Goal: Task Accomplishment & Management: Manage account settings

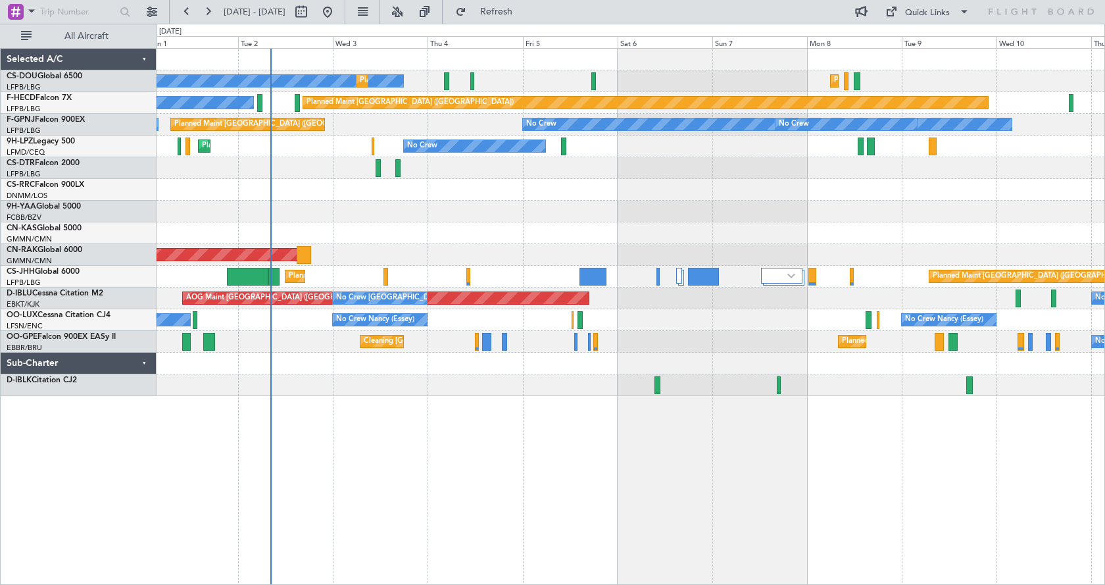
click at [566, 454] on div "No Crew Planned Maint [GEOGRAPHIC_DATA] ([GEOGRAPHIC_DATA]) Planned Maint [GEOG…" at bounding box center [631, 316] width 948 height 537
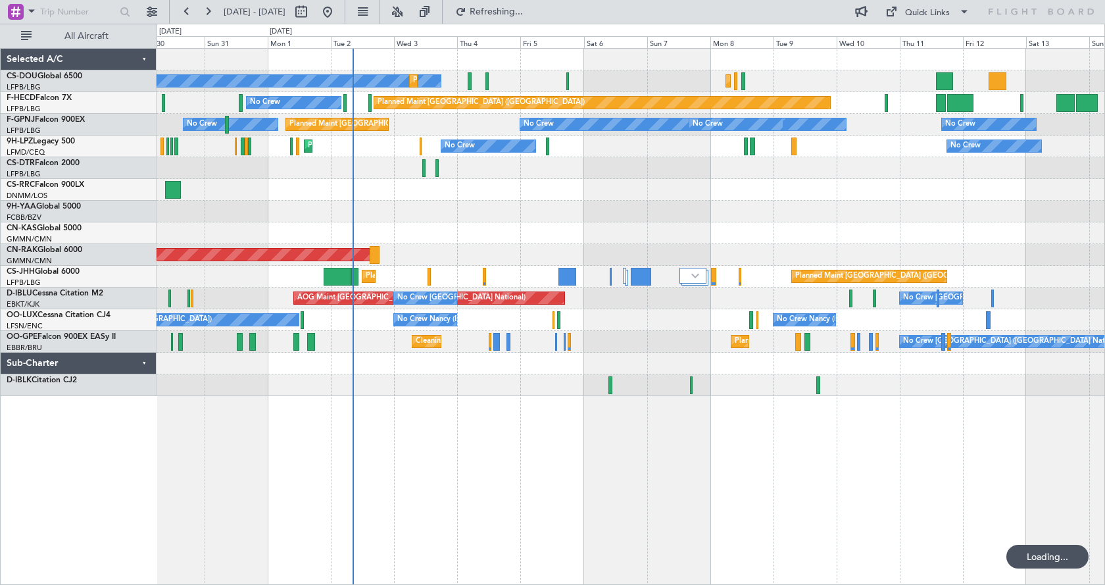
click at [551, 452] on div "No Crew Planned Maint [GEOGRAPHIC_DATA] ([GEOGRAPHIC_DATA]) Planned Maint [GEOG…" at bounding box center [631, 316] width 948 height 537
click at [493, 404] on div "No Crew Planned Maint [GEOGRAPHIC_DATA] ([GEOGRAPHIC_DATA]) Planned Maint [GEOG…" at bounding box center [631, 316] width 948 height 537
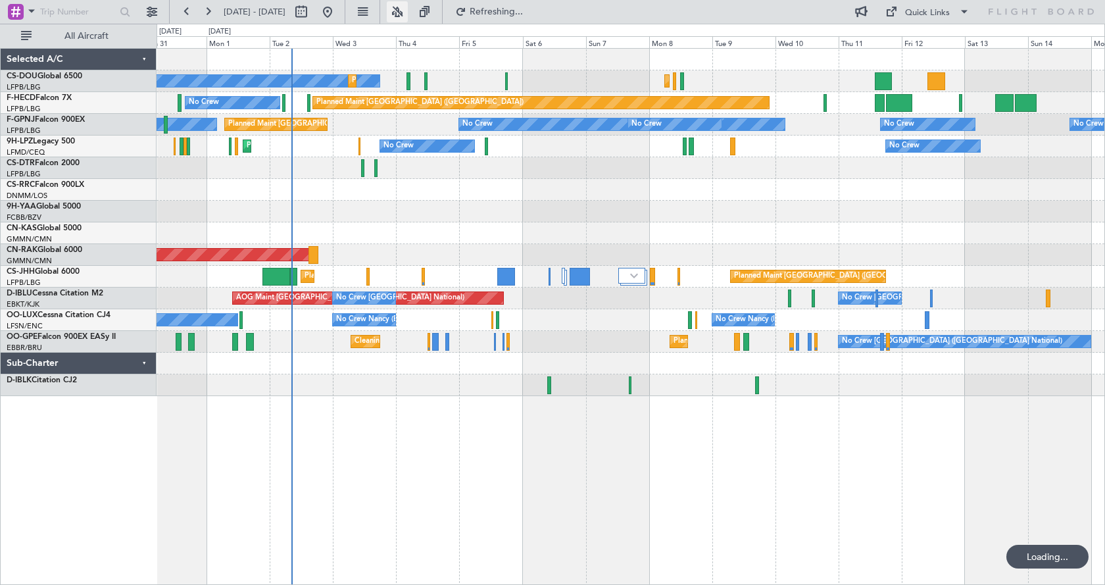
click at [408, 20] on button at bounding box center [397, 11] width 21 height 21
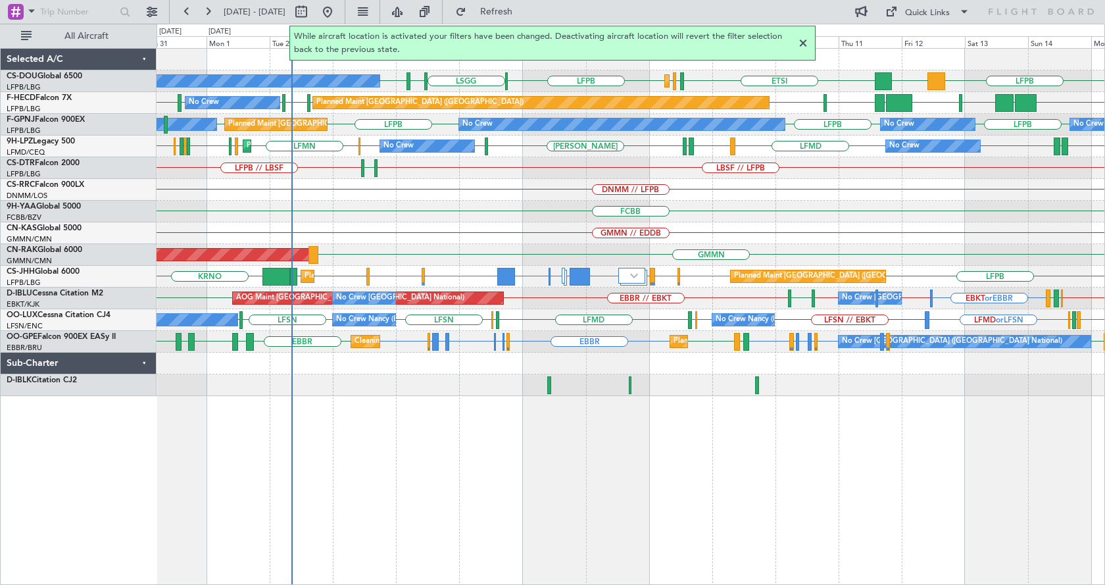
click at [804, 47] on div at bounding box center [803, 44] width 16 height 16
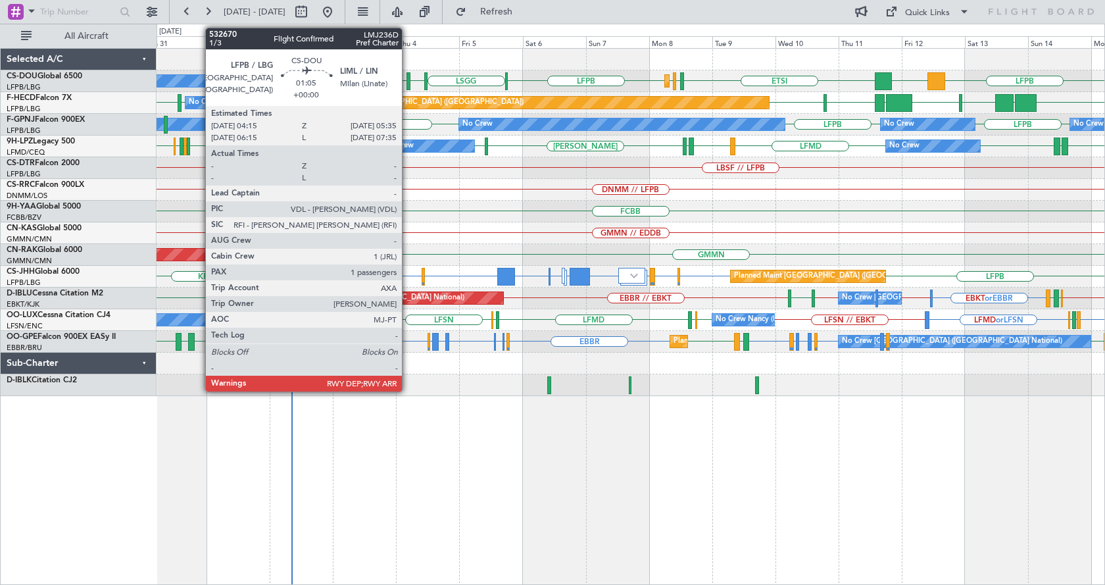
click at [408, 76] on div at bounding box center [408, 81] width 4 height 18
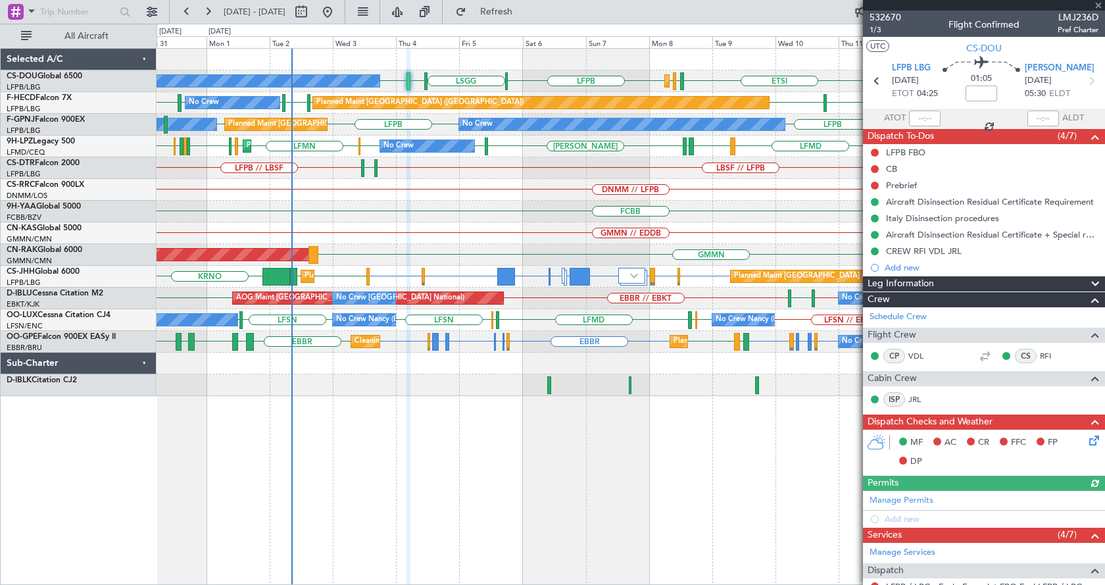
scroll to position [223, 0]
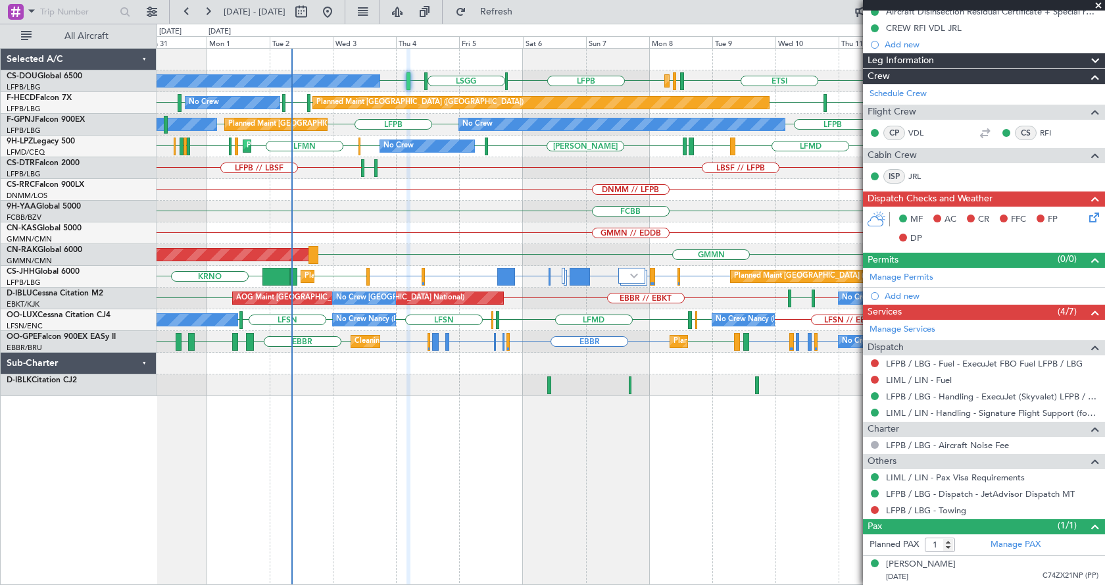
click at [1101, 3] on span at bounding box center [1098, 6] width 13 height 12
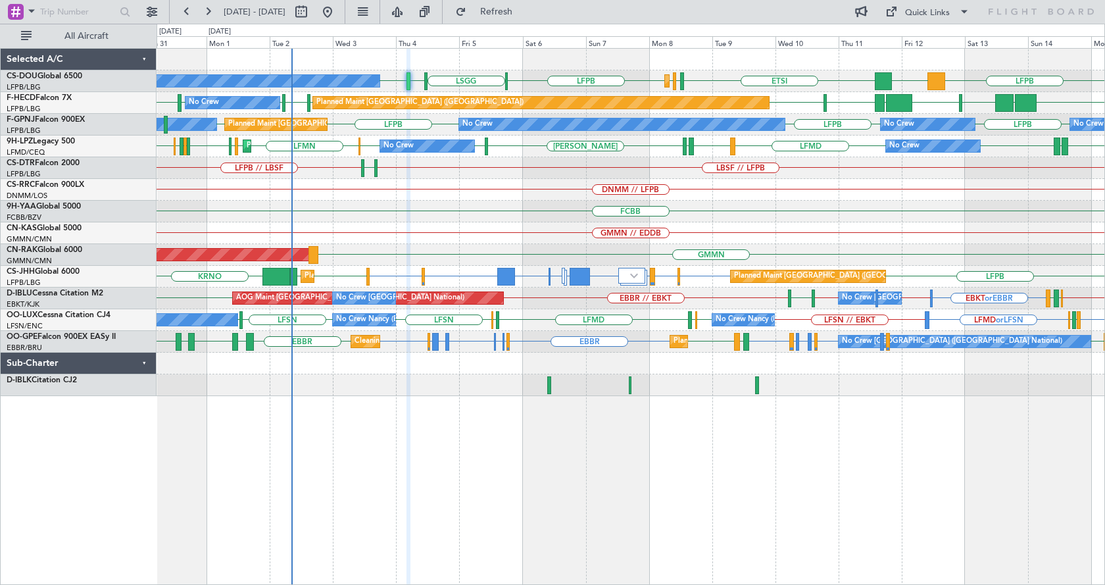
type input "0"
click at [677, 483] on div "LFPB DGAA ETSI EGGW LFPB LFPB LSGG LIML LFPB No Crew Planned Maint Paris (Le Bo…" at bounding box center [631, 316] width 948 height 537
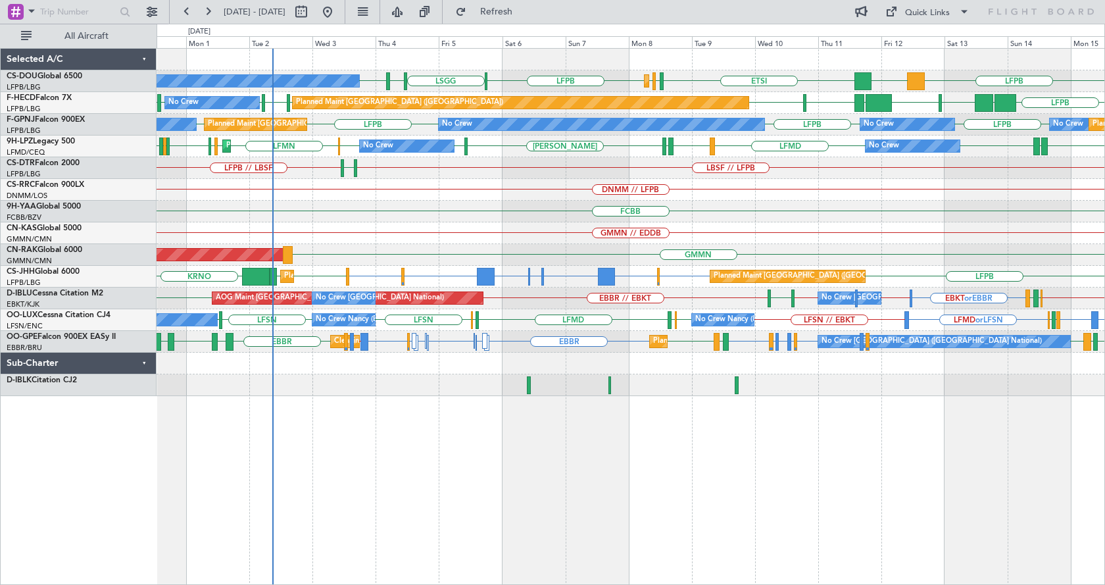
click at [403, 281] on div "LFPB DGAA ETSI EGGW LFPB LFPB [GEOGRAPHIC_DATA] LIML LFPB Planned Maint [GEOGRA…" at bounding box center [631, 222] width 948 height 347
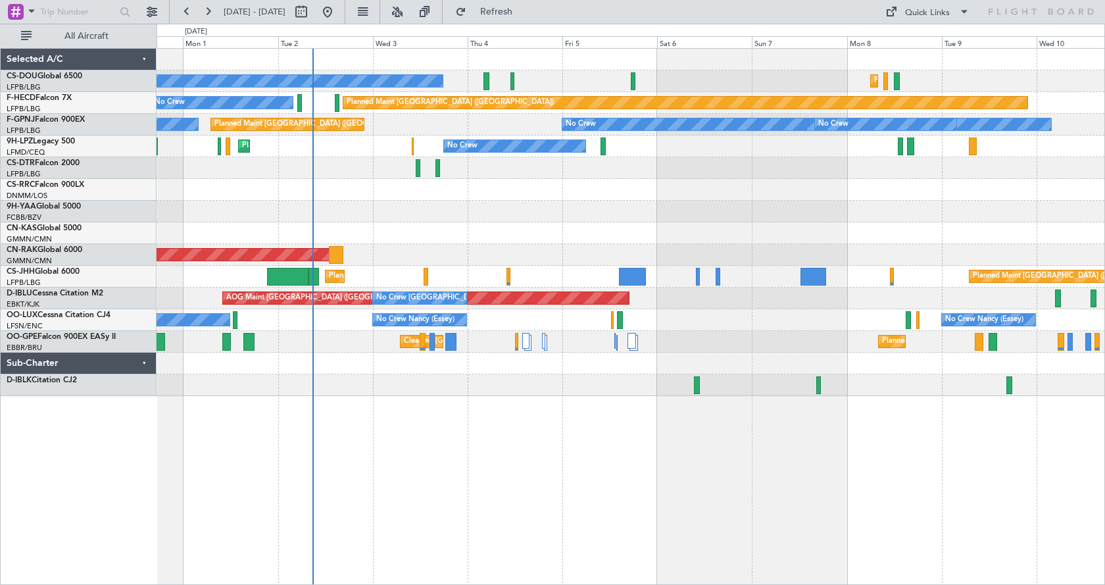
click at [327, 236] on div at bounding box center [631, 233] width 948 height 22
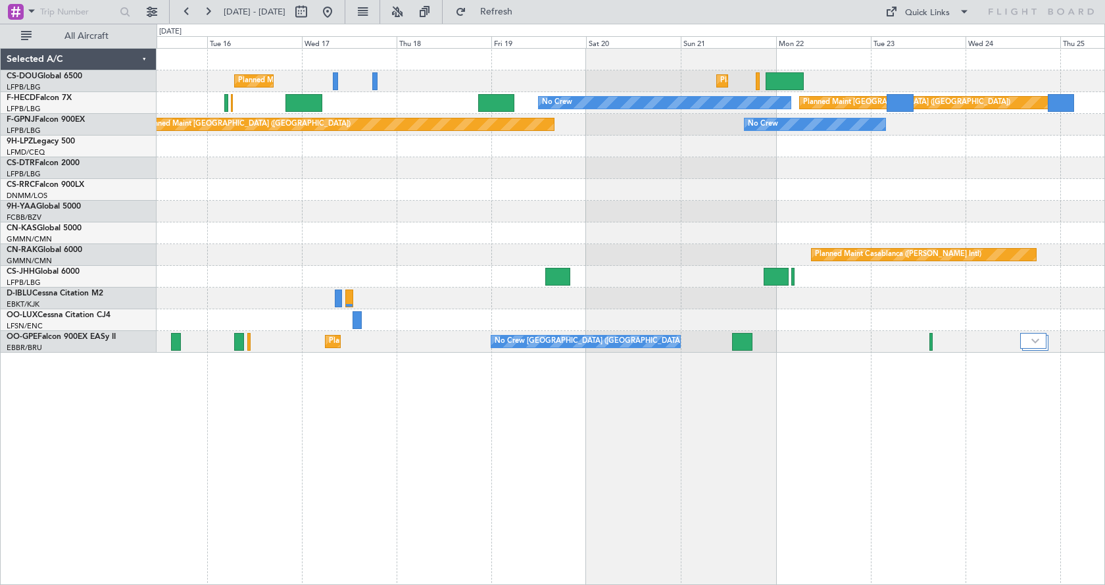
click at [884, 548] on div "Planned Maint [GEOGRAPHIC_DATA] ([GEOGRAPHIC_DATA]) Planned Maint [GEOGRAPHIC_D…" at bounding box center [631, 316] width 948 height 537
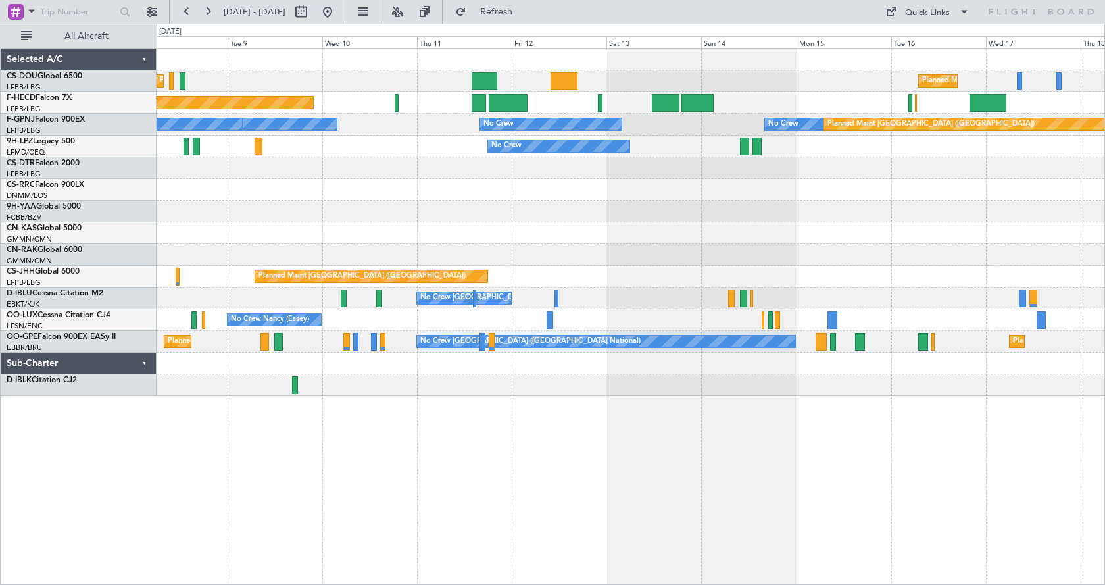
click at [786, 506] on div "Planned Maint Paris (Le Bourget) Planned Maint Paris (Le Bourget) Planned Maint…" at bounding box center [631, 316] width 948 height 537
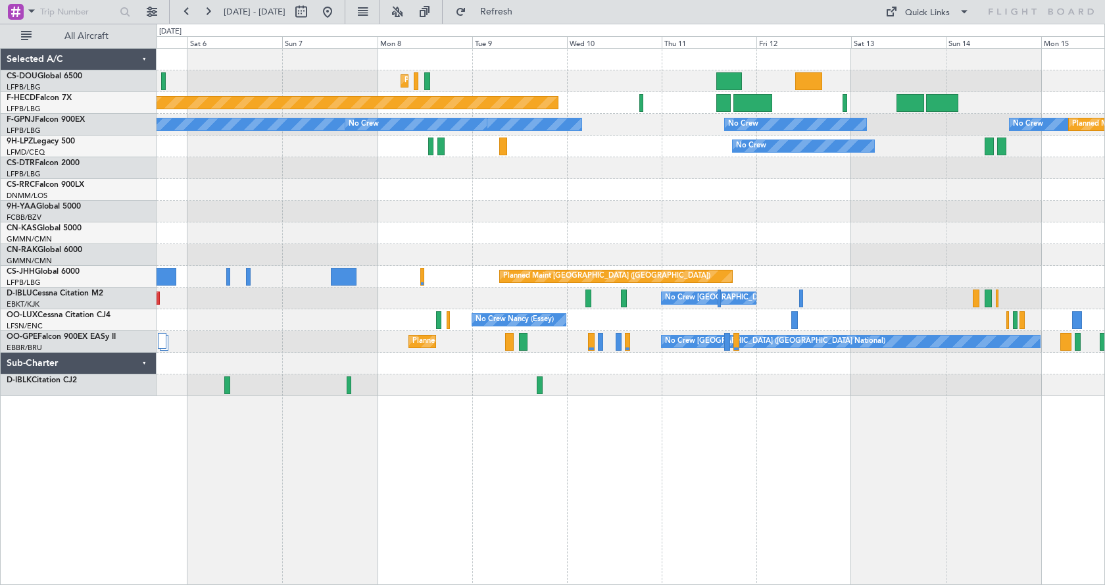
click at [679, 494] on div "Planned Maint Paris (Le Bourget) Planned Maint Paris (Le Bourget) Planned Maint…" at bounding box center [631, 316] width 948 height 537
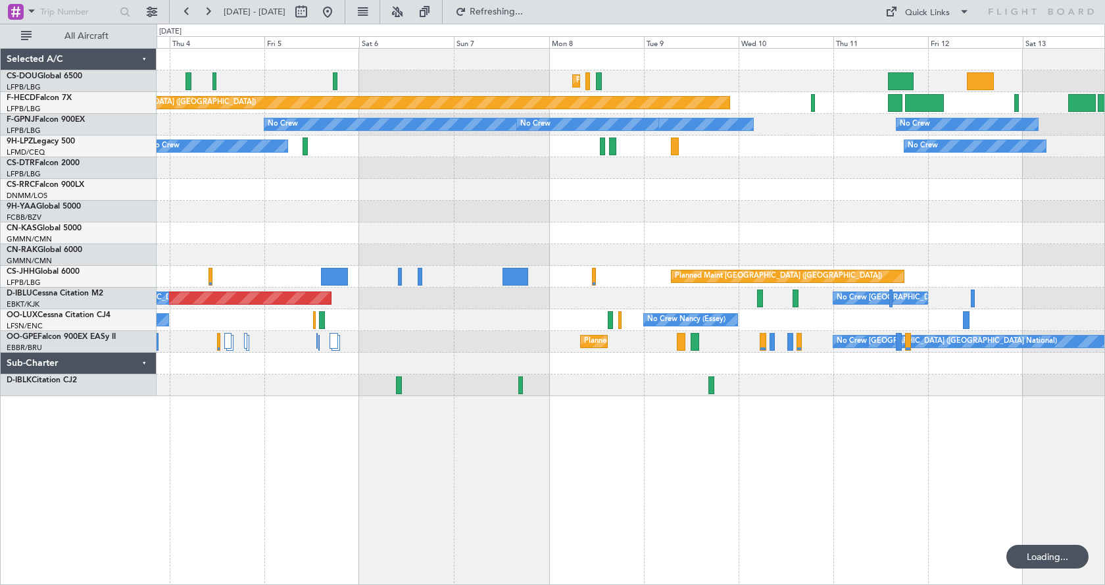
click at [561, 472] on div "Planned Maint Paris (Le Bourget) Planned Maint Paris (Le Bourget) Planned Maint…" at bounding box center [631, 316] width 948 height 537
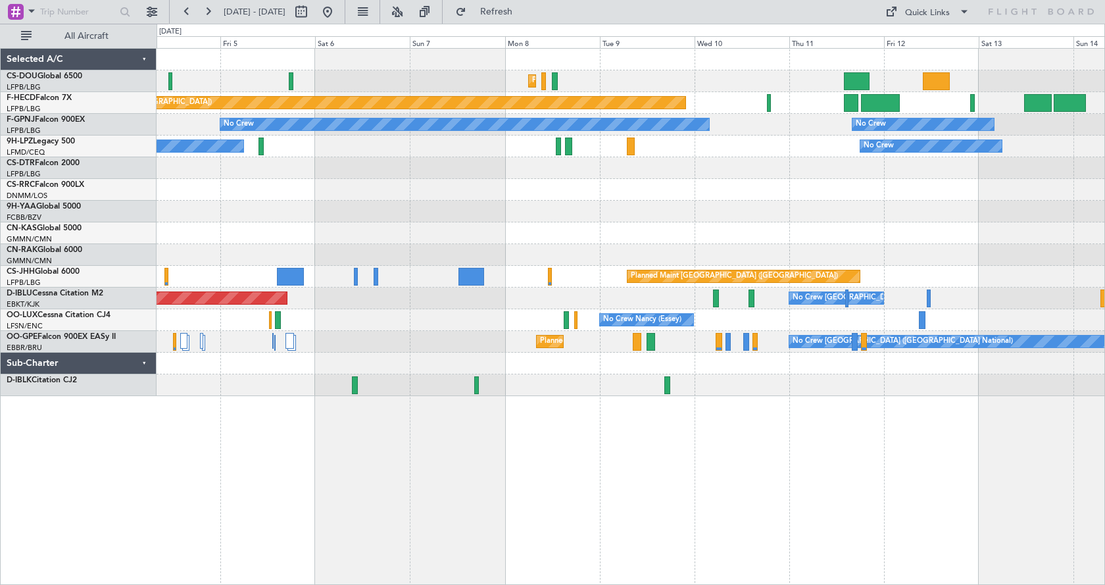
click at [475, 532] on div "Planned Maint Paris (Le Bourget) Planned Maint Paris (Le Bourget) Planned Maint…" at bounding box center [631, 316] width 948 height 537
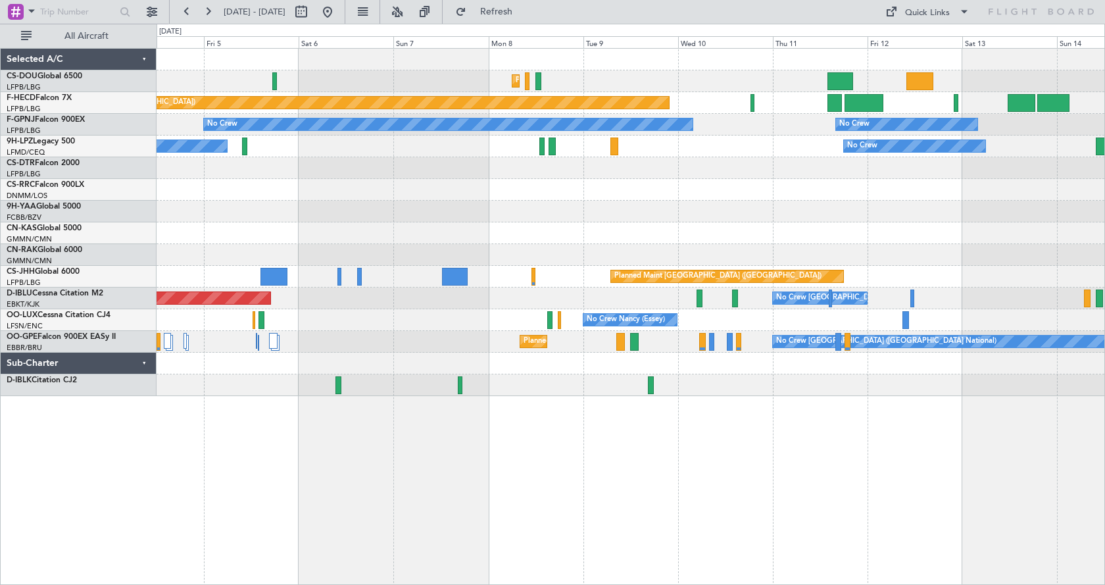
click at [954, 519] on div "Planned Maint Paris (Le Bourget) Planned Maint Paris (Le Bourget) Planned Maint…" at bounding box center [631, 316] width 948 height 537
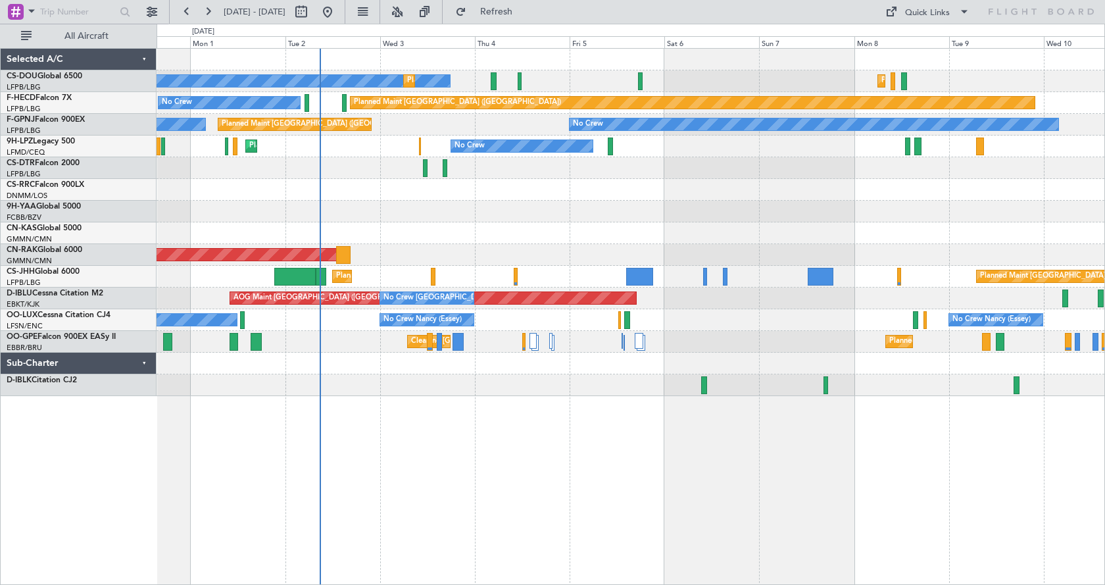
click at [679, 231] on div "Planned Maint Paris (Le Bourget) No Crew Planned Maint Paris (Le Bourget) Plann…" at bounding box center [631, 222] width 948 height 347
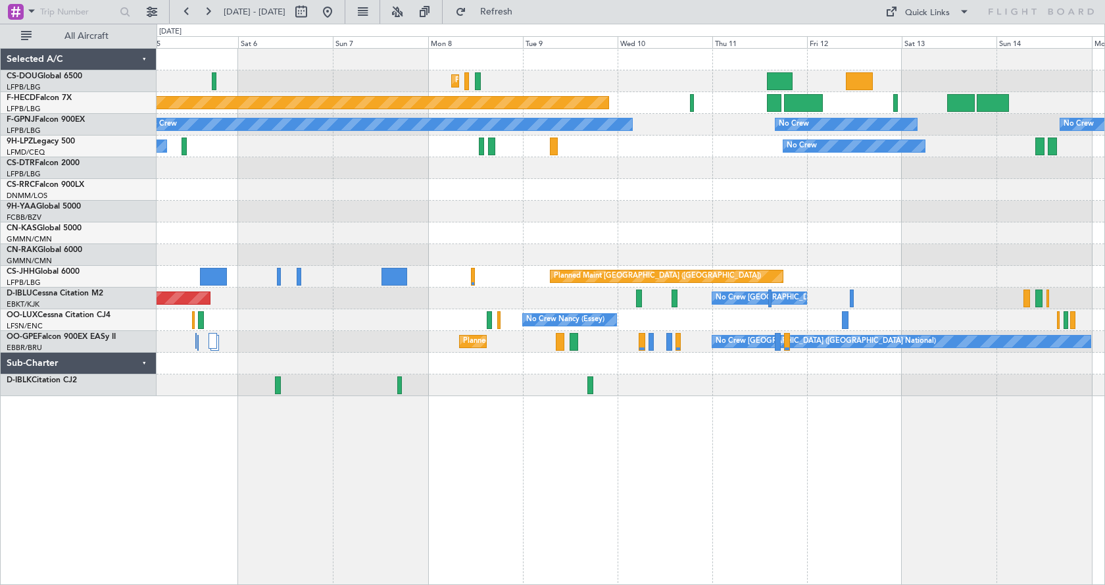
click at [685, 176] on div at bounding box center [631, 168] width 948 height 22
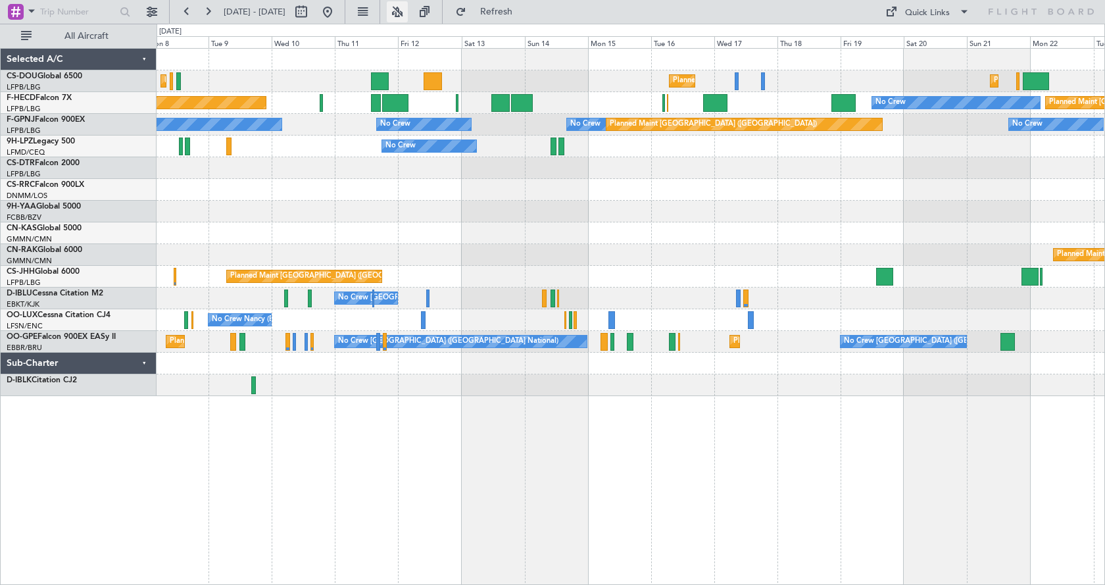
click at [408, 9] on button at bounding box center [397, 11] width 21 height 21
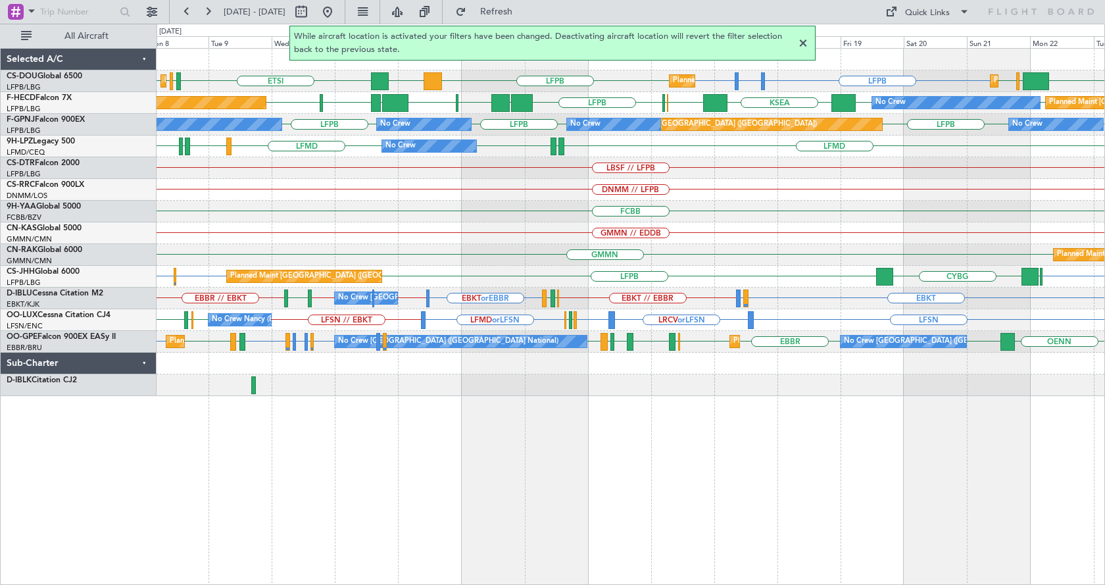
click at [802, 43] on div at bounding box center [803, 44] width 16 height 16
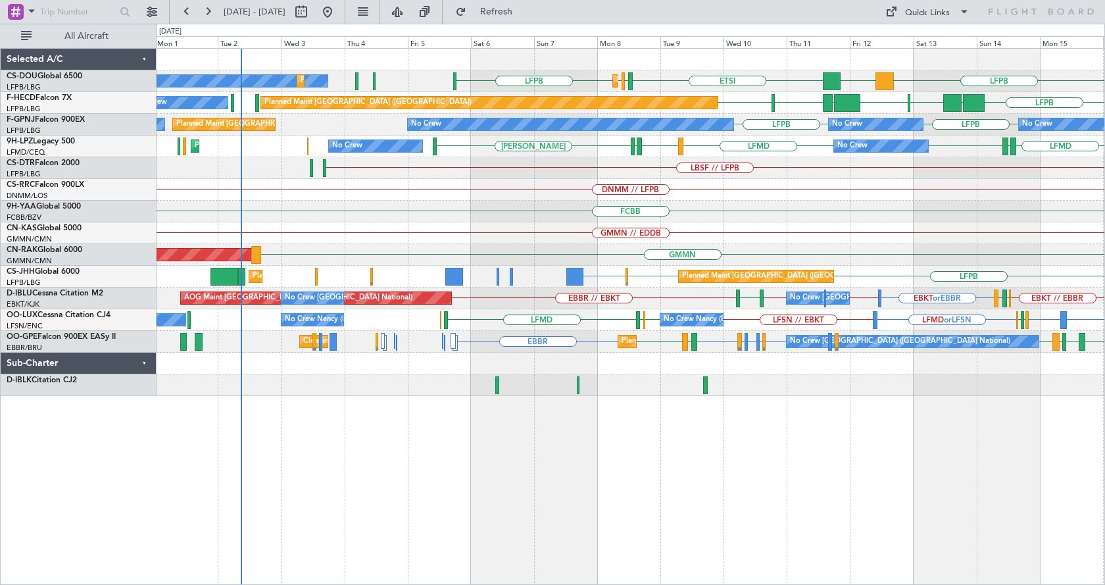
click at [771, 472] on div "LFPB ETSI EGGW LFPB LFPB DGAA Planned Maint Paris (Le Bourget) No Crew Planned …" at bounding box center [631, 316] width 948 height 537
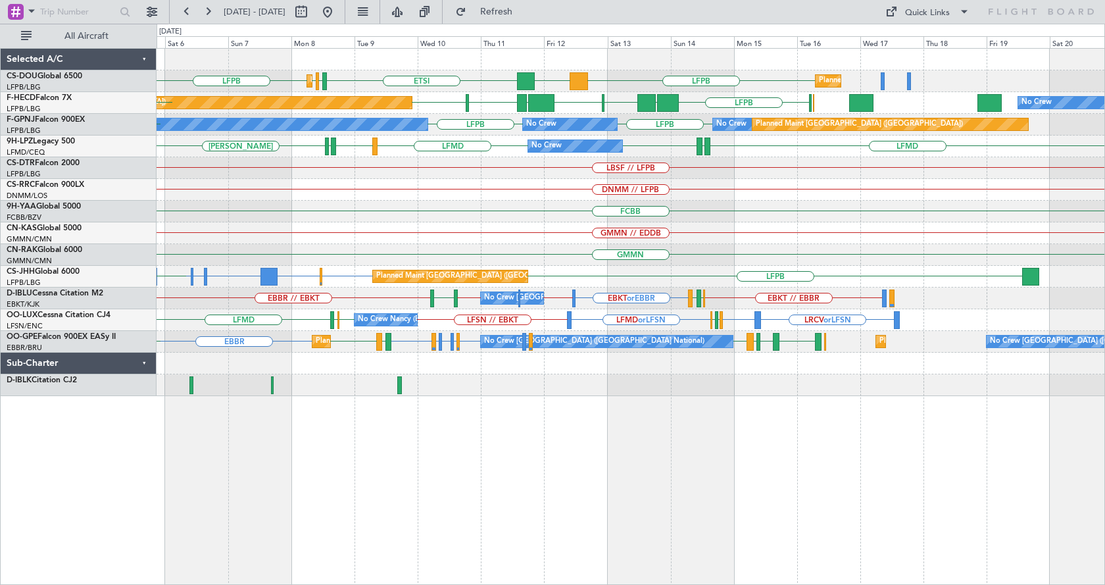
click at [404, 489] on div "LFPB DGAA ETSI EGGW LFPB LFPB Planned Maint Paris (Le Bourget) Planned Maint Pa…" at bounding box center [631, 316] width 948 height 537
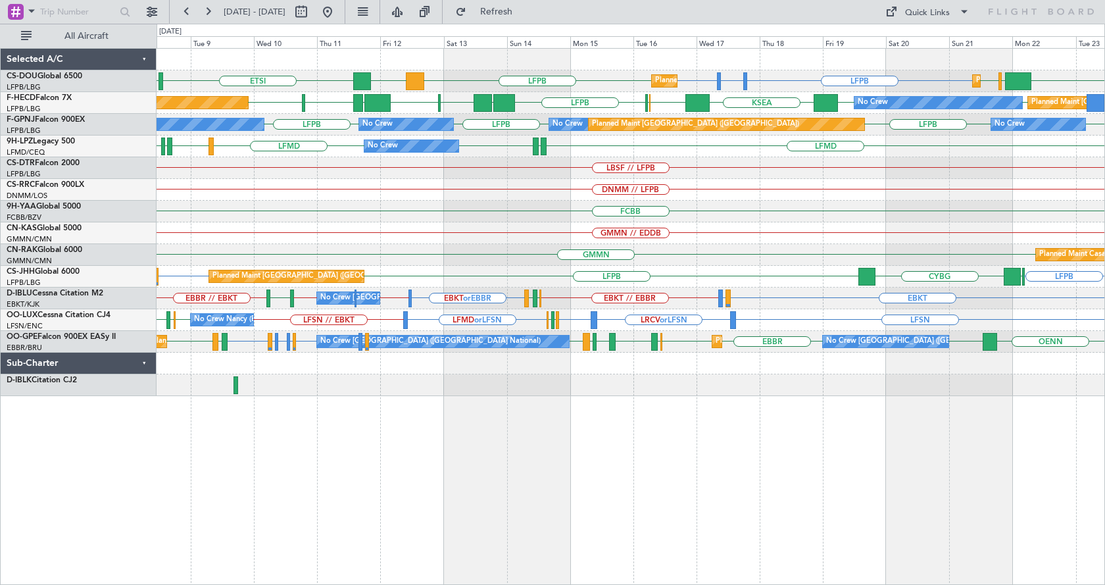
click at [416, 529] on div "Planned Maint Paris (Le Bourget) Planned Maint Paris (Le Bourget) LFPB LFTH or …" at bounding box center [631, 316] width 948 height 537
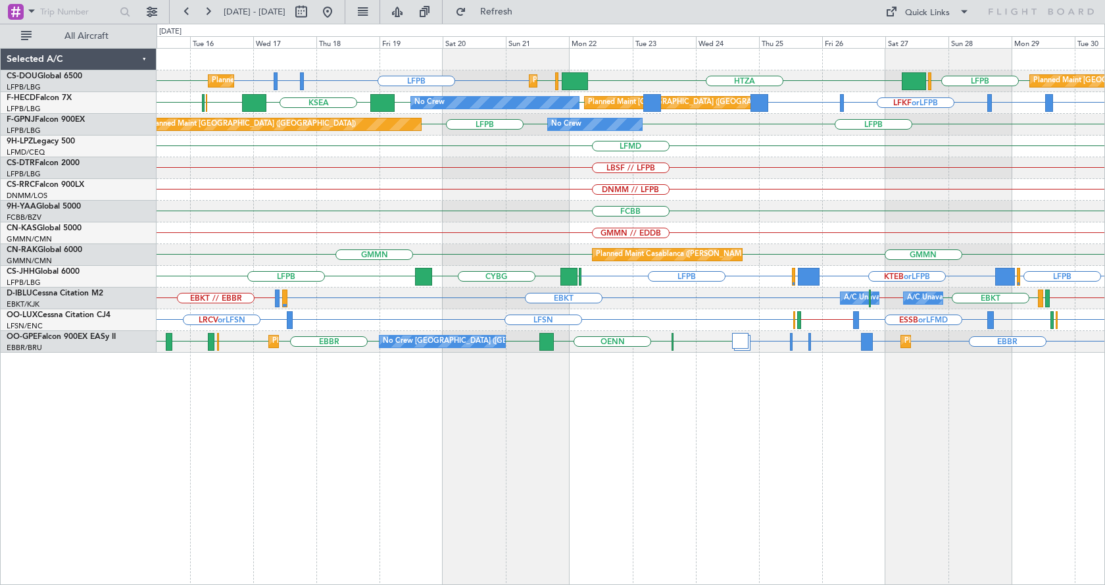
click at [468, 475] on div "LFPB LFTH or LFPB LFPB LFPB HTZA EGKK LFPB LFPB EGLF Planned Maint Paris (Le Bo…" at bounding box center [631, 316] width 948 height 537
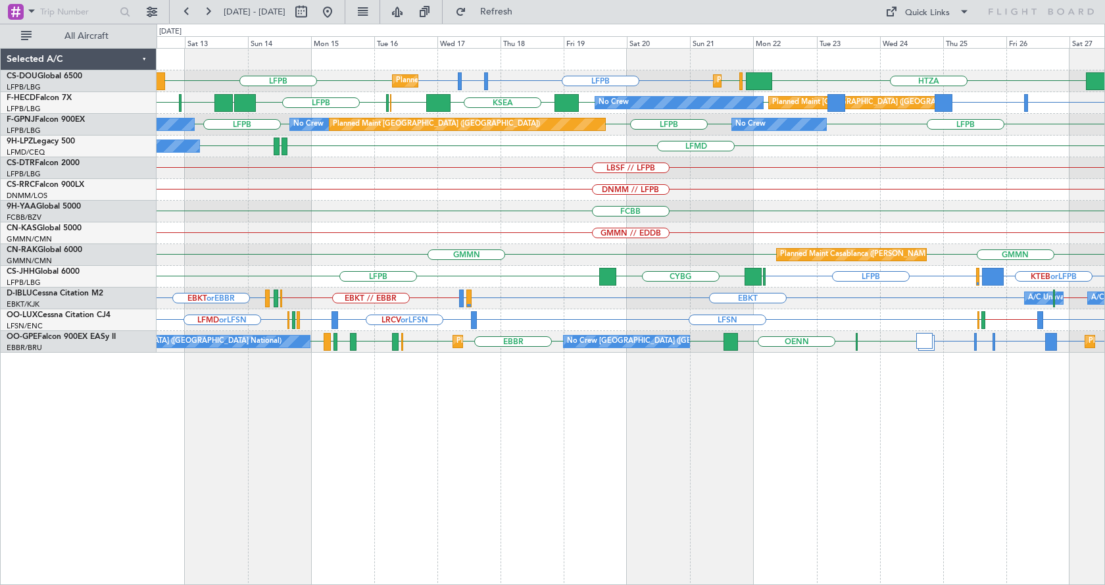
click at [627, 427] on div "Planned Maint Paris (Le Bourget) Planned Maint Paris (Le Bourget) LFPB LFTH or …" at bounding box center [631, 316] width 948 height 537
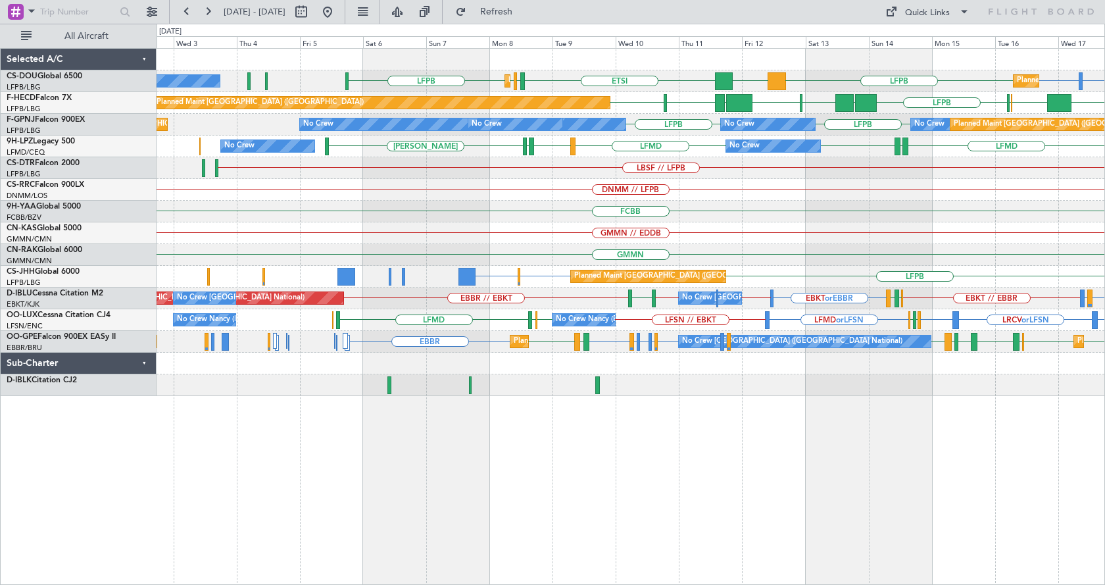
click at [670, 421] on div "Planned Maint Paris (Le Bourget) Planned Maint Paris (Le Bourget) LFTH or LFPB …" at bounding box center [631, 316] width 948 height 537
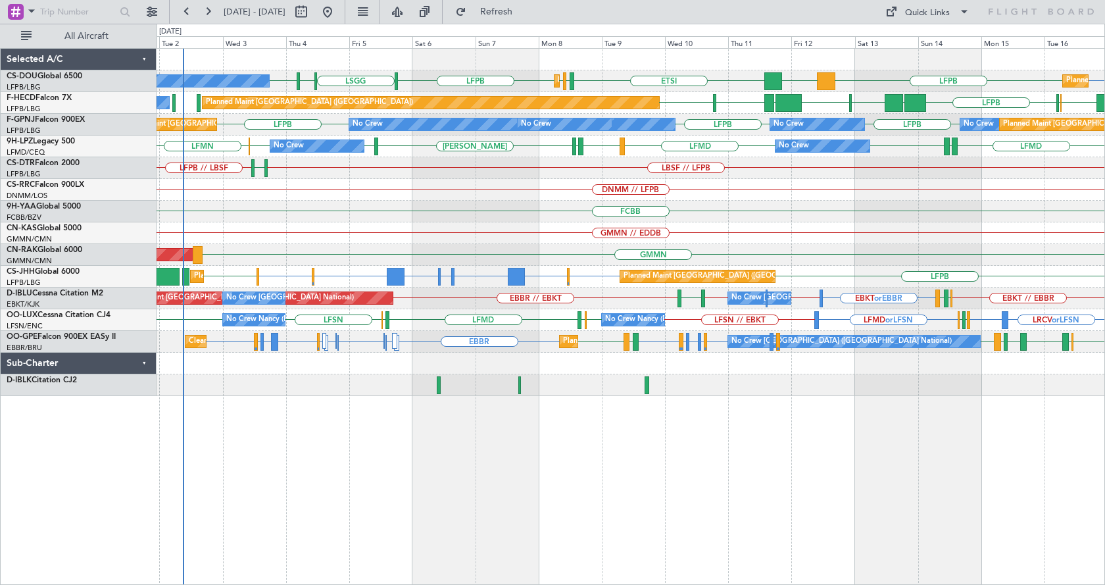
click at [401, 417] on div "Planned Maint Paris (Le Bourget) Planned Maint Paris (Le Bourget) No Crew DGAA …" at bounding box center [631, 316] width 948 height 537
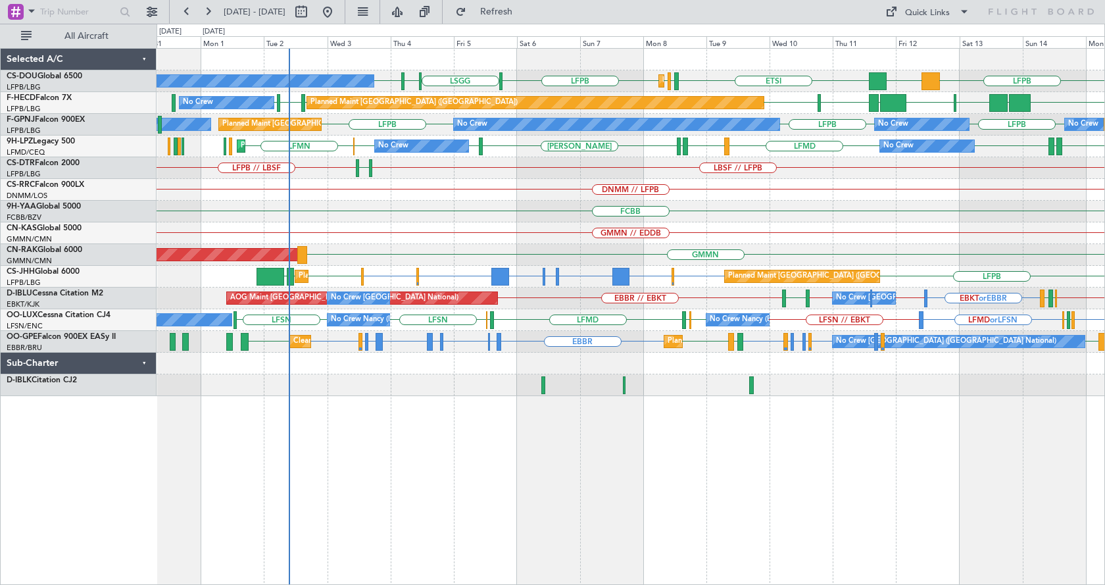
click at [562, 491] on div "LFPB DGAA ETSI EGGW LFPB LFPB LSGG LIML LFPB Planned Maint Paris (Le Bourget) P…" at bounding box center [631, 316] width 948 height 537
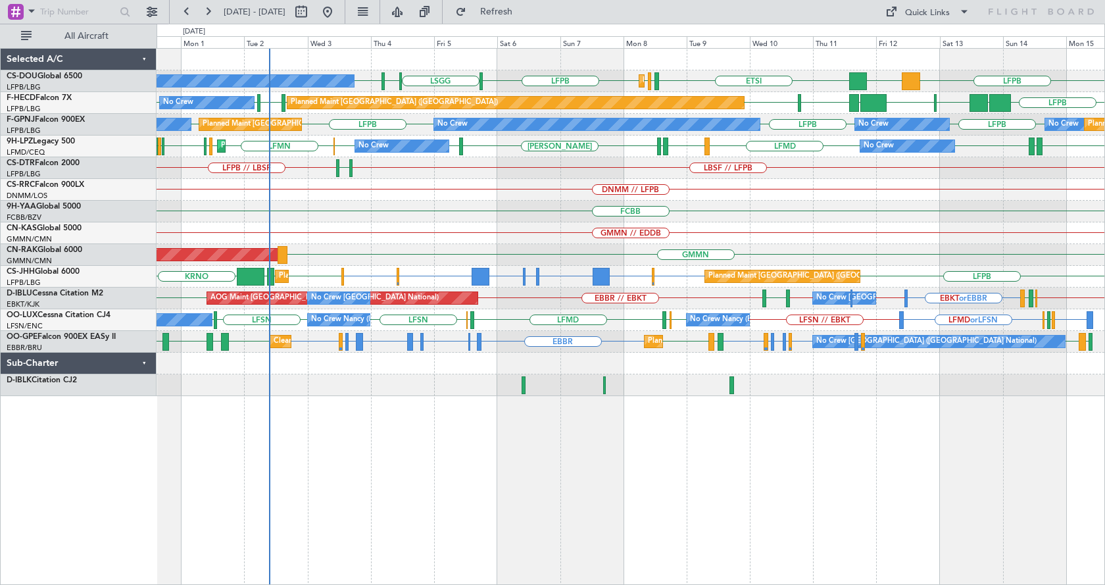
click at [556, 414] on div "LFPB DGAA ETSI EGGW LFPB LFPB LSGG LIML LFPB Planned Maint Paris (Le Bourget) P…" at bounding box center [631, 316] width 948 height 537
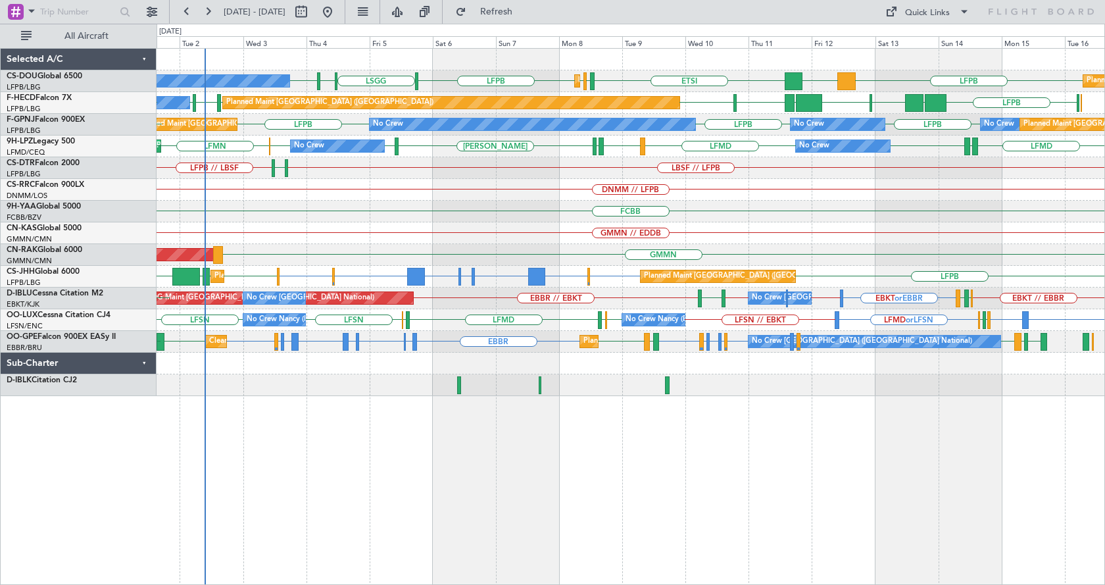
click at [754, 436] on div "Planned Maint Paris (Le Bourget) Planned Maint Paris (Le Bourget) No Crew LFPB …" at bounding box center [631, 316] width 948 height 537
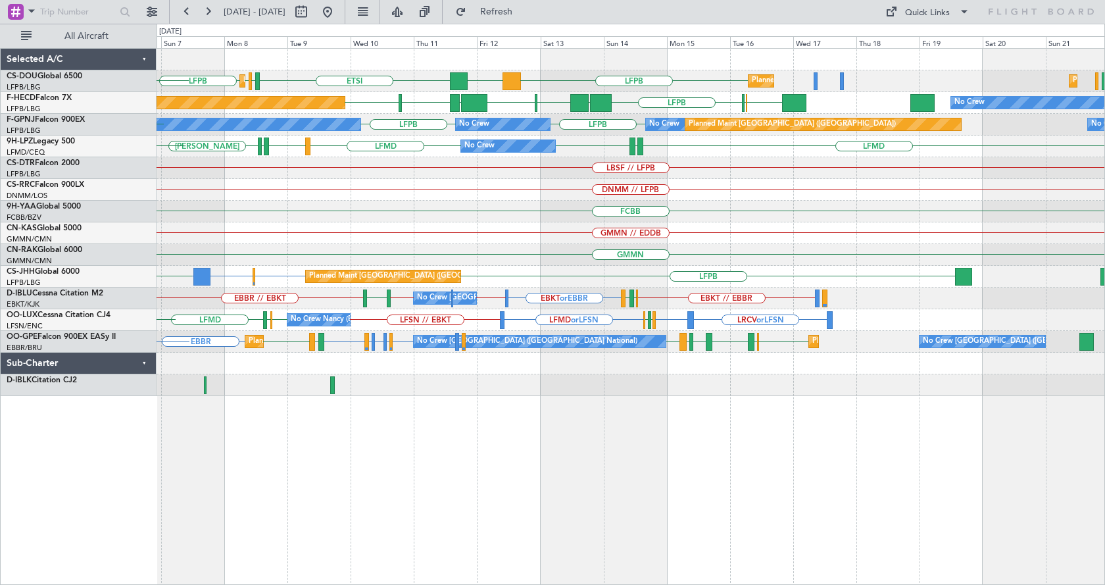
click at [538, 484] on div "Planned Maint Paris (Le Bourget) Planned Maint Paris (Le Bourget) LFPB DGAA ETS…" at bounding box center [631, 316] width 948 height 537
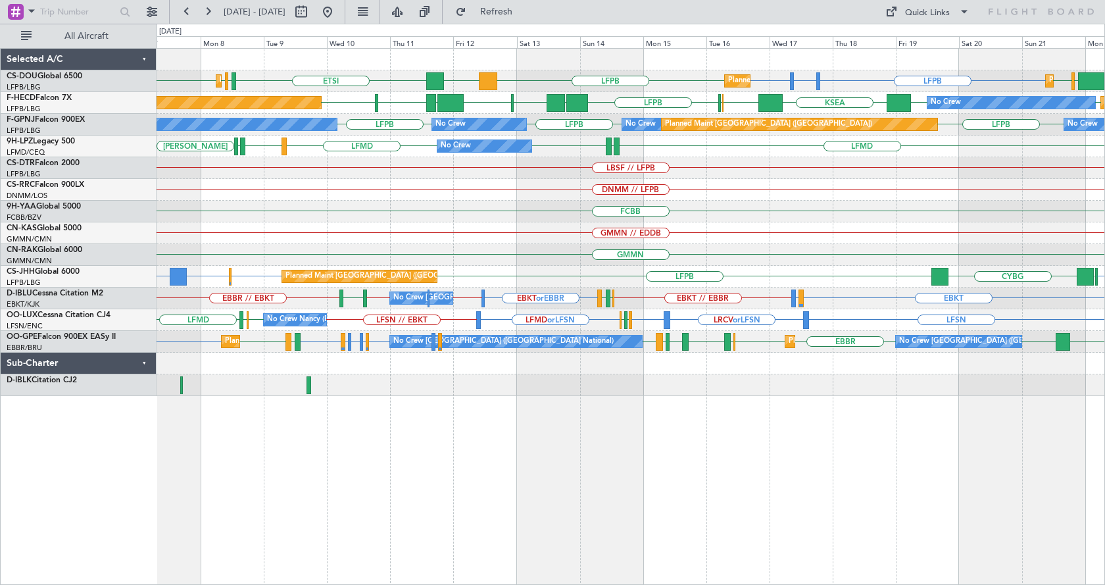
click at [664, 198] on div "Planned Maint Paris (Le Bourget) Planned Maint Paris (Le Bourget) Planned Maint…" at bounding box center [631, 222] width 948 height 347
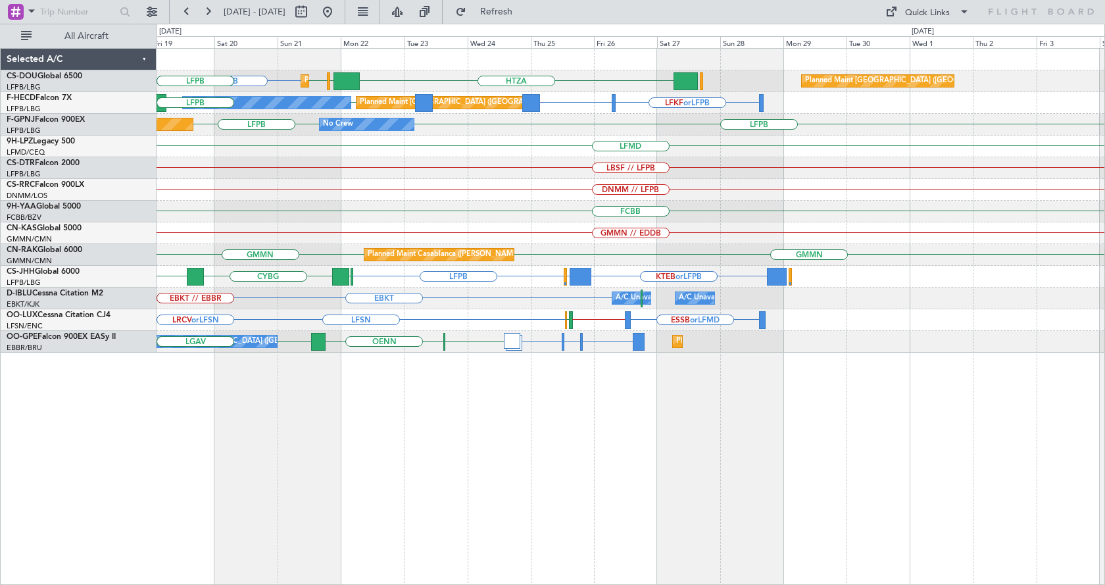
click at [345, 239] on div "Planned Maint Paris (Le Bourget) Planned Maint Paris (Le Bourget) LFPB HTZA EGK…" at bounding box center [631, 201] width 948 height 304
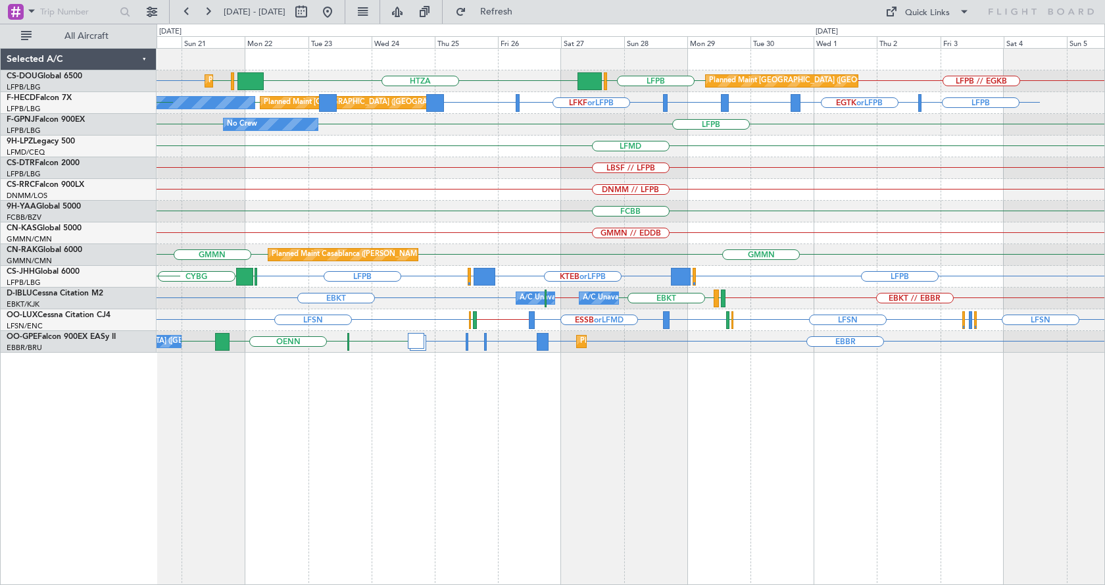
click at [508, 208] on div "Planned Maint Paris (Le Bourget) Planned Maint Paris (Le Bourget) LFPB LFPB // …" at bounding box center [631, 201] width 948 height 304
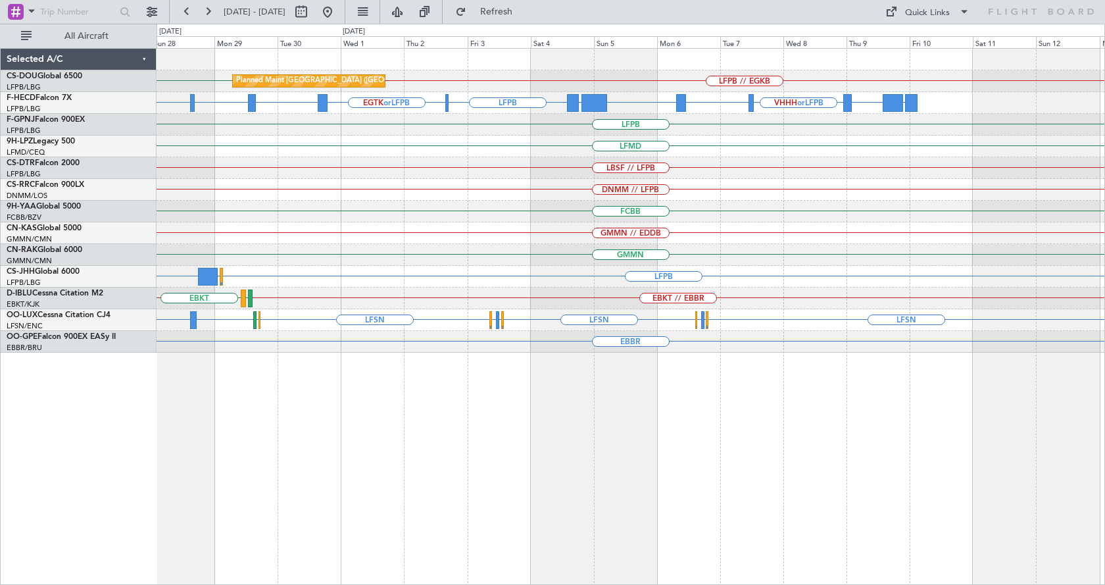
click at [591, 166] on div "LBSF // LFPB" at bounding box center [631, 168] width 948 height 22
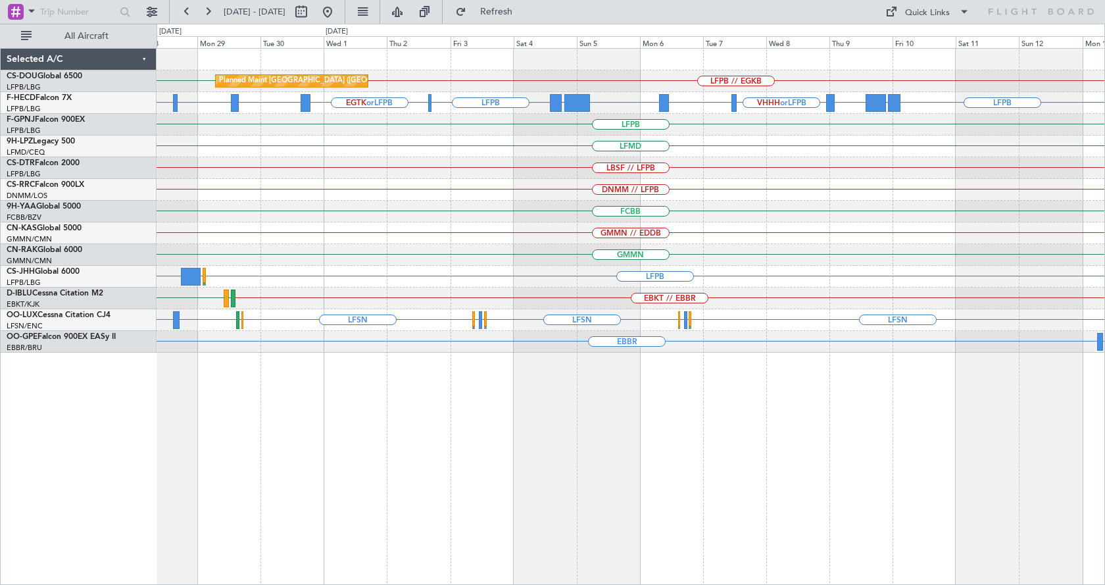
click at [583, 494] on div "Planned Maint Paris (Le Bourget) LFPB // EGKB LFPB LFPB LFPB LFKF or LFPB ZBAA …" at bounding box center [631, 316] width 948 height 537
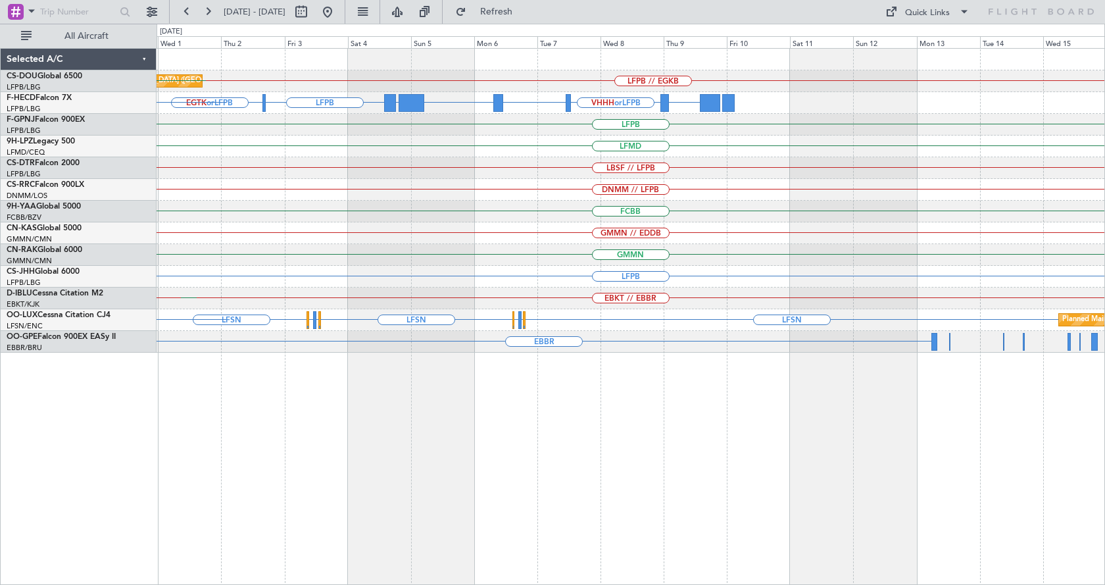
click at [63, 488] on div "Planned Maint Paris (Le Bourget) LFPB // EGKB EGLF LFPB HTZA LFPB EGTK or LFPB …" at bounding box center [552, 304] width 1105 height 561
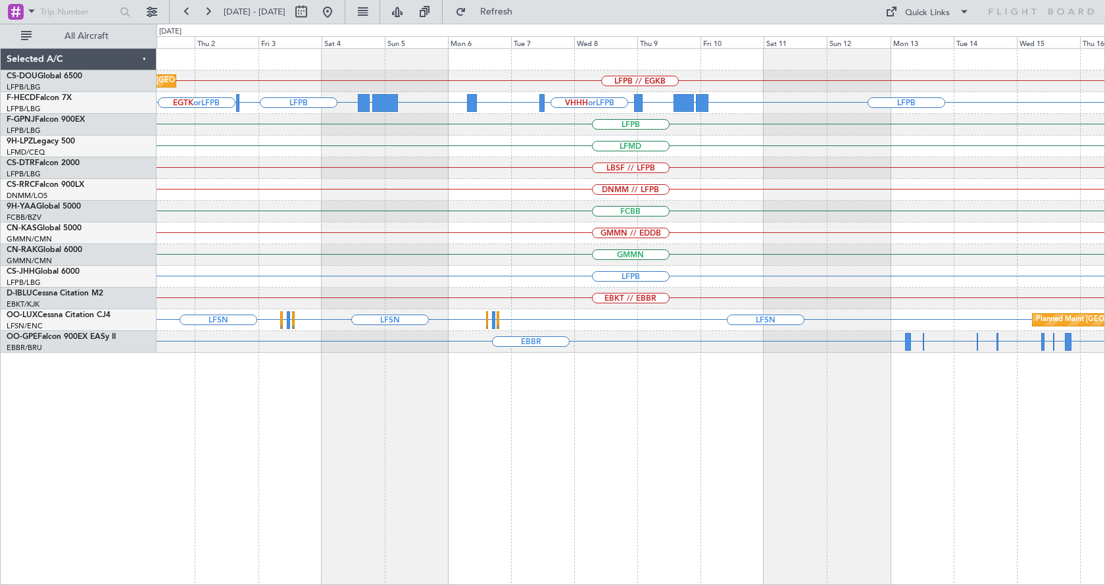
click at [819, 525] on div "LFPB // EGKB Planned Maint Paris (Le Bourget) LFPB ZBAA or LFPB EGTK or LFPB VH…" at bounding box center [631, 316] width 948 height 537
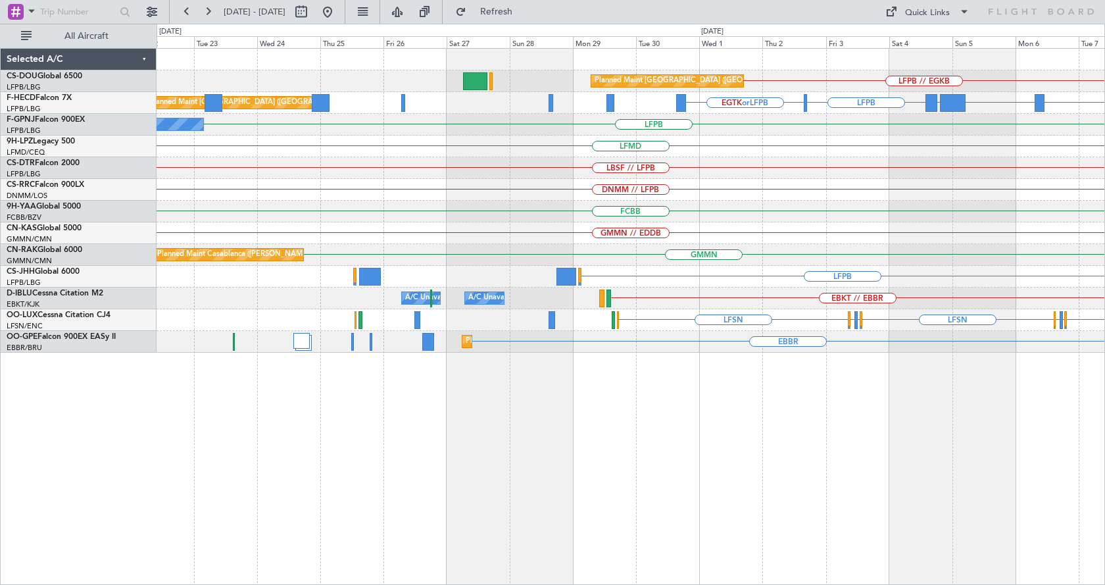
click at [762, 547] on div "LFPB // EGKB Planned Maint Paris (Le Bourget) Planned Maint Paris (Le Bourget) …" at bounding box center [631, 316] width 948 height 537
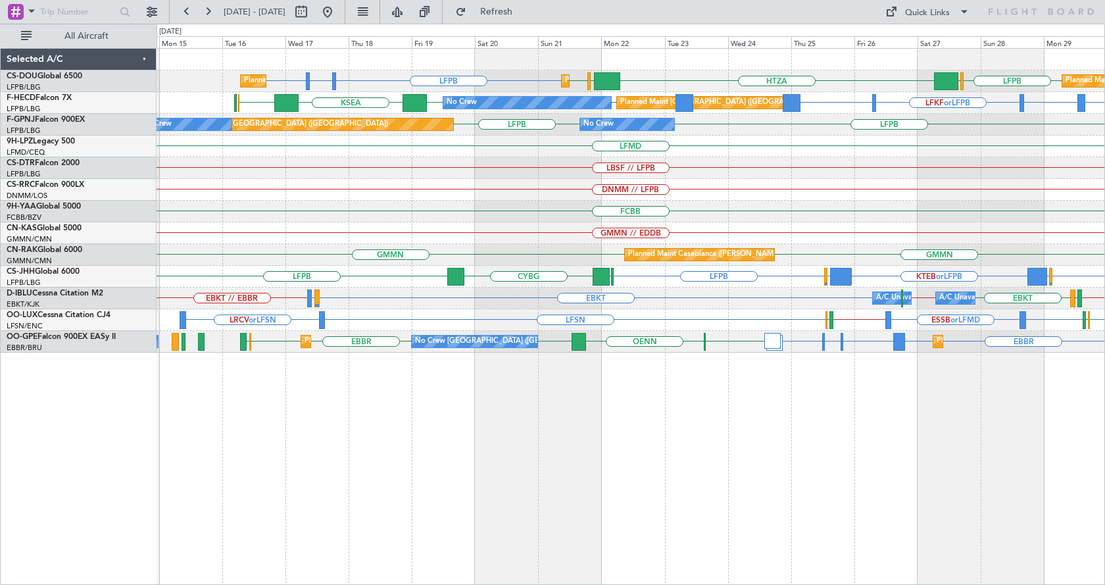
click at [796, 456] on div "LFPB LFTH or LFPB LFPB HTZA EGKK LFPB LFPB EGLF Planned Maint Paris (Le Bourget…" at bounding box center [631, 316] width 948 height 537
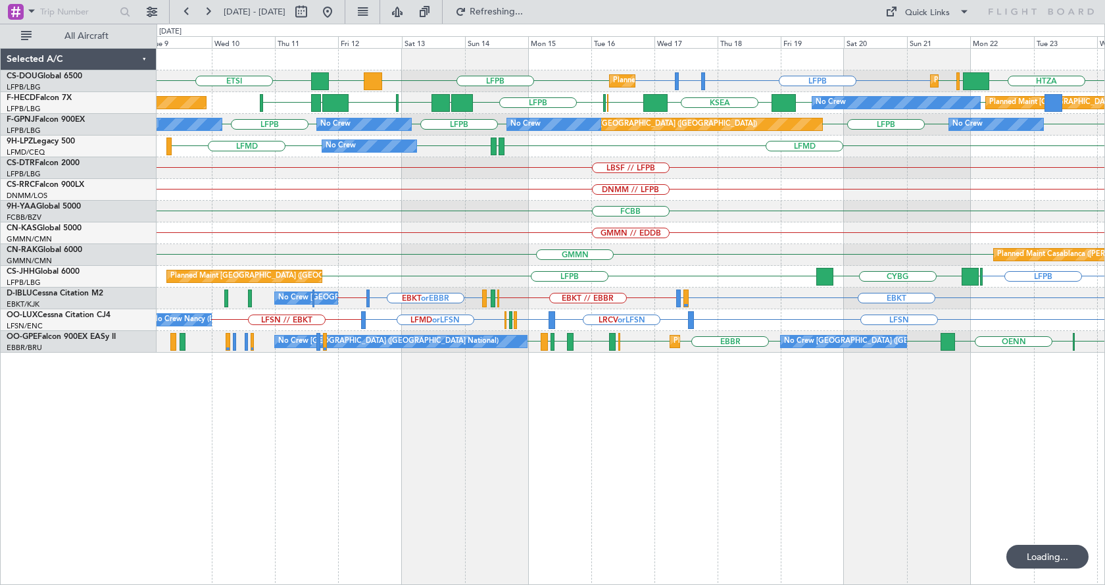
click at [894, 486] on div "Planned Maint Paris (Le Bourget) Planned Maint Paris (Le Bourget) LFPB LFTH or …" at bounding box center [631, 316] width 948 height 537
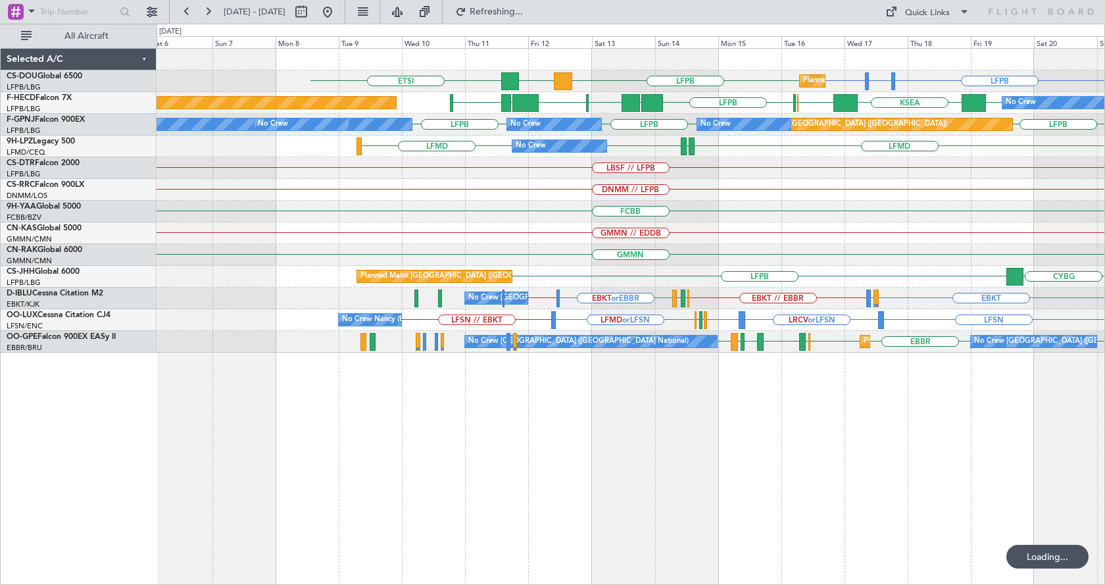
click at [831, 474] on div "Planned Maint Paris (Le Bourget) LFPB LFTH or LFPB LFPB LFPB DGAA ETSI Planned …" at bounding box center [631, 316] width 948 height 537
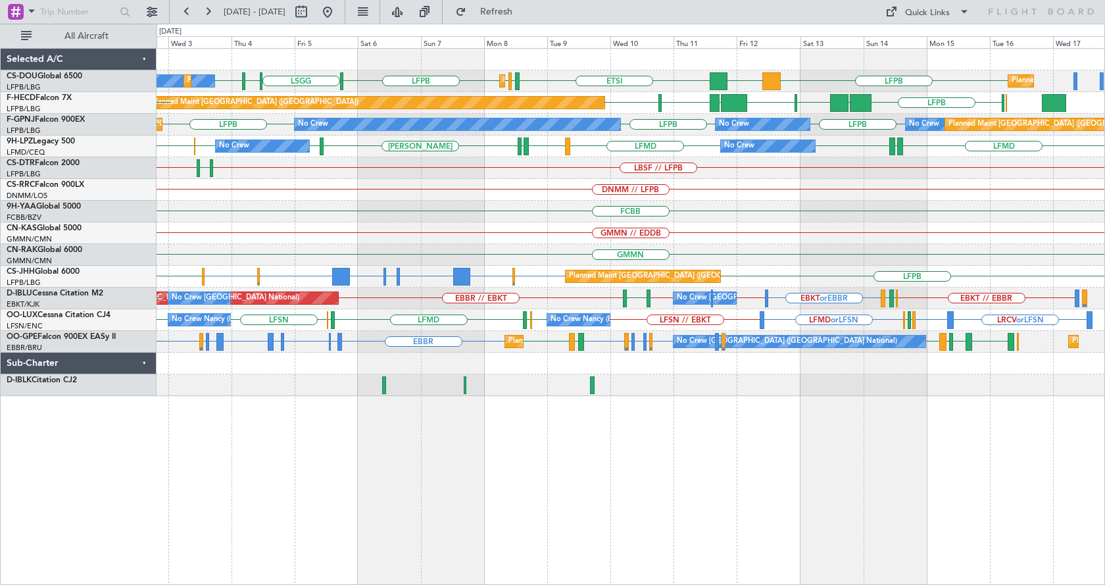
click at [544, 209] on div "ETSI EGGW LFPB LFPB LSGG LIML LFPB DGAA LFPB Planned Maint Paris (Le Bourget) N…" at bounding box center [631, 222] width 948 height 347
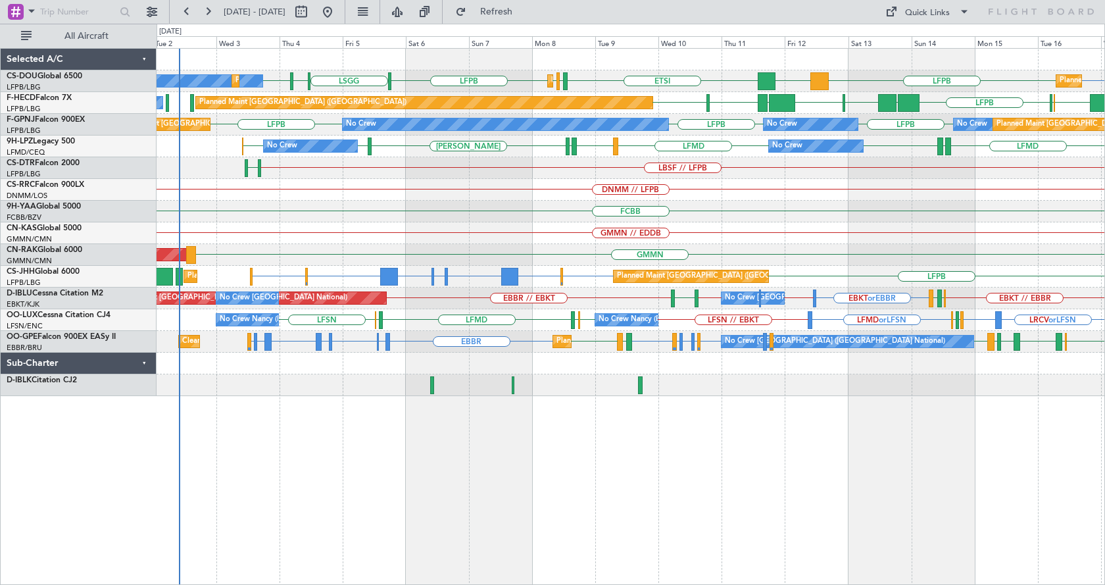
click at [541, 519] on div "Planned Maint Paris (Le Bourget) No Crew Planned Maint Paris (Le Bourget) LFPB …" at bounding box center [631, 316] width 948 height 537
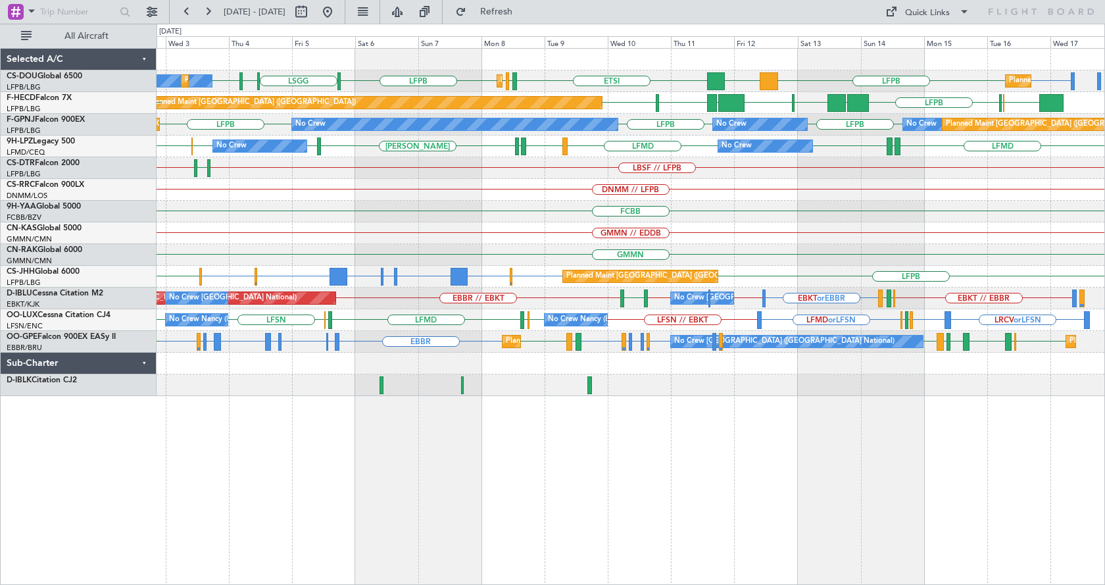
click at [683, 521] on div "Planned Maint Paris (Le Bourget) No Crew Planned Maint Paris (Le Bourget) Plann…" at bounding box center [631, 316] width 948 height 537
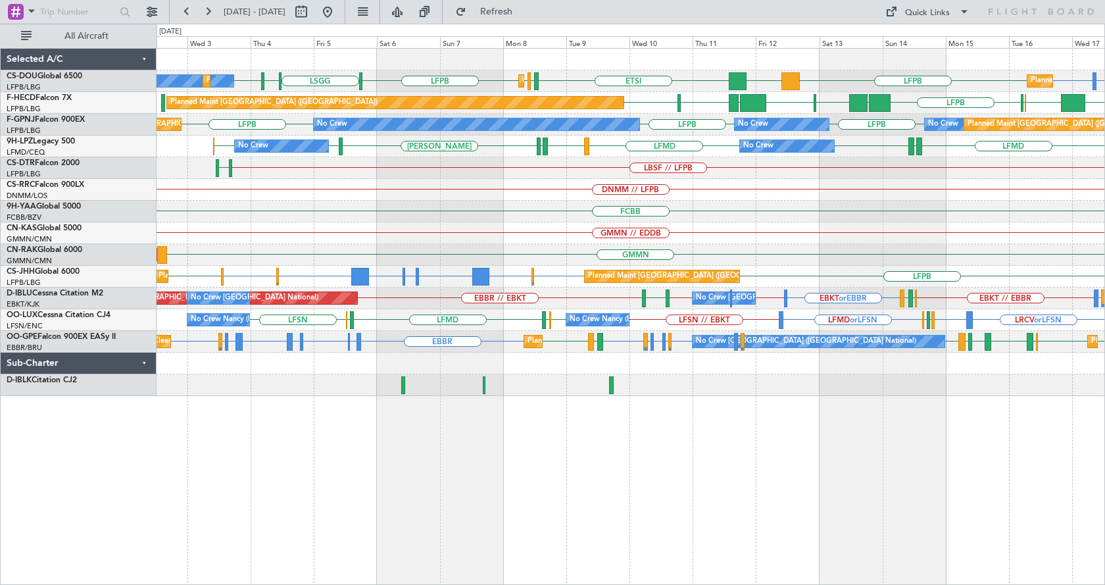
click at [422, 550] on div "LFTH or LFPB LFPB ETSI EGGW LFPB LFPB LSGG LIML LFPB DGAA LFPB Planned Maint Pa…" at bounding box center [631, 316] width 948 height 537
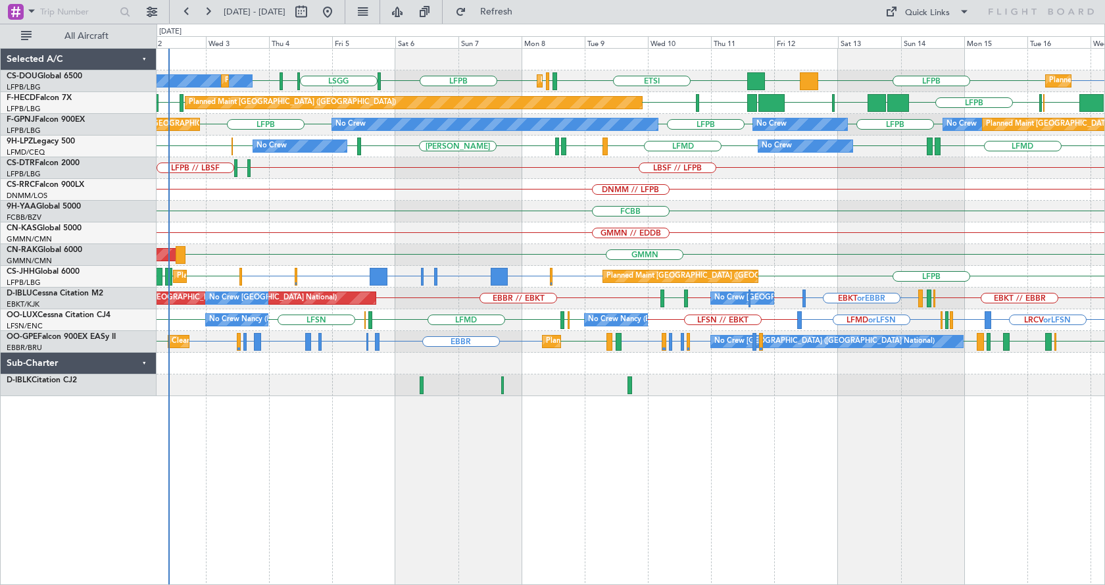
click at [826, 493] on div "Planned Maint Paris (Le Bourget) Planned Maint Paris (Le Bourget) No Crew Plann…" at bounding box center [631, 316] width 948 height 537
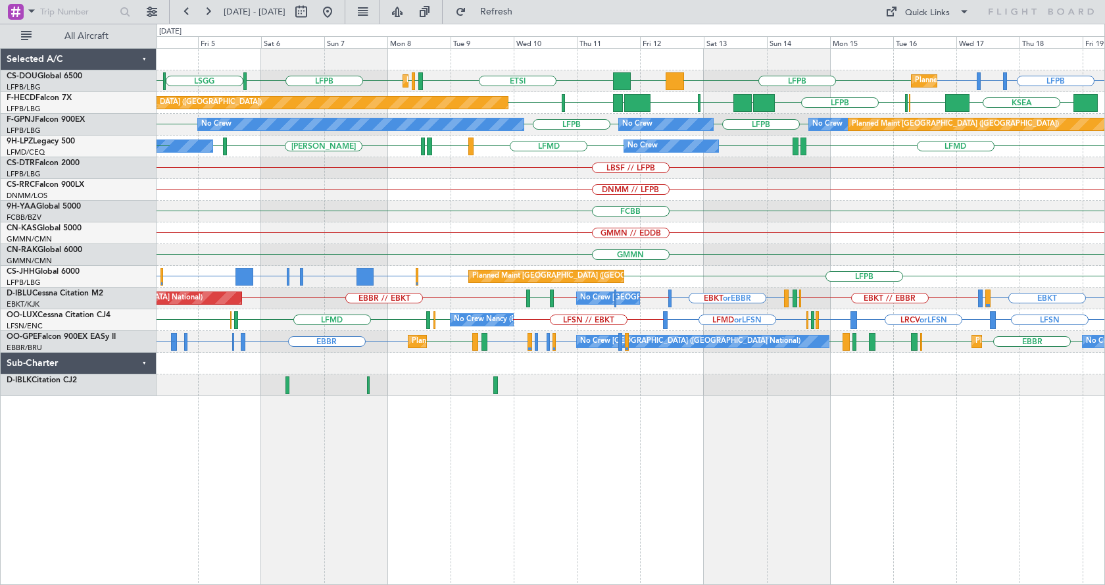
click at [701, 514] on div "Planned Maint Paris (Le Bourget) Planned Maint Paris (Le Bourget) LFPB LFTH or …" at bounding box center [631, 316] width 948 height 537
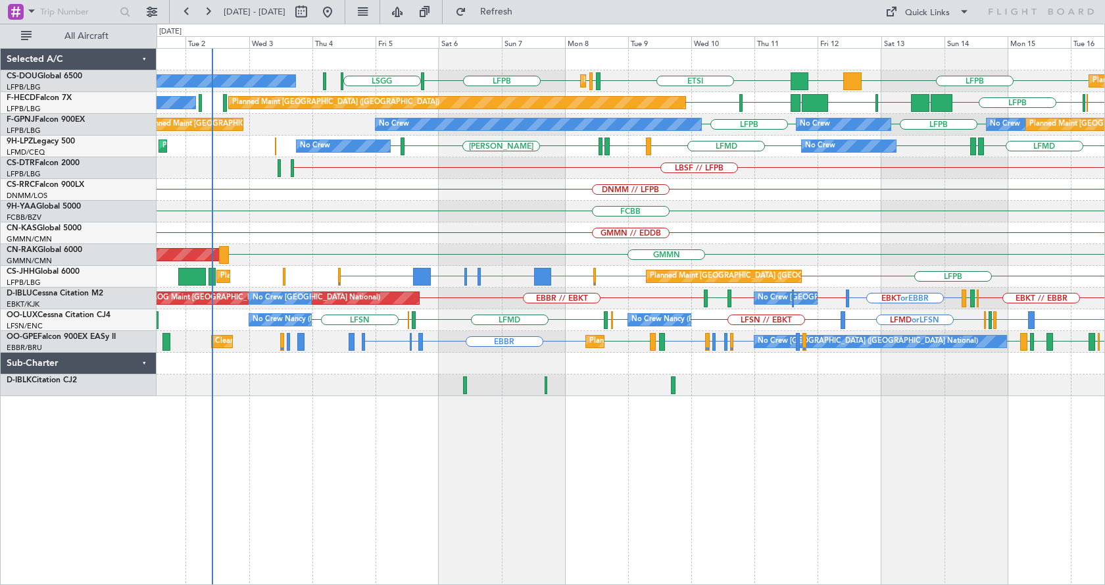
click at [617, 472] on div "Planned Maint Paris (Le Bourget) Planned Maint Paris (Le Bourget) ETSI EGGW LFP…" at bounding box center [631, 316] width 948 height 537
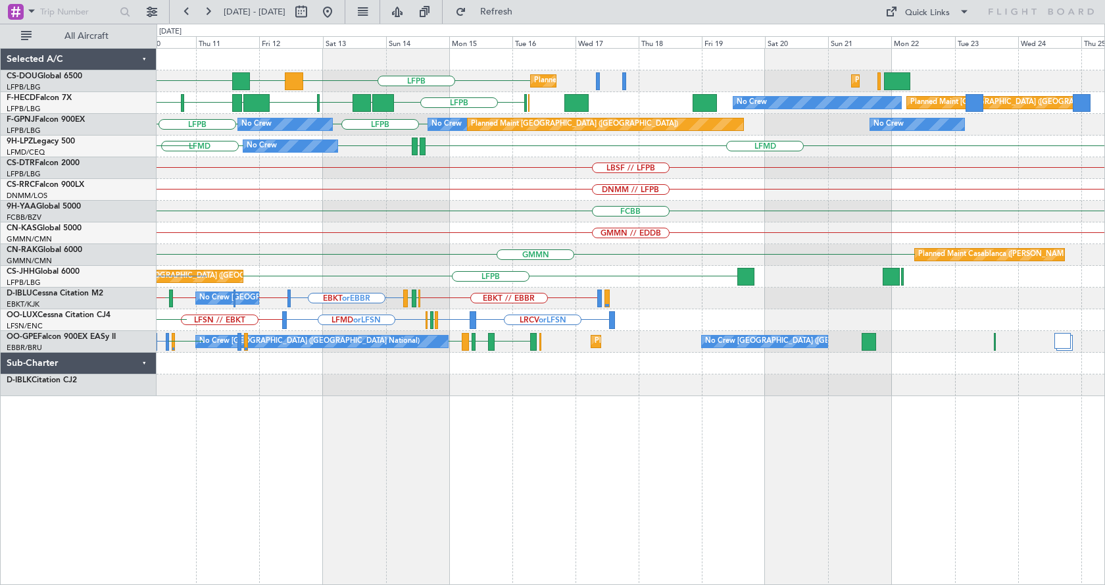
click at [299, 279] on div "ETSI LFPB DGAA Planned Maint Paris (Le Bourget) Planned Maint Paris (Le Bourget…" at bounding box center [631, 222] width 948 height 347
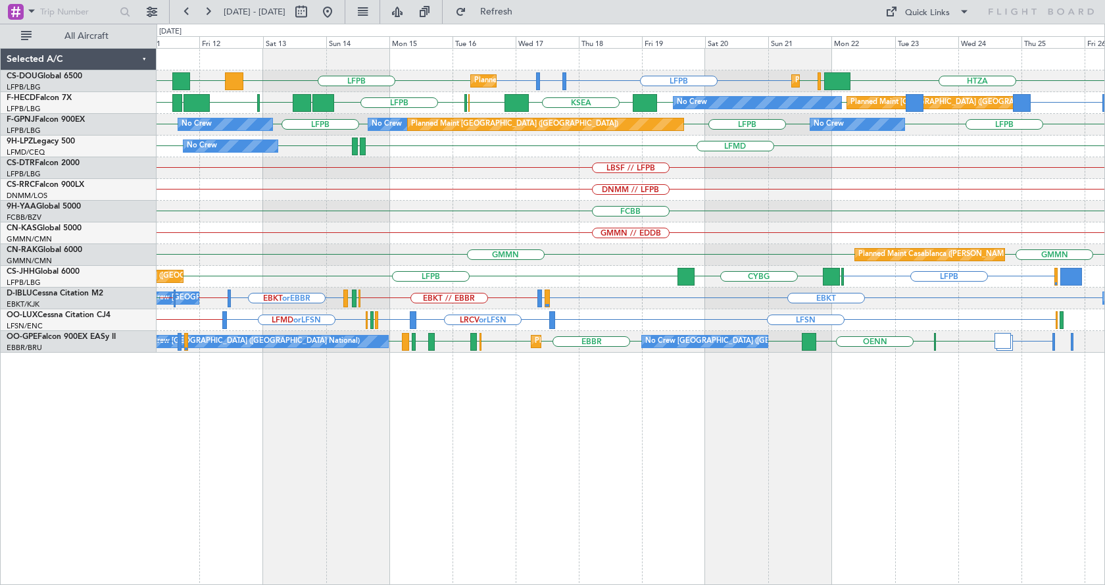
click at [568, 508] on div "LFPB LFTH or LFPB LFPB ETSI LFPB DGAA HTZA EGKK LFPB Planned Maint Paris (Le Bo…" at bounding box center [631, 316] width 948 height 537
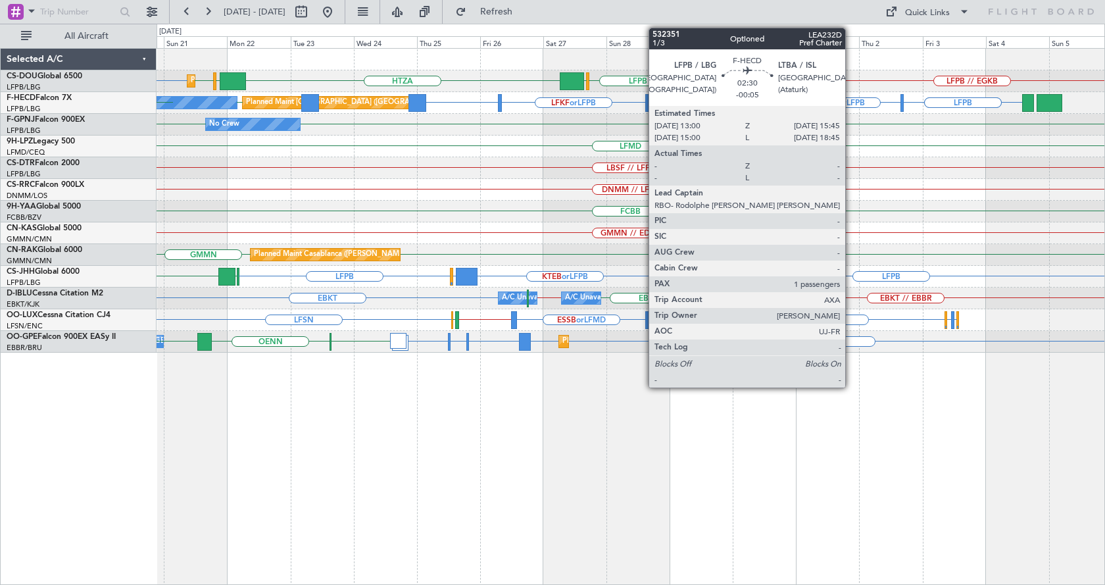
click at [489, 468] on div "LFPB HTZA EGKK LFPB LFPB EGLF LFPB // EGKB Planned Maint Paris (Le Bourget) Pla…" at bounding box center [631, 316] width 948 height 537
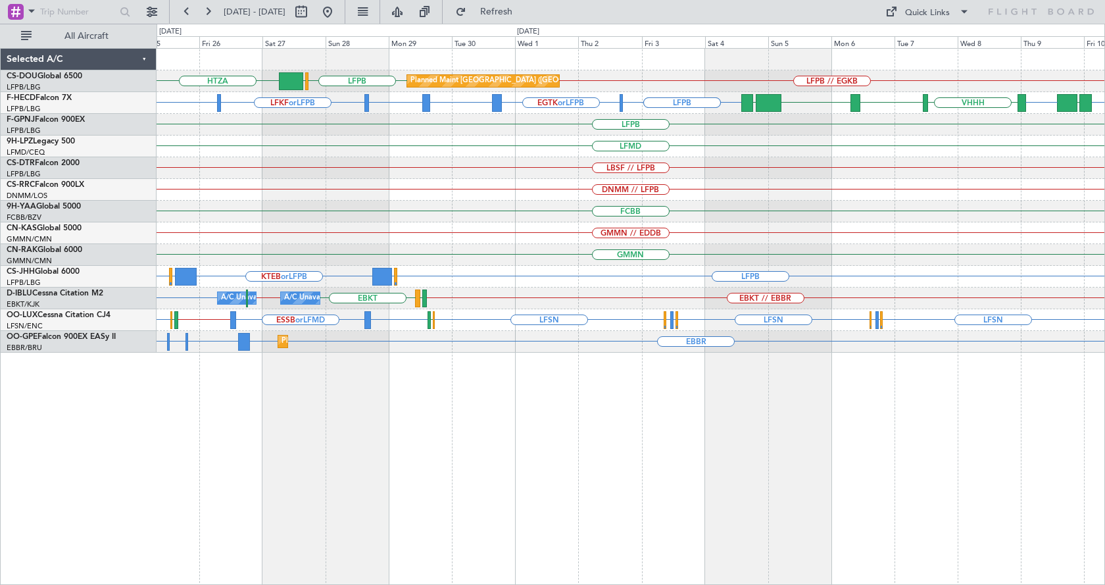
click at [558, 458] on div "HTZA LFPB EGLF LFPB // EGKB Planned Maint Paris (Le Bourget) LFPB LFKF or LFPB …" at bounding box center [631, 316] width 948 height 537
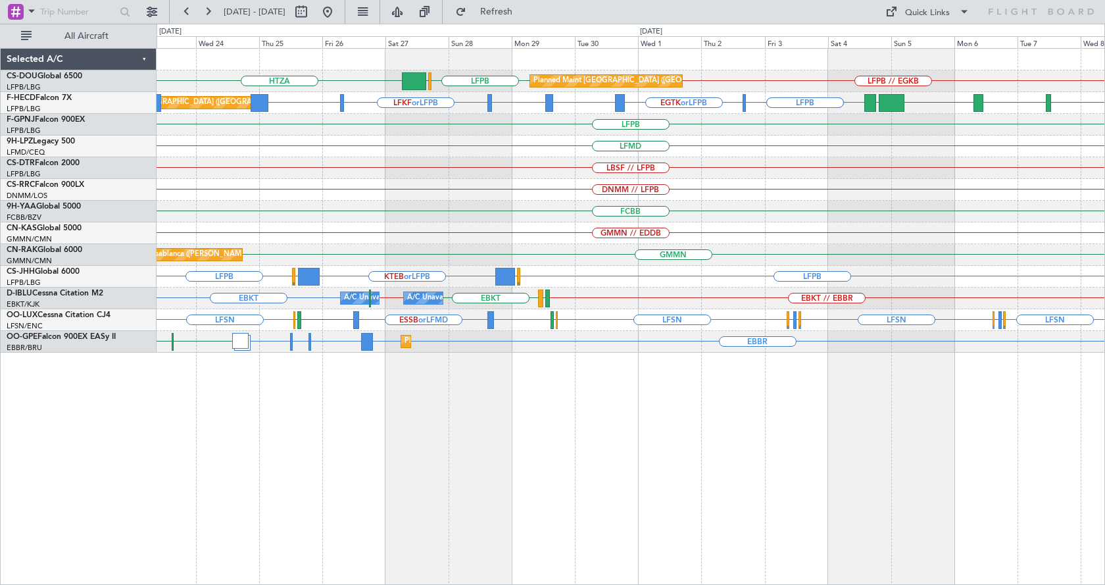
click at [615, 413] on div "Planned Maint Paris (Le Bourget) HTZA LFPB EGLF LFPB // EGKB Planned Maint Pari…" at bounding box center [631, 316] width 948 height 537
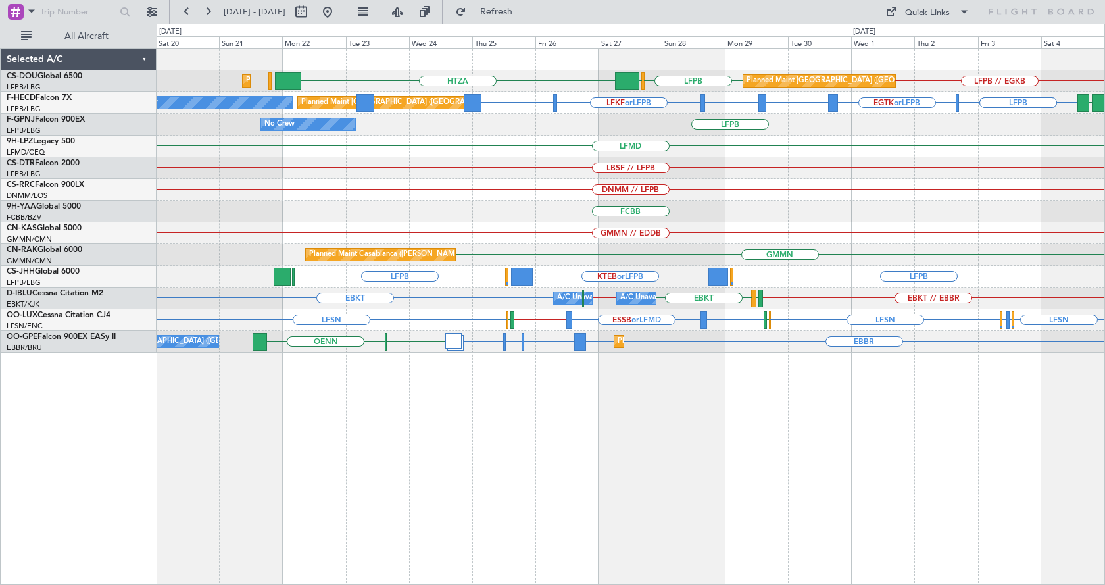
click at [639, 495] on div "Planned Maint Paris (Le Bourget) HTZA LFPB EGLF LFPB // EGKB Planned Maint Pari…" at bounding box center [631, 316] width 948 height 537
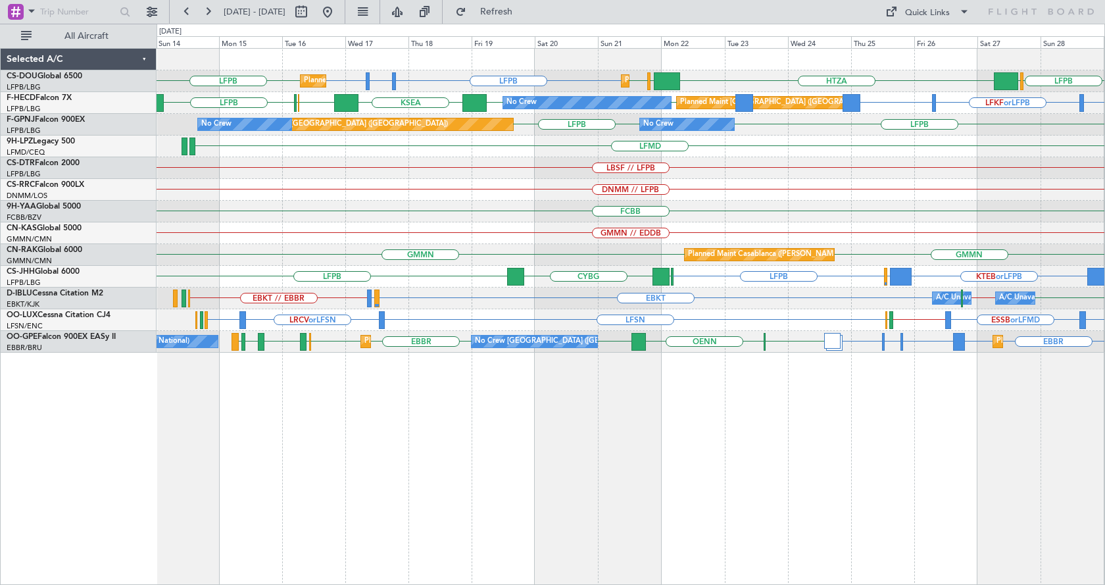
click at [572, 441] on div "Planned Maint Paris (Le Bourget) Planned Maint Paris (Le Bourget) LFPB LFTH or …" at bounding box center [631, 316] width 948 height 537
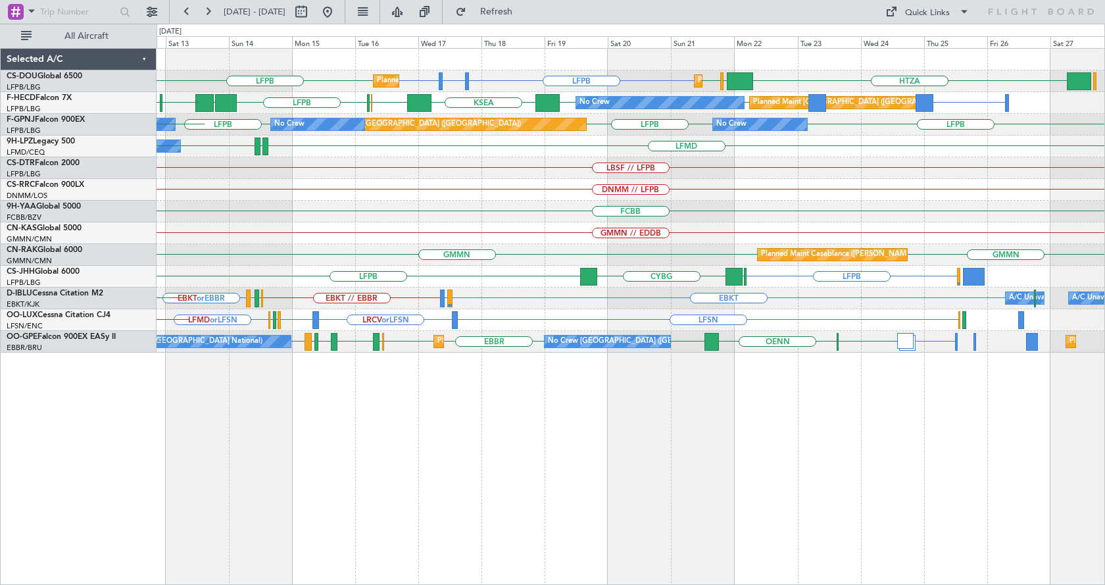
click at [253, 497] on div "Planned Maint Paris (Le Bourget) Planned Maint Paris (Le Bourget) LFPB LFTH or …" at bounding box center [631, 316] width 948 height 537
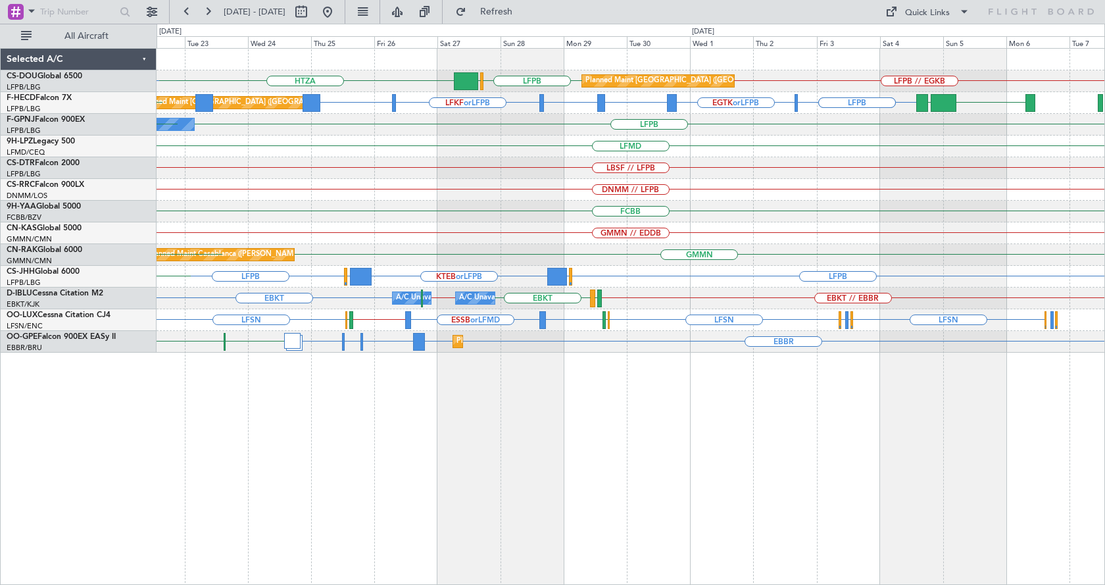
click at [742, 426] on div "Planned Maint Paris (Le Bourget) HTZA LFPB EGLF LFPB // EGKB EGKK LFPB Planned …" at bounding box center [631, 316] width 948 height 537
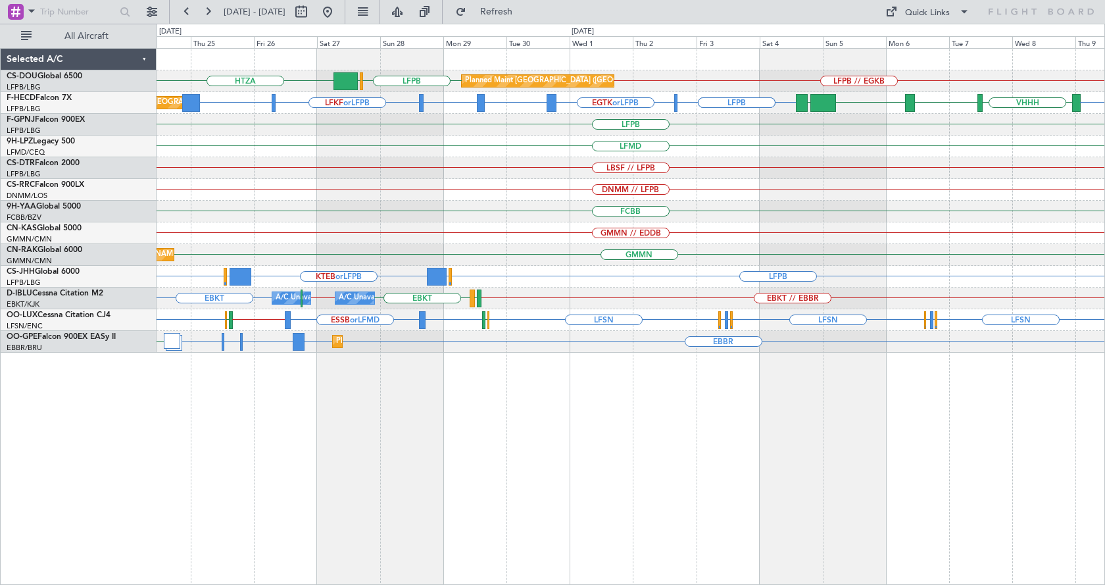
click at [733, 419] on div "Planned Maint Paris (Le Bourget) HTZA LFPB EGLF LFPB // EGKB Planned Maint Pari…" at bounding box center [631, 316] width 948 height 537
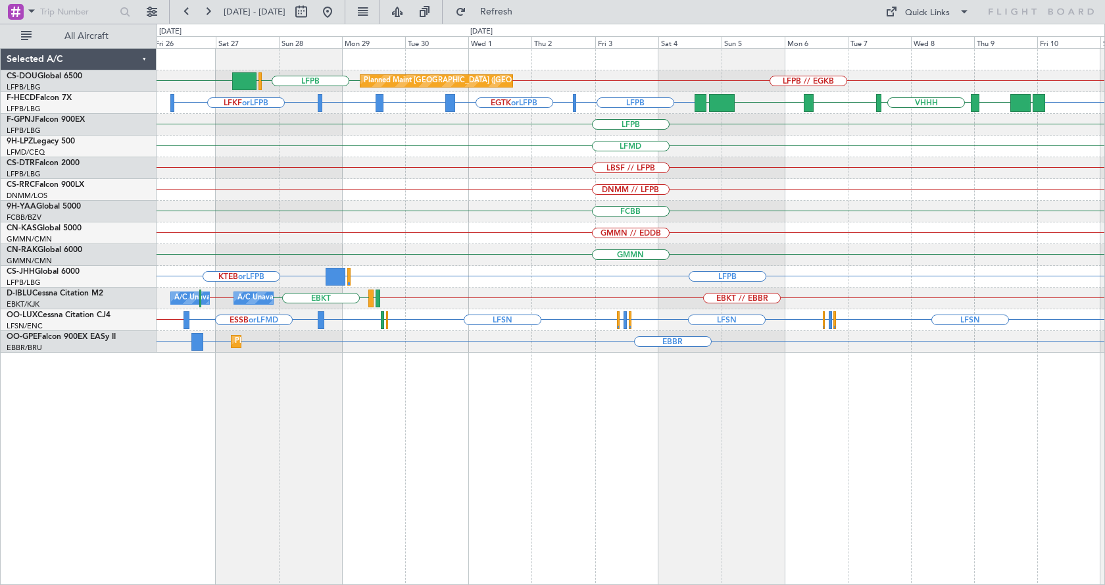
click at [535, 447] on div "LFPB // EGKB HTZA LFPB EGLF Planned Maint Paris (Le Bourget) LFPB LFPB EGTK or …" at bounding box center [631, 316] width 948 height 537
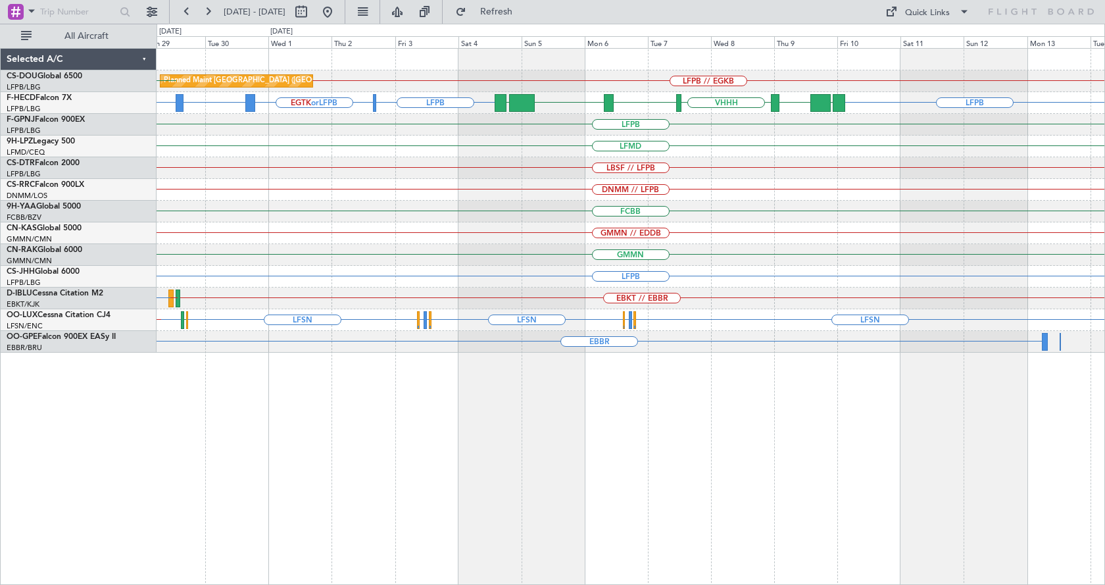
click at [672, 468] on div "Planned Maint Paris (Le Bourget) LFPB // EGKB LFPB EGLF HTZA LFPB LFPB EGTK or …" at bounding box center [631, 316] width 948 height 537
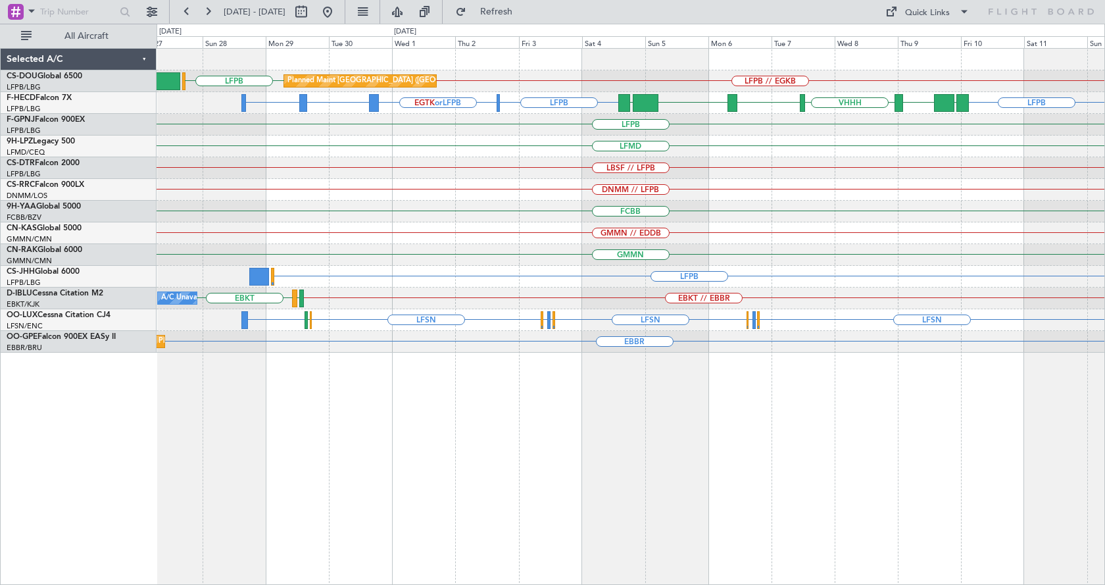
click at [808, 455] on div "Planned Maint [GEOGRAPHIC_DATA] ([GEOGRAPHIC_DATA]) LFPB // EGKB LFPB LFPB LFPB…" at bounding box center [631, 316] width 948 height 537
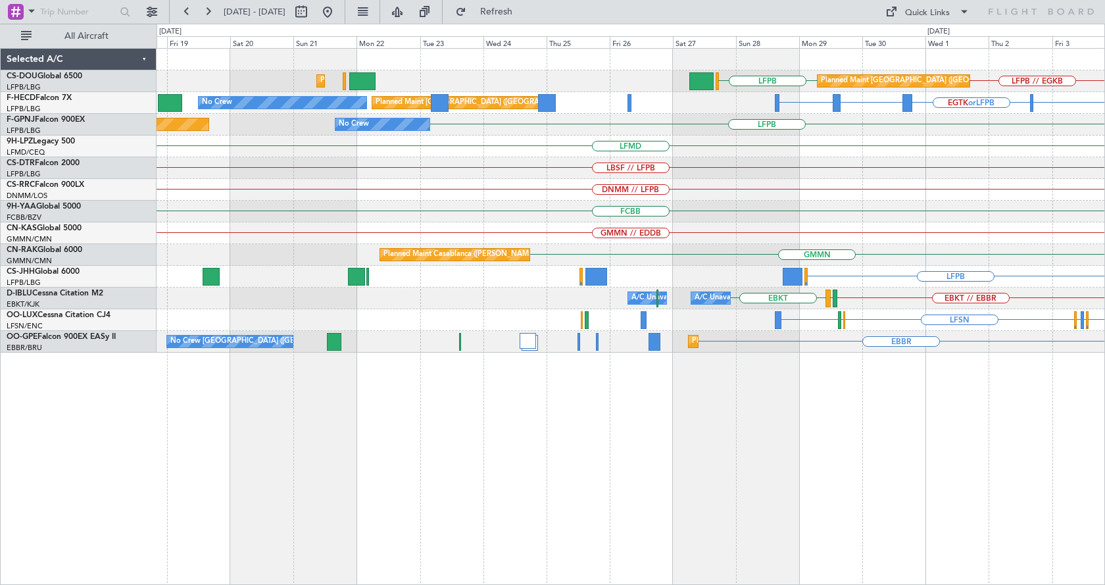
click at [954, 511] on div "Planned Maint Paris (Le Bourget) LFPB // EGKB LFPB Planned Maint Paris (Le Bour…" at bounding box center [631, 316] width 948 height 537
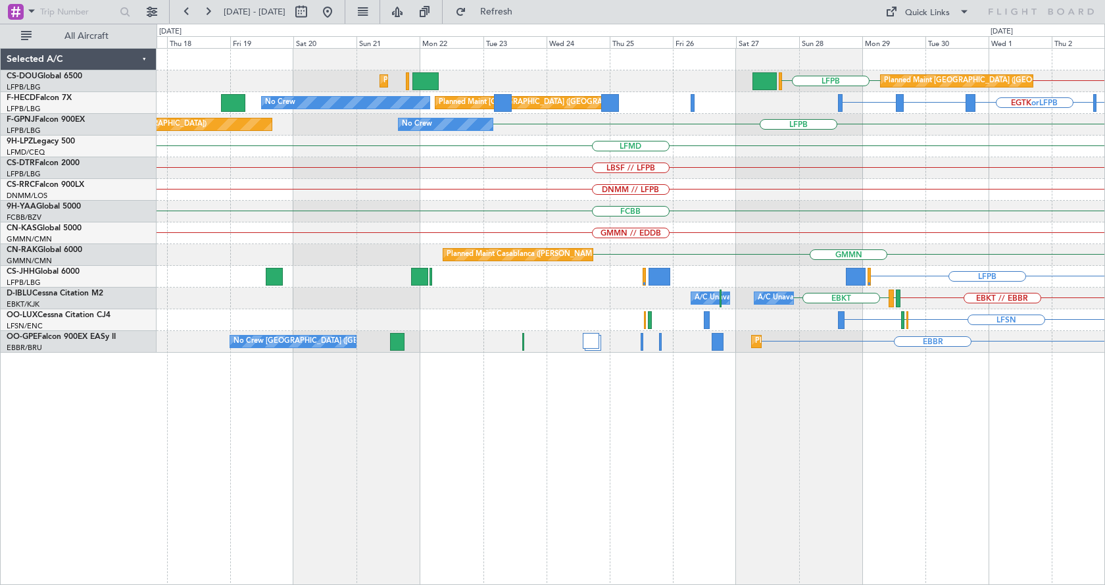
click at [876, 529] on div "Planned Maint Paris (Le Bourget) LFPB // EGKB LFPB Planned Maint Paris (Le Bour…" at bounding box center [631, 316] width 948 height 537
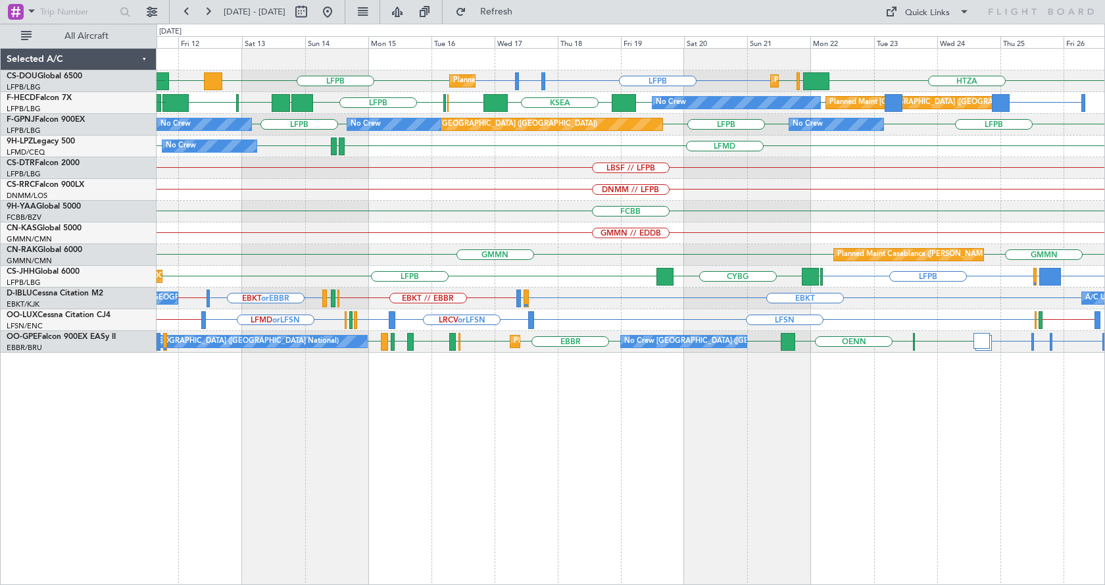
click at [821, 476] on div "Planned Maint Paris (Le Bourget) Planned Maint Paris (Le Bourget) LFPB LFTH or …" at bounding box center [631, 316] width 948 height 537
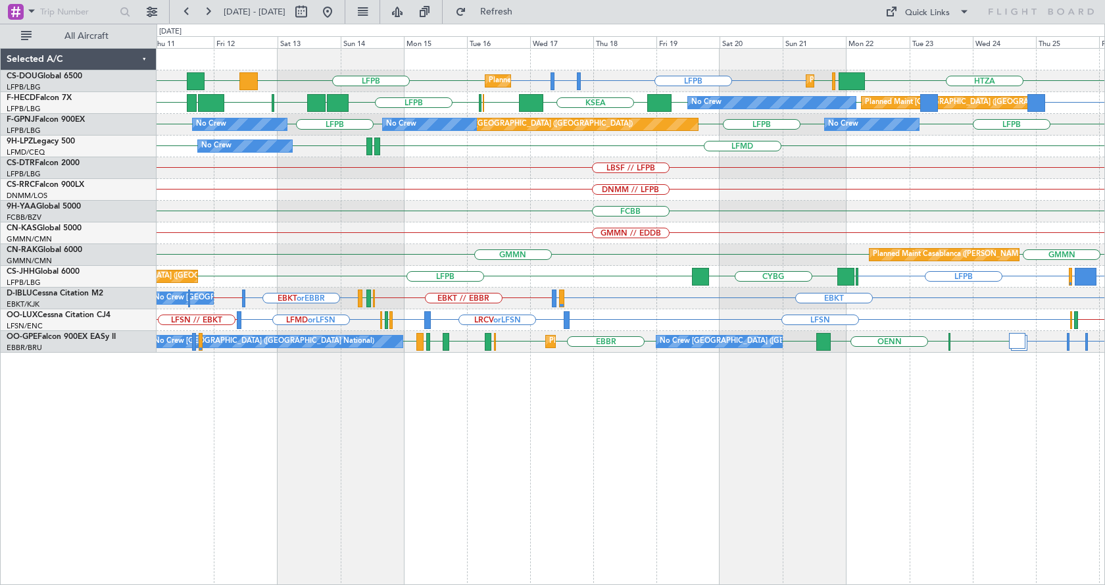
click at [880, 468] on div "Planned Maint Paris (Le Bourget) Planned Maint Paris (Le Bourget) LFPB LFTH or …" at bounding box center [631, 316] width 948 height 537
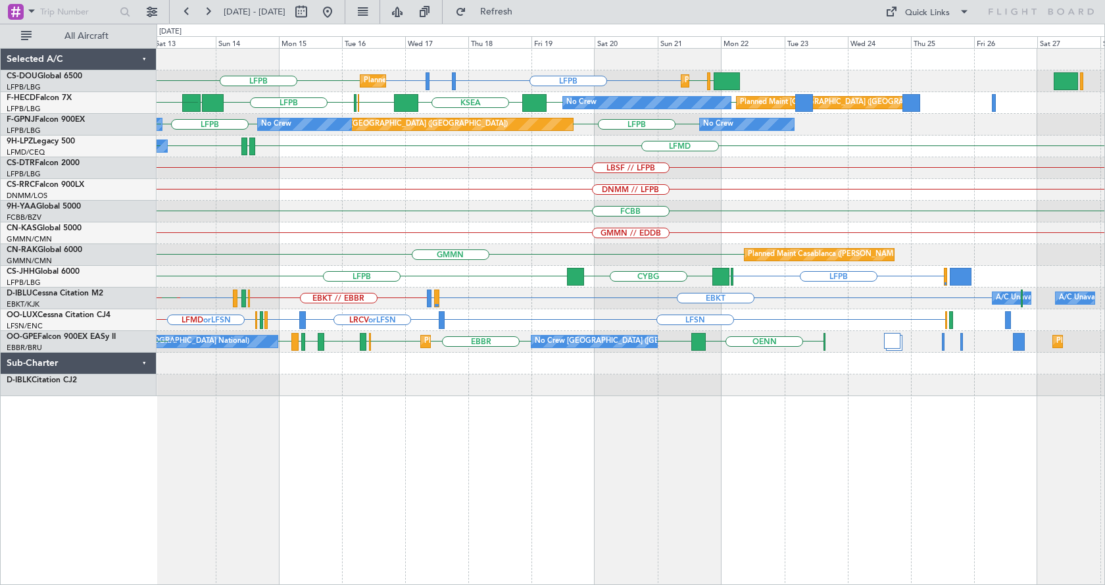
click at [598, 487] on div "Planned Maint Paris (Le Bourget) Planned Maint Paris (Le Bourget) LFPB LFTH or …" at bounding box center [631, 316] width 948 height 537
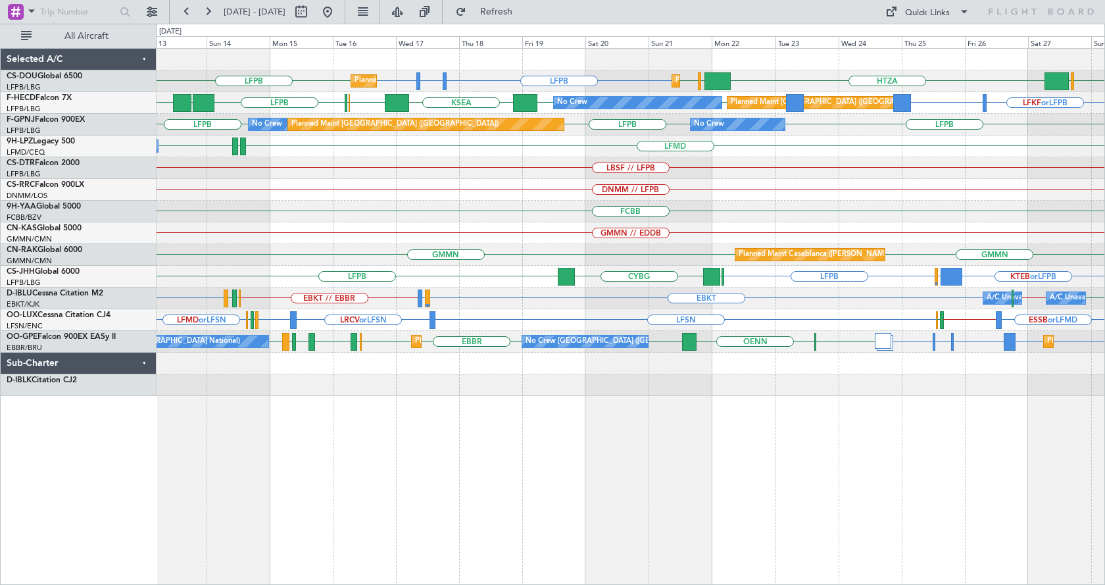
click at [703, 469] on div "Planned Maint Paris (Le Bourget) Planned Maint Paris (Le Bourget) LFPB LFTH or …" at bounding box center [631, 316] width 948 height 537
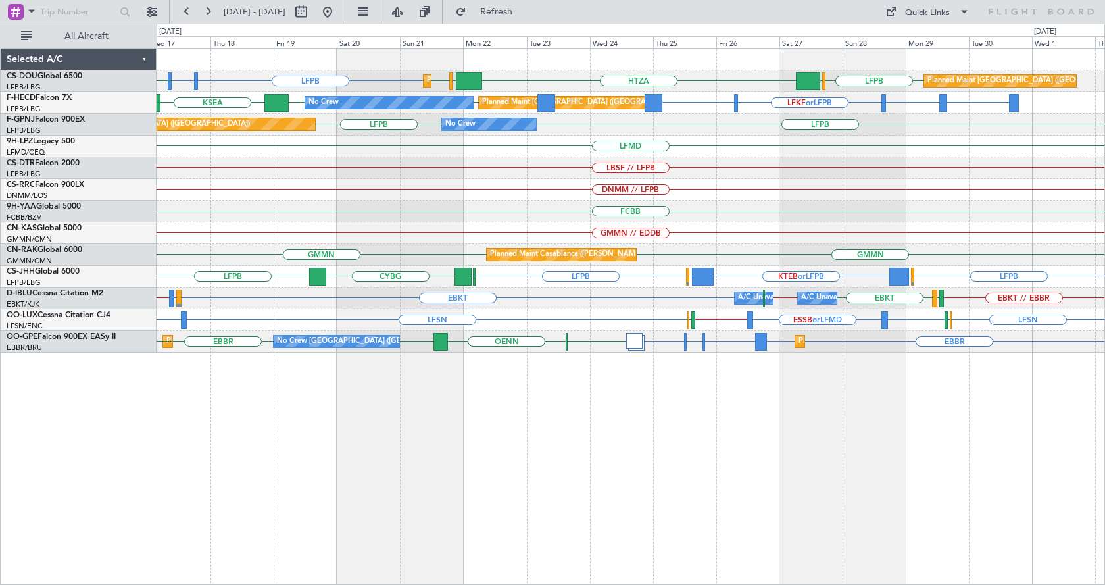
click at [582, 459] on div "Planned Maint Paris (Le Bourget) Planned Maint Paris (Le Bourget) LFPB LFTH or …" at bounding box center [631, 316] width 948 height 537
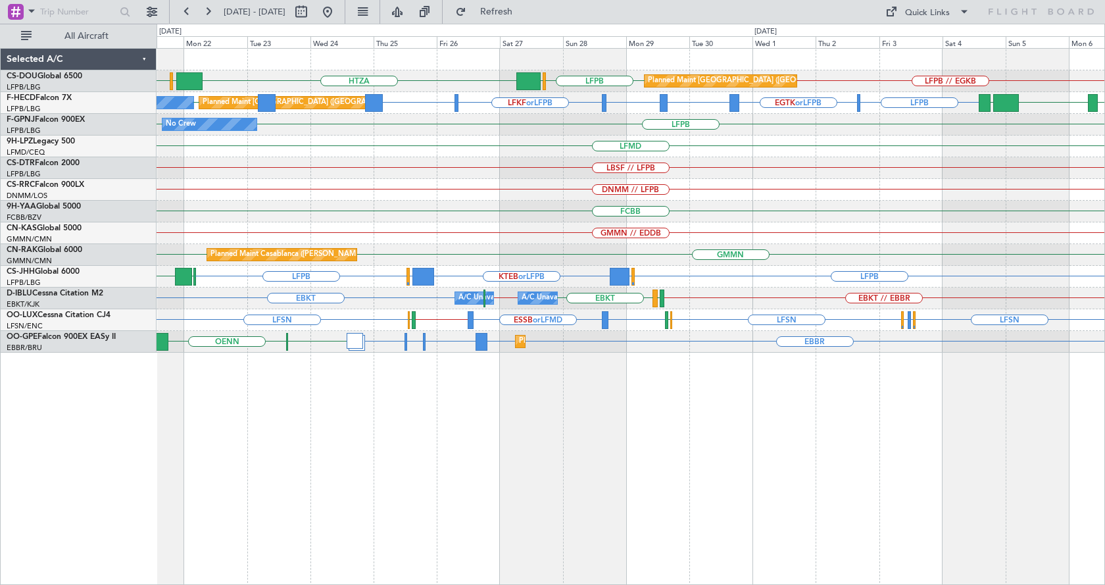
click at [529, 382] on div "Planned Maint Paris (Le Bourget) LFPB // EGKB HTZA EGKK LFPB LFPB EGLF Planned …" at bounding box center [631, 316] width 948 height 537
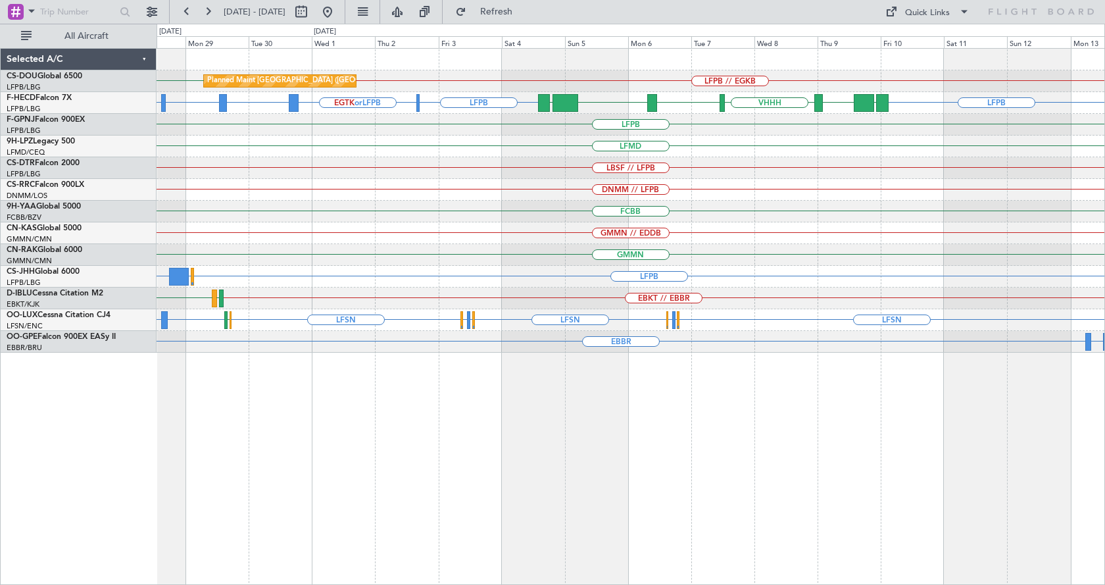
click at [669, 422] on div "Planned Maint Paris (Le Bourget) LFPB // EGKB LFPB LFPB LFPB EGTK or LFPB LTBA …" at bounding box center [631, 316] width 948 height 537
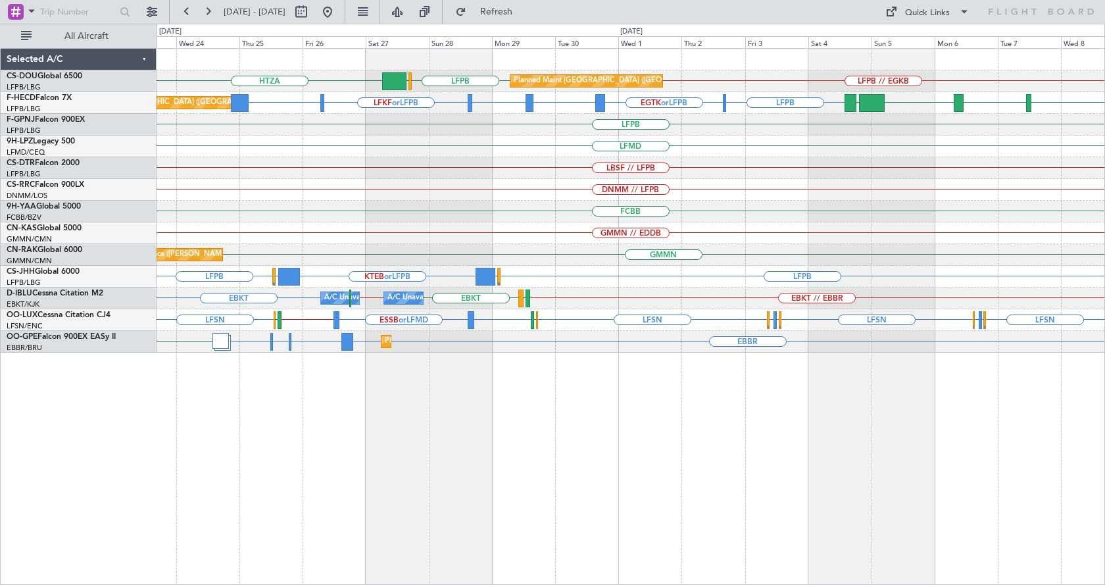
click at [627, 453] on div "Planned Maint Paris (Le Bourget) LFPB // EGKB HTZA LFPB EGLF Planned Maint Pari…" at bounding box center [631, 316] width 948 height 537
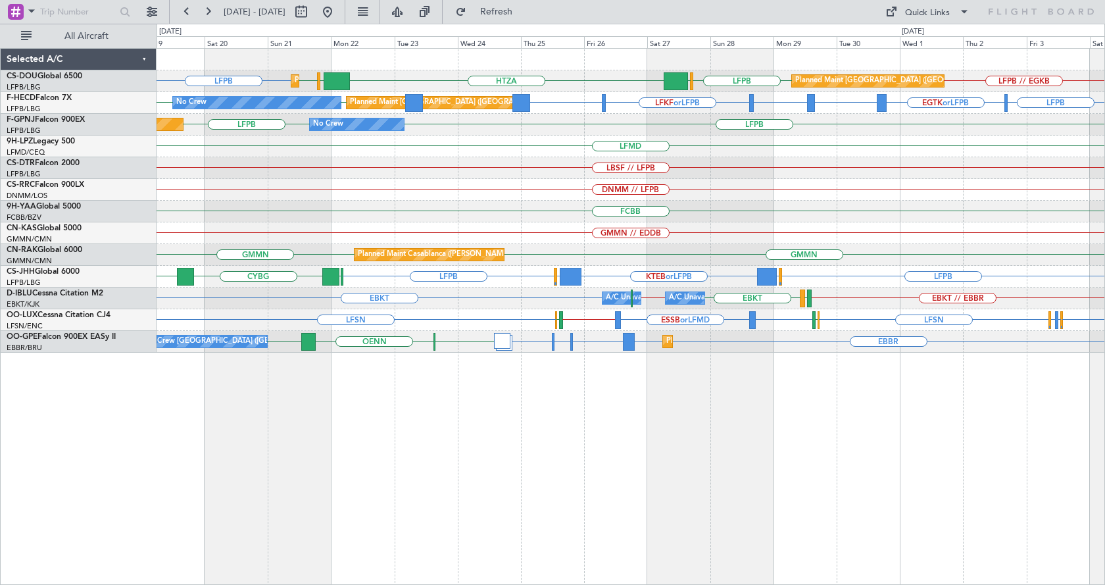
click at [905, 483] on div "Planned Maint Paris (Le Bourget) Planned Maint Paris (Le Bourget) LFPB LFPB // …" at bounding box center [631, 316] width 948 height 537
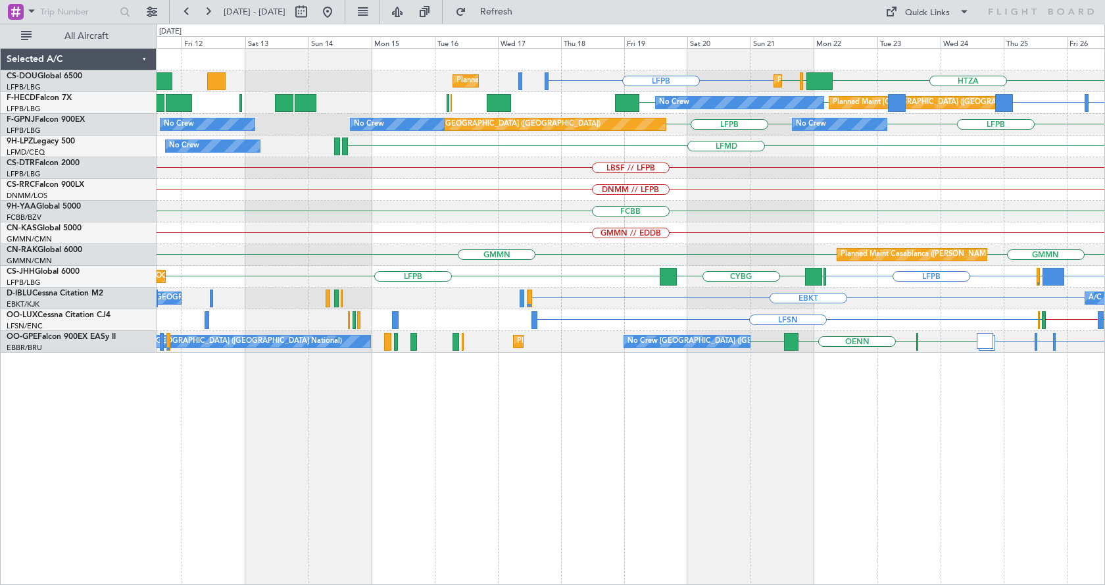
click at [829, 514] on div "Planned Maint Paris (Le Bourget) LFPB HTZA EGKK LFPB Planned Maint Paris (Le Bo…" at bounding box center [631, 316] width 948 height 537
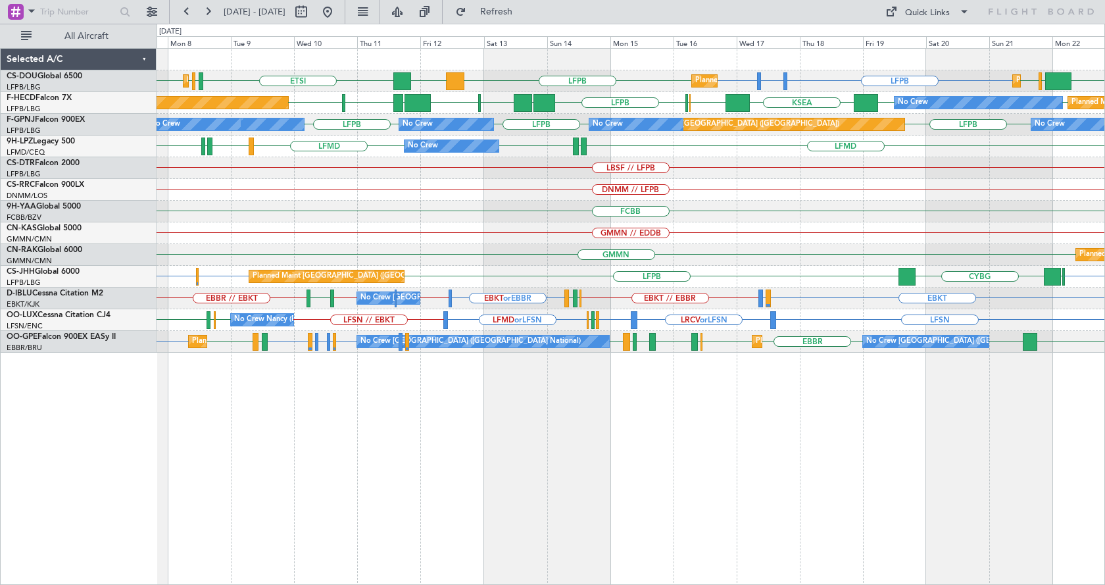
click at [781, 460] on div "Planned Maint Paris (Le Bourget) Planned Maint Paris (Le Bourget) Planned Maint…" at bounding box center [631, 316] width 948 height 537
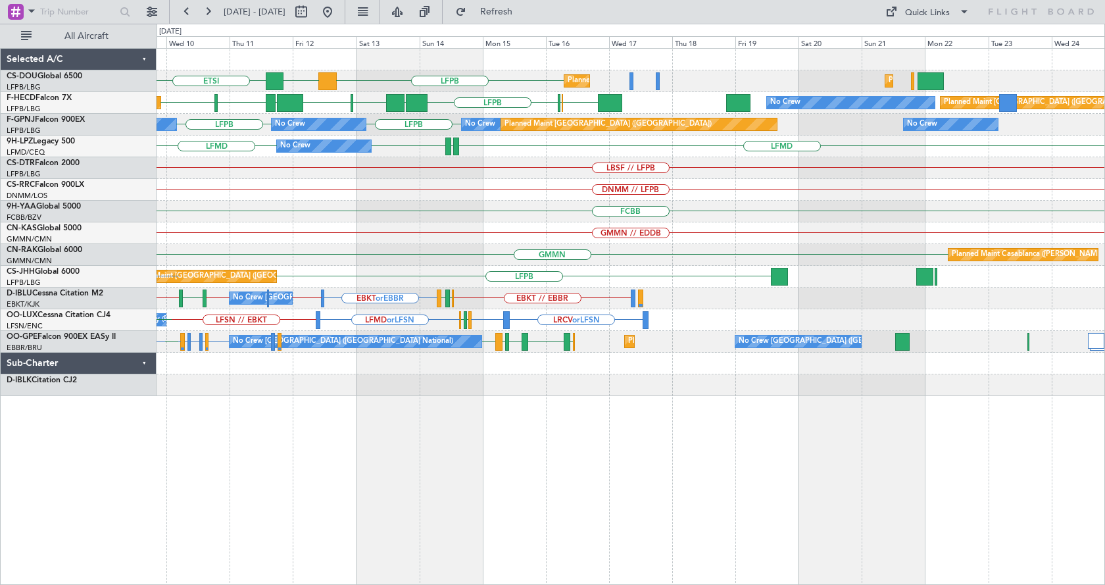
click at [383, 529] on div "LFPB DGAA ETSI Planned Maint Paris (Le Bourget) Planned Maint Paris (Le Bourget…" at bounding box center [631, 316] width 948 height 537
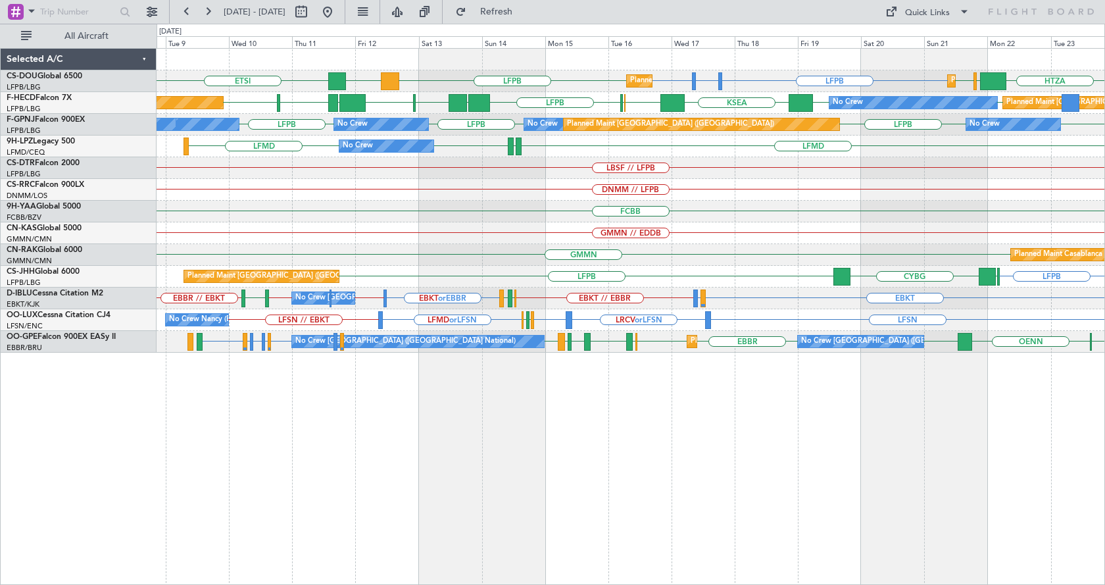
click at [832, 459] on div "LFPB LFTH or LFPB LFPB LFPB DGAA ETSI HTZA EGKK LFPB Planned Maint Paris (Le Bo…" at bounding box center [631, 316] width 948 height 537
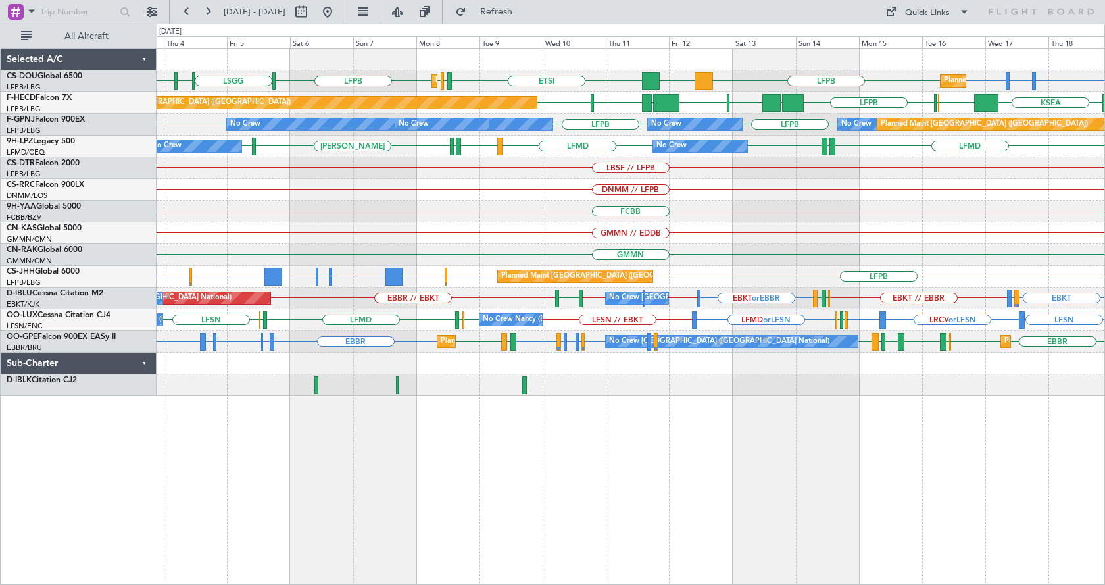
click at [698, 505] on div "Planned Maint [GEOGRAPHIC_DATA] ([GEOGRAPHIC_DATA]) Planned Maint [GEOGRAPHIC_D…" at bounding box center [631, 316] width 948 height 537
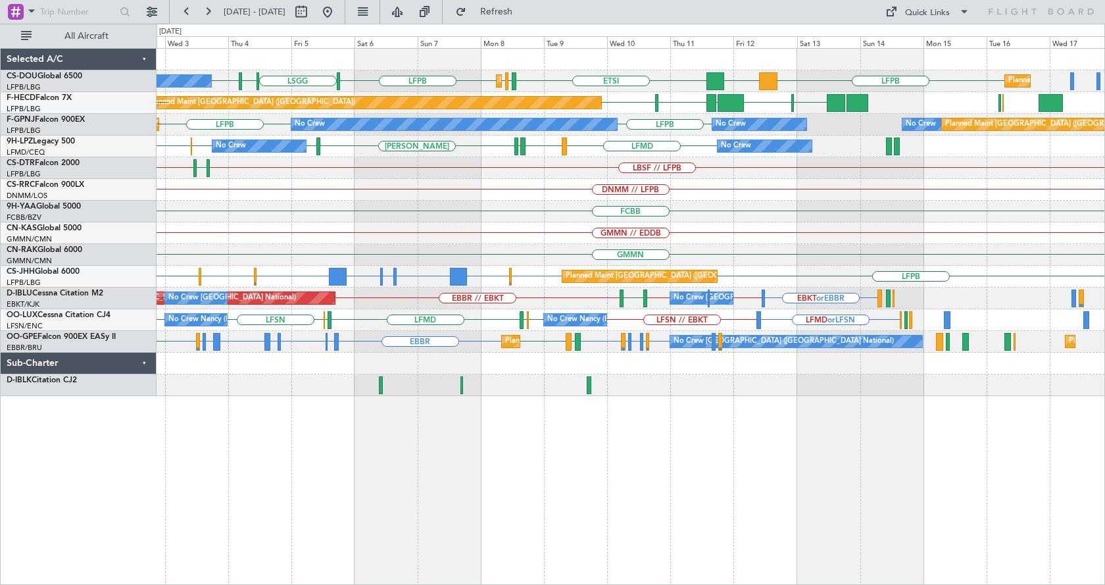
click at [616, 508] on div "LIML LFPB LFPB DGAA ETSI EGGW LFPB LFPB LSGG Planned Maint Paris (Le Bourget) N…" at bounding box center [631, 316] width 948 height 537
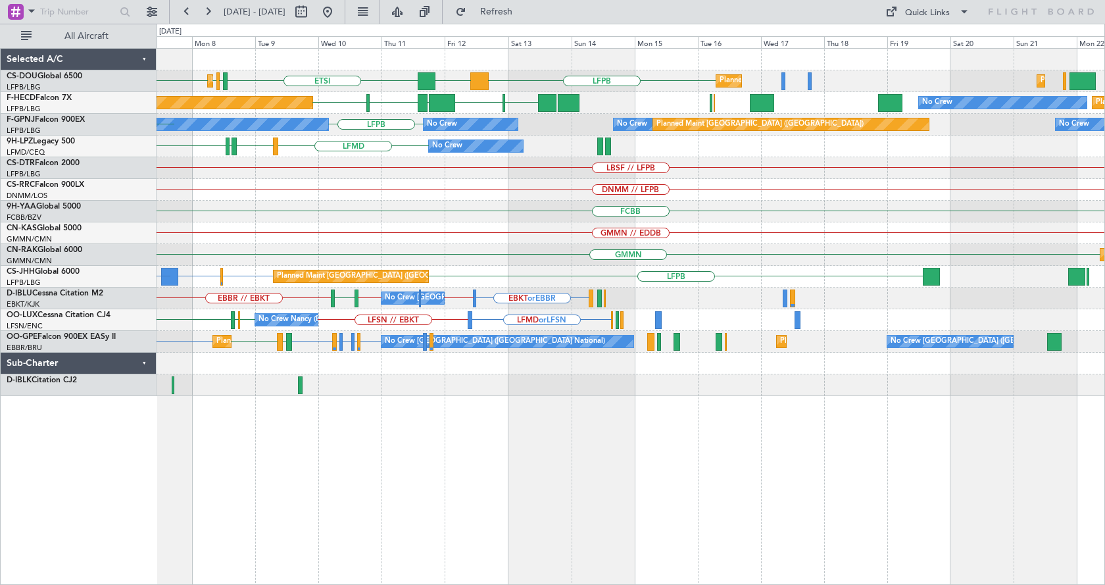
click at [554, 512] on div "LFPB DGAA ETSI EGGW LFPB LFPB Planned Maint Paris (Le Bourget) Planned Maint Pa…" at bounding box center [631, 316] width 948 height 537
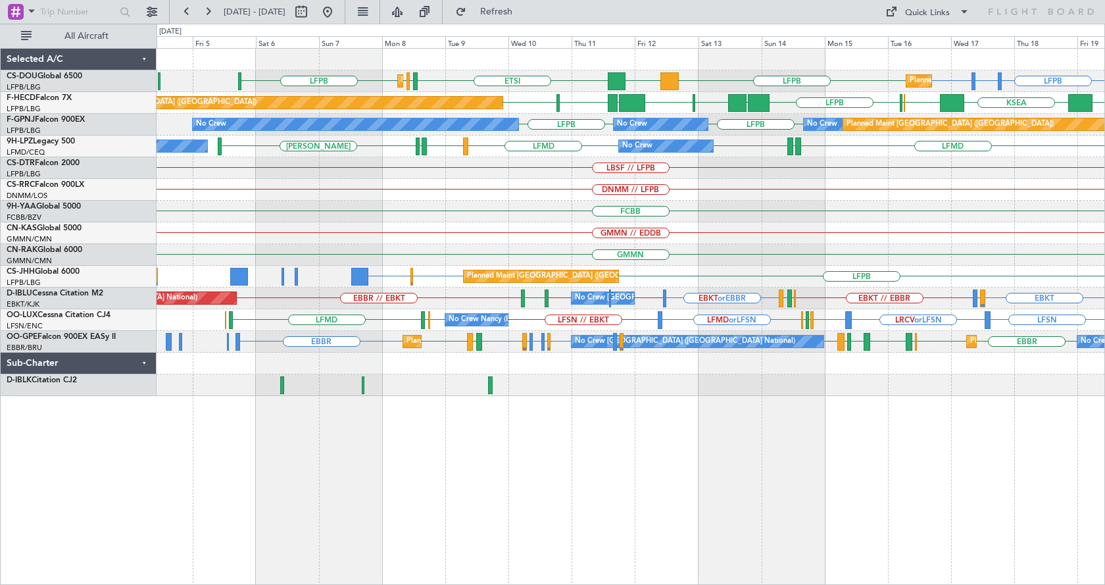
click at [739, 475] on div "Planned Maint Paris (Le Bourget) Planned Maint Paris (Le Bourget) LFPB LFTH or …" at bounding box center [631, 316] width 948 height 537
click at [833, 478] on div "Planned Maint Paris (Le Bourget) Planned Maint Paris (Le Bourget) LFPB LFTH or …" at bounding box center [631, 316] width 948 height 537
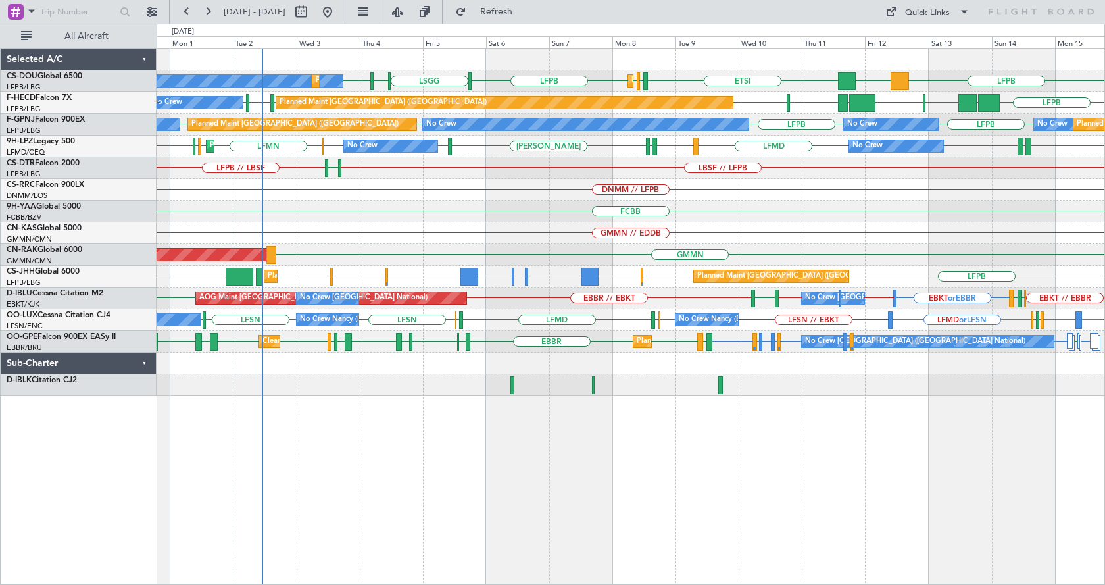
click at [293, 279] on div "LFPB DGAA ETSI EGGW LFPB LFPB LSGG LIML LFPB Planned Maint Paris (Le Bourget) N…" at bounding box center [631, 222] width 948 height 347
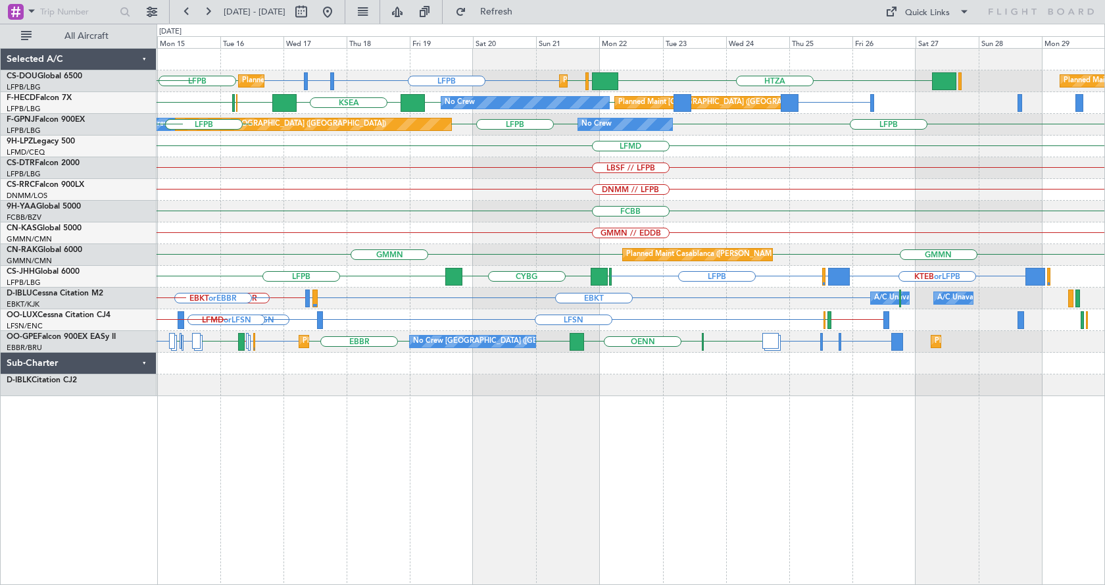
click at [278, 302] on div "Planned Maint Paris (Le Bourget) Planned Maint Paris (Le Bourget) Planned Maint…" at bounding box center [631, 222] width 948 height 347
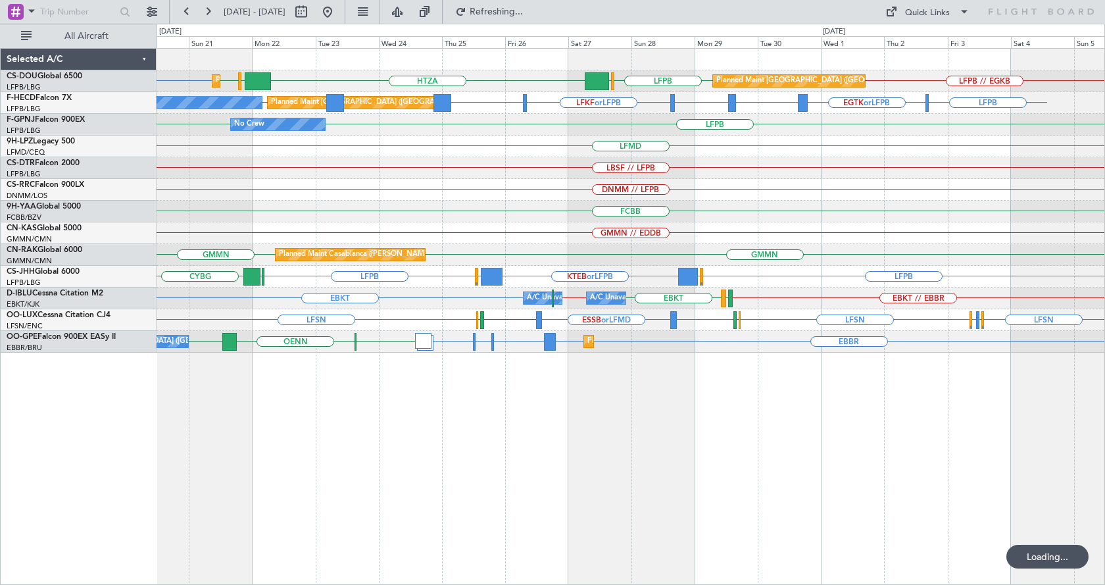
click at [560, 221] on div "FCBB" at bounding box center [631, 212] width 948 height 22
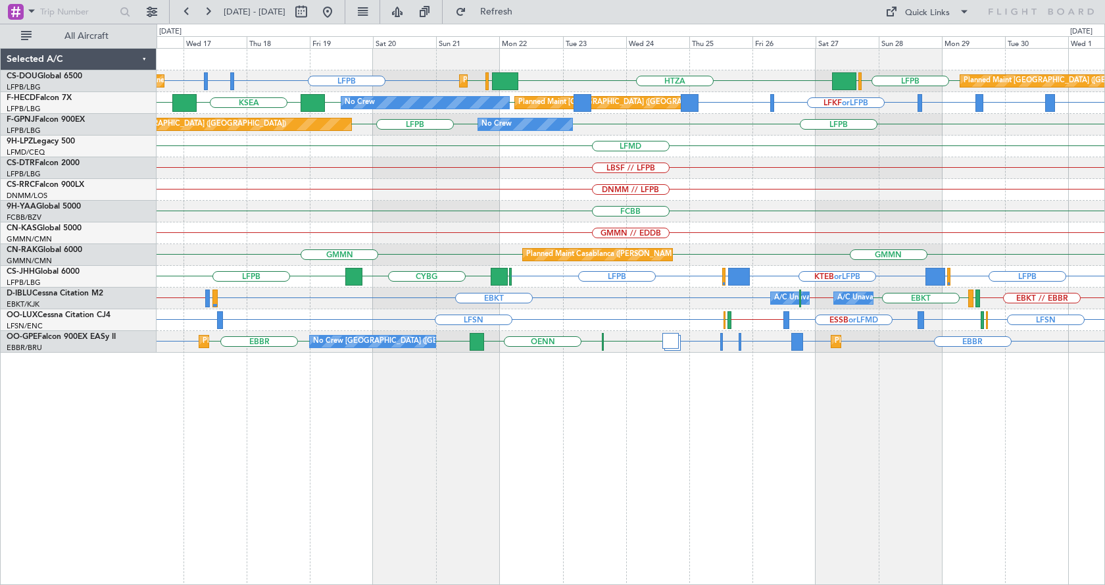
click at [333, 237] on div "Planned Maint Paris (Le Bourget) Planned Maint Paris (Le Bourget) Planned Maint…" at bounding box center [631, 201] width 948 height 304
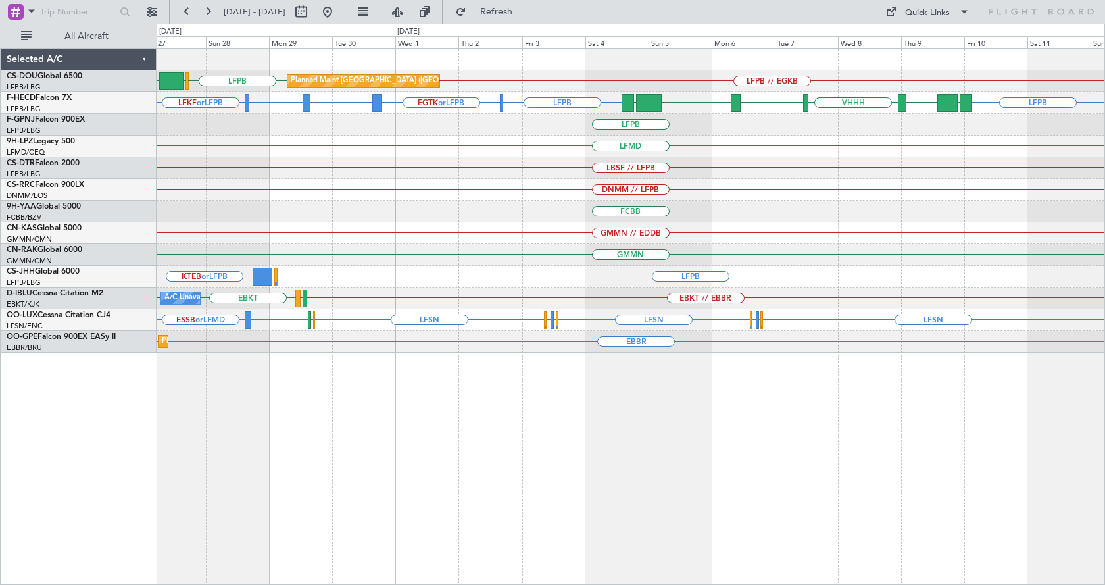
click at [593, 507] on div "LFPB // EGKB LFPB EGLF HTZA Planned Maint Paris (Le Bourget) LFPB EGTK or LFPB …" at bounding box center [631, 316] width 948 height 537
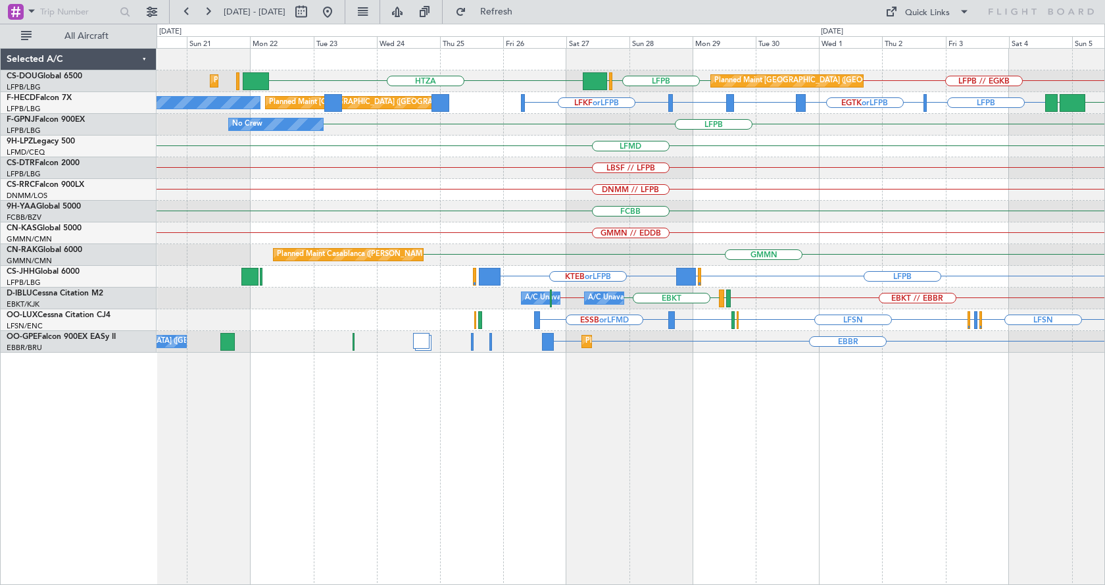
click at [681, 498] on div "LFPB // EGKB LFPB EGLF HTZA Planned Maint Paris (Le Bourget) Planned Maint Pari…" at bounding box center [631, 316] width 948 height 537
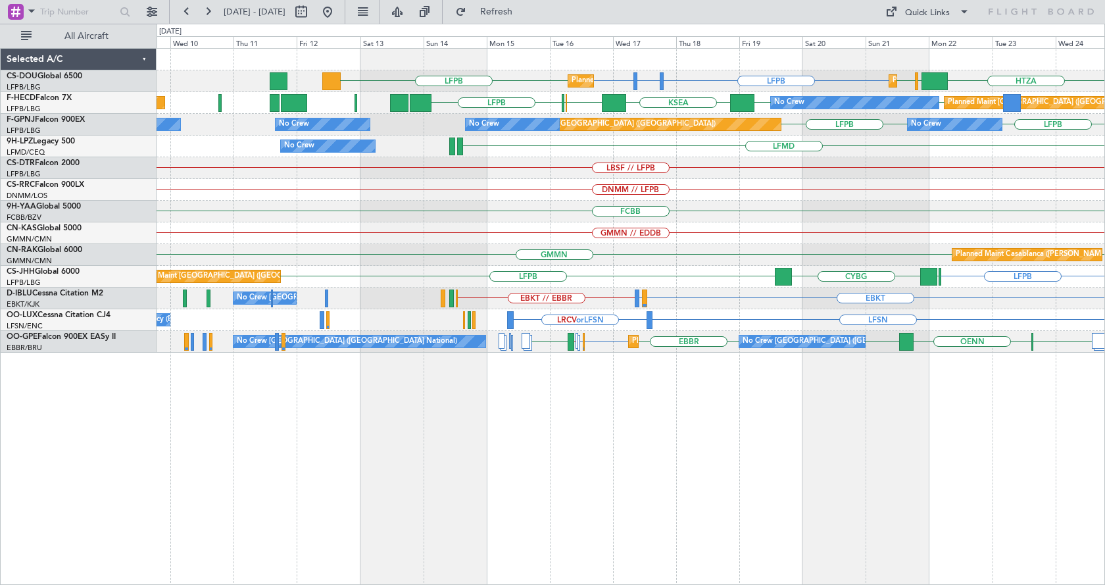
click at [657, 447] on div "Planned Maint Paris (Le Bourget) Planned Maint Paris (Le Bourget) LFPB LFTH or …" at bounding box center [631, 316] width 948 height 537
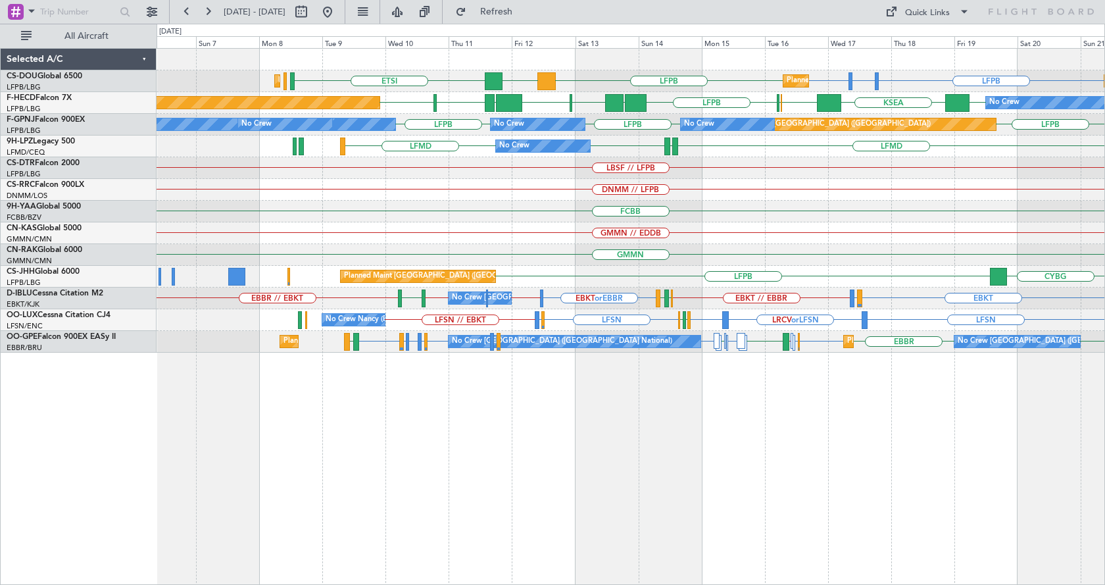
click at [821, 416] on div "Planned Maint Paris (Le Bourget) Planned Maint Paris (Le Bourget) LFPB LFTH or …" at bounding box center [631, 316] width 948 height 537
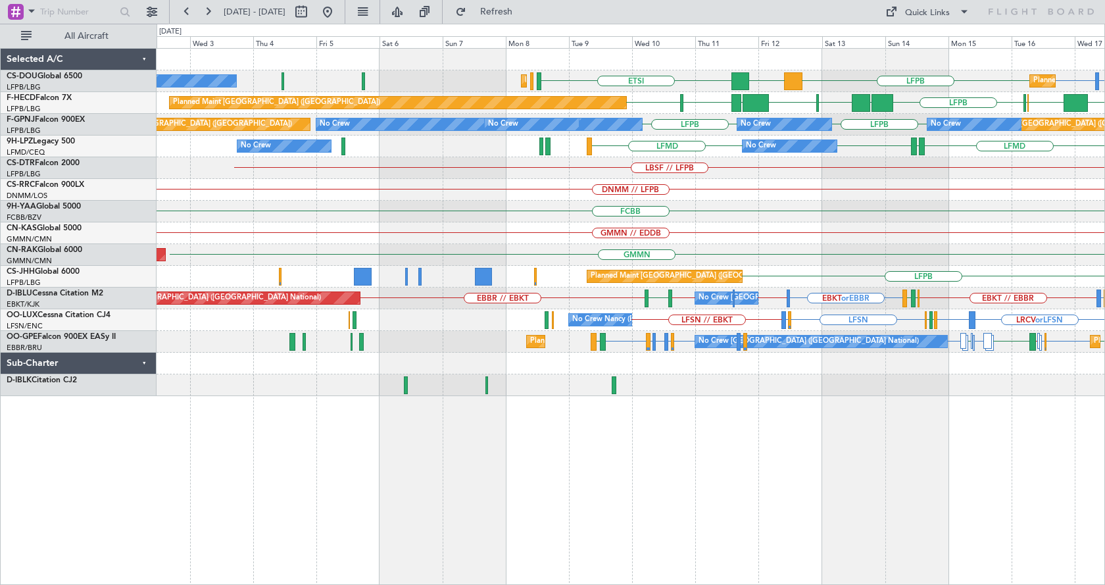
click at [670, 463] on div "Planned Maint Paris (Le Bourget) LFTH or LFPB LFPB LFPB DGAA ETSI Planned Maint…" at bounding box center [631, 316] width 948 height 537
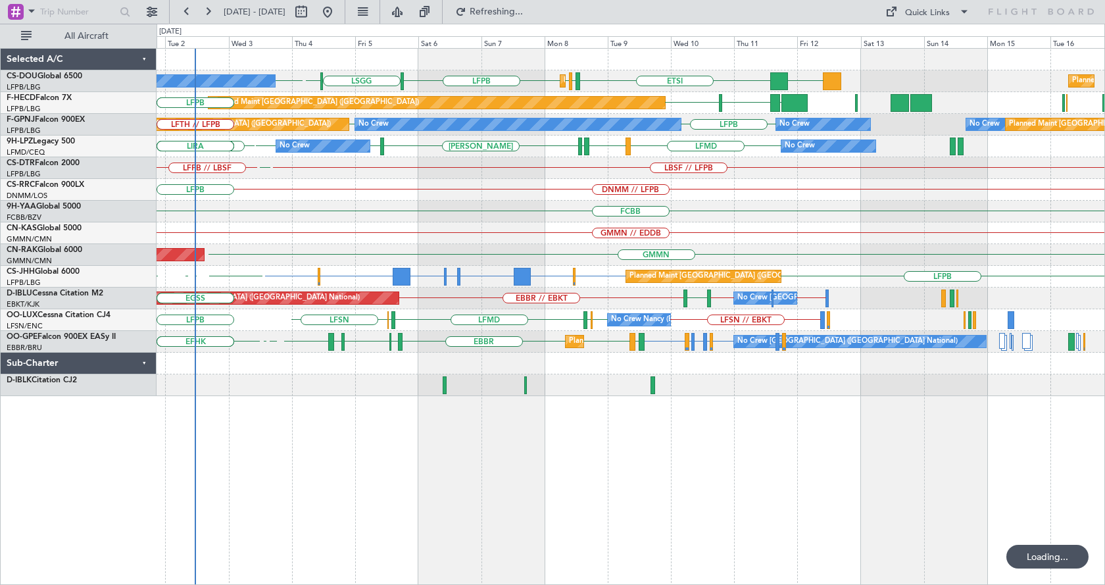
click at [393, 479] on div "Planned Maint Paris (Le Bourget) No Crew Planned Maint Paris (Le Bourget) DGAA …" at bounding box center [631, 316] width 948 height 537
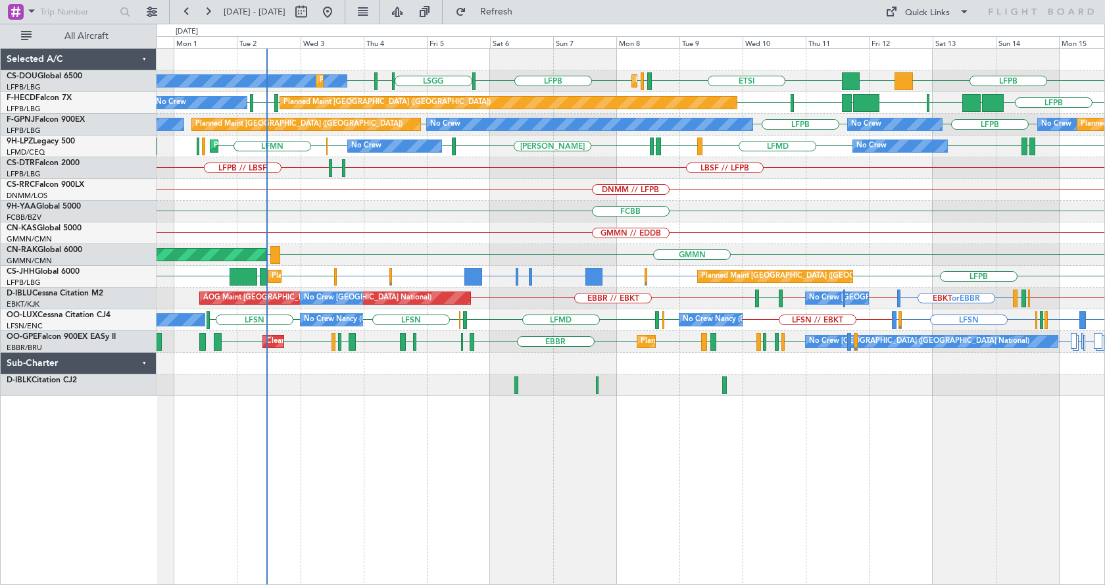
click at [506, 471] on div "ETSI EGGW LFPB LFPB LSGG LIML LFPB DGAA LFPB No Crew Planned Maint Paris (Le Bo…" at bounding box center [631, 316] width 948 height 537
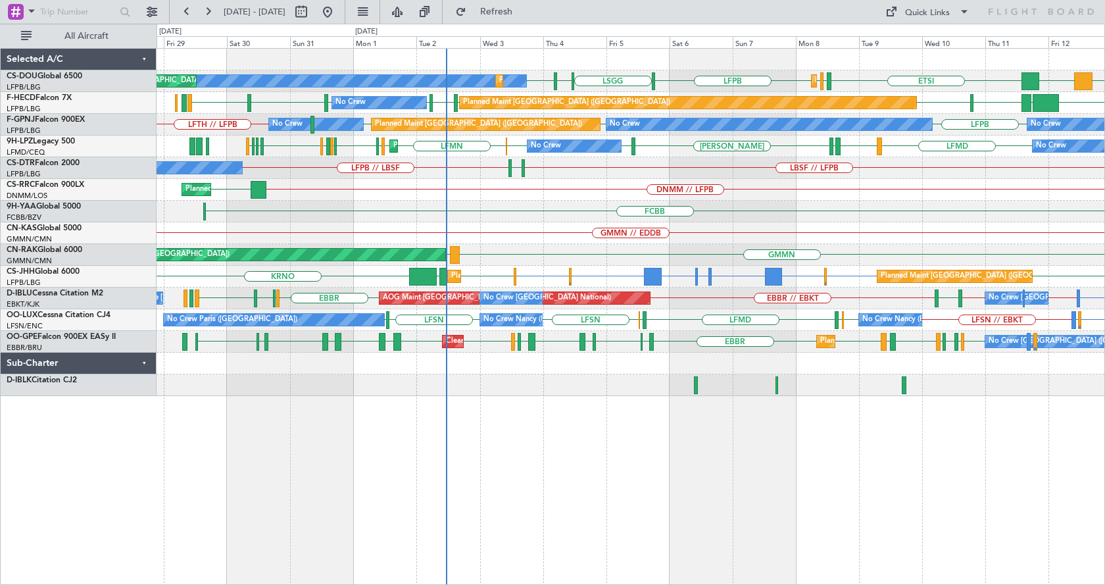
click at [759, 450] on div "No Crew Planned Maint Paris (Le Bourget) Planned Maint Paris (Le Bourget) ETSI …" at bounding box center [631, 316] width 948 height 537
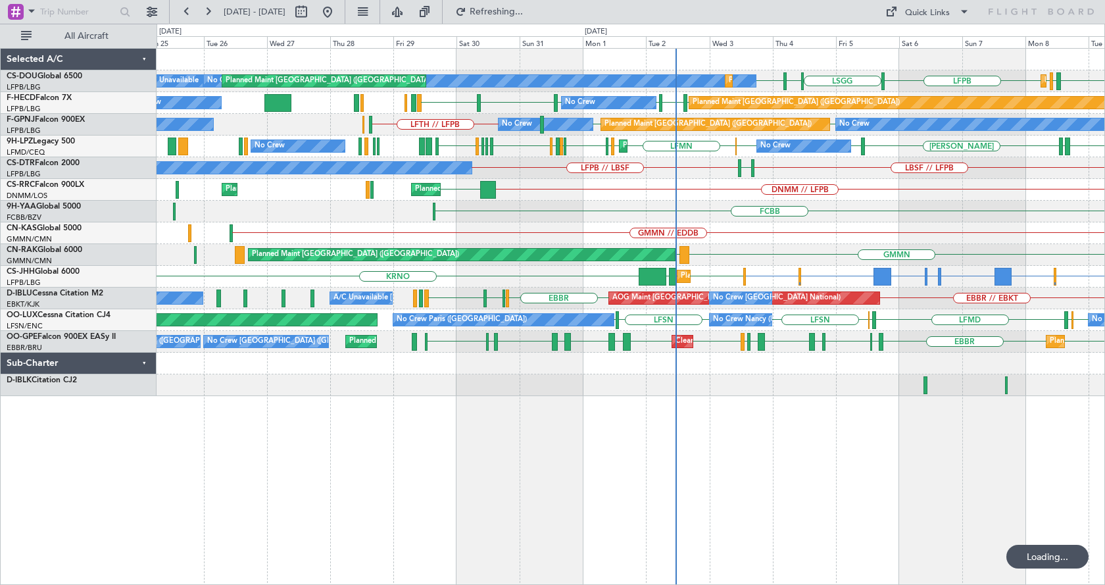
click at [704, 418] on div "No Crew Planned Maint Paris (Le Bourget) Planned Maint Paris (Le Bourget) Plann…" at bounding box center [631, 316] width 948 height 537
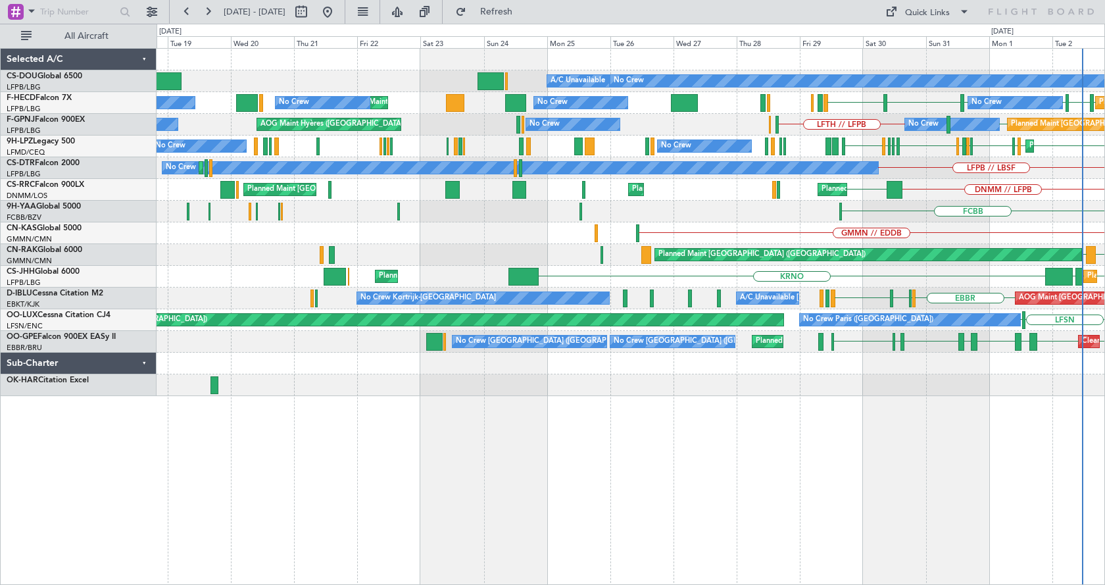
click at [544, 470] on div "Planned Maint Paris (Le Bourget) A/C Unavailable No Crew Planned Maint Paris (L…" at bounding box center [631, 316] width 948 height 537
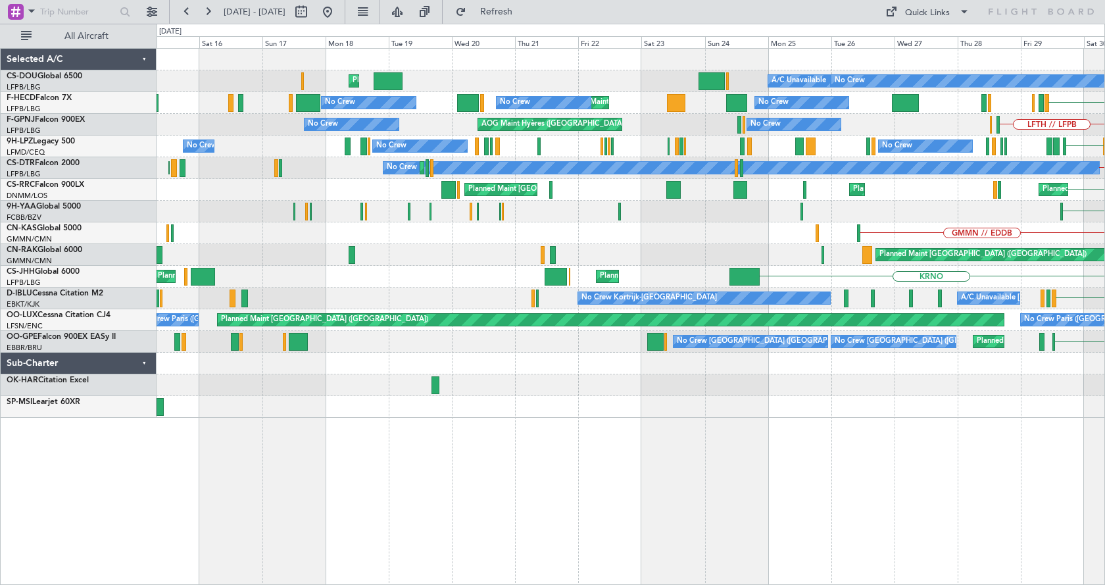
click at [347, 449] on div "Planned Maint Paris (Le Bourget) A/C Unavailable No Crew Planned Maint London (…" at bounding box center [631, 316] width 948 height 537
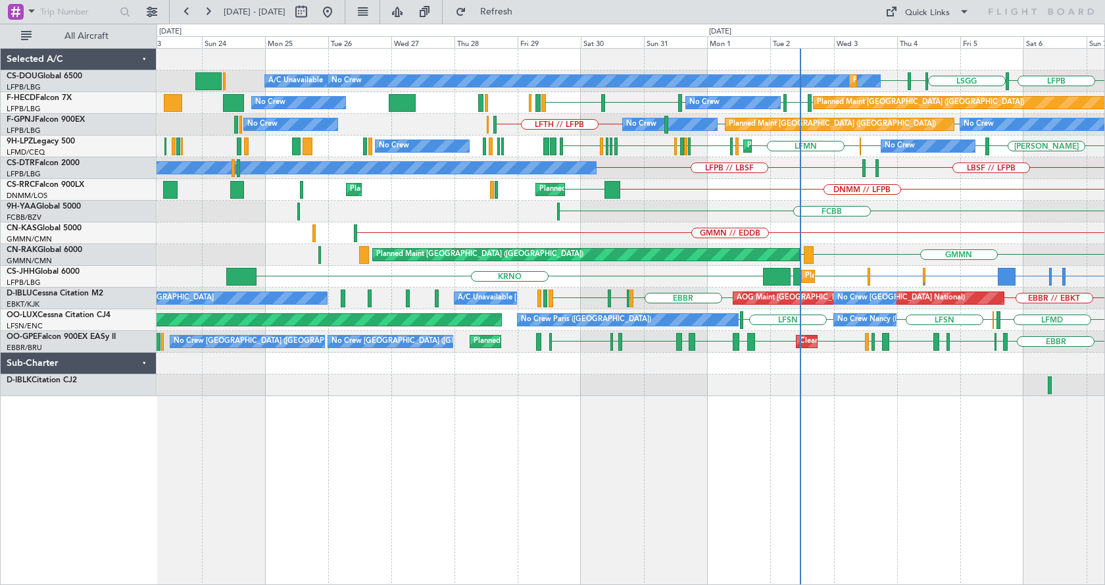
click at [725, 450] on div "Planned Maint Paris (Le Bourget) A/C Unavailable No Crew Planned Maint Paris (L…" at bounding box center [631, 316] width 948 height 537
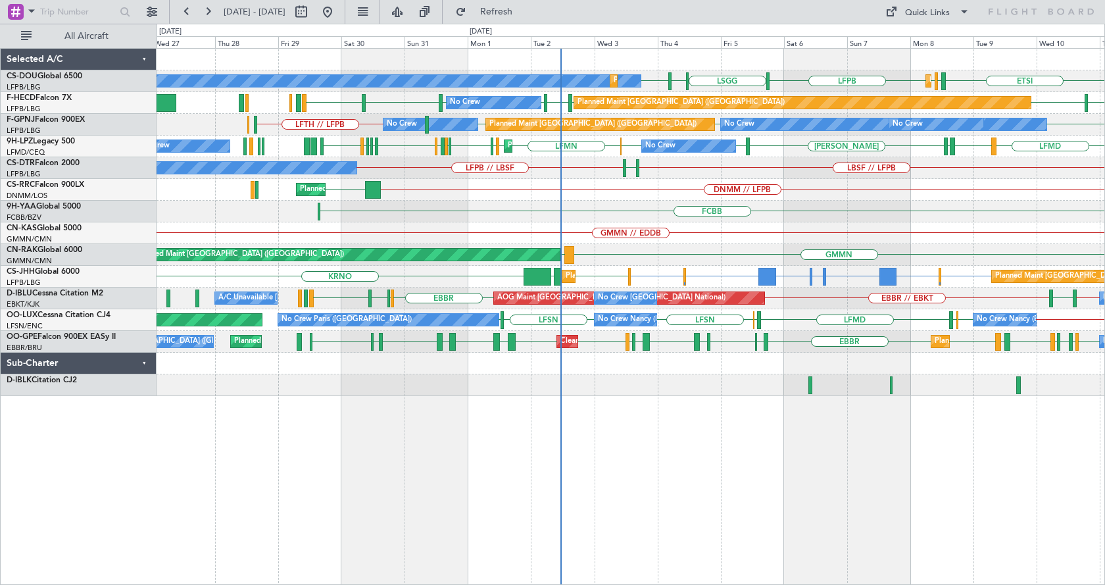
click at [693, 485] on div "Planned Maint Paris (Le Bourget) No Crew Planned Maint Paris (Le Bourget) Plann…" at bounding box center [631, 316] width 948 height 537
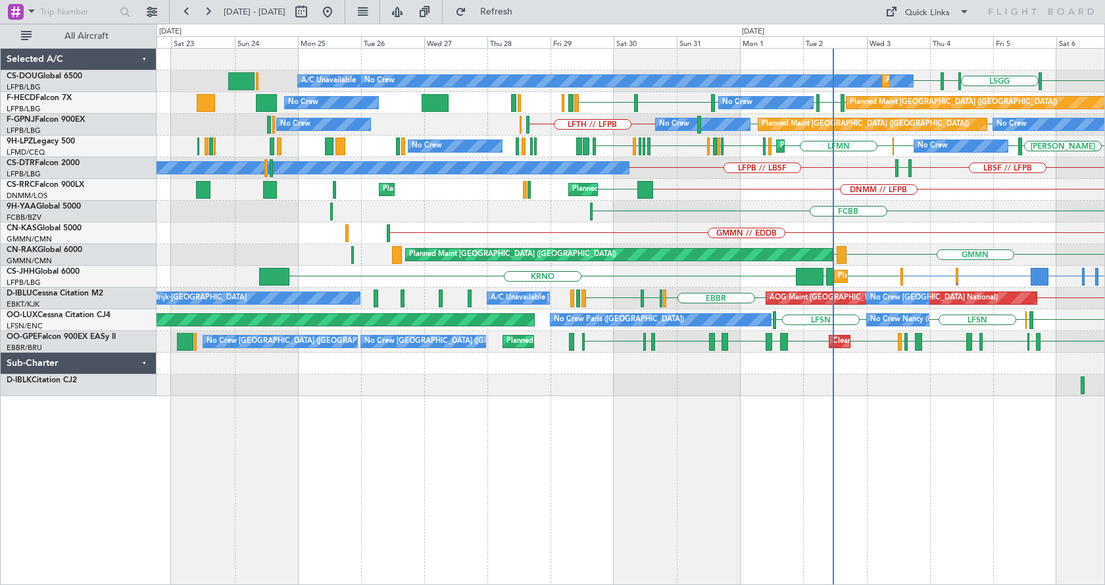
click at [714, 470] on div "Planned Maint Paris (Le Bourget) No Crew Planned Maint Paris (Le Bourget) A/C U…" at bounding box center [631, 316] width 948 height 537
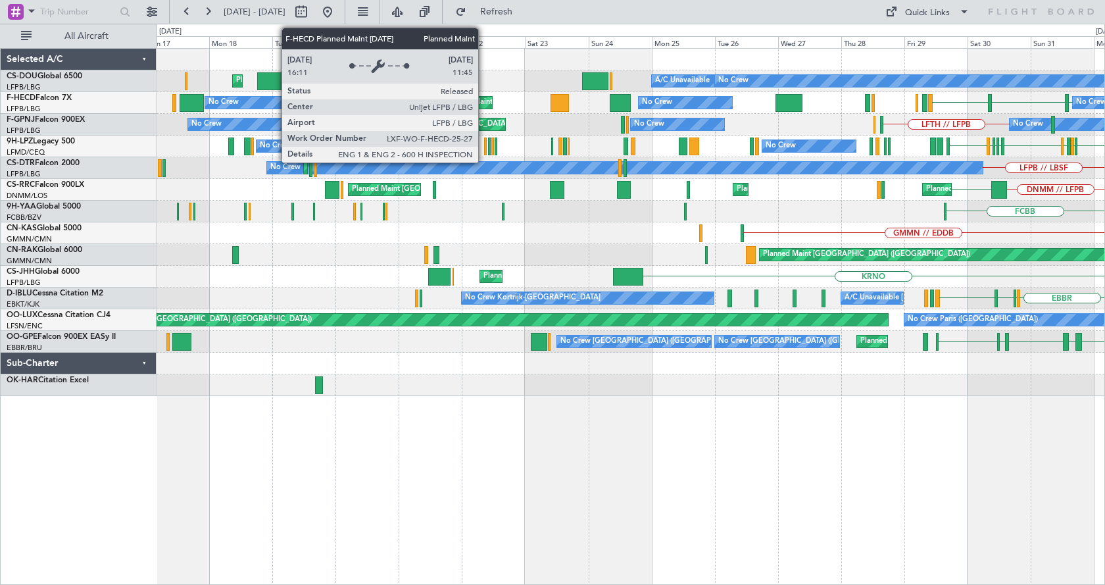
click at [484, 100] on div "Planned Maint [GEOGRAPHIC_DATA] ([GEOGRAPHIC_DATA])" at bounding box center [548, 103] width 207 height 20
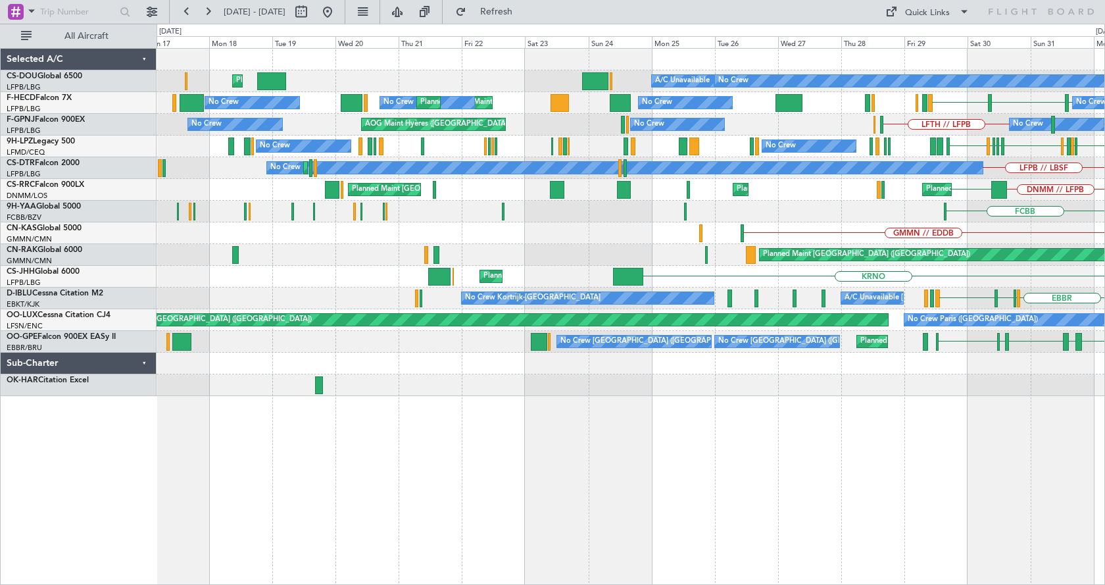
click at [350, 316] on div "Planned Maint Paris (Le Bourget) No Crew A/C Unavailable Planned Maint London (…" at bounding box center [631, 222] width 948 height 347
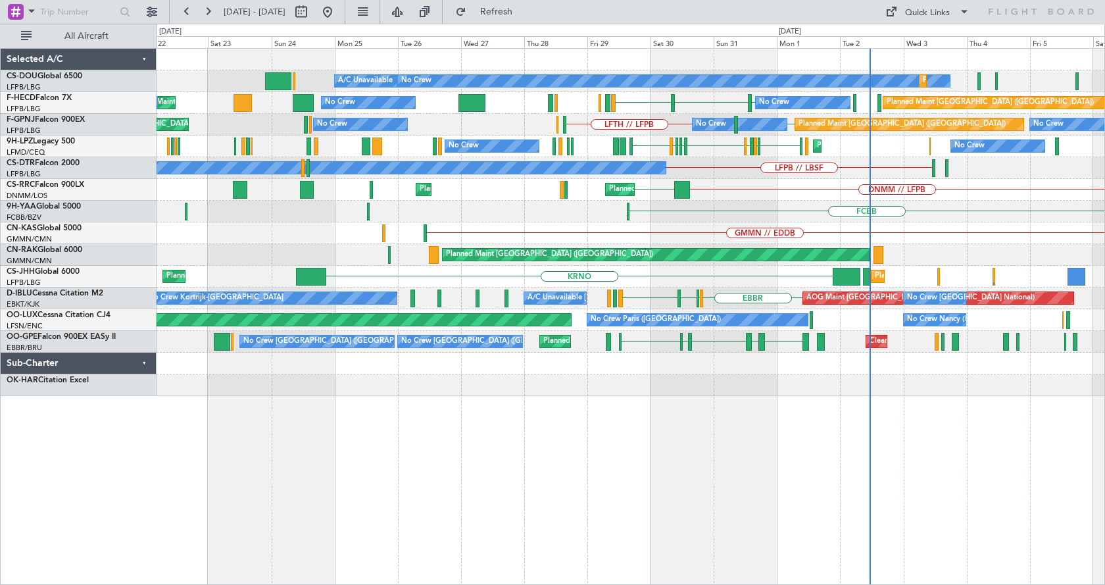
click at [533, 460] on div "Planned Maint Paris (Le Bourget) No Crew A/C Unavailable Planned Maint Paris (L…" at bounding box center [631, 316] width 948 height 537
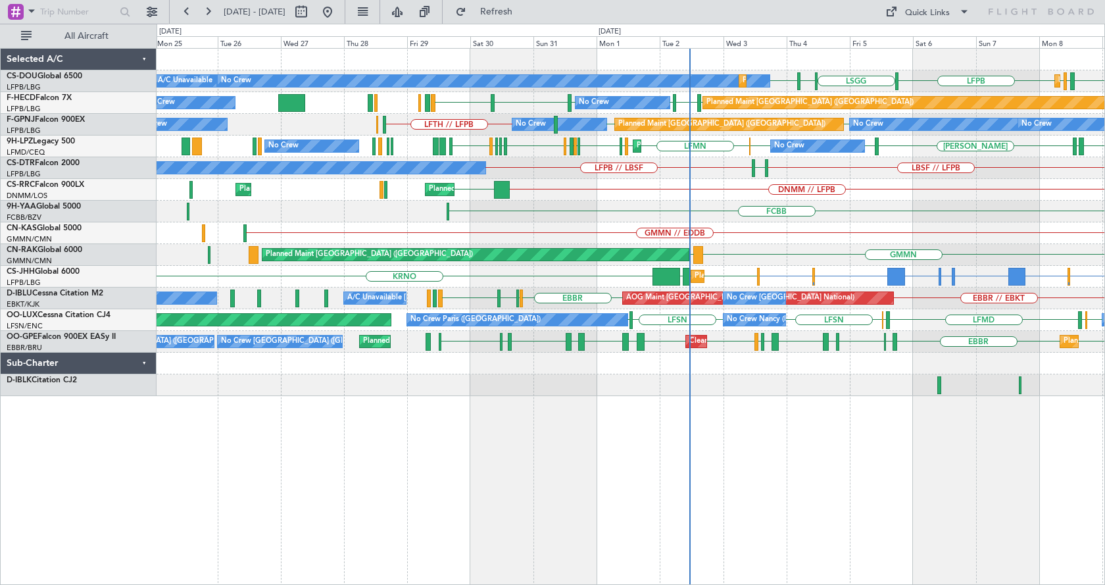
click at [807, 516] on div "Planned Maint Paris (Le Bourget) No Crew A/C Unavailable Planned Maint Paris (L…" at bounding box center [631, 316] width 948 height 537
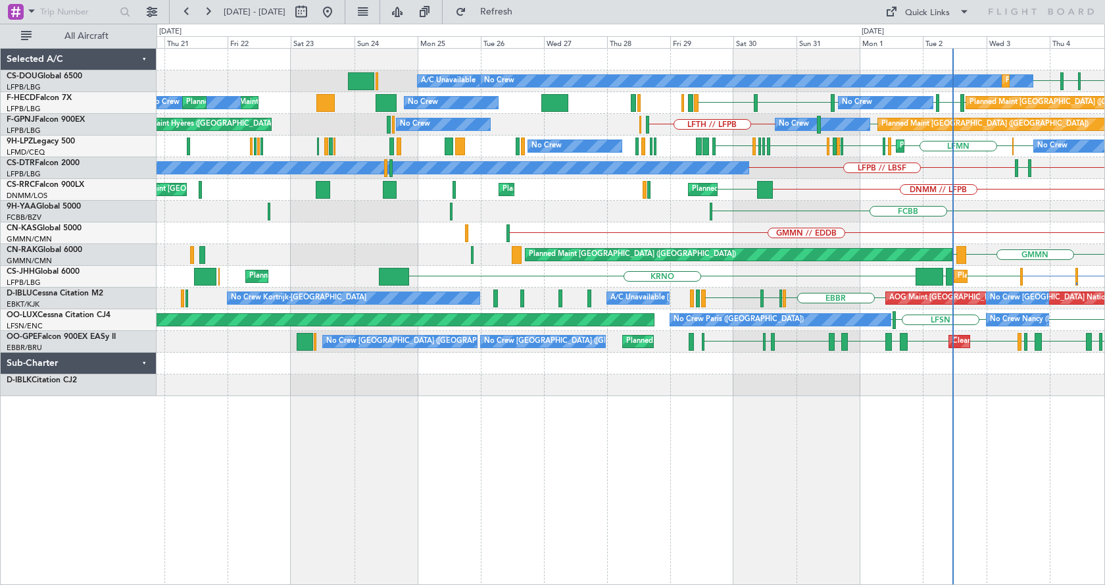
click at [842, 455] on div "Planned Maint Paris (Le Bourget) No Crew Planned Maint Paris (Le Bourget) LSGG …" at bounding box center [631, 316] width 948 height 537
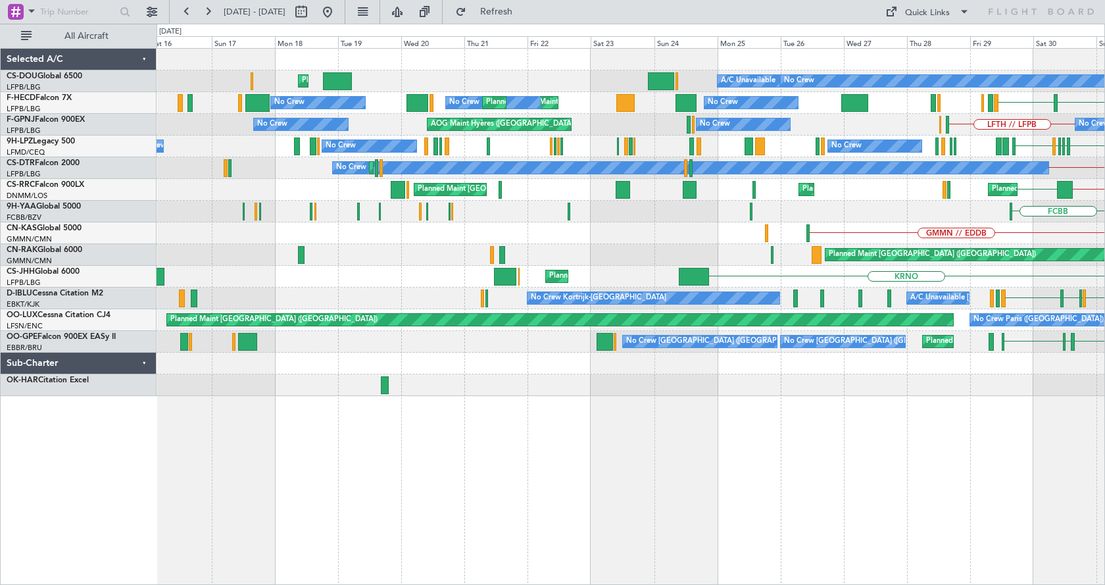
click at [472, 439] on div "Planned Maint Paris (Le Bourget) No Crew A/C Unavailable Planned Maint London (…" at bounding box center [631, 316] width 948 height 537
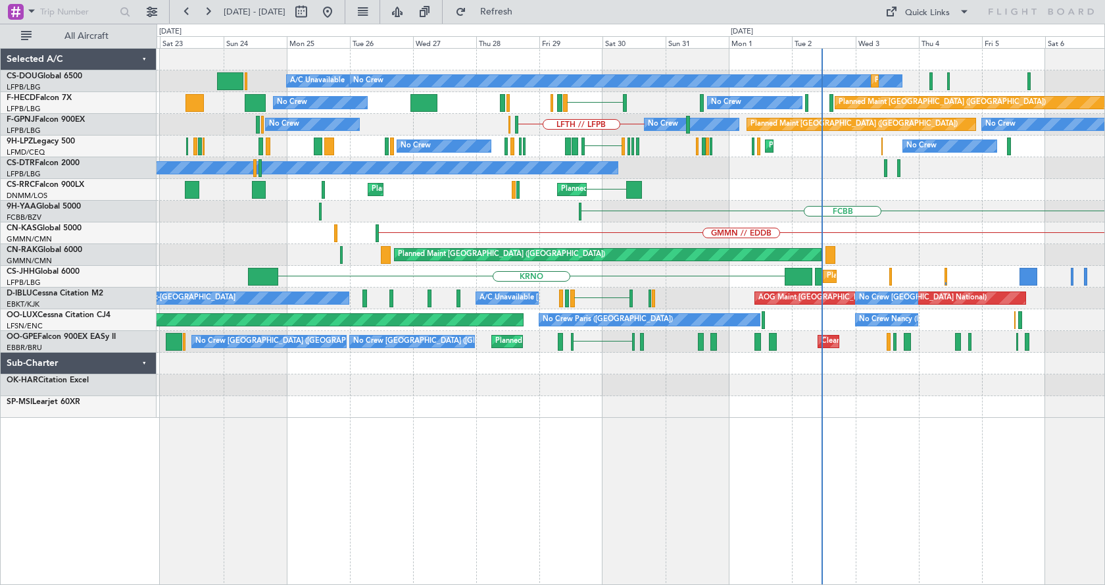
click at [326, 550] on div "Planned Maint Paris (Le Bourget) No Crew A/C Unavailable Planned Maint Paris (L…" at bounding box center [631, 316] width 948 height 537
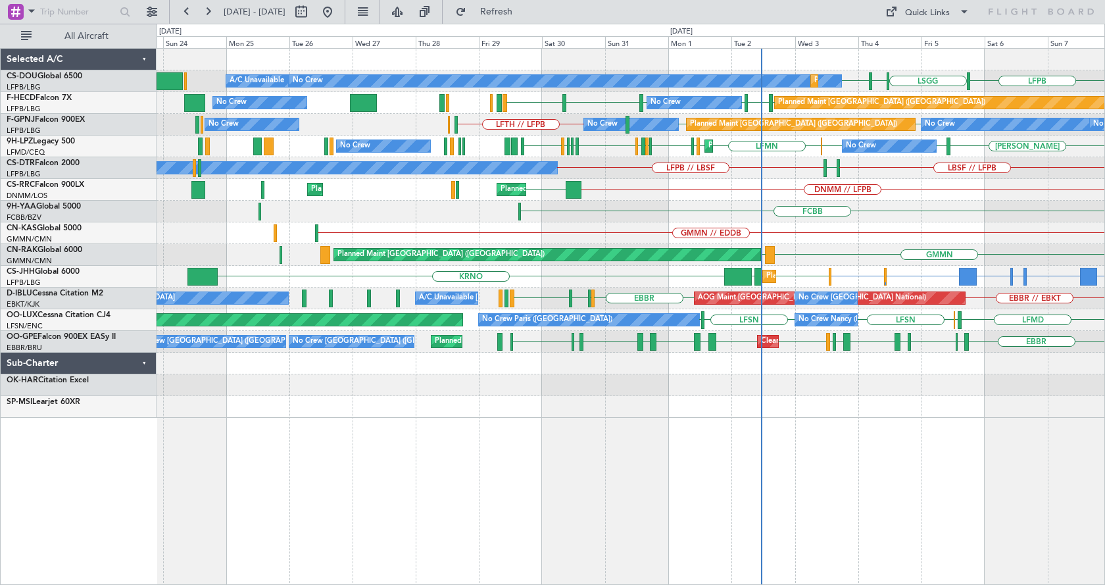
click at [323, 522] on div "Planned Maint Paris (Le Bourget) No Crew A/C Unavailable Planned Maint Paris (L…" at bounding box center [631, 316] width 948 height 537
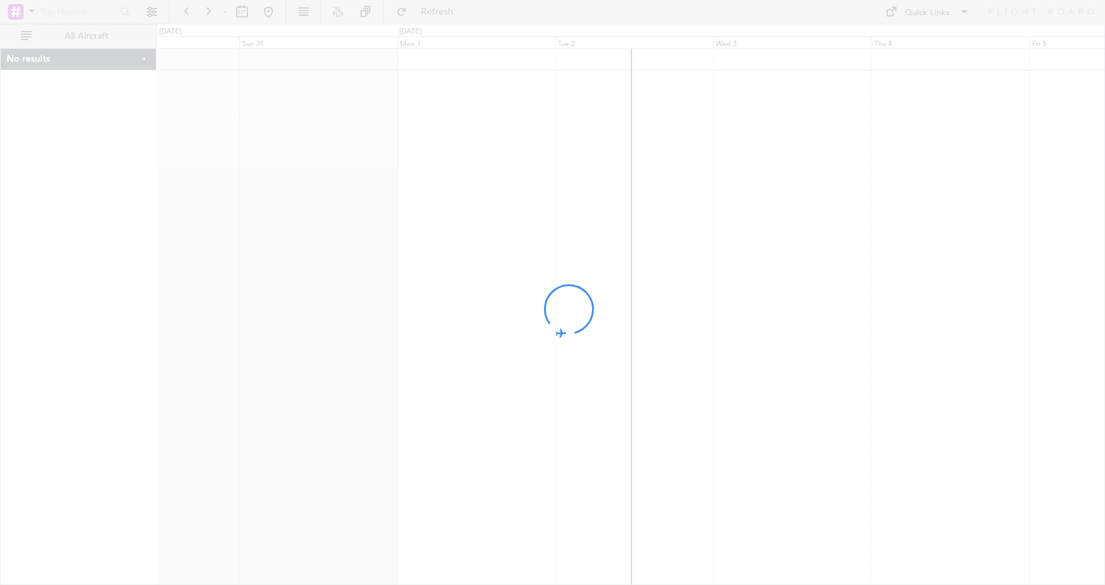
drag, startPoint x: 872, startPoint y: 203, endPoint x: 650, endPoint y: 217, distance: 222.1
click at [656, 217] on div at bounding box center [552, 292] width 1105 height 585
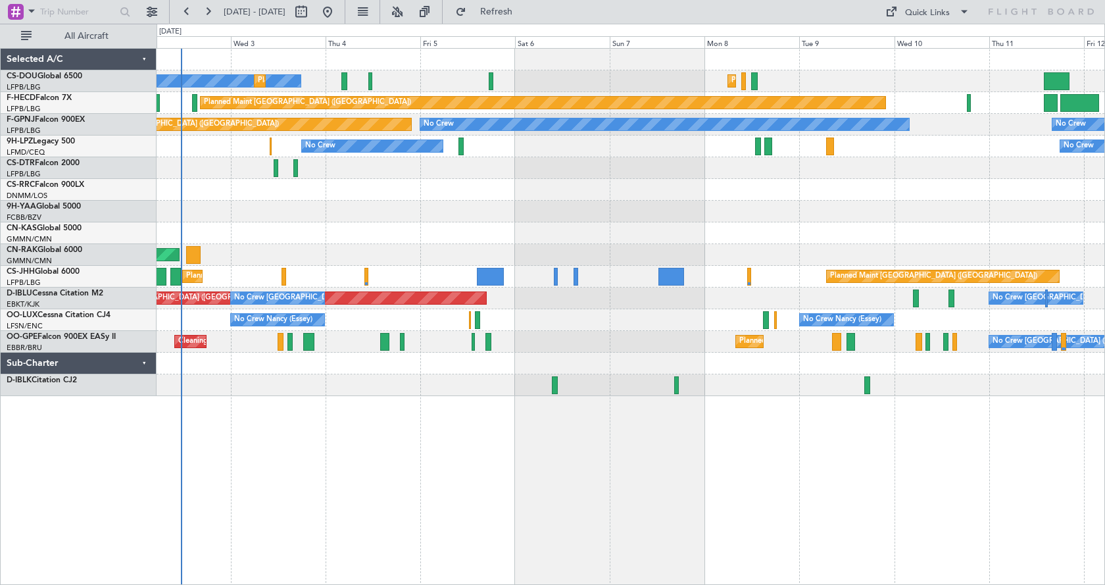
click at [397, 415] on div "Planned Maint [GEOGRAPHIC_DATA] ([GEOGRAPHIC_DATA]) No Crew Planned Maint [GEOG…" at bounding box center [631, 316] width 948 height 537
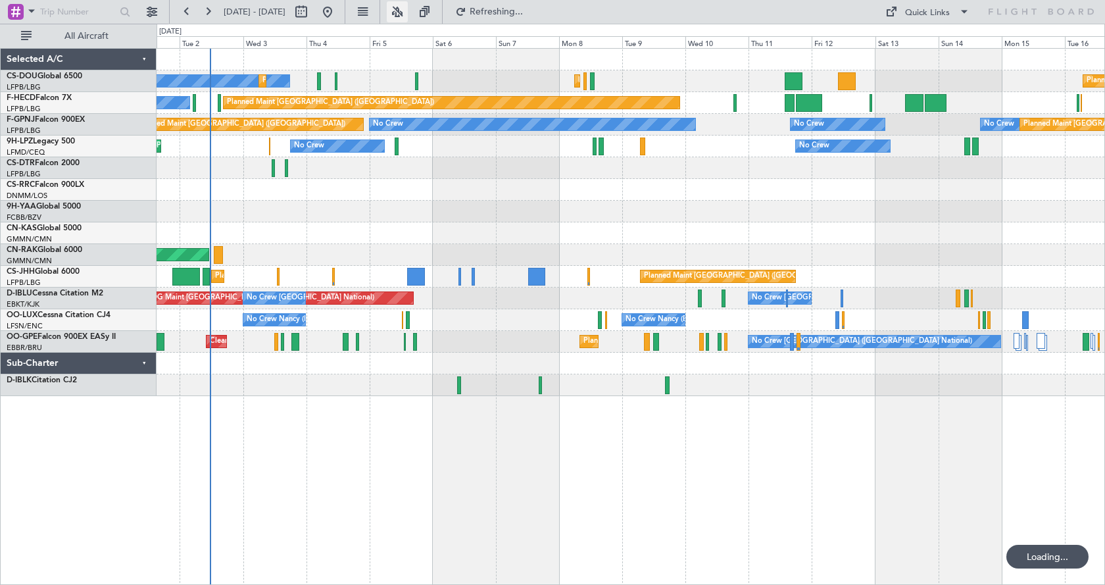
click at [408, 13] on button at bounding box center [397, 11] width 21 height 21
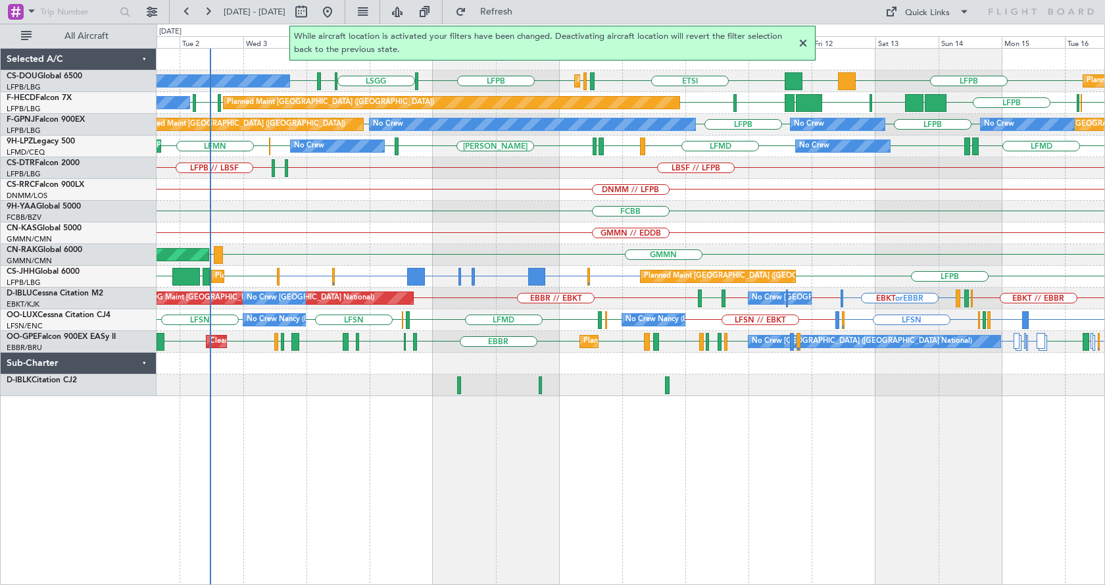
click at [809, 45] on div at bounding box center [803, 44] width 16 height 16
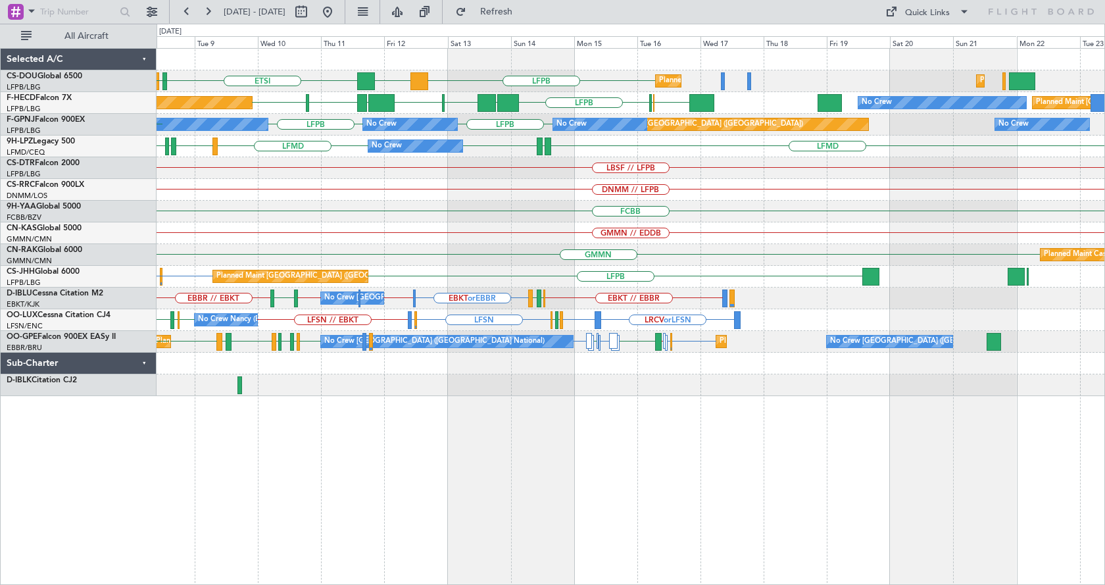
click at [470, 542] on div "LFPB DGAA ETSI EGGW Planned Maint [GEOGRAPHIC_DATA] ([GEOGRAPHIC_DATA]) Planned…" at bounding box center [631, 316] width 948 height 537
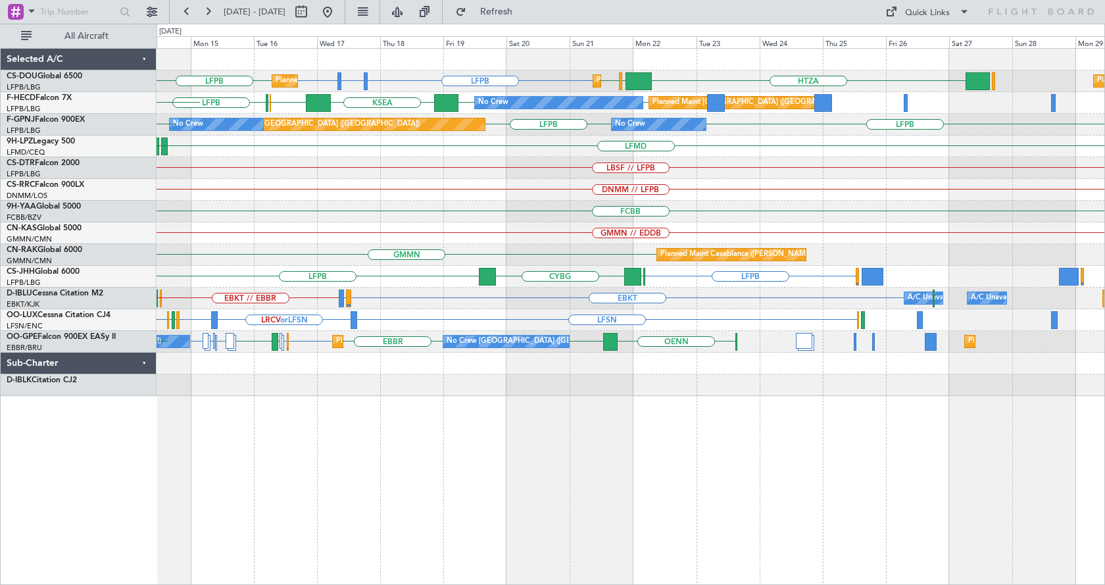
click at [476, 549] on div "LFPB HTZA [GEOGRAPHIC_DATA] LFPB Planned Maint [GEOGRAPHIC_DATA] ([GEOGRAPHIC_D…" at bounding box center [631, 316] width 948 height 537
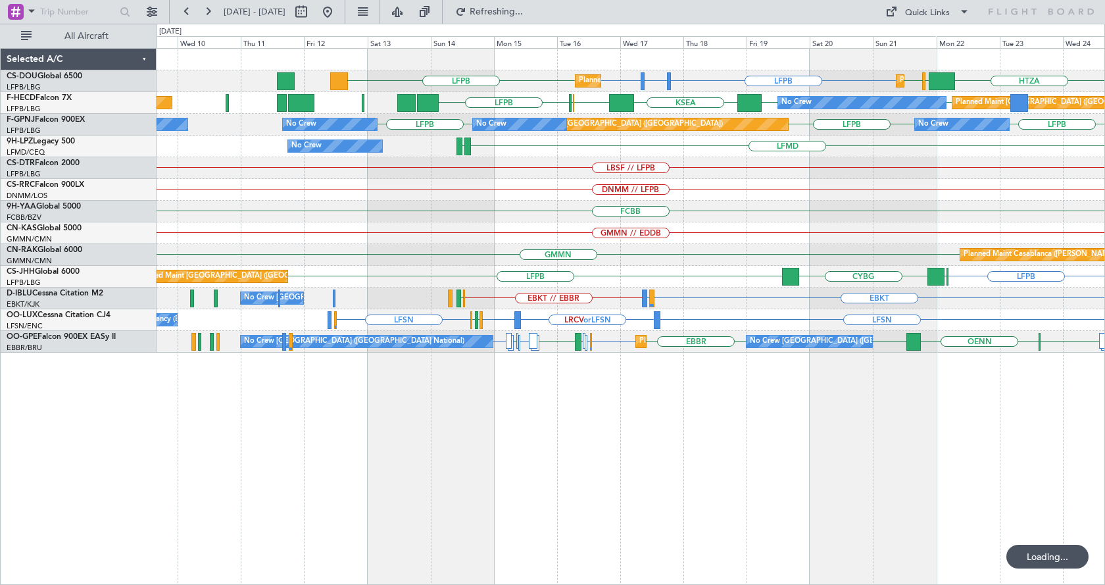
click at [723, 470] on div "Planned Maint [GEOGRAPHIC_DATA] ([GEOGRAPHIC_DATA]) Planned Maint [GEOGRAPHIC_D…" at bounding box center [631, 316] width 948 height 537
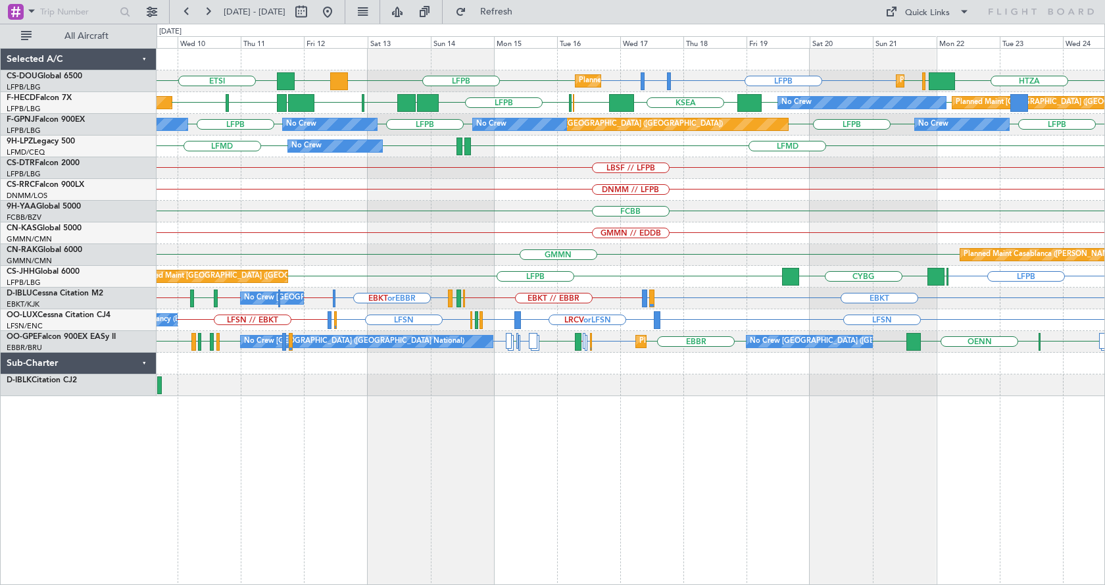
click at [842, 437] on div "LFPB LFTH or LFPB LFPB HTZA [GEOGRAPHIC_DATA] LFPB LFPB DGAA ETSI Planned Maint…" at bounding box center [631, 316] width 948 height 537
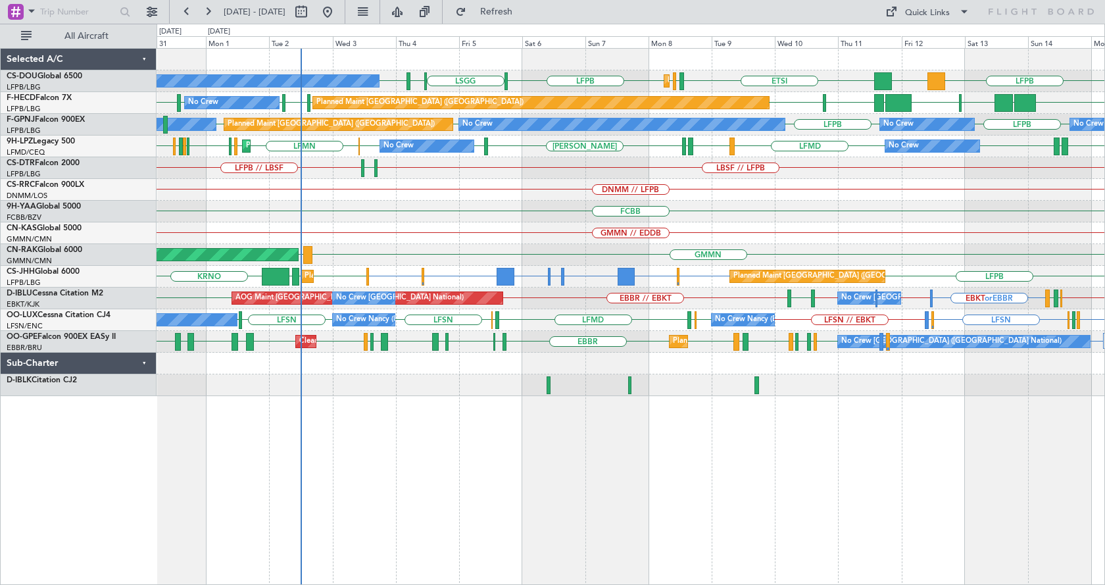
click at [193, 445] on div "LFPB DGAA ETSI EGGW LFPB LFPB [GEOGRAPHIC_DATA] LIML LFPB Planned Maint [GEOGRA…" at bounding box center [631, 316] width 948 height 537
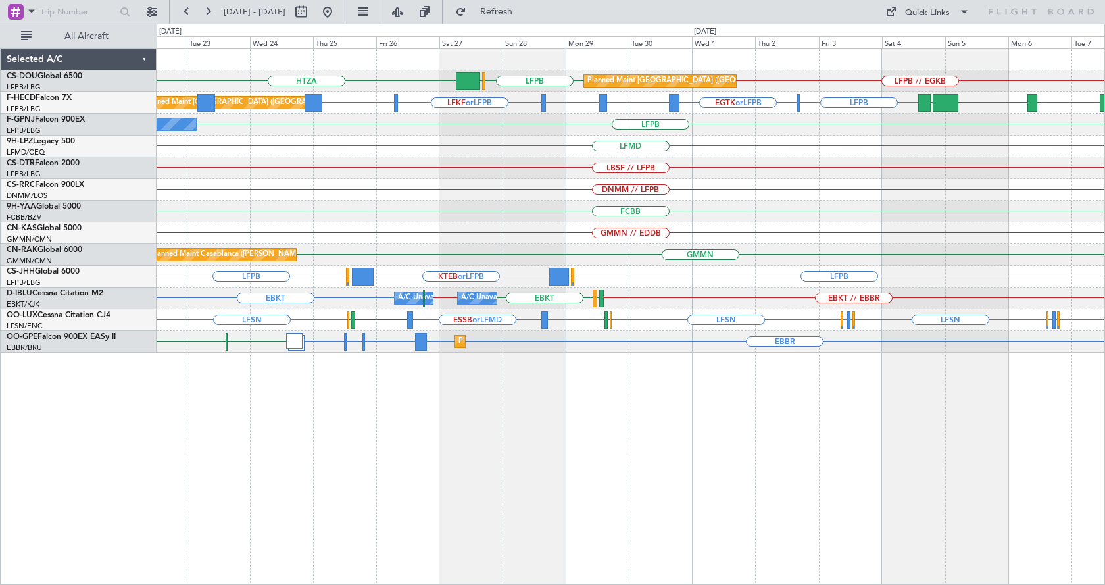
click at [629, 470] on div "HTZA LFPB [GEOGRAPHIC_DATA] LFPB // EGKB Planned Maint [GEOGRAPHIC_DATA] ([GEOG…" at bounding box center [631, 316] width 948 height 537
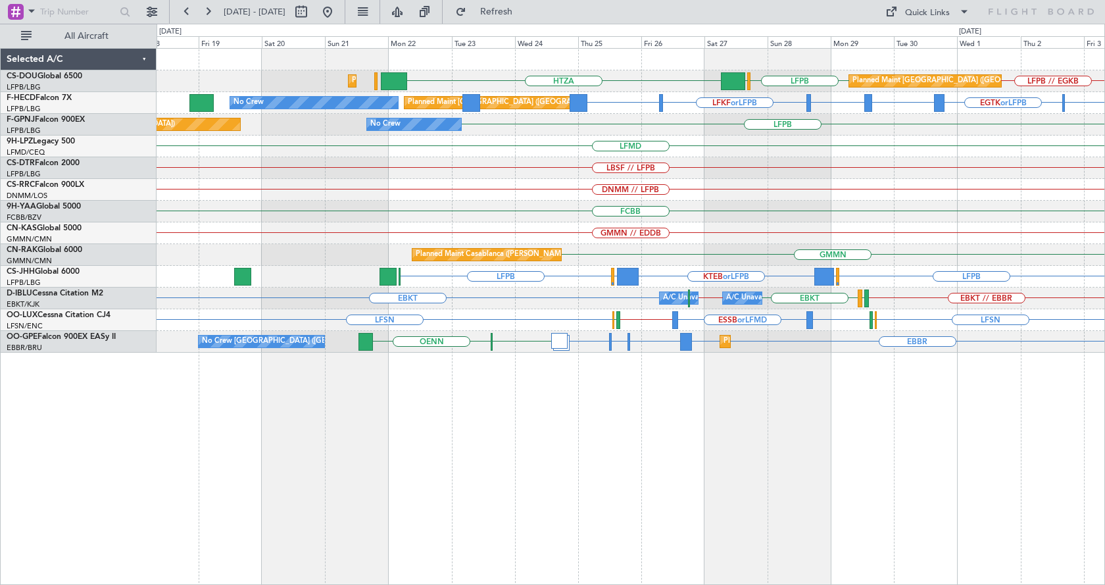
click at [606, 478] on div "HTZA LFPB [GEOGRAPHIC_DATA] LFPB // EGKB Planned Maint [GEOGRAPHIC_DATA] ([GEOG…" at bounding box center [631, 316] width 948 height 537
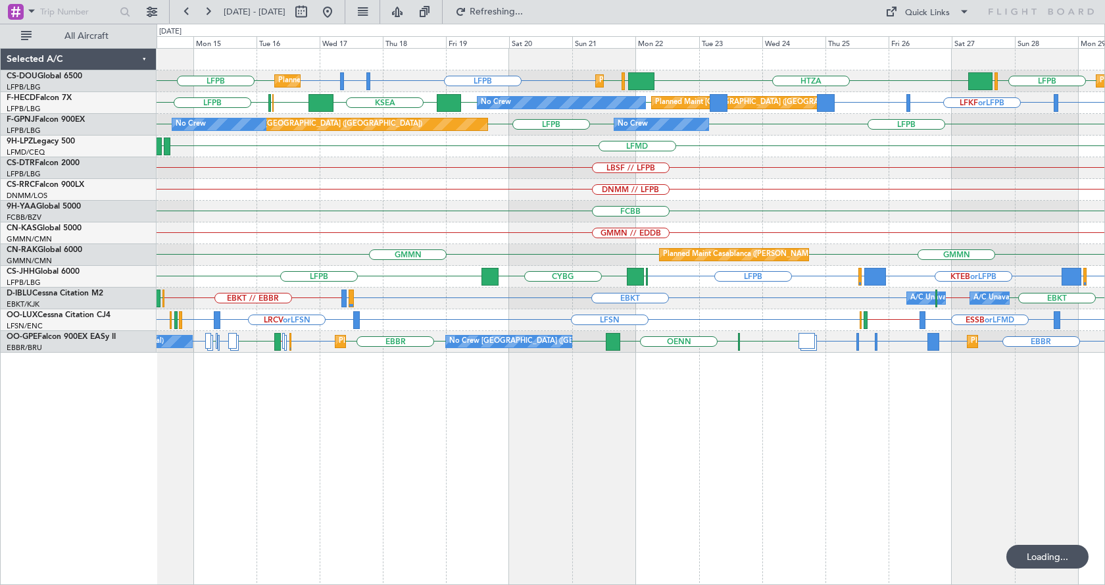
click at [705, 483] on div "Planned Maint [GEOGRAPHIC_DATA] ([GEOGRAPHIC_DATA]) Planned Maint [GEOGRAPHIC_D…" at bounding box center [631, 316] width 948 height 537
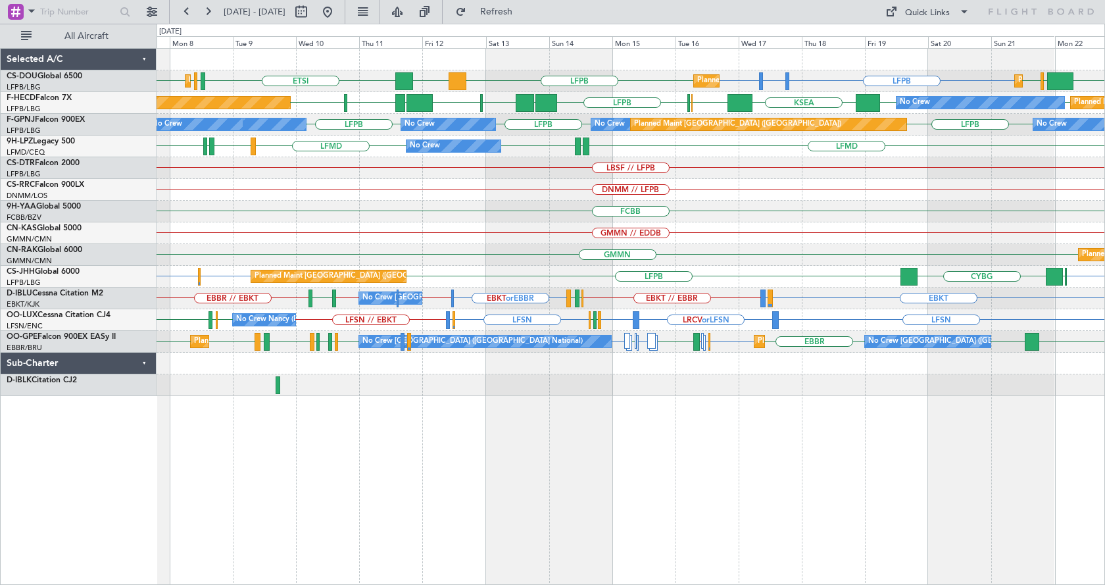
click at [514, 431] on div "LFPB LFTH or LFPB LFPB LFPB DGAA ETSI HTZA [GEOGRAPHIC_DATA] LFPB EGGW LFPB LFP…" at bounding box center [631, 316] width 948 height 537
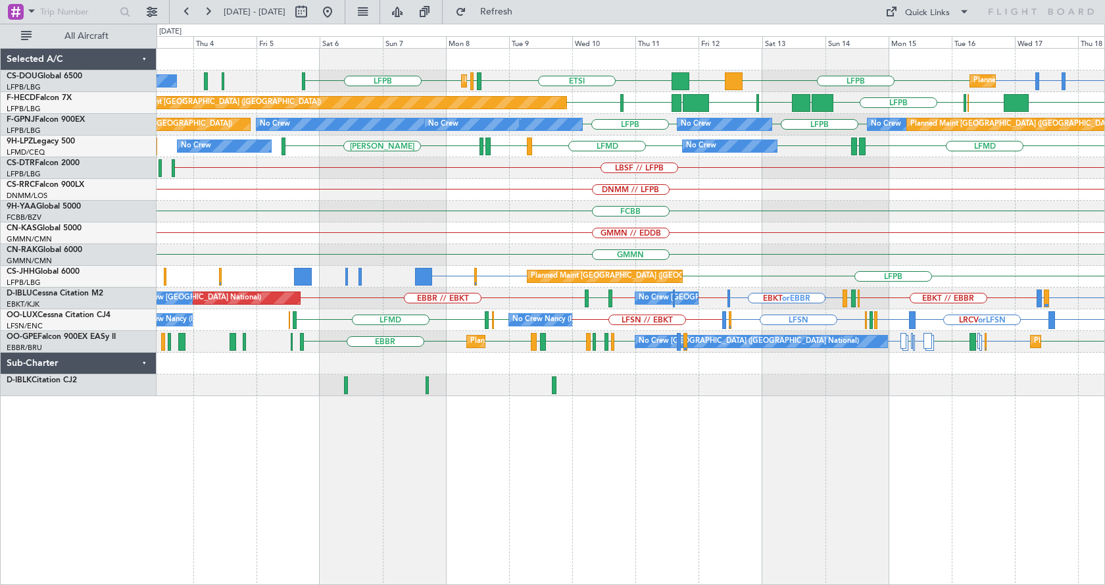
click at [616, 444] on div "LFPB LFTH or LFPB LFPB LFPB DGAA ETSI EGGW LFPB LFPB Planned Maint [GEOGRAPHIC_…" at bounding box center [631, 316] width 948 height 537
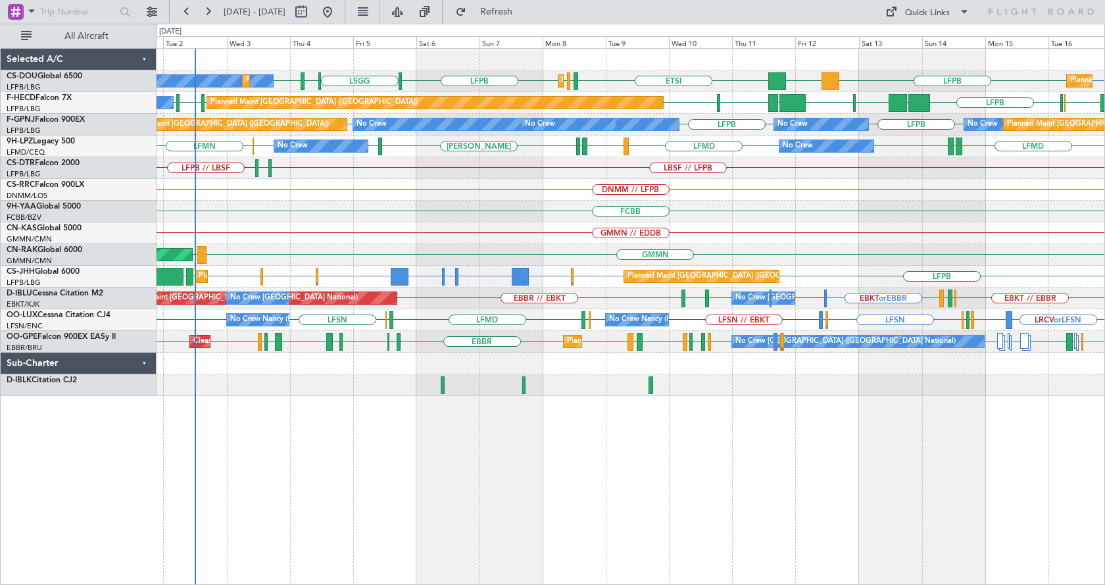
click at [821, 441] on div "LFPB LFPB DGAA ETSI EGGW LFPB LFPB [GEOGRAPHIC_DATA] LIML LFPB Planned Maint [G…" at bounding box center [631, 316] width 948 height 537
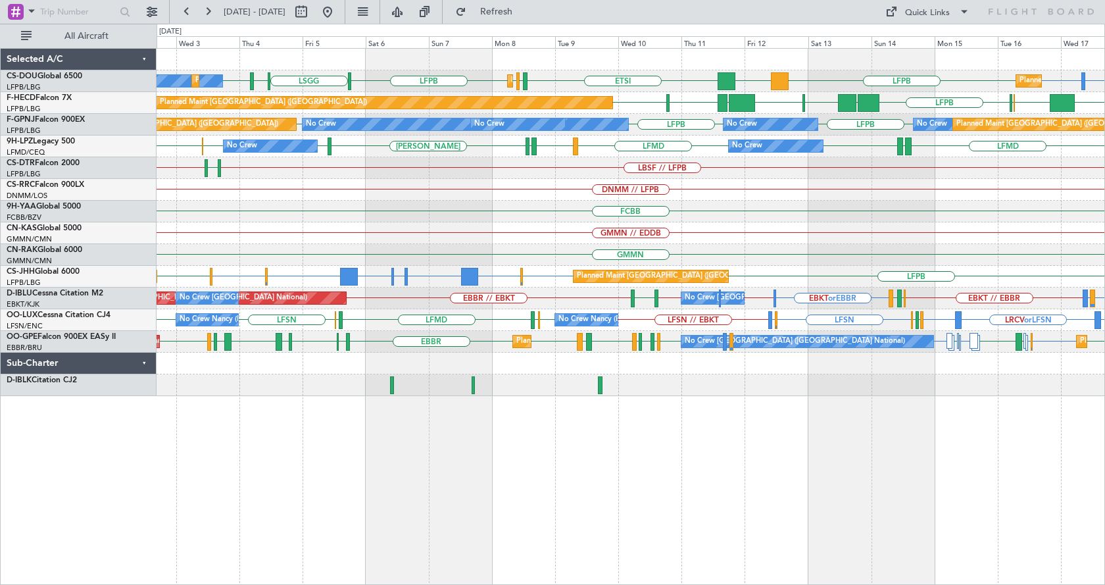
click at [790, 490] on div "Planned Maint [GEOGRAPHIC_DATA] ([GEOGRAPHIC_DATA]) No Crew Planned Maint [GEOG…" at bounding box center [631, 316] width 948 height 537
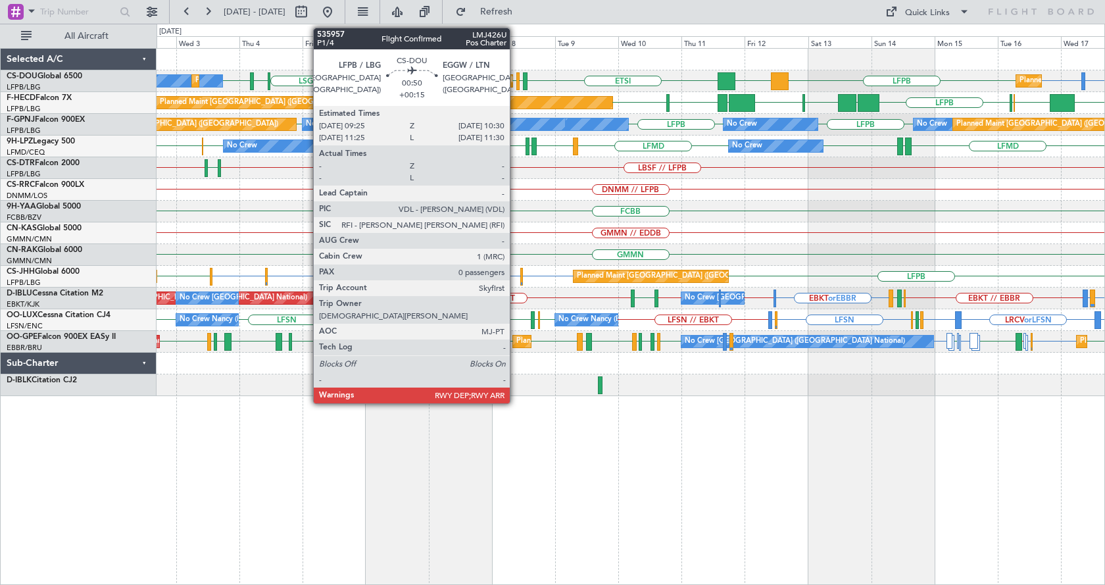
click at [516, 76] on div at bounding box center [517, 81] width 3 height 18
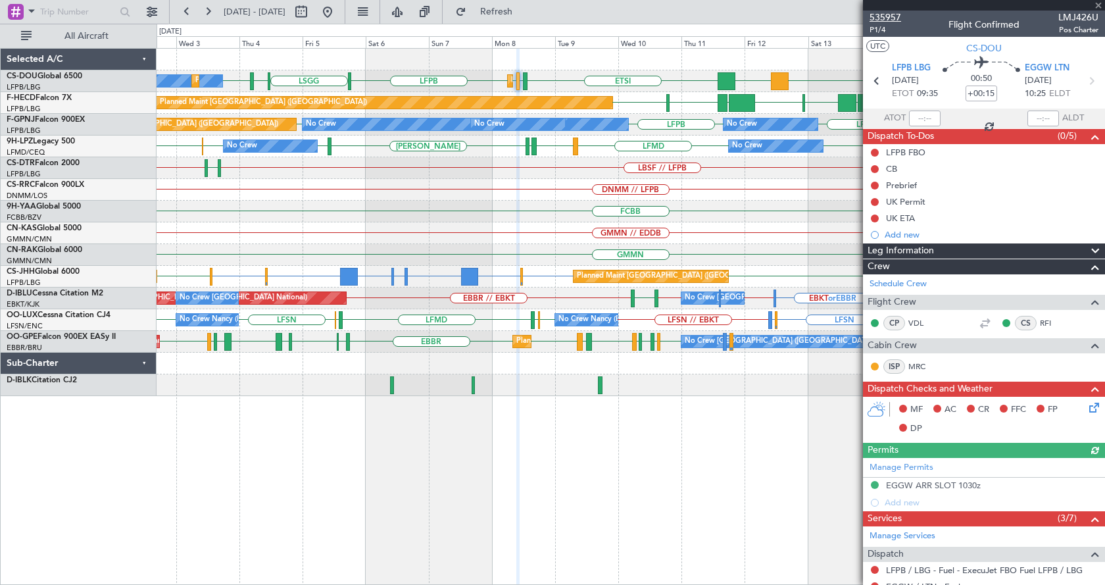
click at [883, 15] on span "535957" at bounding box center [885, 18] width 32 height 14
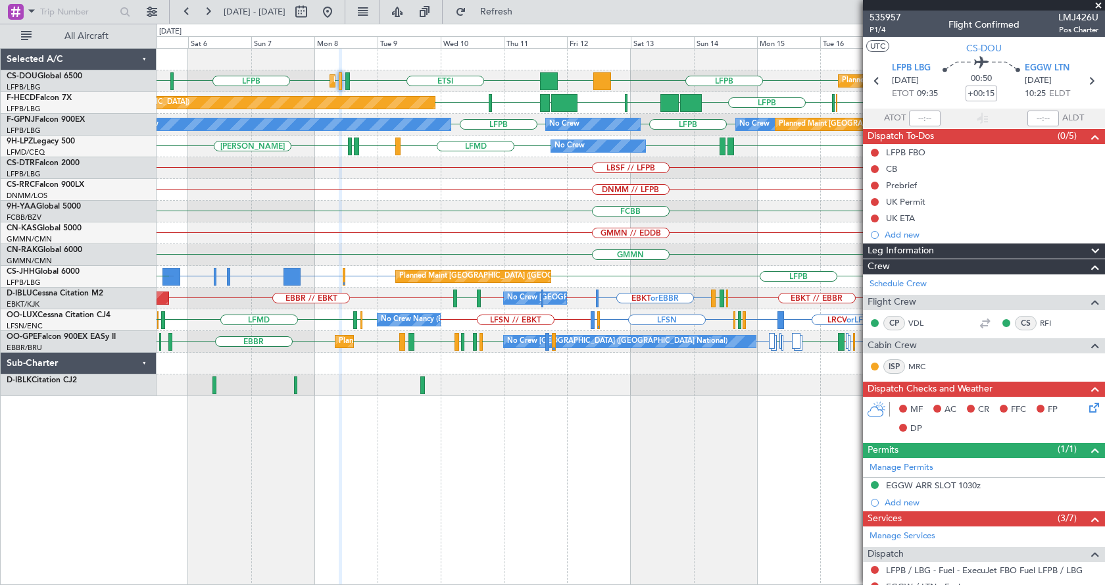
click at [519, 187] on div "DNMM // LFPB" at bounding box center [631, 190] width 948 height 22
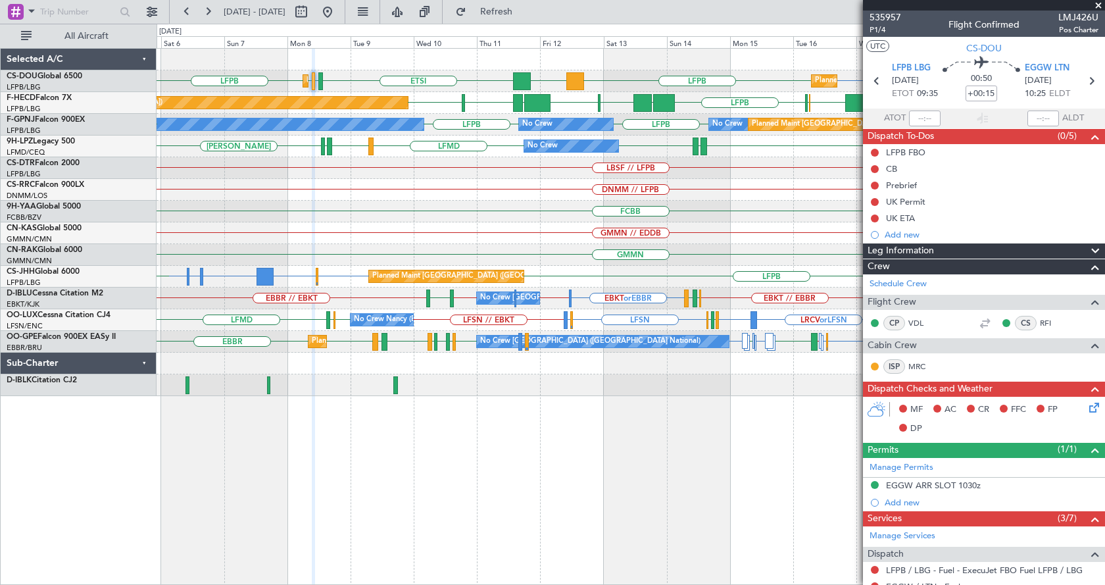
click at [694, 189] on div "DNMM // LFPB" at bounding box center [631, 190] width 948 height 22
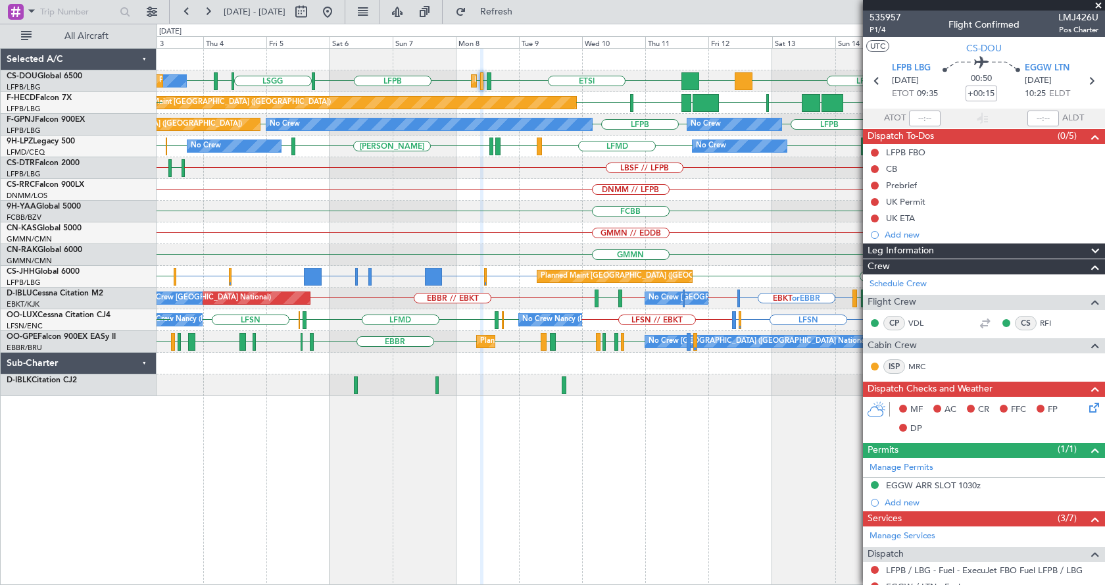
click at [499, 205] on div "Planned Maint Paris (Le Bourget) Planned Maint Paris (Le Bourget) No Crew Plann…" at bounding box center [631, 222] width 948 height 347
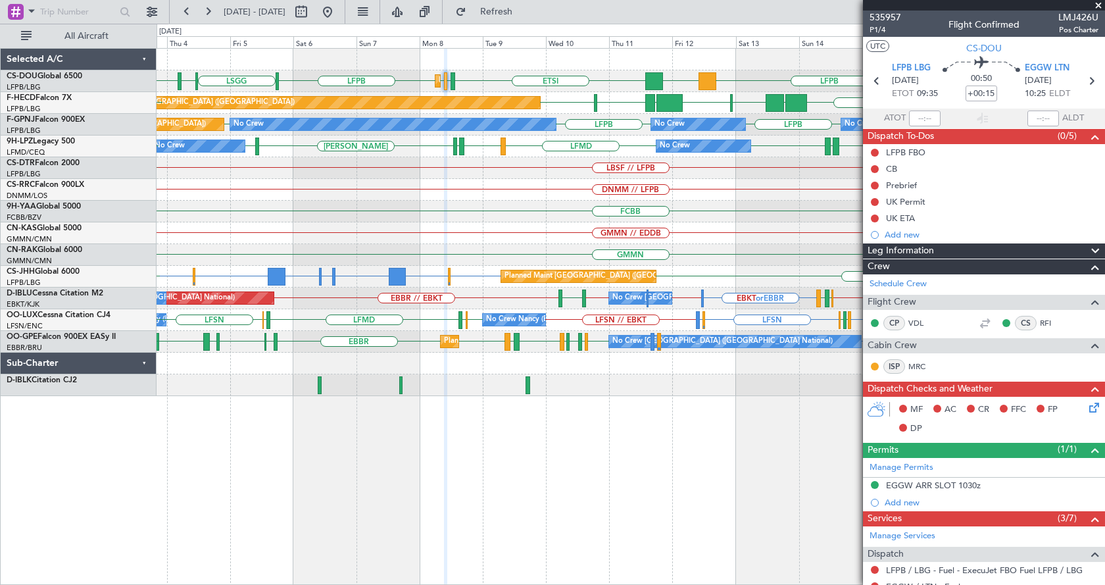
click at [376, 218] on div "Planned Maint Paris (Le Bourget) Planned Maint Paris (Le Bourget) LFPB LIML LFP…" at bounding box center [631, 222] width 948 height 347
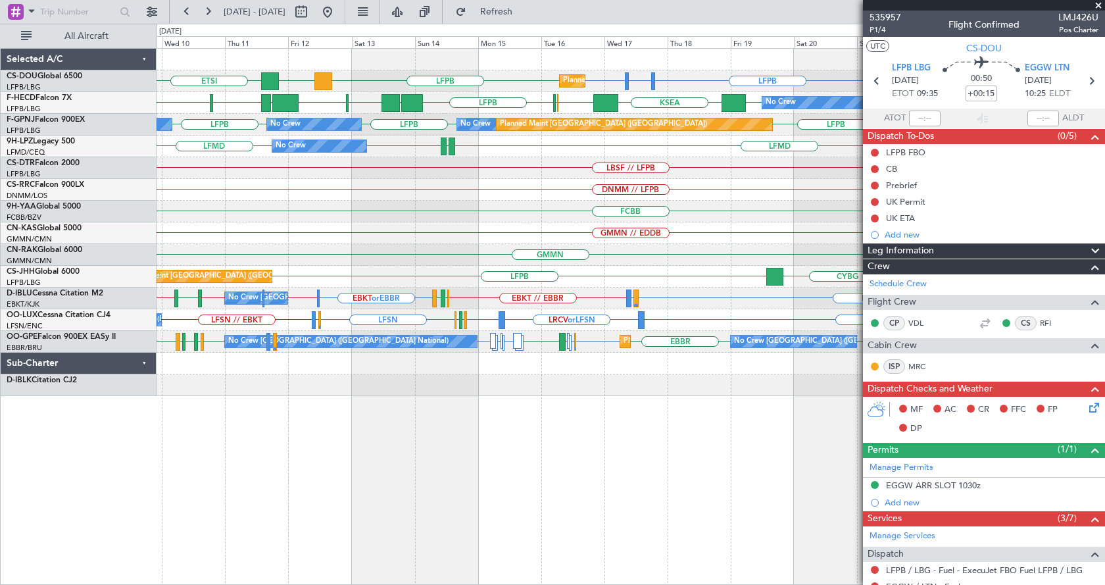
click at [468, 203] on div "Planned Maint Paris (Le Bourget) Planned Maint Paris (Le Bourget) LFPB LFTH or …" at bounding box center [631, 222] width 948 height 347
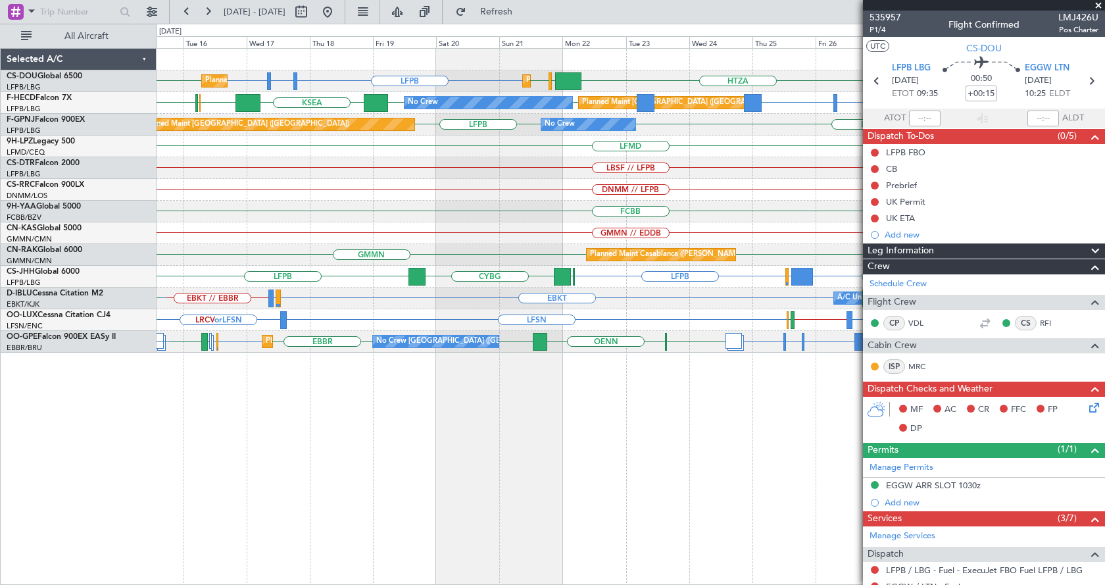
click at [340, 214] on div "Planned Maint Paris (Le Bourget) Planned Maint Paris (Le Bourget) LFPB LFTH or …" at bounding box center [631, 201] width 948 height 304
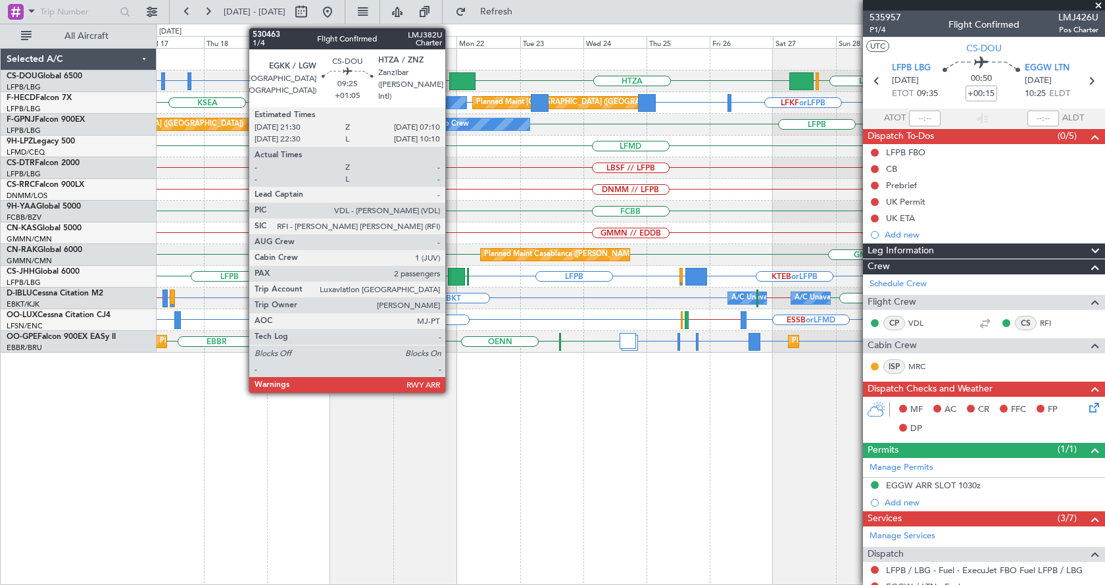
click at [451, 79] on div at bounding box center [462, 81] width 26 height 18
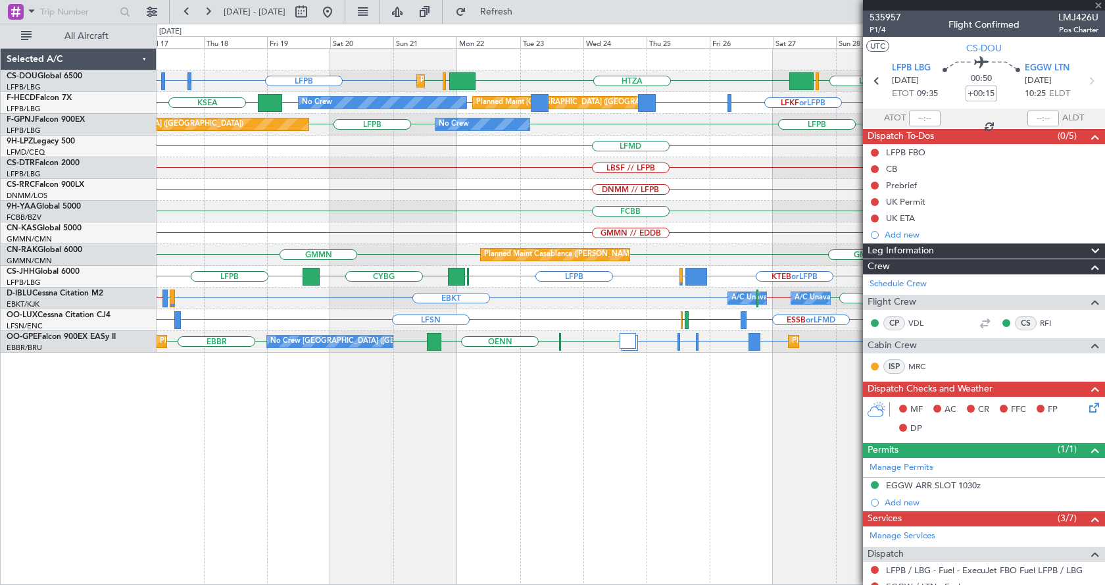
type input "+01:05"
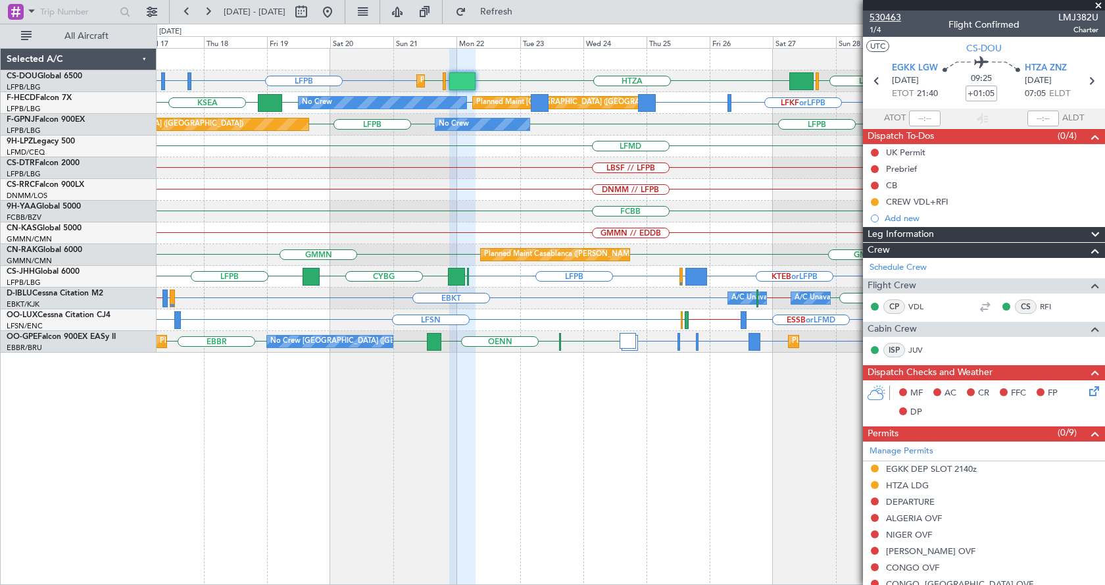
click at [889, 17] on span "530463" at bounding box center [885, 18] width 32 height 14
click at [610, 243] on div "GMMN // EDDB" at bounding box center [631, 233] width 948 height 22
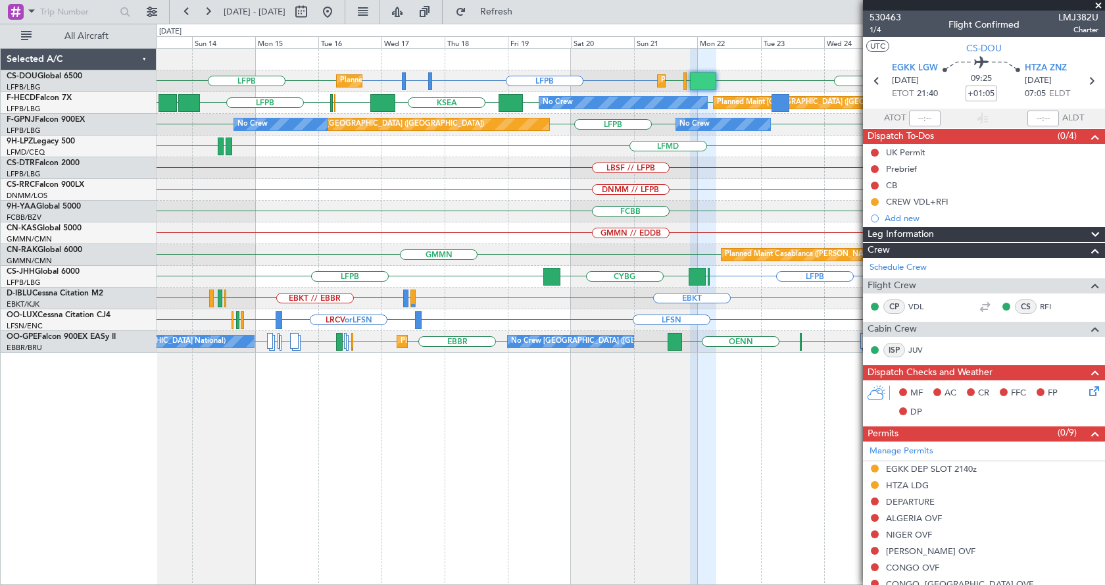
click at [308, 187] on div "Planned Maint Paris (Le Bourget) Planned Maint Paris (Le Bourget) LFPB LFTH or …" at bounding box center [631, 201] width 948 height 304
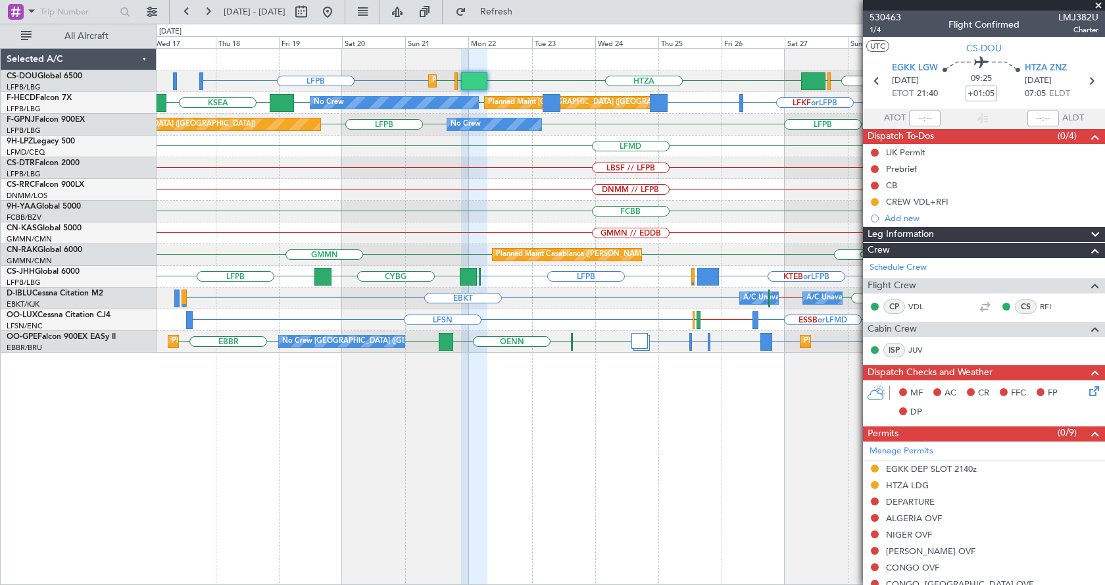
click at [754, 516] on div "Planned Maint Paris (Le Bourget) Planned Maint Paris (Le Bourget) LFPB HTZA EGK…" at bounding box center [631, 316] width 948 height 537
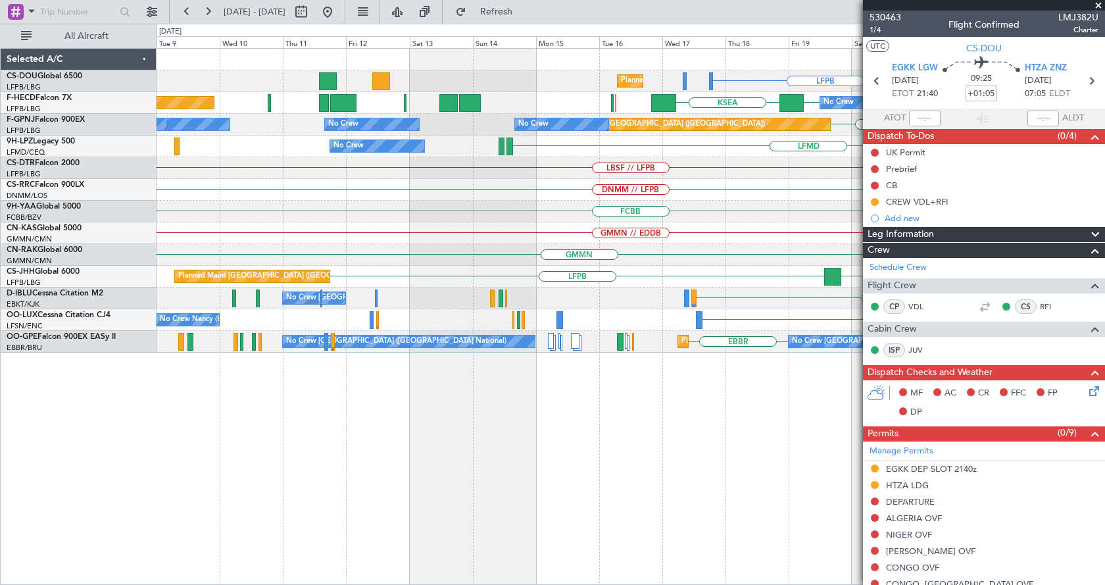
click at [649, 495] on div "Planned Maint Paris (Le Bourget) LFPB HTZA EGKK LFPB Planned Maint Paris (Le Bo…" at bounding box center [631, 316] width 948 height 537
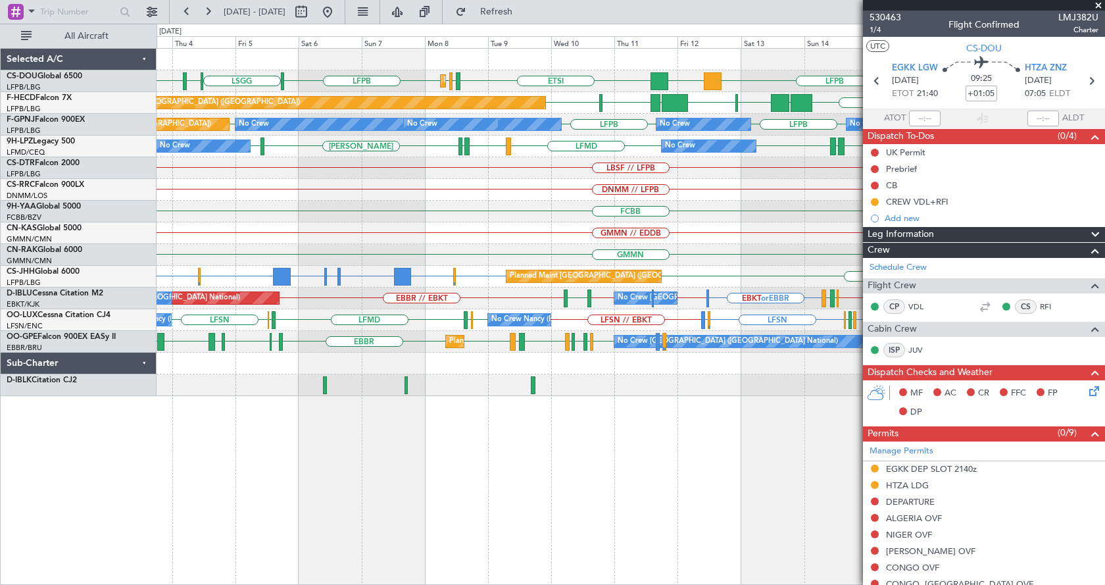
click at [716, 490] on div "Planned Maint Paris (Le Bourget) Planned Maint Paris (Le Bourget) LFPB LFTH or …" at bounding box center [631, 316] width 948 height 537
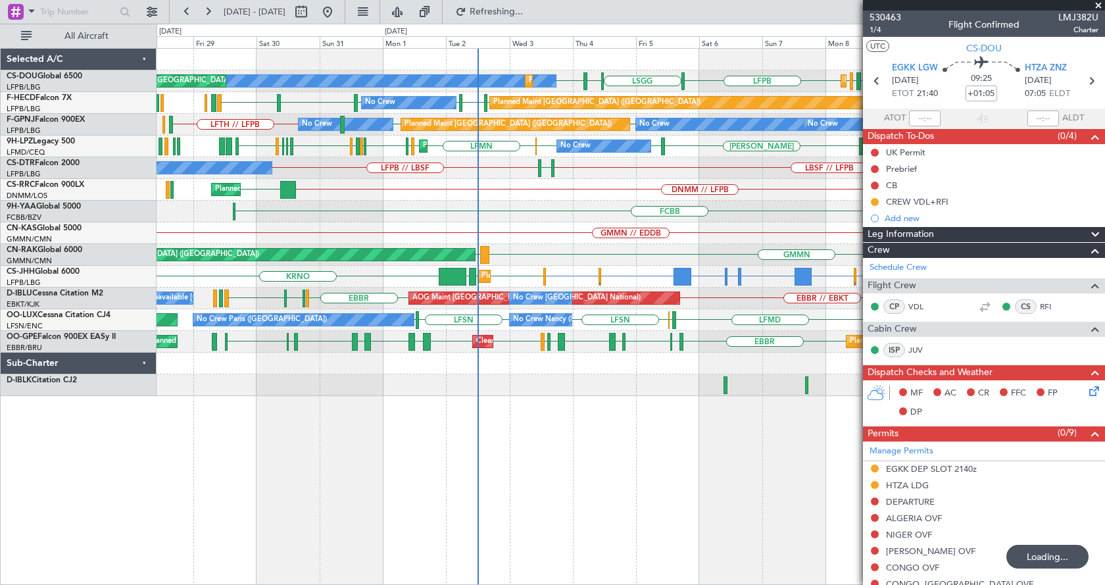
click at [407, 524] on div "Planned Maint Paris (Le Bourget) No Crew Planned Maint Paris (Le Bourget) Plann…" at bounding box center [631, 316] width 948 height 537
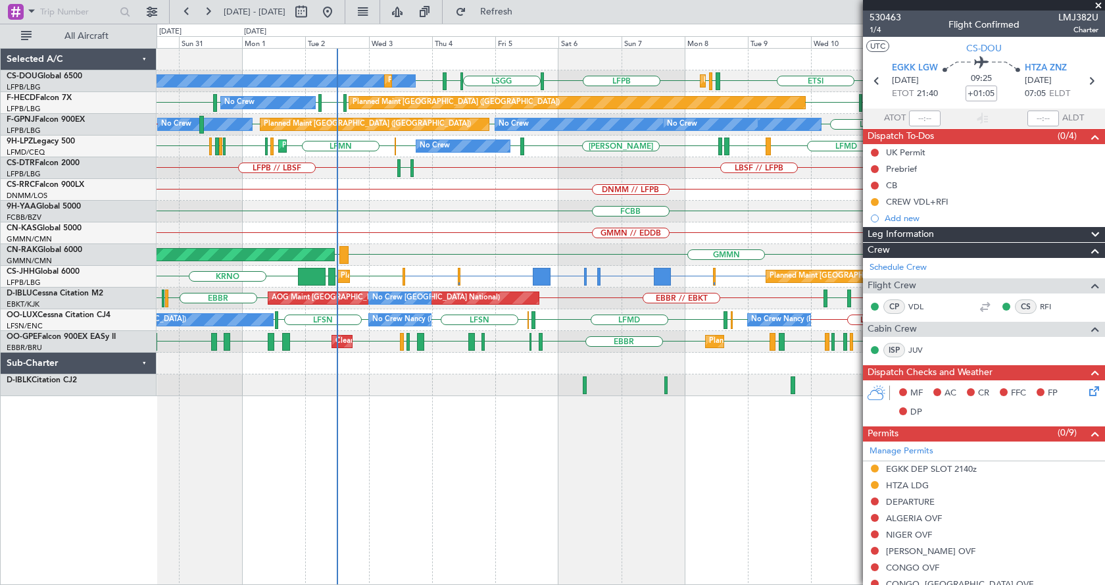
click at [1098, 2] on span at bounding box center [1098, 6] width 13 height 12
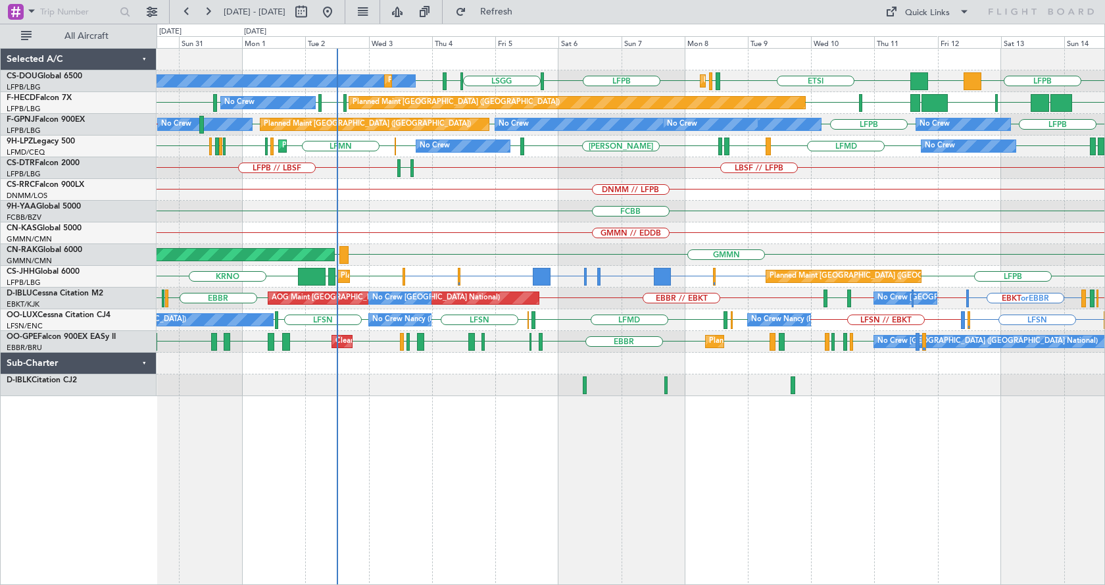
type input "0"
click at [917, 230] on div "GMMN // EDDB" at bounding box center [631, 233] width 948 height 22
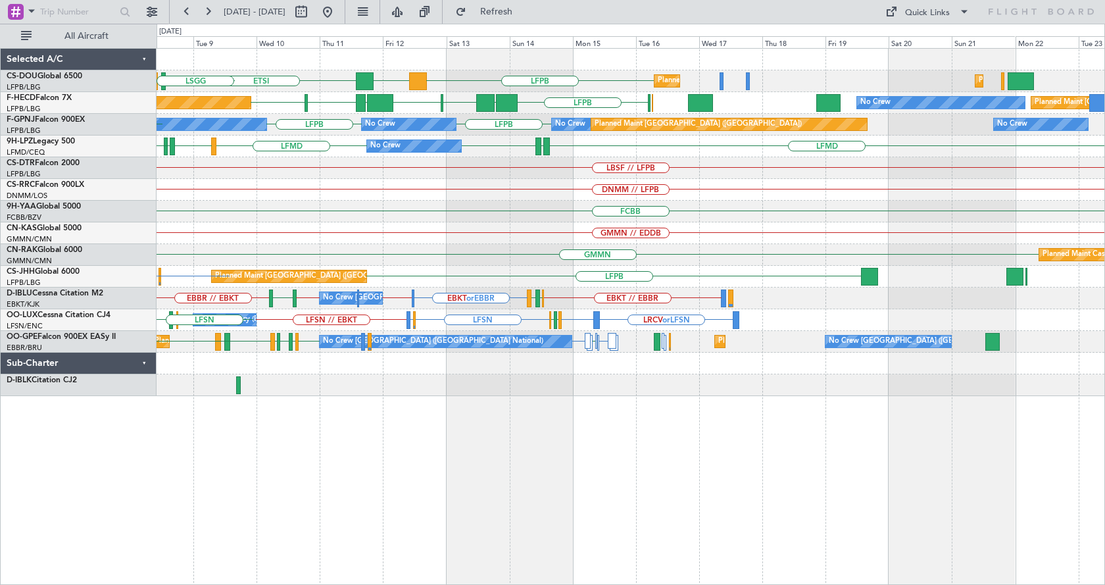
click at [255, 254] on div "LFPB DGAA ETSI EGGW Planned Maint Paris (Le Bourget) Planned Maint Paris (Le Bo…" at bounding box center [631, 222] width 948 height 347
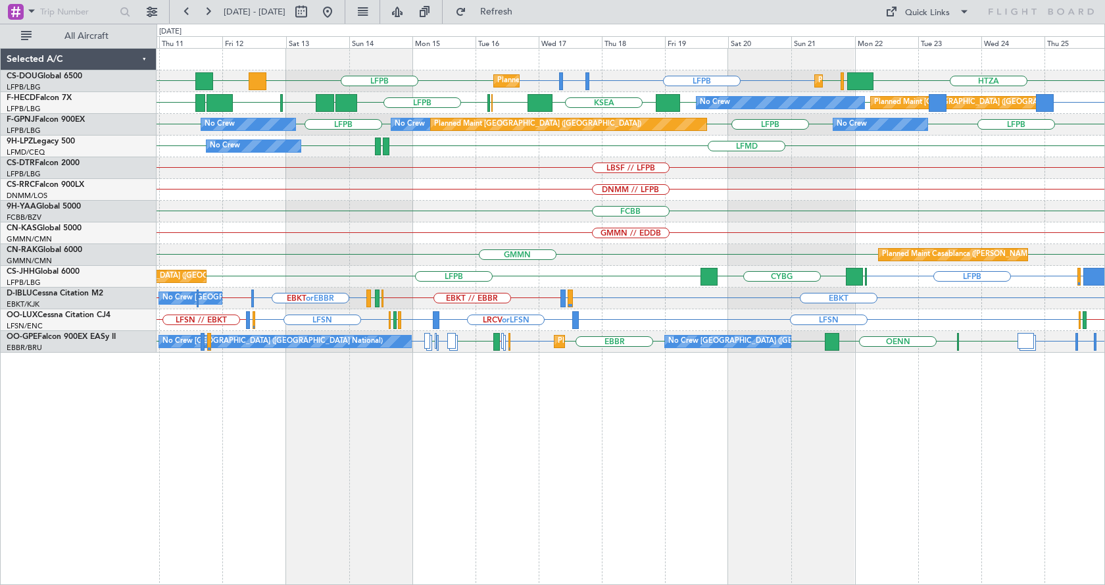
click at [456, 247] on div "Planned Maint Paris (Le Bourget) Planned Maint Paris (Le Bourget) LFPB LFTH or …" at bounding box center [631, 201] width 948 height 304
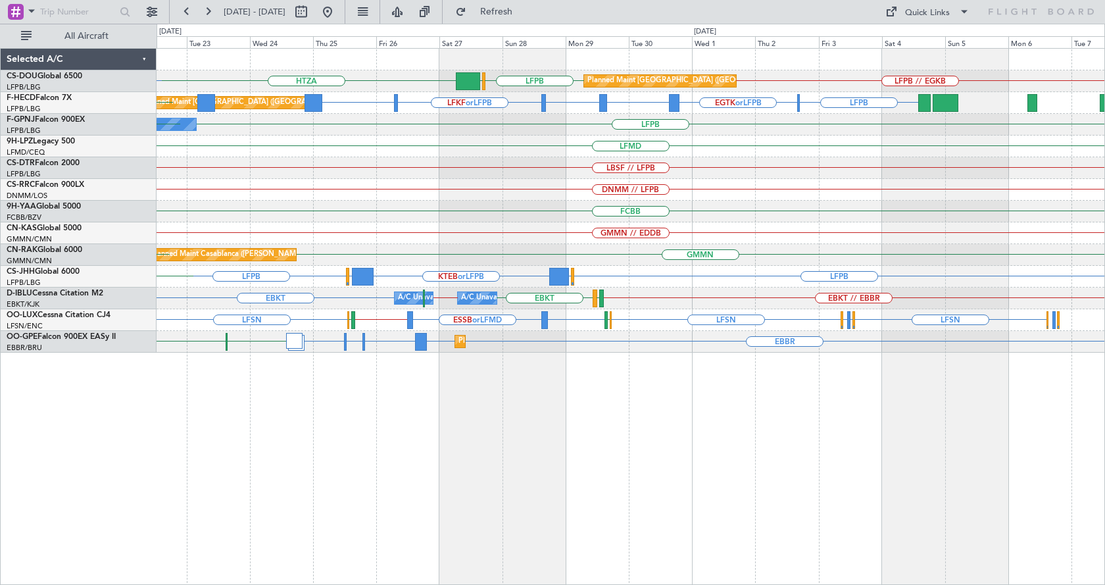
click at [602, 466] on div "Planned Maint Paris (Le Bourget) LFPB // EGKB HTZA LFPB EGLF EGKK LFPB Planned …" at bounding box center [631, 316] width 948 height 537
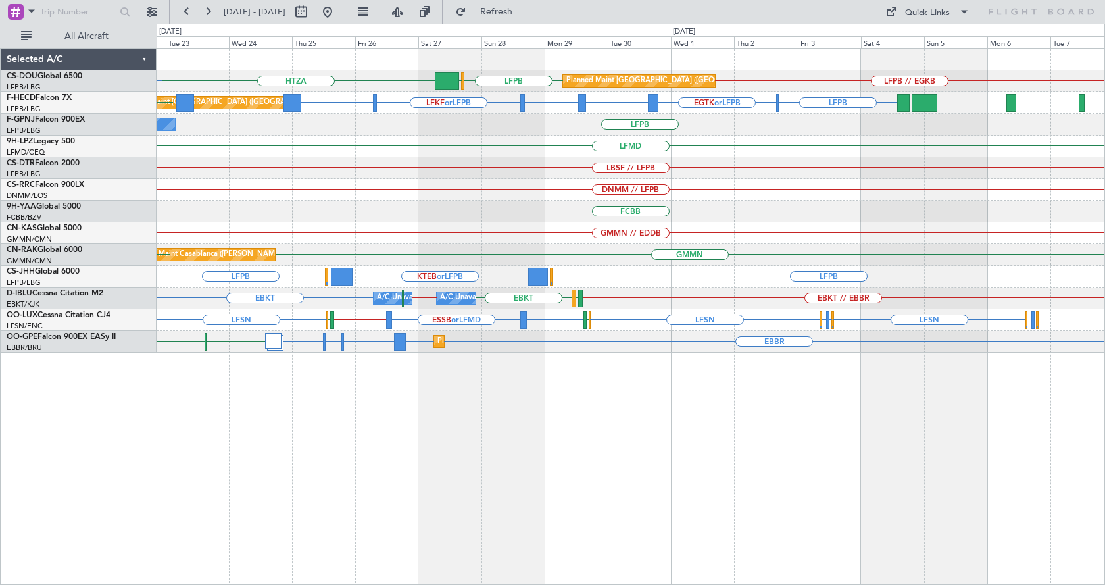
click at [664, 447] on div "Planned Maint Paris (Le Bourget) LFPB // EGKB HTZA LFPB EGLF EGKK LFPB Planned …" at bounding box center [631, 316] width 948 height 537
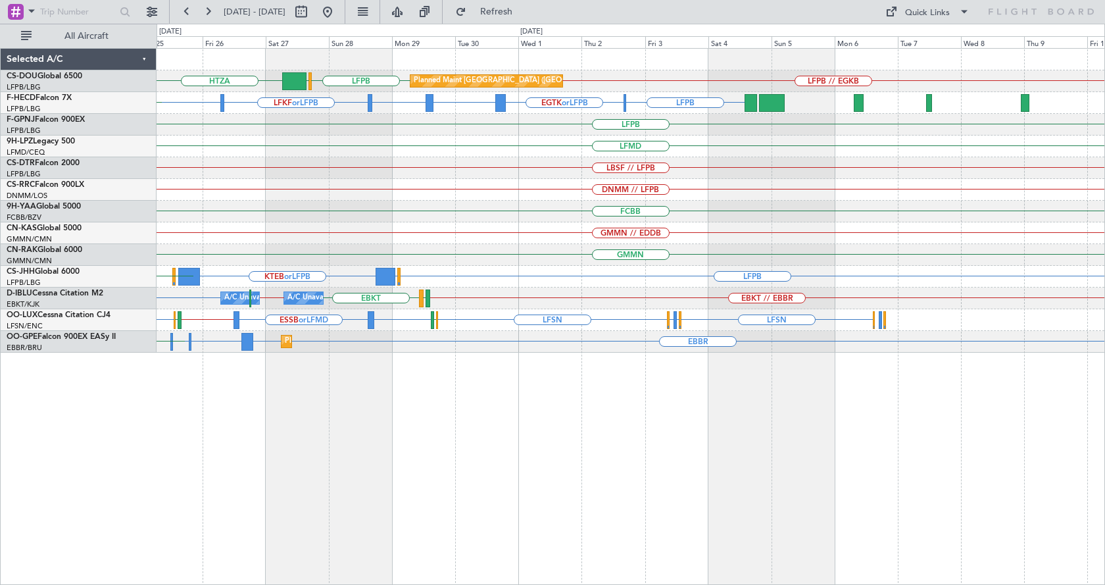
click at [528, 403] on div "Planned Maint Paris (Le Bourget) LFPB // EGKB HTZA LFPB EGLF EGKK LFPB LFPB EGT…" at bounding box center [631, 316] width 948 height 537
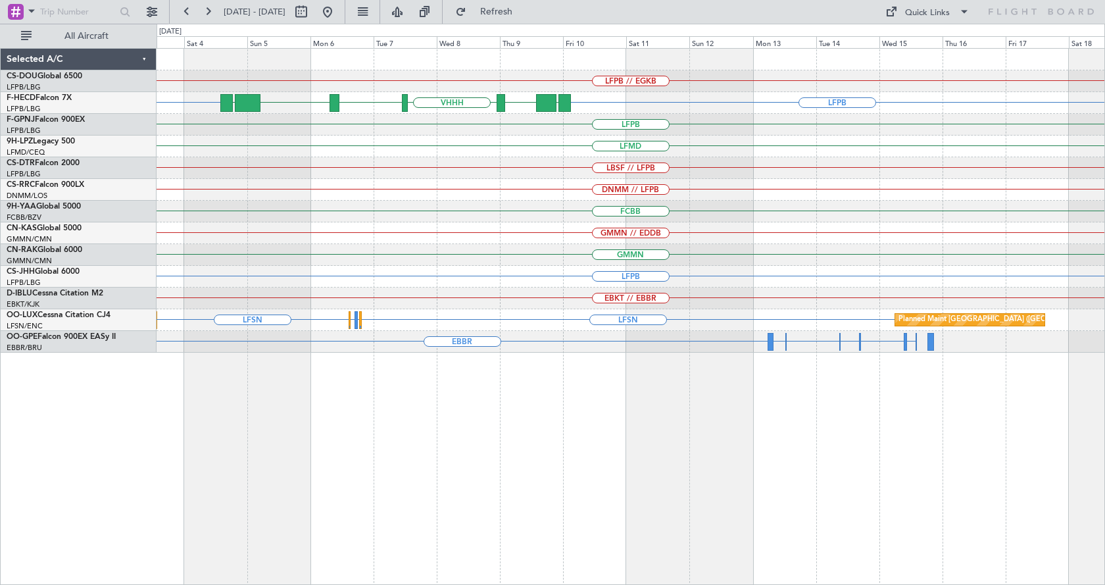
click at [597, 437] on div "LFPB // EGKB Planned Maint Paris (Le Bourget) LFPB LFPB ZBAA VHHH RPLL WSSL HEG…" at bounding box center [631, 316] width 948 height 537
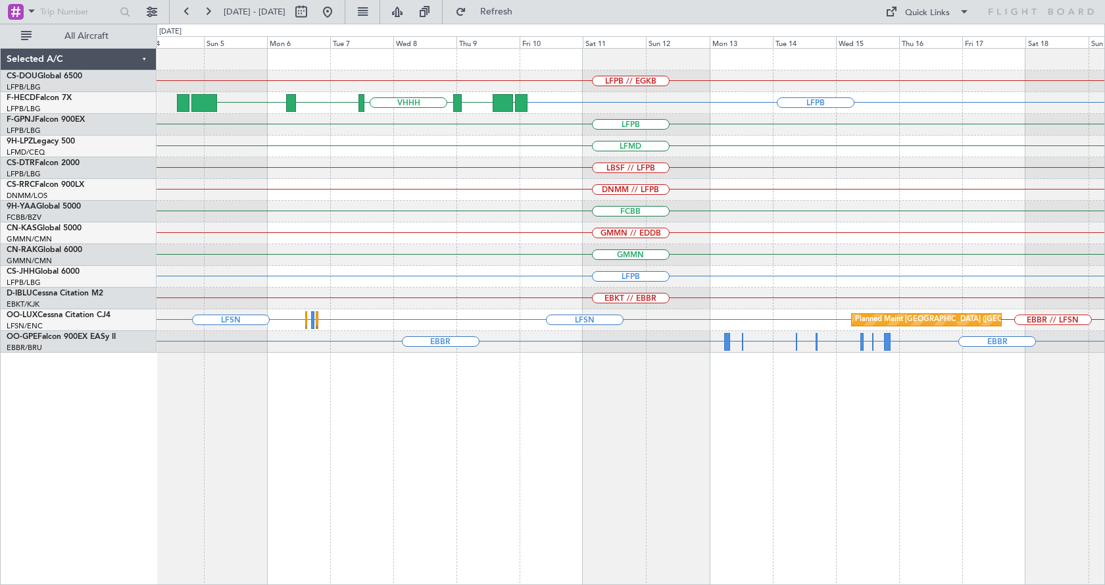
click at [679, 475] on div "LFPB // EGKB Planned Maint Paris (Le Bourget) LFPB ZBAA VHHH RPLL WSSL UGTB LFP…" at bounding box center [631, 316] width 948 height 537
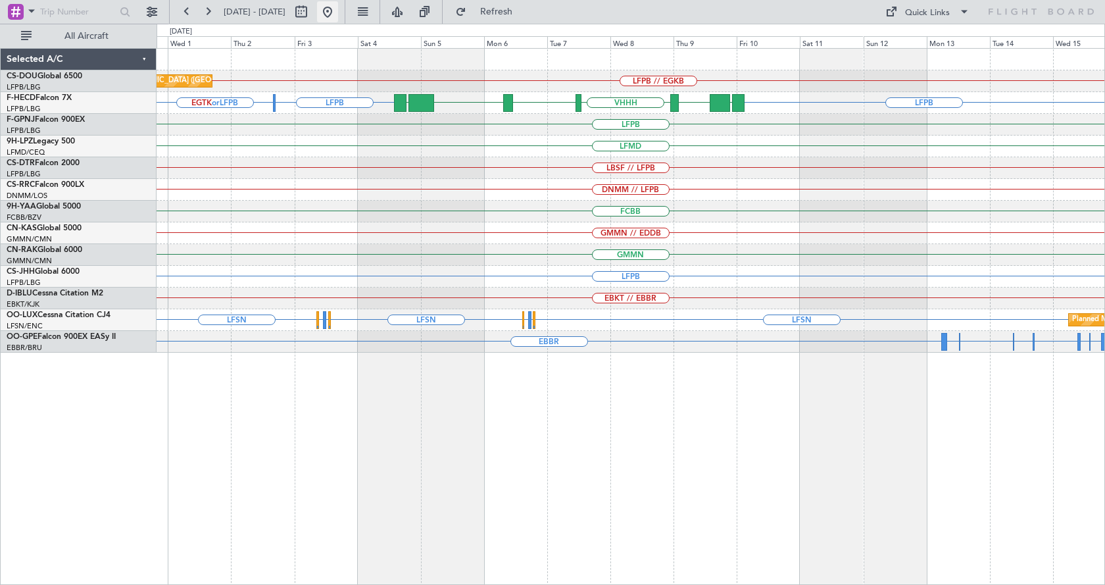
click at [338, 7] on button at bounding box center [327, 11] width 21 height 21
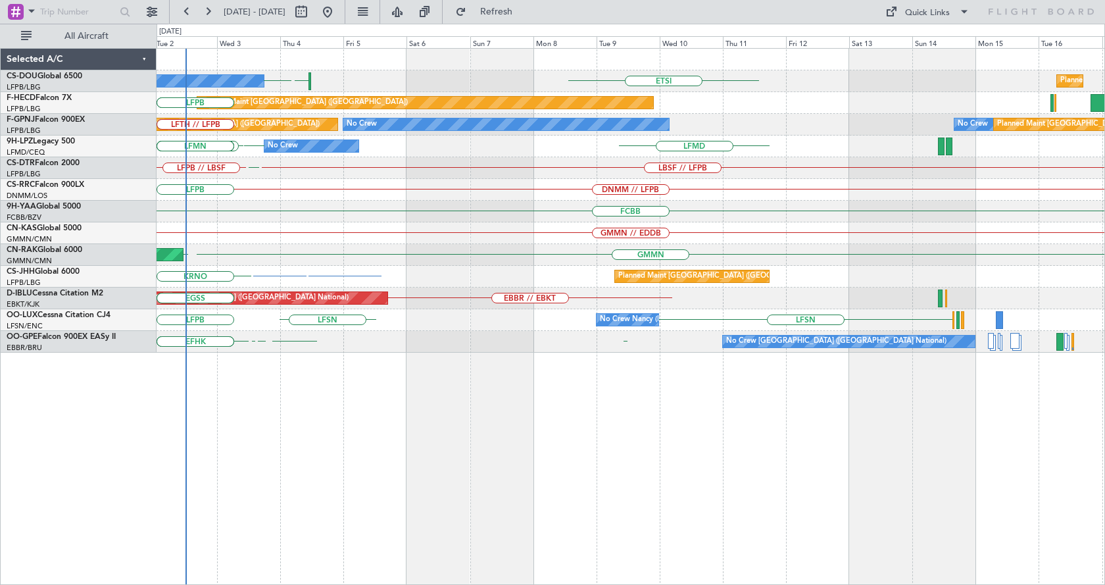
click at [401, 500] on div "No Crew Planned Maint Paris (Le Bourget) ETSI LIML LFPB Planned Maint Paris (Le…" at bounding box center [631, 316] width 948 height 537
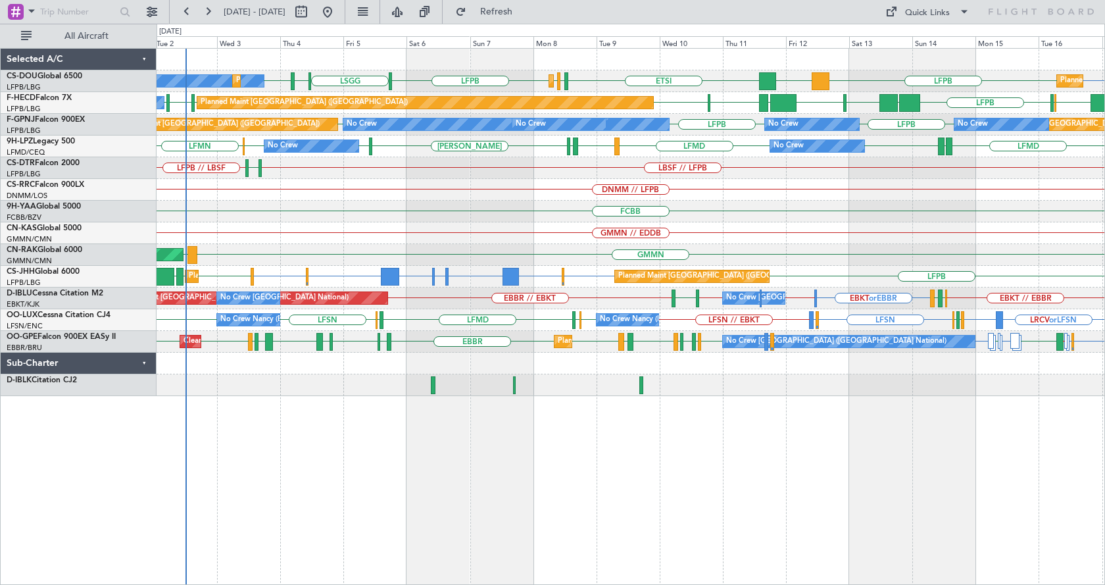
click at [655, 246] on div "LFPB LFPB ETSI LIML LFPB EGGW LFPB LFPB LSGG DGAA Planned Maint Paris (Le Bourg…" at bounding box center [631, 222] width 948 height 347
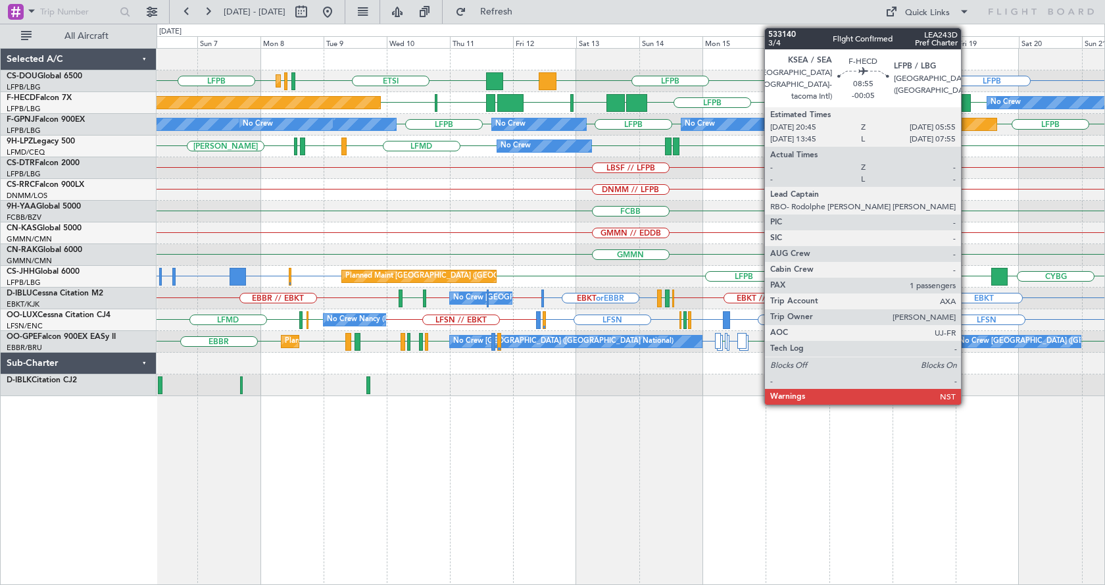
click at [431, 301] on div "Planned Maint Paris (Le Bourget) Planned Maint Paris (Le Bourget) LFPB LFTH or …" at bounding box center [631, 222] width 948 height 347
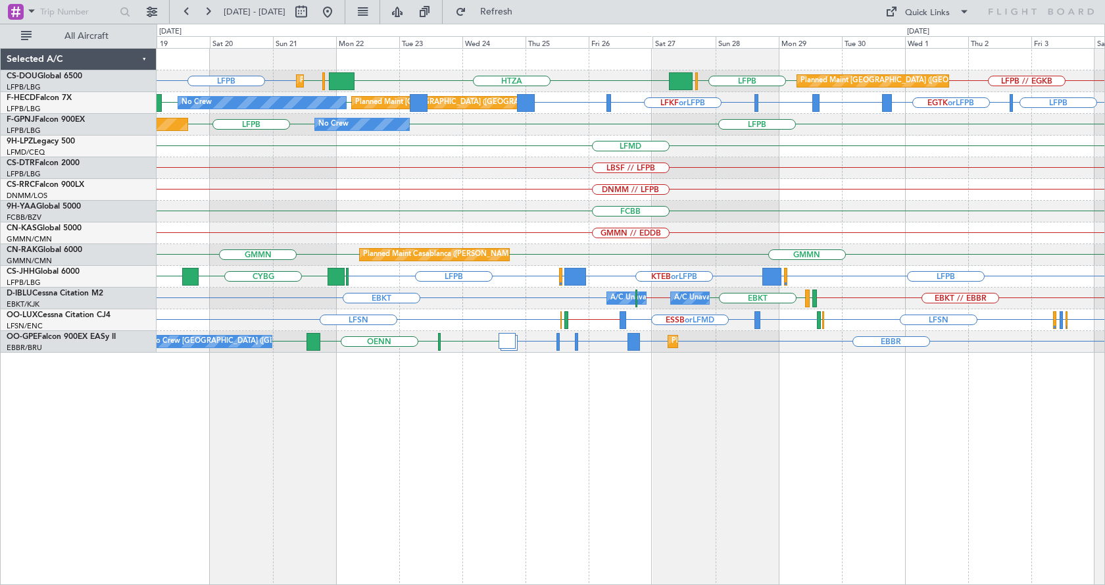
click at [1104, 172] on html "19 Sep 2025 - 04 Oct 2025 Refresh Quick Links All Aircraft LFPB HTZA EGKK LFPB …" at bounding box center [552, 292] width 1105 height 585
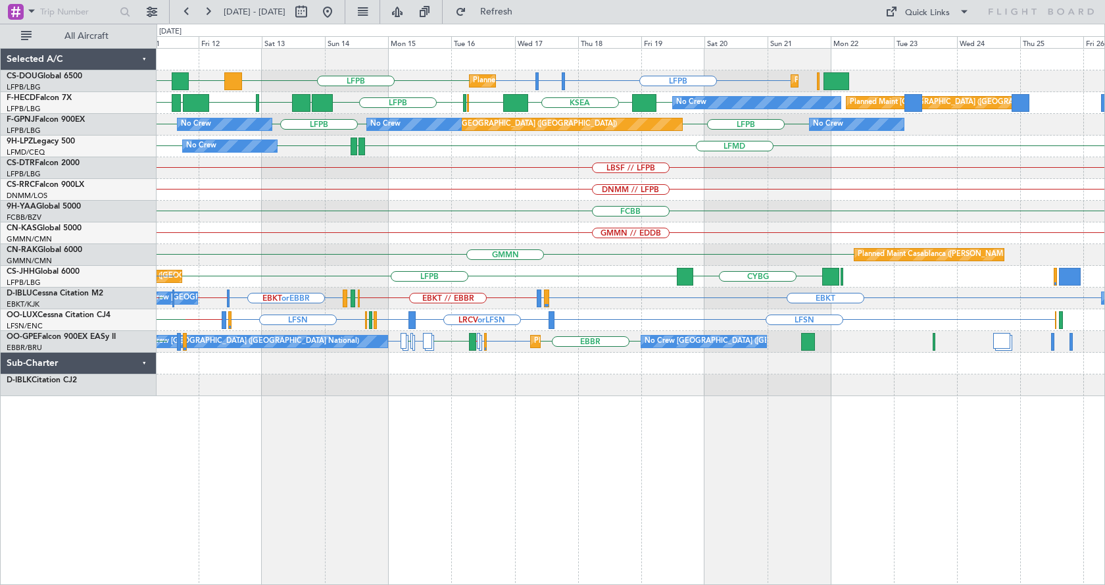
click at [488, 230] on div "Planned Maint Paris (Le Bourget) LFPB LFTH or LFPB LFPB ETSI LFPB DGAA Planned …" at bounding box center [631, 222] width 948 height 347
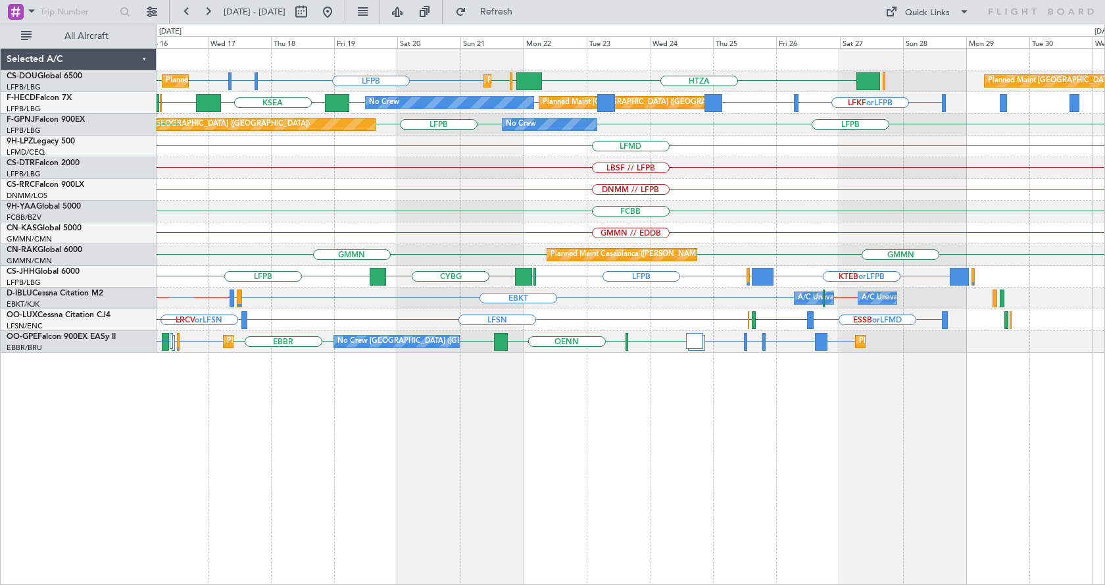
click at [513, 219] on div "FCBB" at bounding box center [631, 212] width 948 height 22
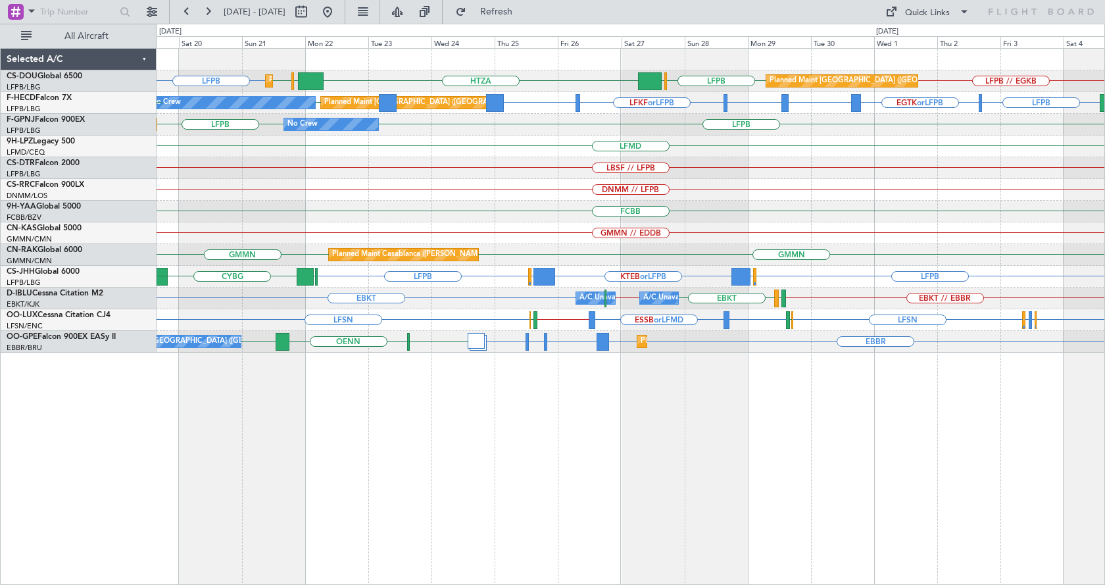
click at [495, 157] on div "Planned Maint Paris (Le Bourget) Planned Maint Paris (Le Bourget) LFPB HTZA EGK…" at bounding box center [631, 201] width 948 height 304
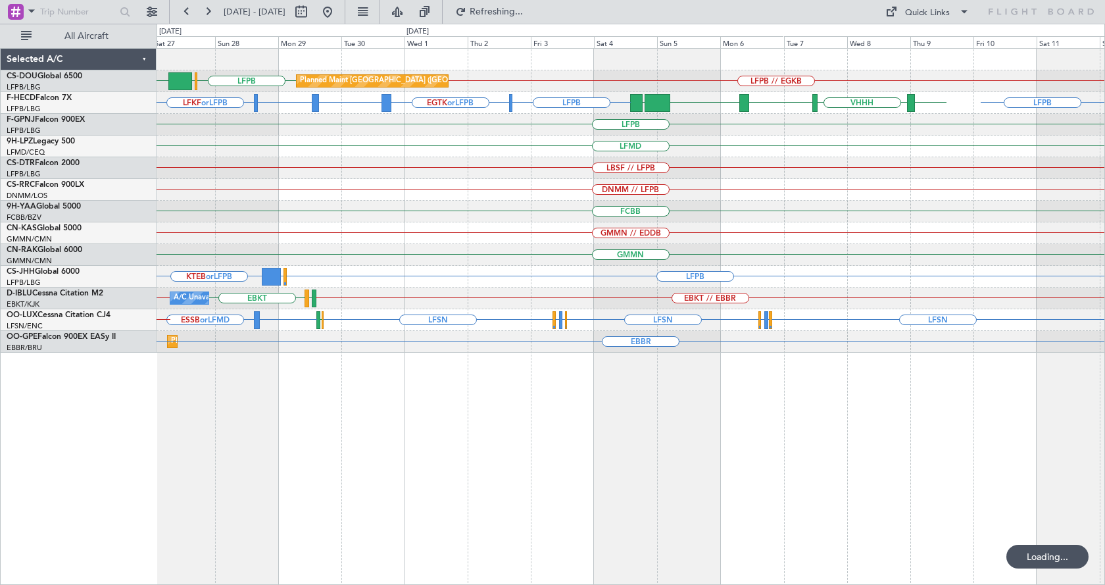
click at [377, 241] on div "Planned Maint Paris (Le Bourget) HTZA LFPB EGLF LFPB // EGKB LFPB LFKF or LFPB …" at bounding box center [631, 201] width 948 height 304
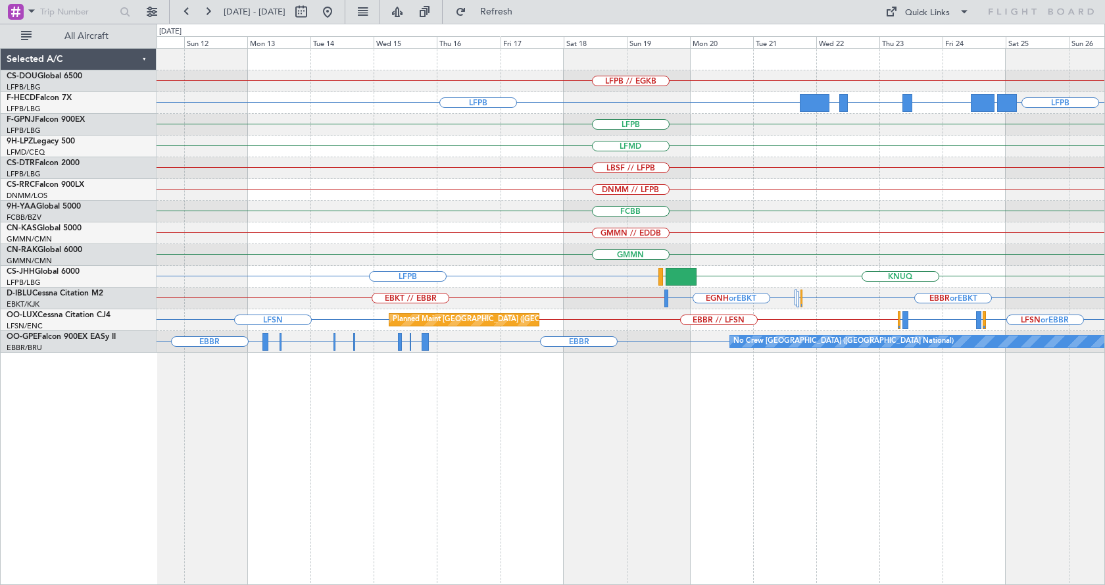
click at [301, 208] on div "LFPB // EGKB LFPB LFPB UTTT or LFPB RJTT or LFPB VHHH or LFPB ZBAA or LFPB LFPB…" at bounding box center [631, 201] width 948 height 304
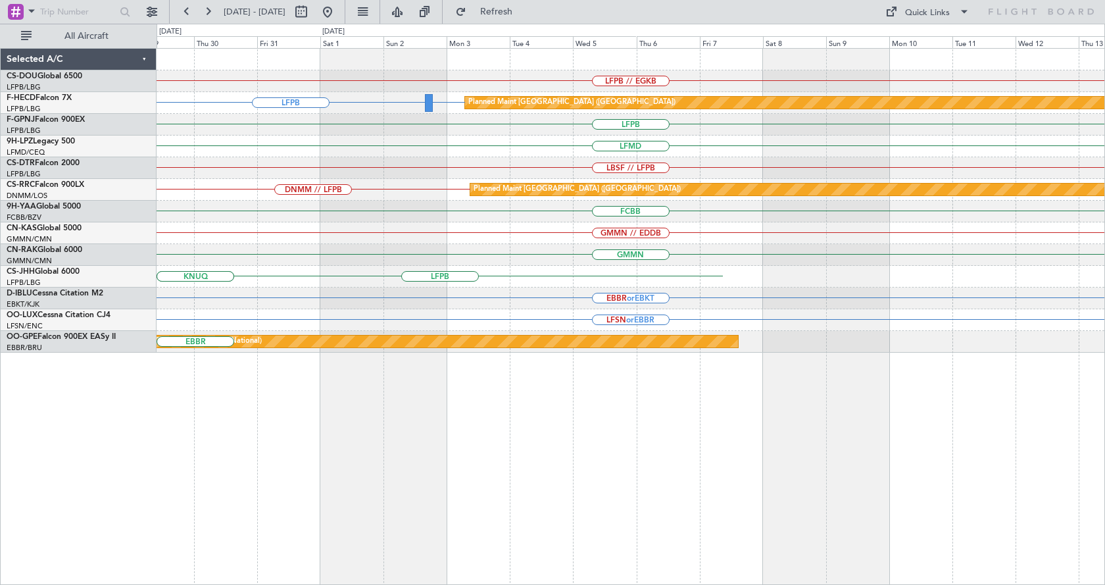
click at [429, 213] on div "LFPB // EGKB Planned Maint Paris (Le Bourget) LFPB GMMN or LFPB LFPB LFMD LBSF …" at bounding box center [631, 201] width 948 height 304
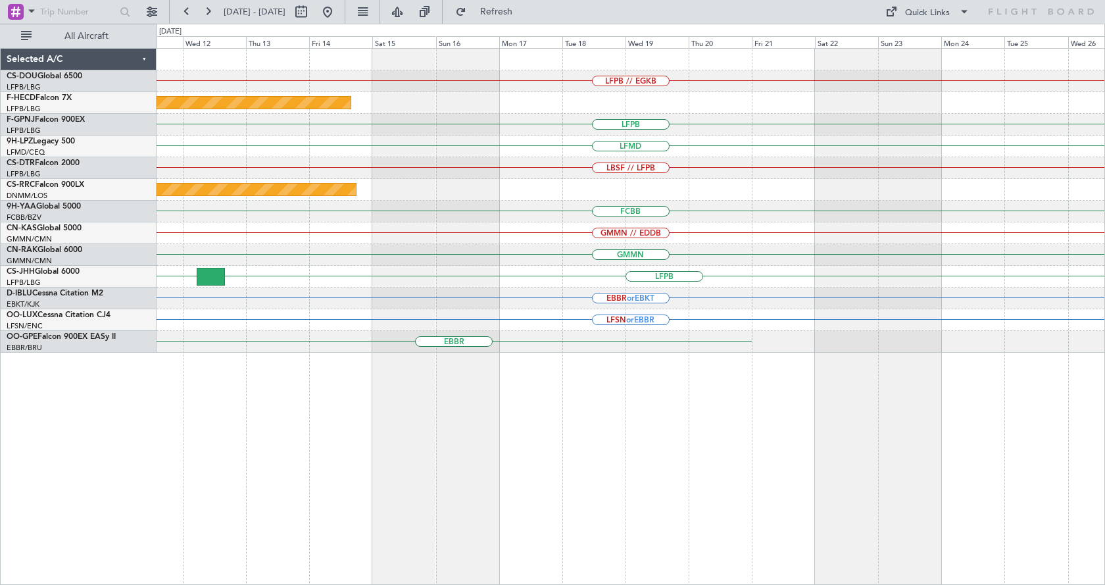
click at [40, 193] on div "LFPB // EGKB Planned Maint Paris (Le Bourget) LFPB LFMD LBSF // LFPB Planned Ma…" at bounding box center [552, 304] width 1105 height 561
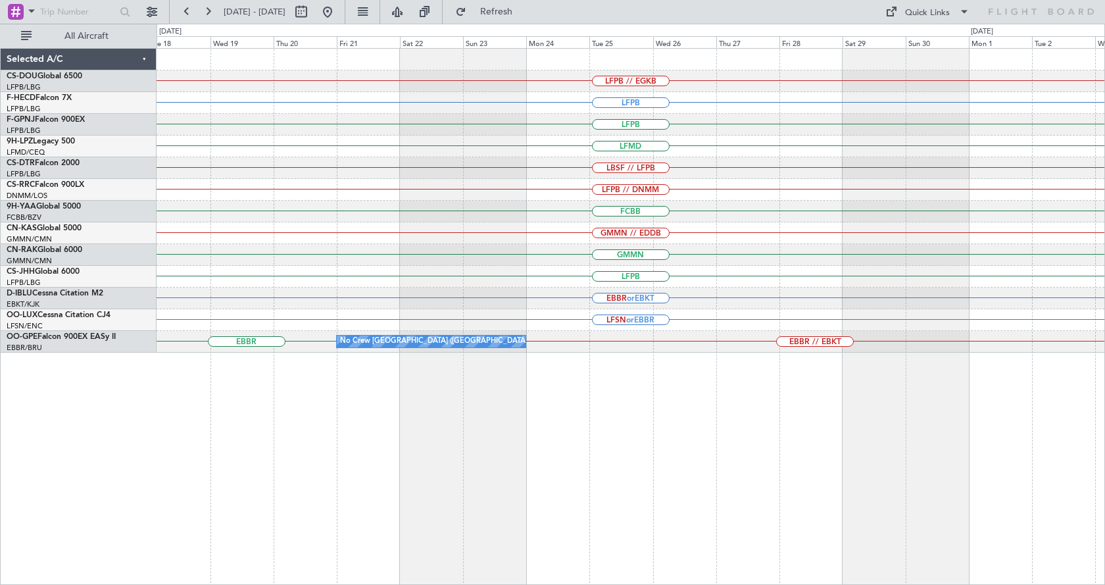
click at [164, 183] on div "LFPB // EGKB LFPB Planned Maint Paris (Le Bourget) LFPB LFMD LBSF // LFPB LFPB …" at bounding box center [631, 201] width 948 height 304
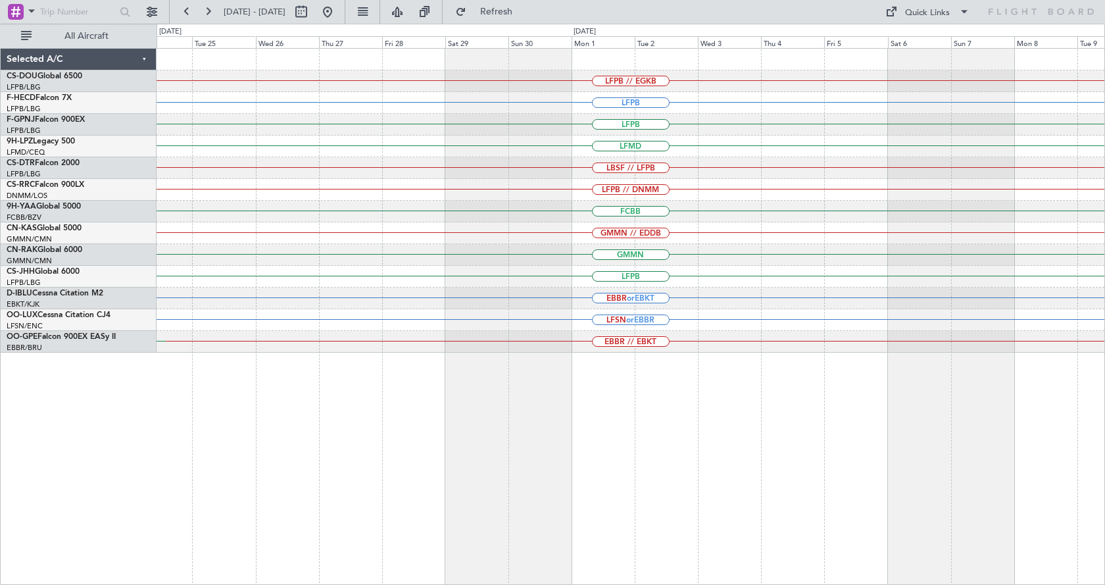
click at [441, 182] on div "LFPB // EGKB LFPB LFPB LFMD LBSF // LFPB LFPB // DNMM FCBB GMMN // EDDB GMMN LF…" at bounding box center [631, 201] width 948 height 304
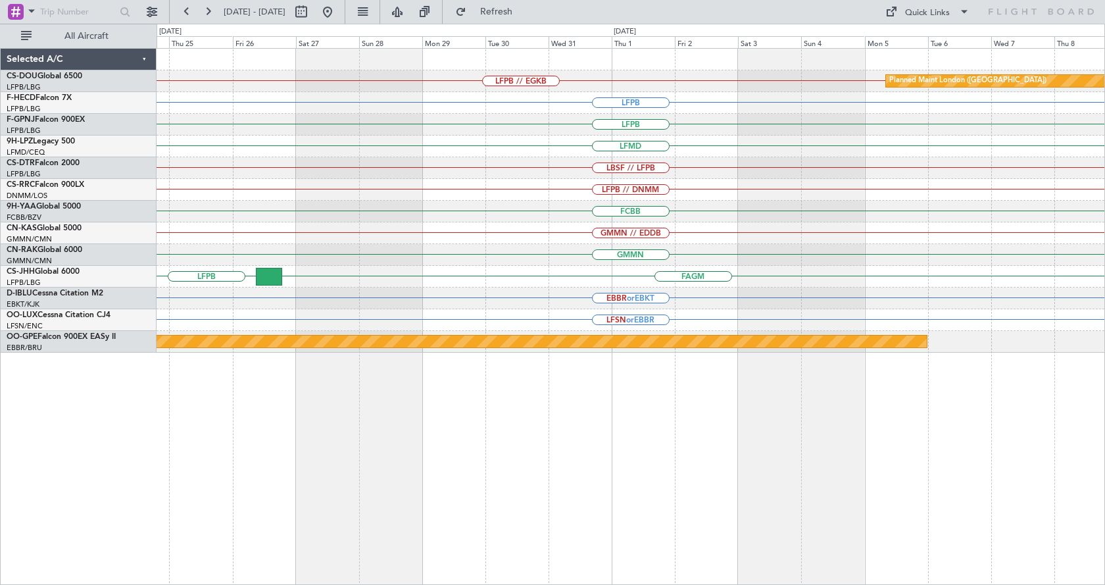
click at [264, 192] on div "LFPB // EGKB Planned Maint London (Biggin Hill) LFPB LFPB LFMD LBSF // LFPB LFP…" at bounding box center [631, 201] width 948 height 304
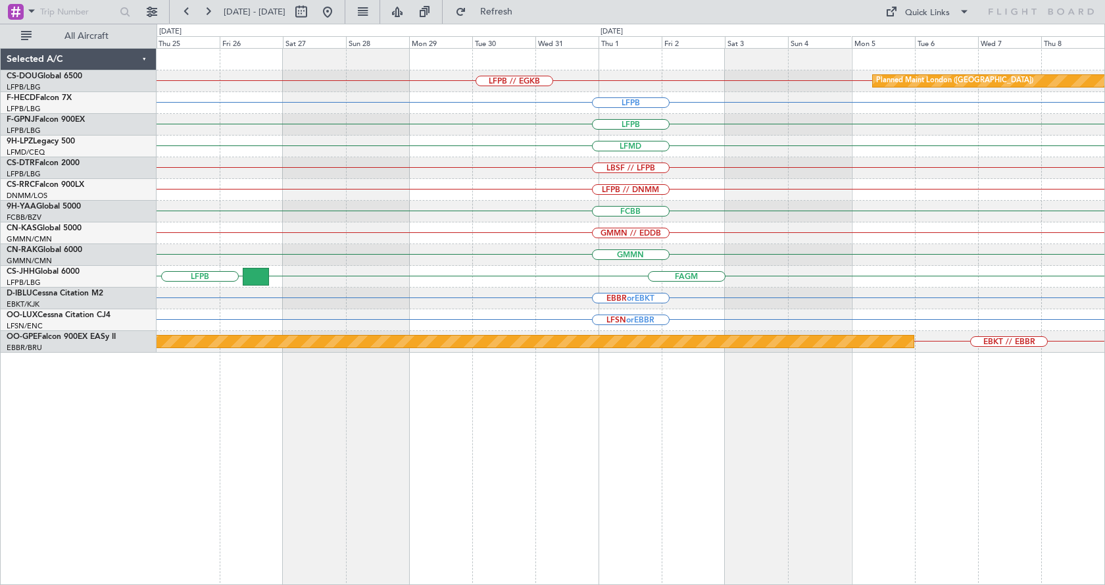
click at [937, 172] on div "LBSF // LFPB" at bounding box center [631, 168] width 948 height 22
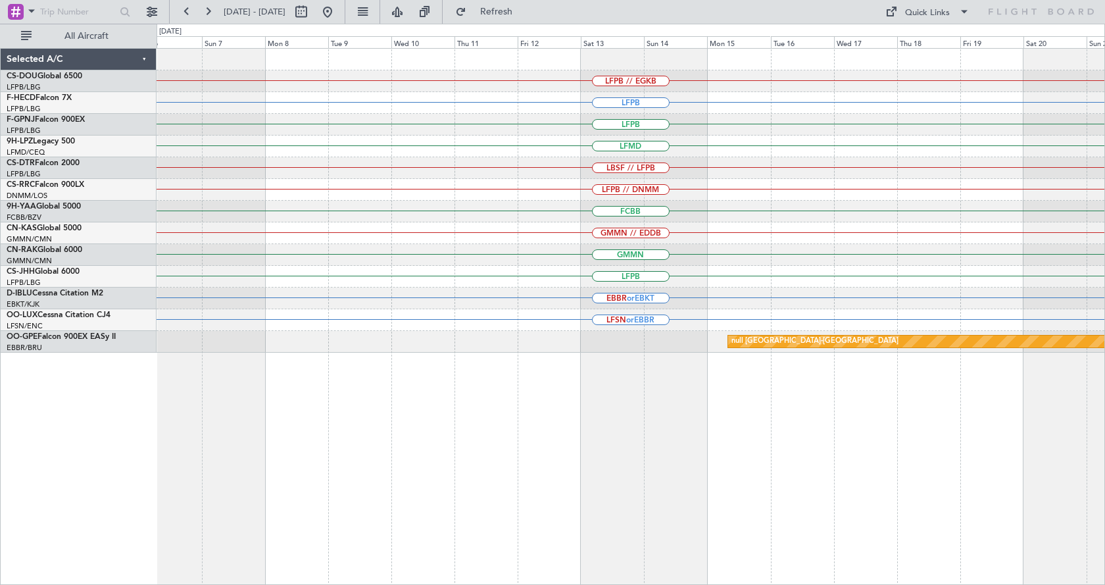
click at [785, 191] on div "LFPB // DNMM" at bounding box center [631, 190] width 948 height 22
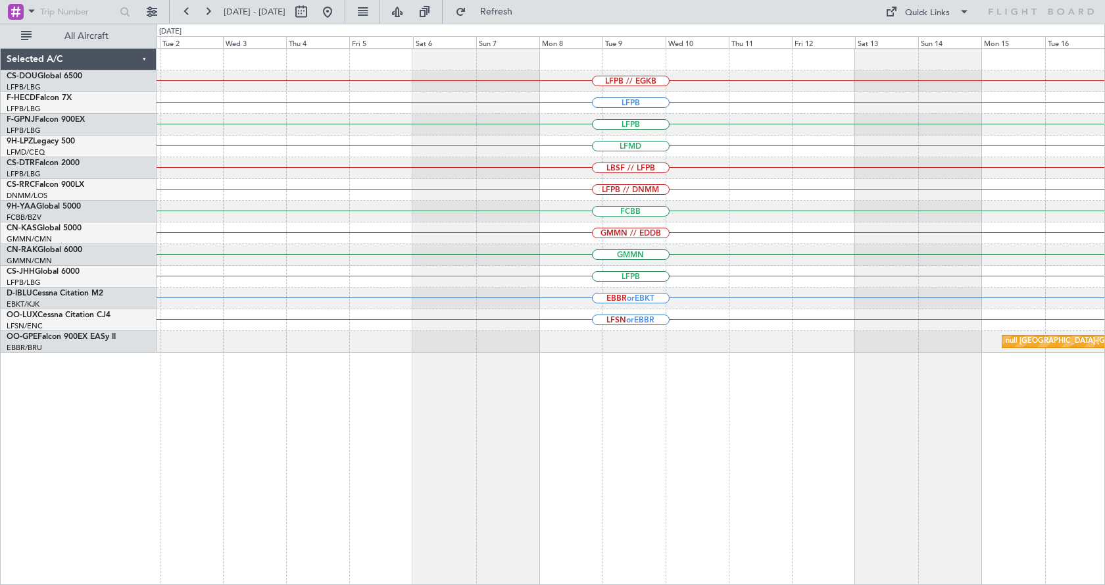
click at [931, 210] on div "LFPB // EGKB LFPB LFPB LFMD LBSF // LFPB LFPB // DNMM FCBB GMMN // EDDB GMMN LF…" at bounding box center [631, 201] width 948 height 304
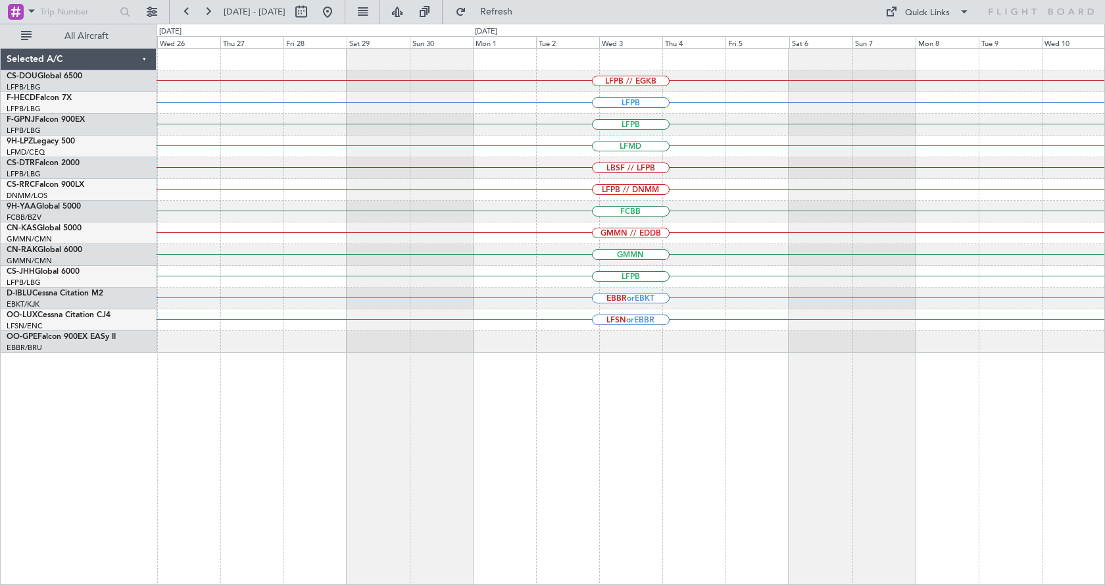
click at [775, 214] on div "FCBB" at bounding box center [631, 212] width 948 height 22
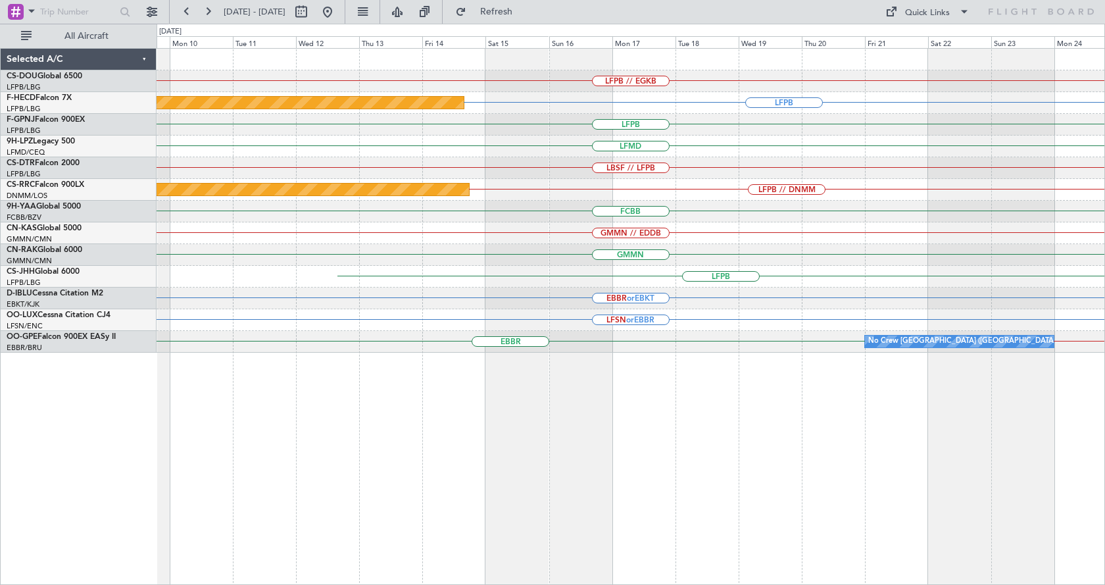
click at [902, 529] on div "LFPB // EGKB LFPB Planned Maint Paris (Le Bourget) LFPB LFMD LBSF // LFPB LFPB …" at bounding box center [631, 316] width 948 height 537
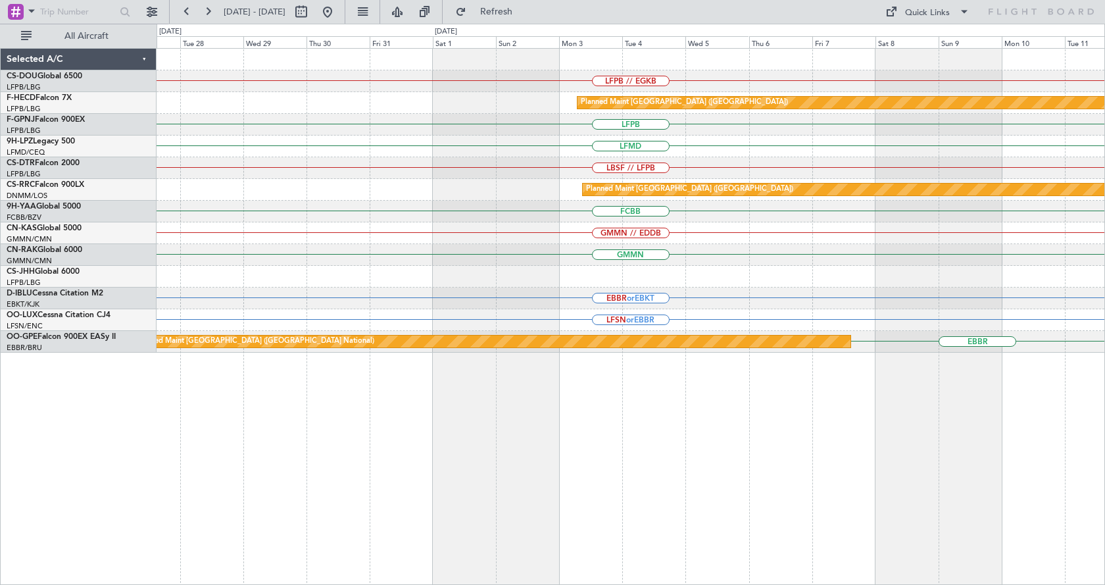
click at [1104, 486] on html "18 Nov 2025 - 03 Dec 2025 Refresh Quick Links All Aircraft LFPB // EGKB Planned…" at bounding box center [552, 292] width 1105 height 585
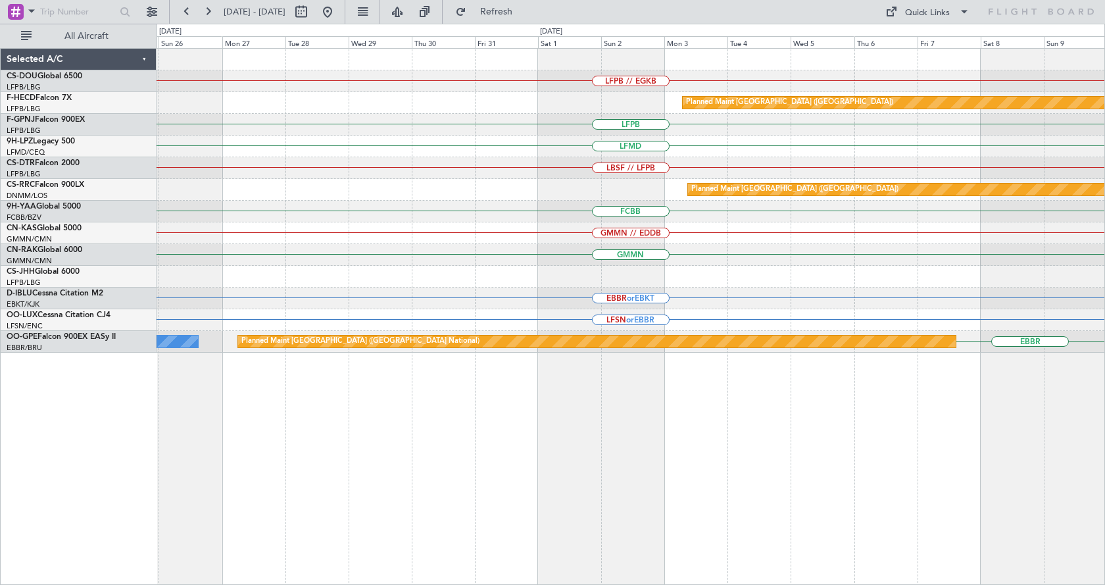
click at [1104, 417] on html "18 Nov 2025 - 03 Dec 2025 Refresh Quick Links All Aircraft LFPB // EGKB Planned…" at bounding box center [552, 292] width 1105 height 585
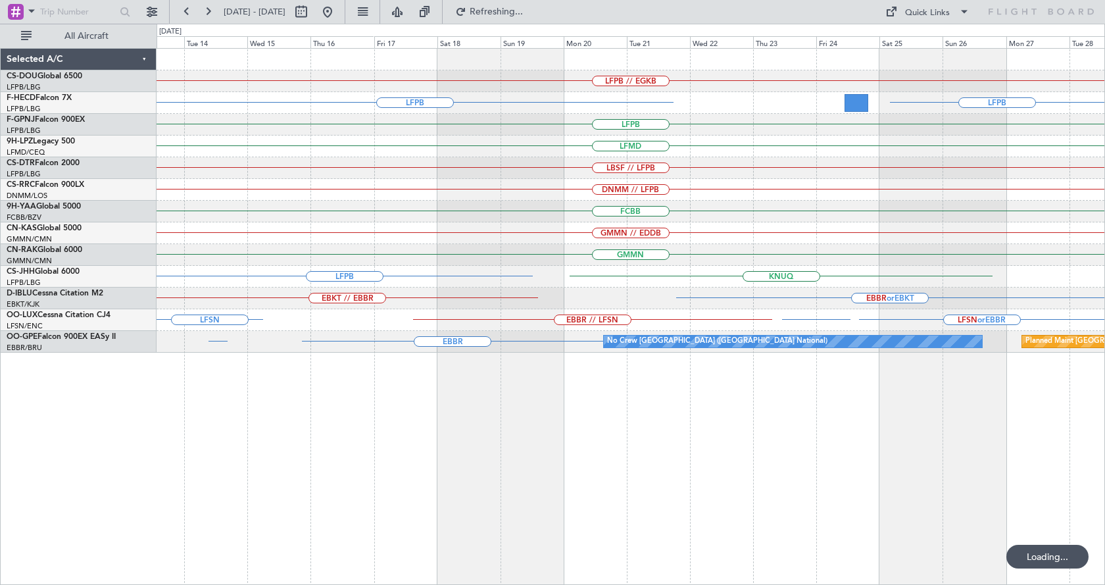
click at [863, 441] on div "LFPB // EGKB LFPB LFPB LFPB LFMD LBSF // LFPB DNMM // LFPB FCBB GMMN // EDDB GM…" at bounding box center [631, 316] width 948 height 537
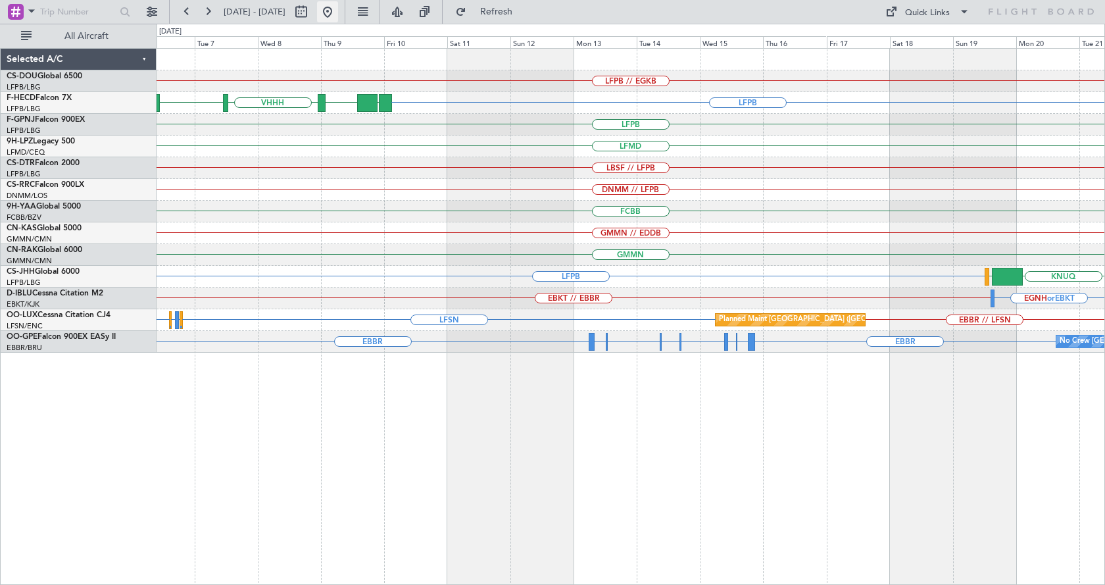
click at [338, 7] on button at bounding box center [327, 11] width 21 height 21
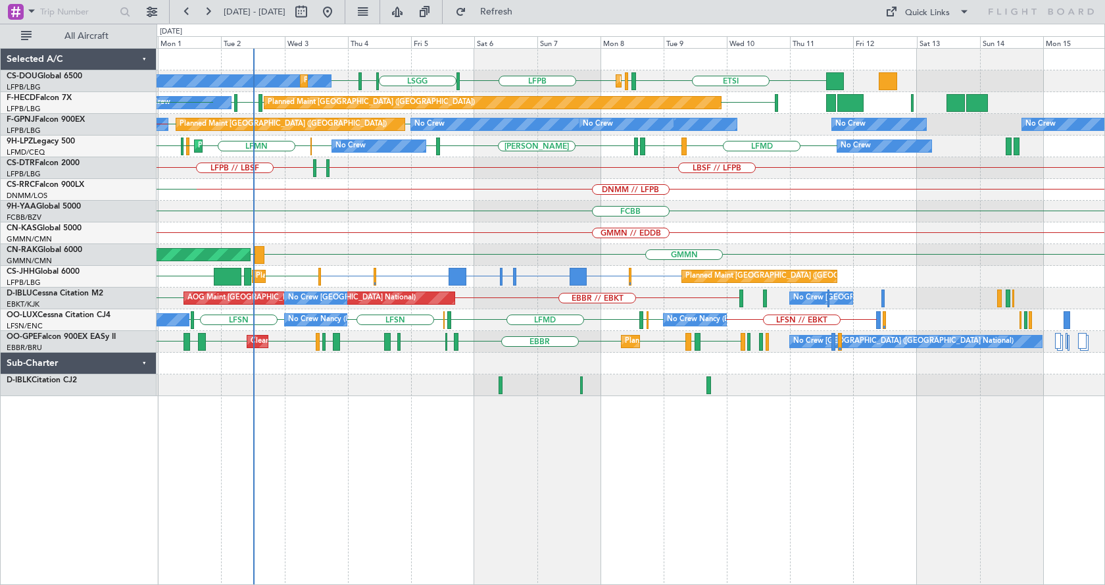
click at [441, 502] on div "ETSI LIML LFPB EGGW LFPB LFPB LSGG No Crew Planned Maint Paris (Le Bourget) Pla…" at bounding box center [631, 316] width 948 height 537
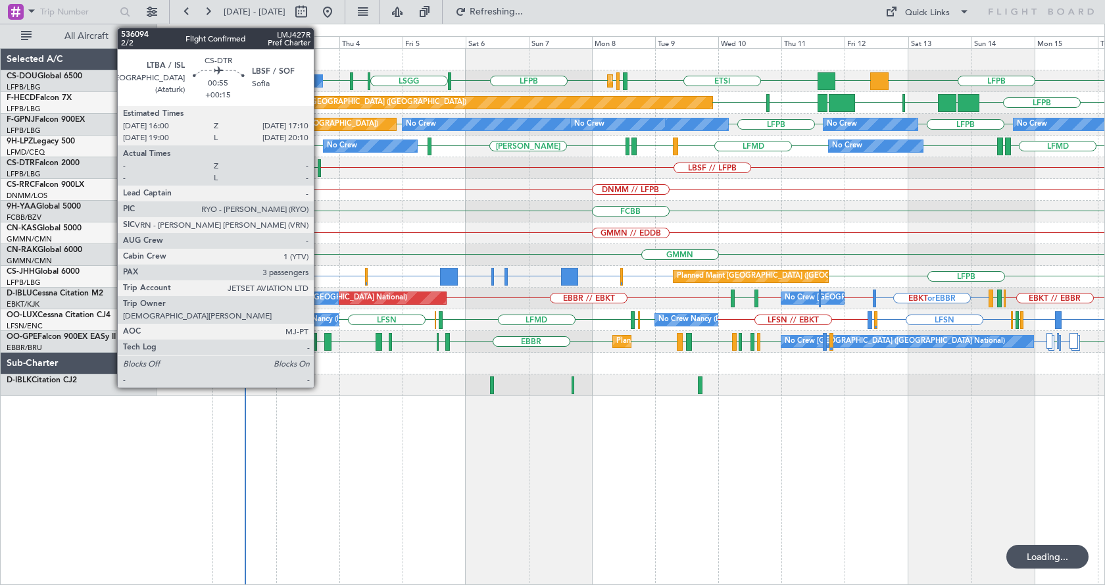
click at [320, 162] on div at bounding box center [319, 168] width 3 height 18
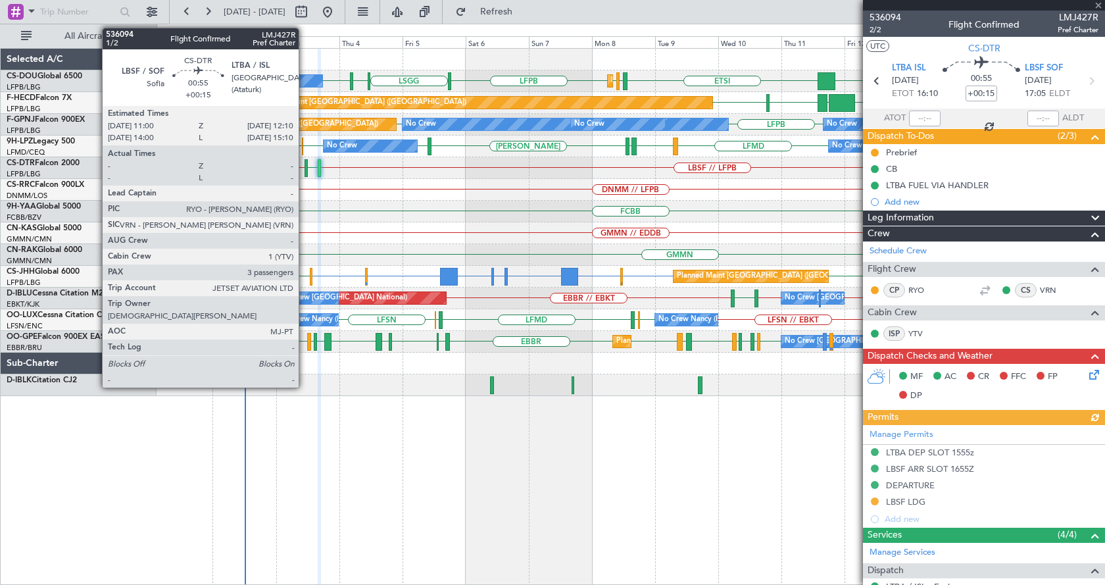
click at [305, 165] on div at bounding box center [306, 168] width 3 height 18
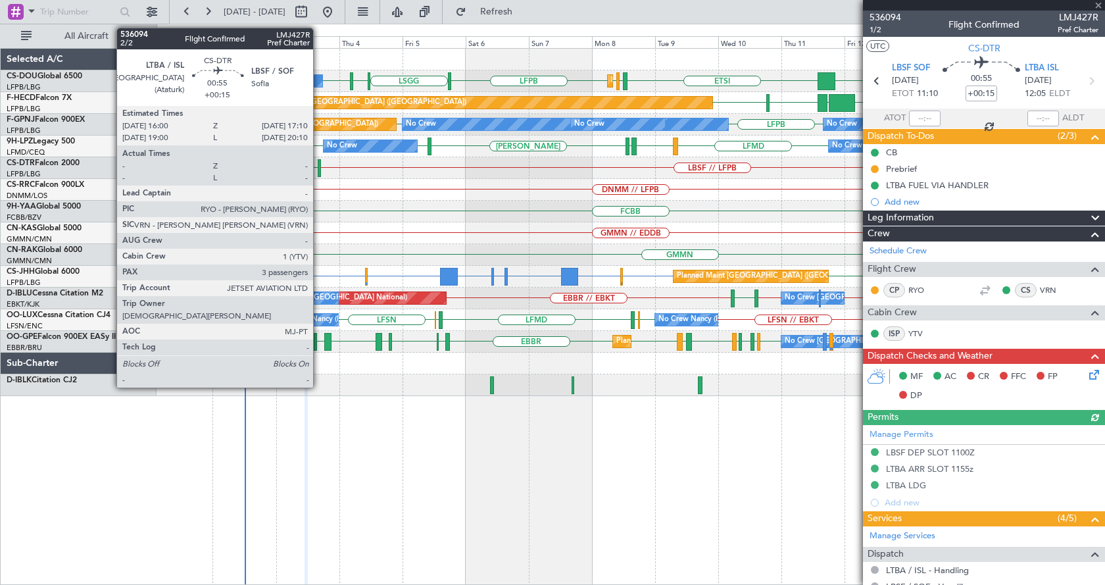
click at [319, 164] on div at bounding box center [319, 168] width 3 height 18
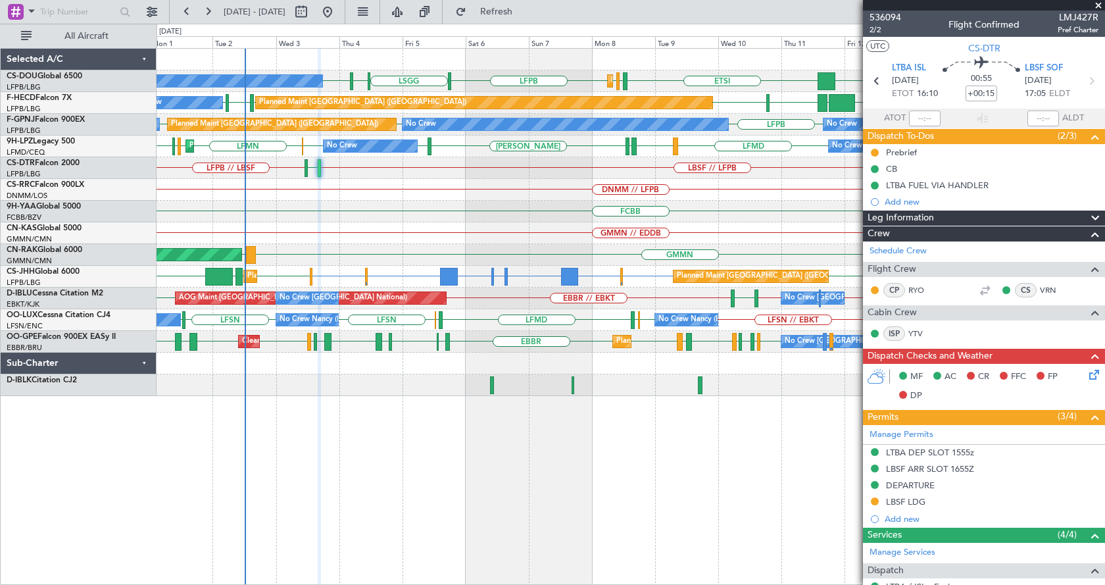
click at [1100, 5] on span at bounding box center [1098, 6] width 13 height 12
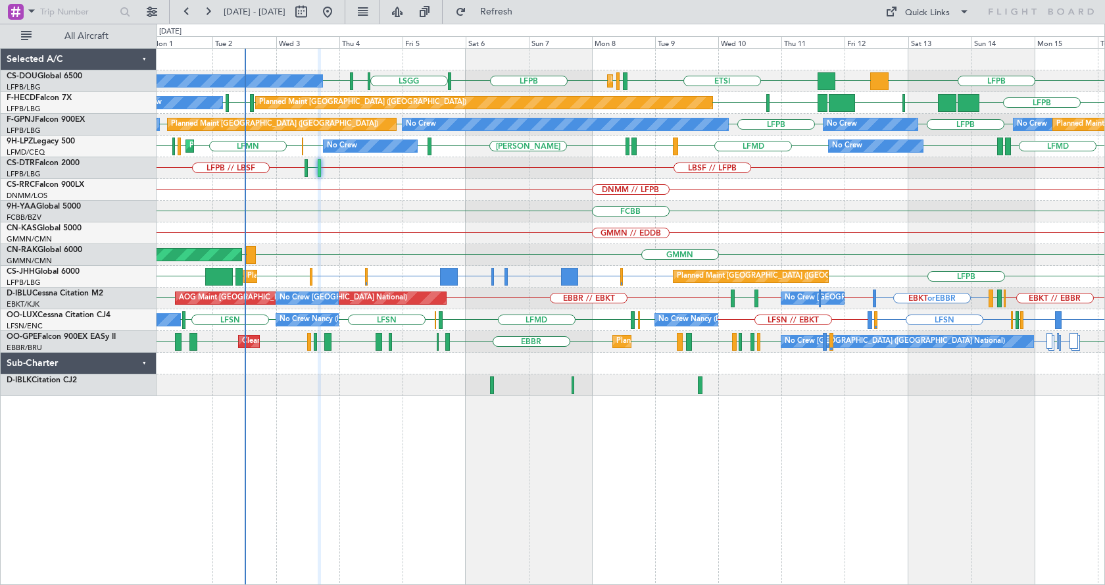
type input "0"
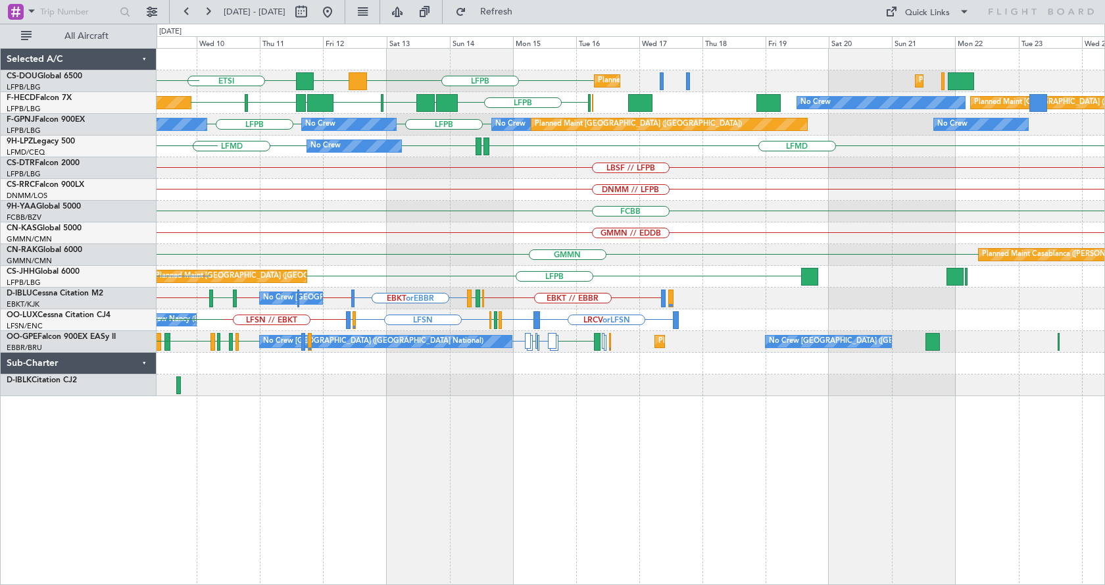
click at [244, 518] on div "ETSI LFPB DGAA Planned Maint Paris (Le Bourget) Planned Maint Paris (Le Bourget…" at bounding box center [631, 316] width 948 height 537
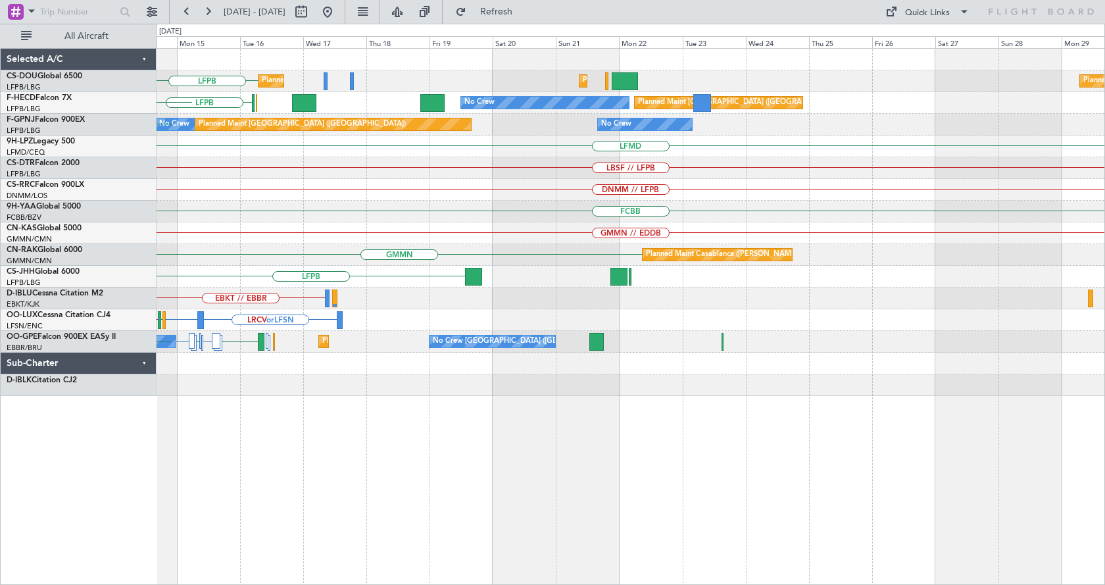
click at [672, 497] on div "LFPB Planned Maint Paris (Le Bourget) Planned Maint Paris (Le Bourget) Planned …" at bounding box center [631, 316] width 948 height 537
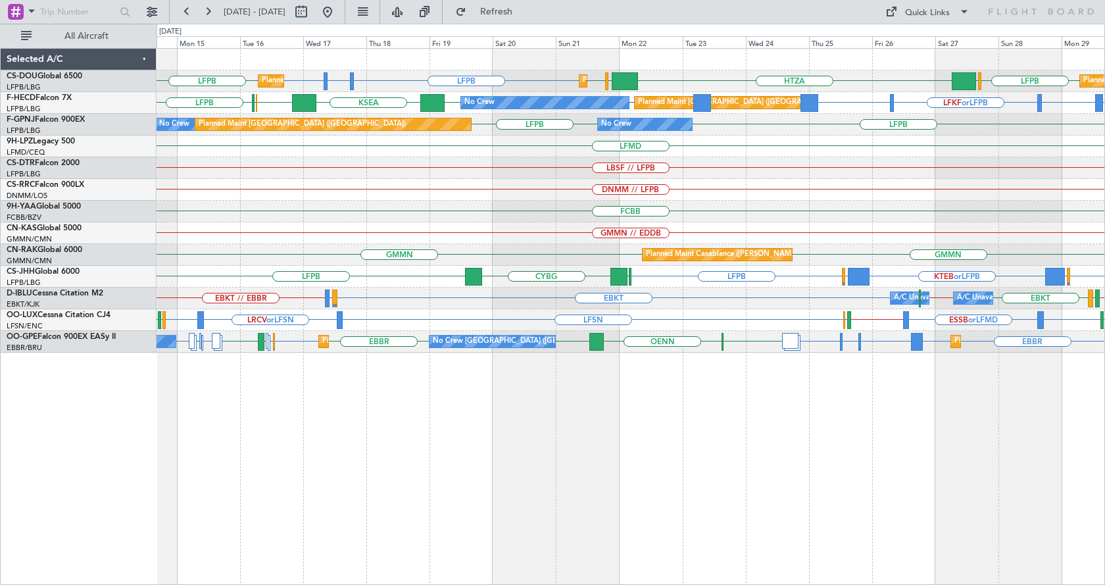
click at [687, 239] on div "LFPB LFTH or LFPB LFPB LFPB HTZA EGKK LFPB LFPB EGLF Planned Maint Paris (Le Bo…" at bounding box center [631, 201] width 948 height 304
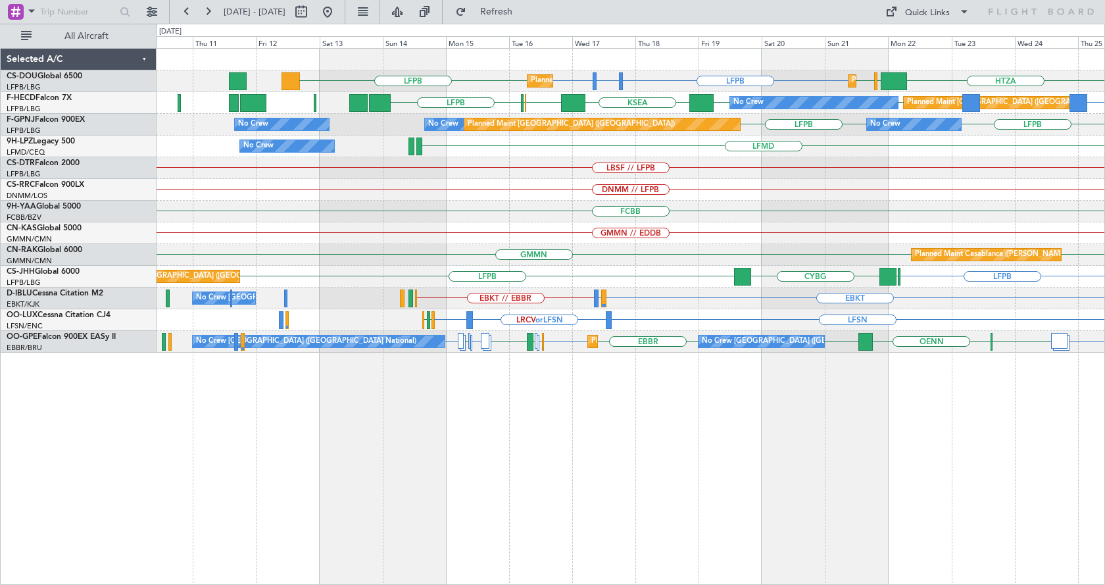
click at [669, 247] on div "LFPB LFTH or LFPB LFPB LFPB HTZA EGKK LFPB Planned Maint Paris (Le Bourget) Pla…" at bounding box center [631, 201] width 948 height 304
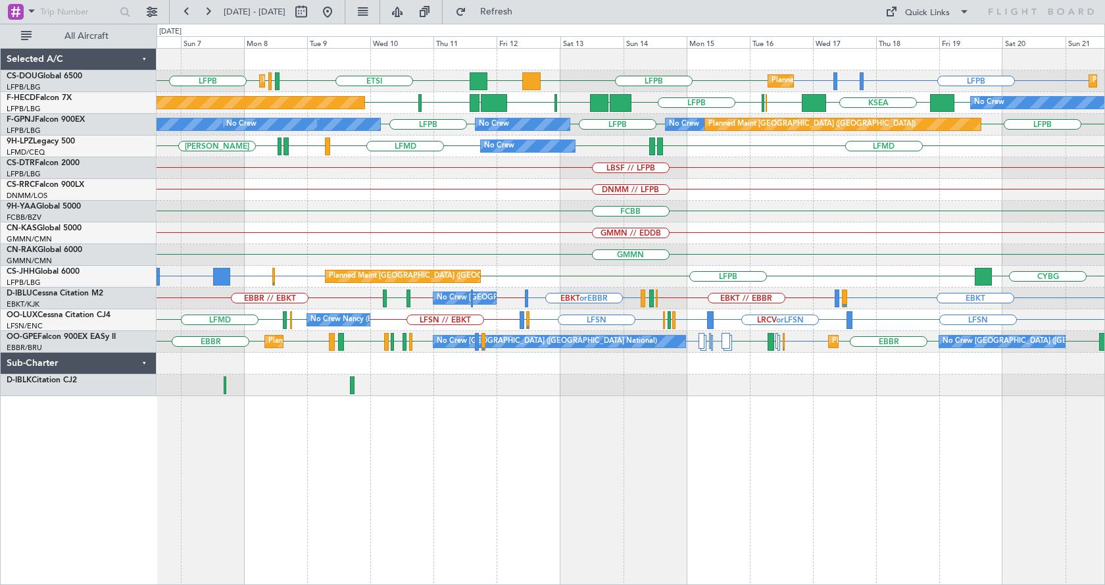
click at [598, 215] on div "Planned Maint Paris (Le Bourget) Planned Maint Paris (Le Bourget) LFPB LFTH or …" at bounding box center [631, 222] width 948 height 347
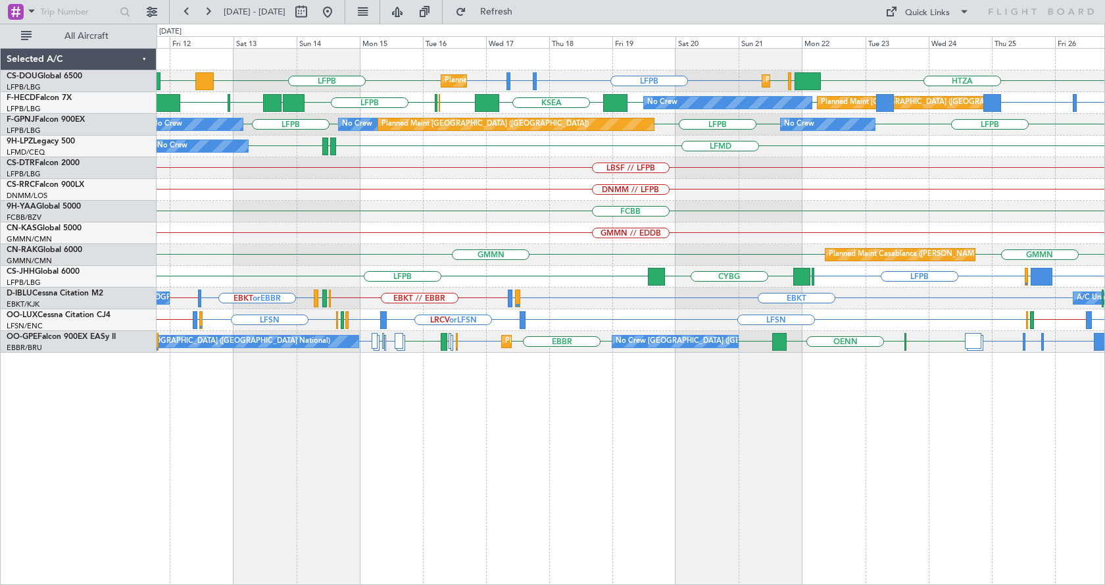
click at [633, 203] on div "FCBB" at bounding box center [631, 212] width 948 height 22
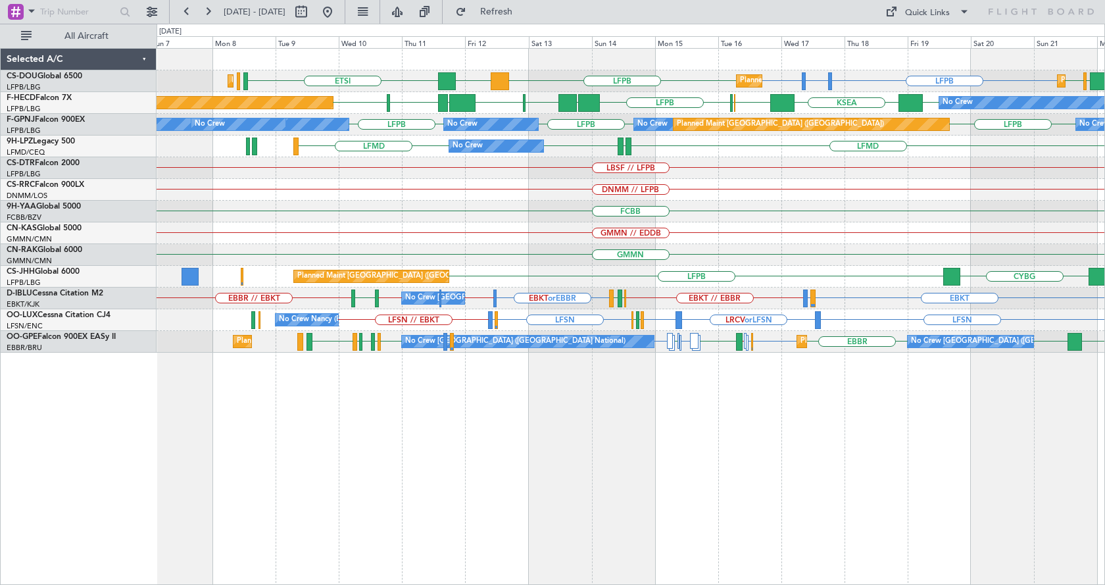
click at [561, 270] on div "Planned Maint Paris (Le Bourget) Planned Maint Paris (Le Bourget) LFPB LFTH or …" at bounding box center [631, 201] width 948 height 304
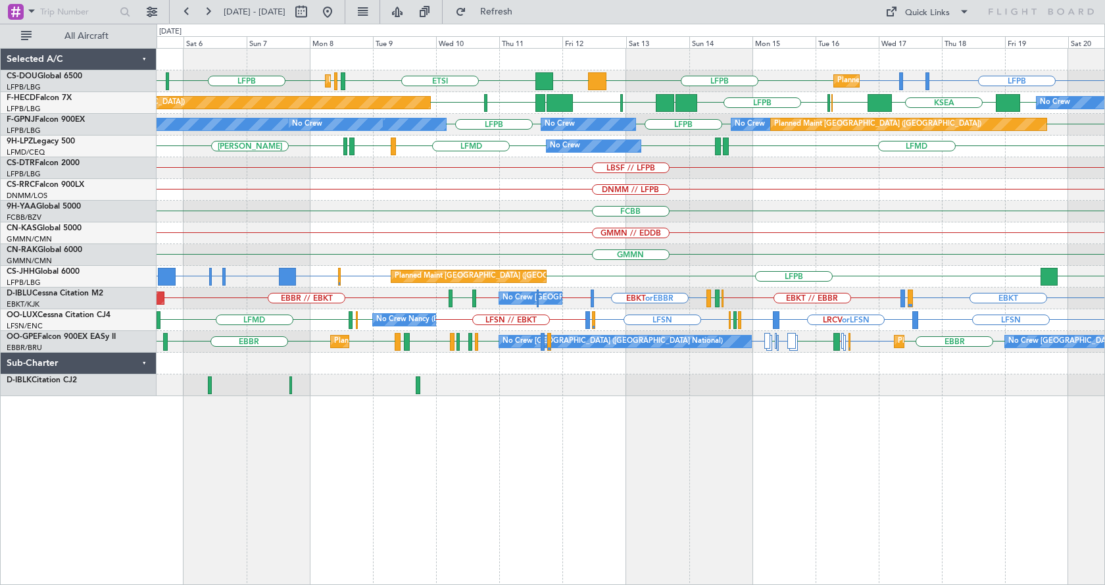
click at [648, 207] on div "FCBB" at bounding box center [631, 212] width 948 height 22
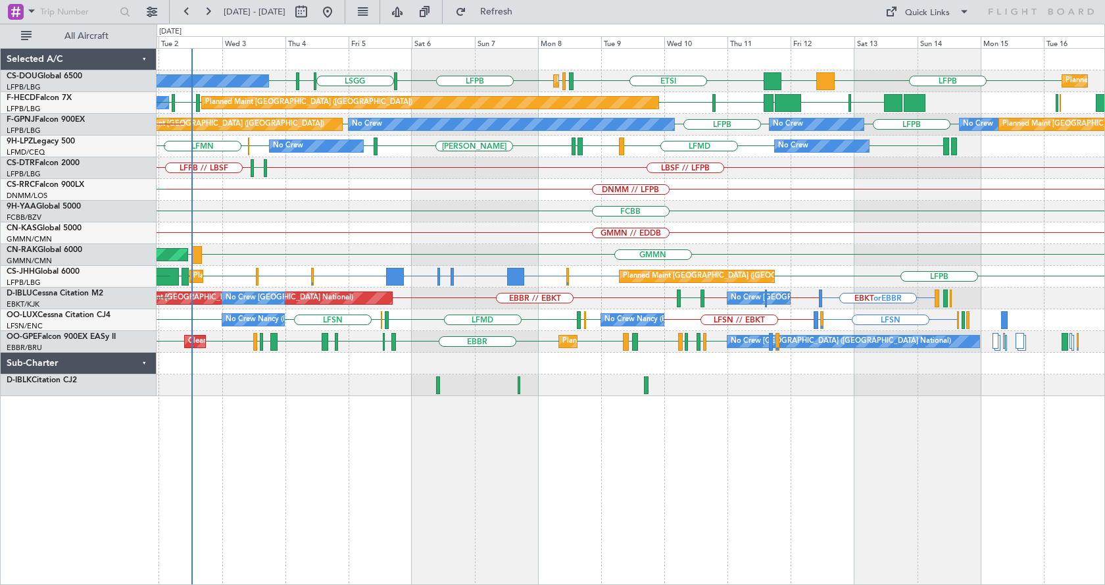
click at [625, 460] on div "LIML LFPB ETSI EGGW LFPB LFPB LSGG LFPB DGAA Planned Maint Paris (Le Bourget) N…" at bounding box center [631, 316] width 948 height 537
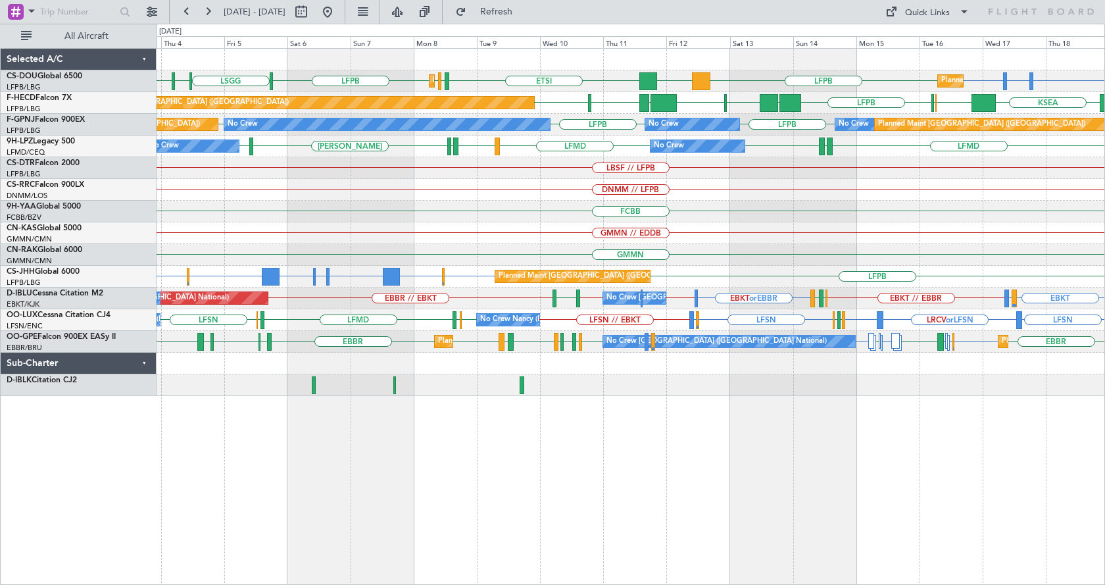
click at [508, 463] on div "Planned Maint Paris (Le Bourget) Planned Maint Paris (Le Bourget) LFPB LFTH or …" at bounding box center [631, 316] width 948 height 537
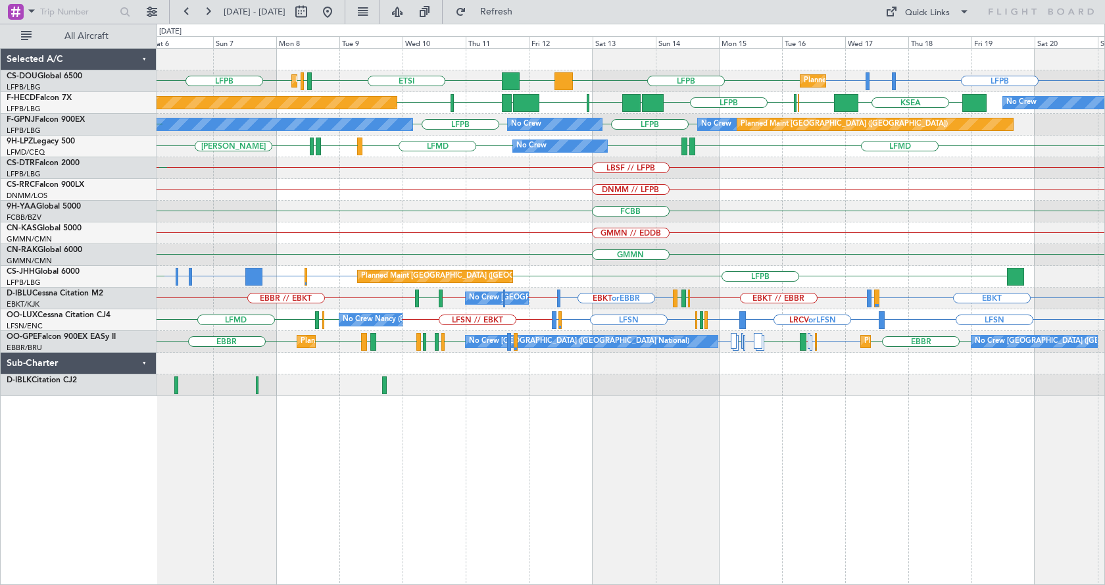
click at [671, 520] on div "Planned Maint Paris (Le Bourget) Planned Maint Paris (Le Bourget) LFPB LFTH or …" at bounding box center [631, 316] width 948 height 537
click at [495, 506] on div "Planned Maint [GEOGRAPHIC_DATA] ([GEOGRAPHIC_DATA]) Planned Maint [GEOGRAPHIC_D…" at bounding box center [631, 316] width 948 height 537
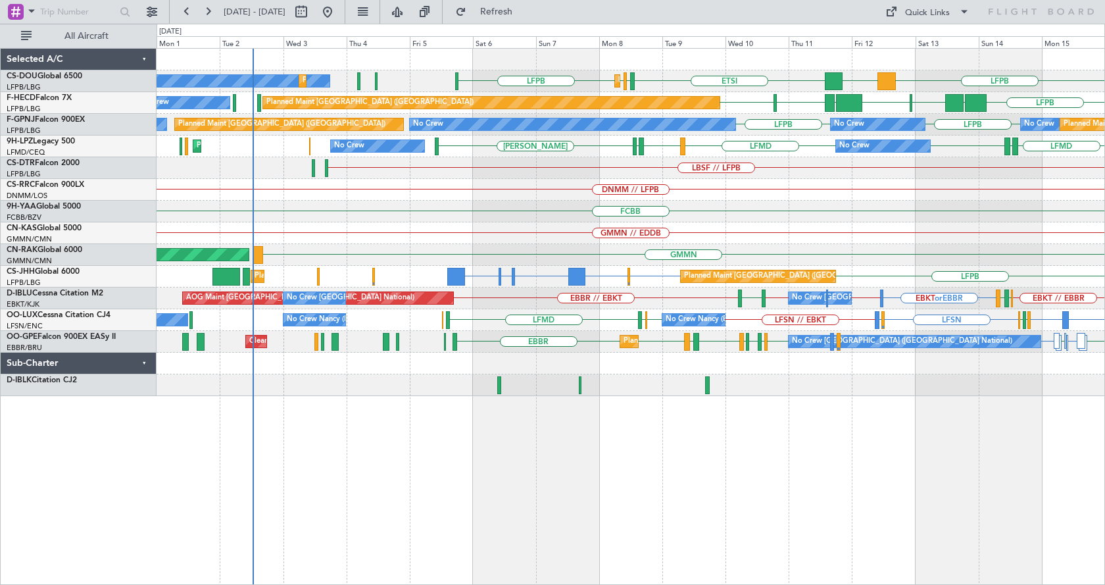
click at [587, 504] on div "Planned Maint [GEOGRAPHIC_DATA] ([GEOGRAPHIC_DATA]) ETSI EGGW LFPB LFPB LFPB DG…" at bounding box center [631, 316] width 948 height 537
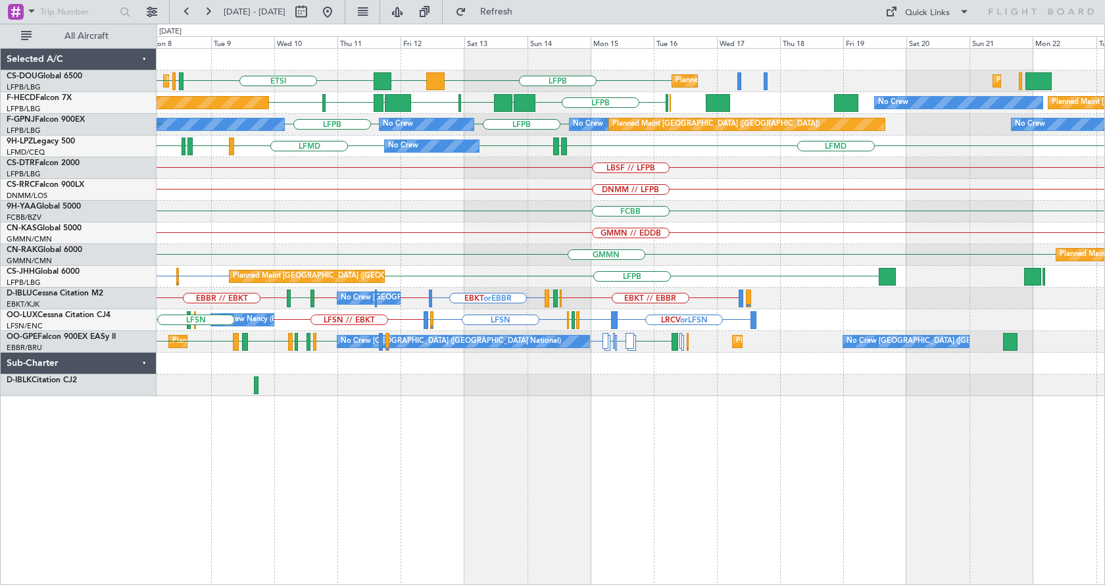
click at [424, 452] on div "Planned Maint [GEOGRAPHIC_DATA] ([GEOGRAPHIC_DATA]) ETSI EGGW LFPB LFPB LFPB DG…" at bounding box center [631, 316] width 948 height 537
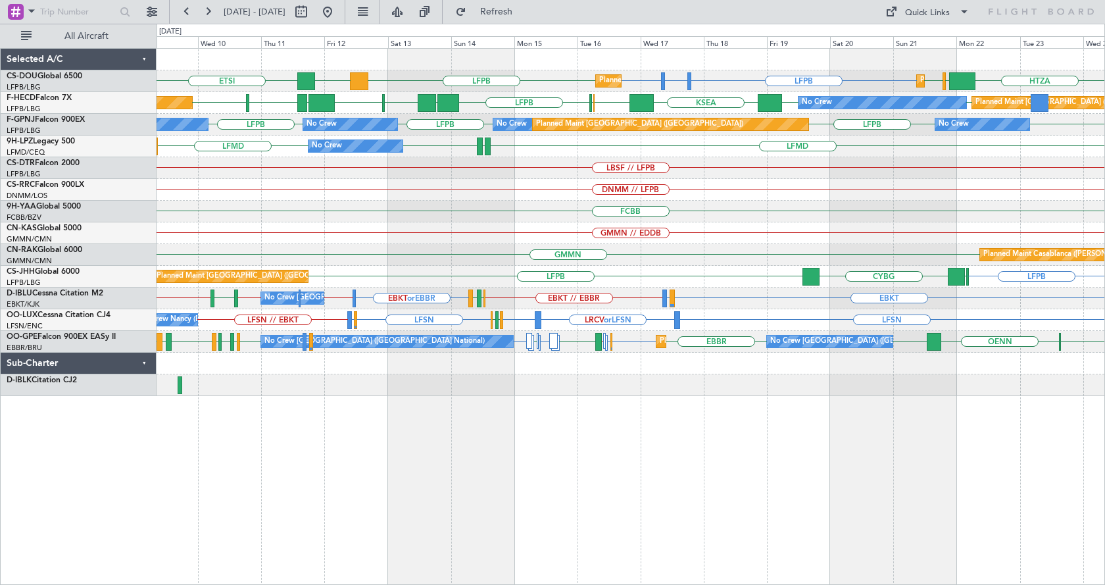
click at [412, 443] on div "Planned Maint [GEOGRAPHIC_DATA] ([GEOGRAPHIC_DATA]) Planned Maint [GEOGRAPHIC_D…" at bounding box center [631, 316] width 948 height 537
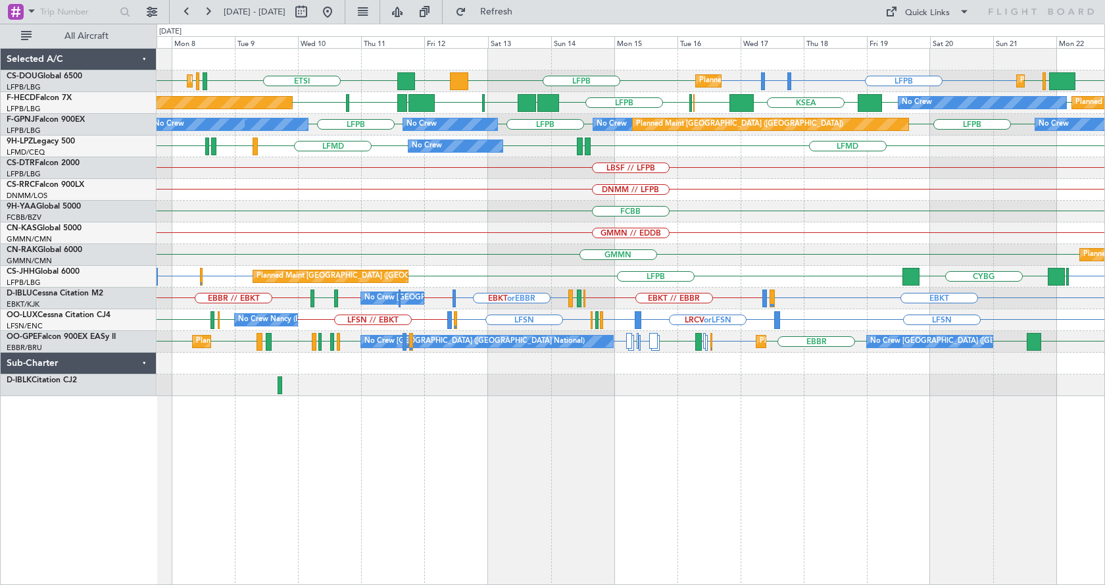
click at [487, 502] on div "Planned Maint [GEOGRAPHIC_DATA] ([GEOGRAPHIC_DATA]) Planned Maint [GEOGRAPHIC_D…" at bounding box center [631, 316] width 948 height 537
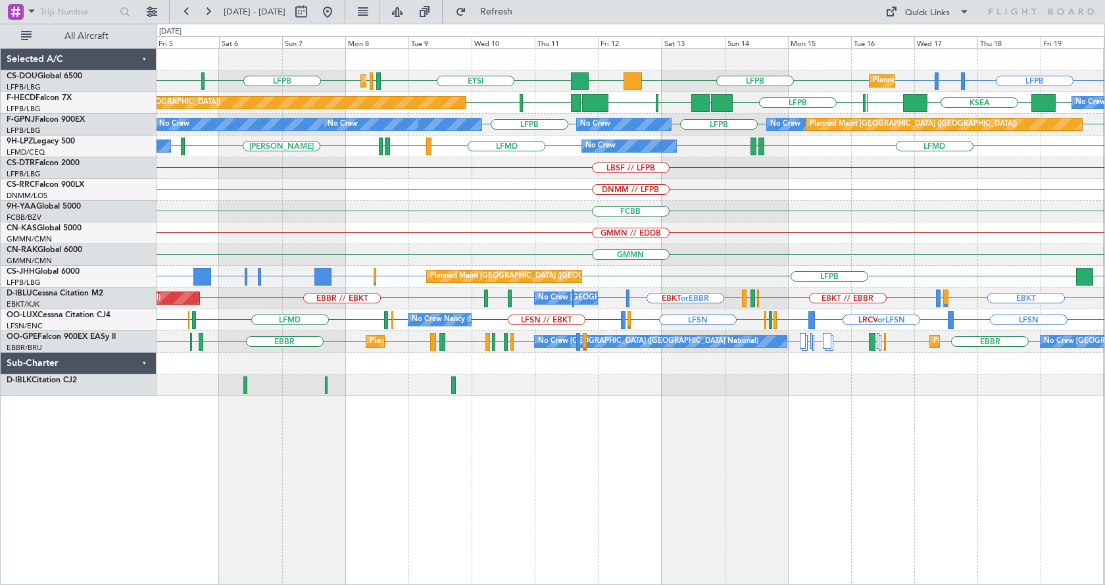
click at [729, 459] on div "Planned Maint [GEOGRAPHIC_DATA] ([GEOGRAPHIC_DATA]) Planned Maint [GEOGRAPHIC_D…" at bounding box center [631, 316] width 948 height 537
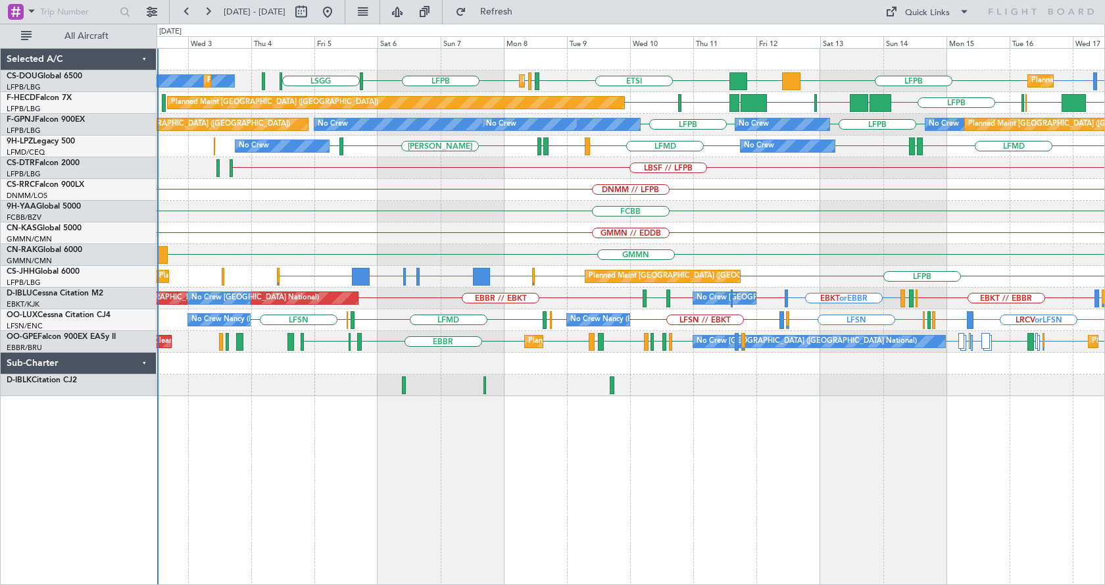
click at [455, 502] on div "Planned Maint [GEOGRAPHIC_DATA] ([GEOGRAPHIC_DATA]) Planned Maint [GEOGRAPHIC_D…" at bounding box center [631, 316] width 948 height 537
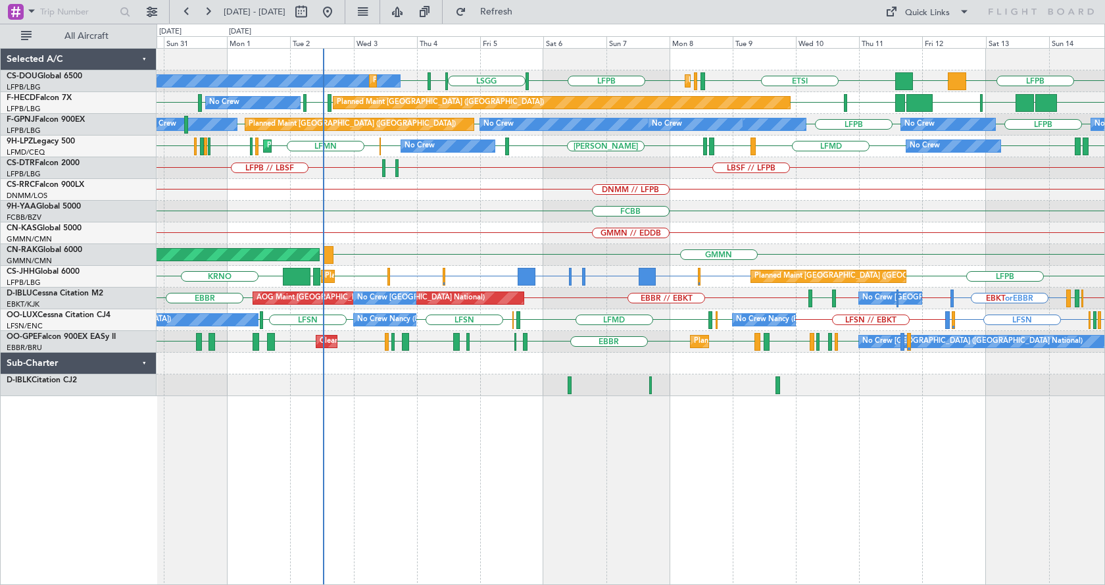
click at [597, 462] on div "Planned Maint [GEOGRAPHIC_DATA] ([GEOGRAPHIC_DATA]) No Crew Planned Maint [GEOG…" at bounding box center [631, 316] width 948 height 537
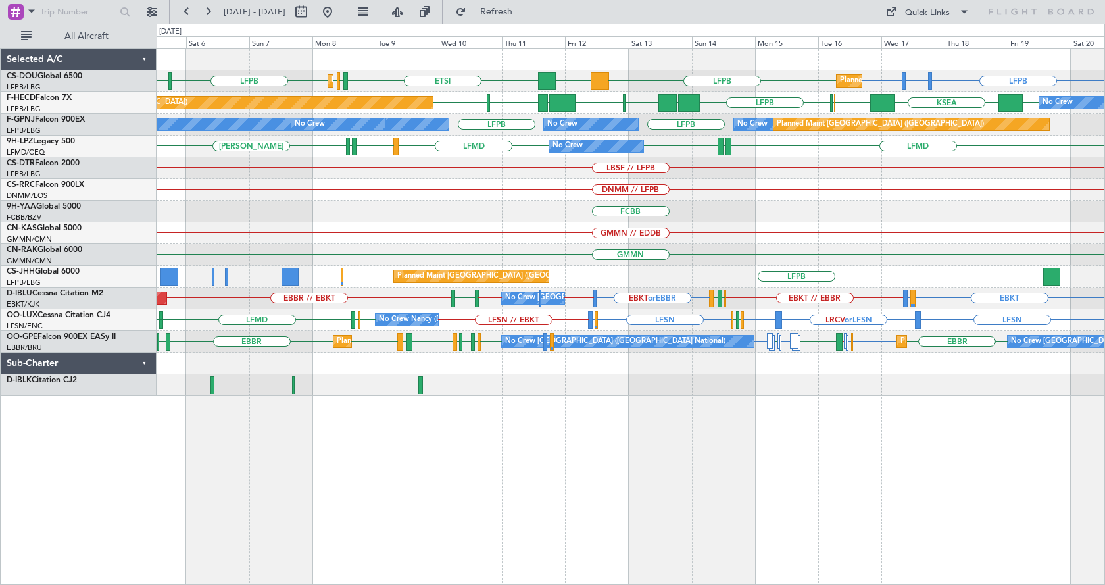
click at [524, 479] on div "Planned Maint [GEOGRAPHIC_DATA] ([GEOGRAPHIC_DATA]) Planned Maint [GEOGRAPHIC_D…" at bounding box center [631, 316] width 948 height 537
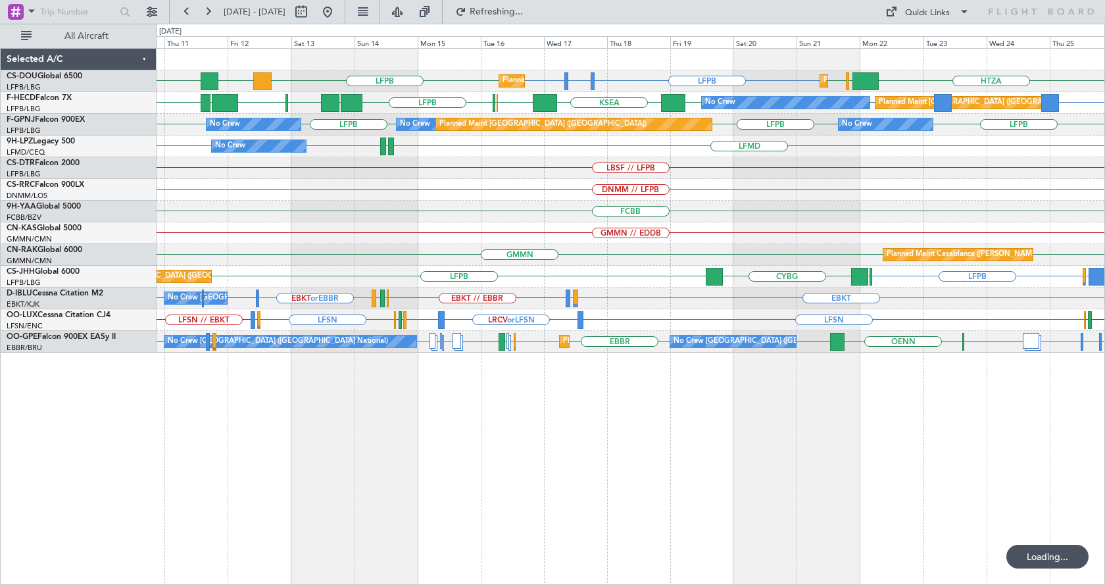
click at [702, 428] on div "LFPB LFTH or LFPB LFPB ETSI LFPB DGAA HTZA [GEOGRAPHIC_DATA] LFPB Planned Maint…" at bounding box center [631, 316] width 948 height 537
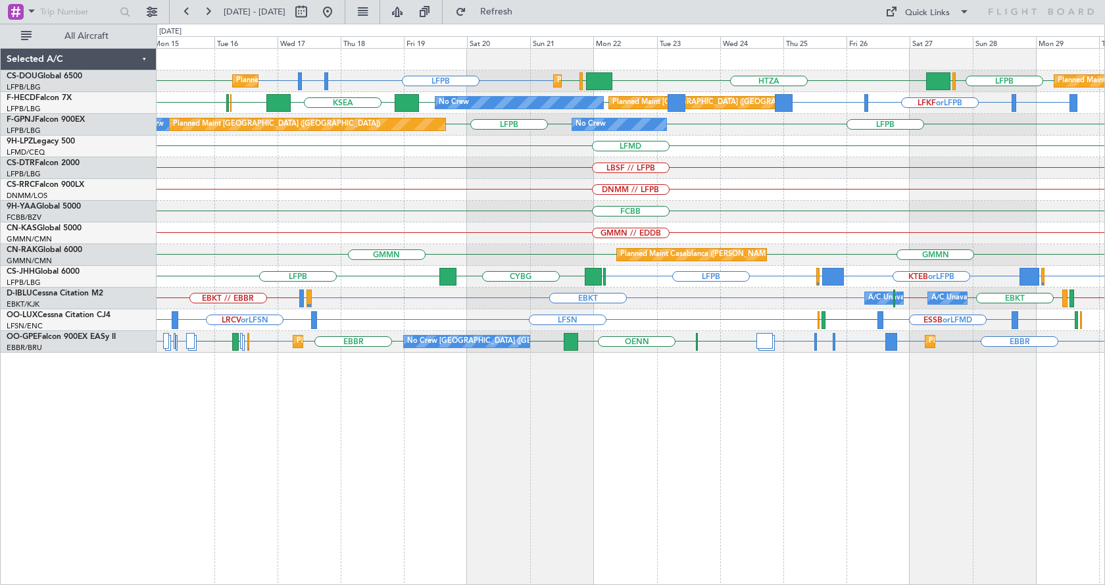
click at [772, 437] on div "LFPB LFTH or LFPB LFPB LFPB HTZA [GEOGRAPHIC_DATA] LFPB LFPB [GEOGRAPHIC_DATA] …" at bounding box center [631, 316] width 948 height 537
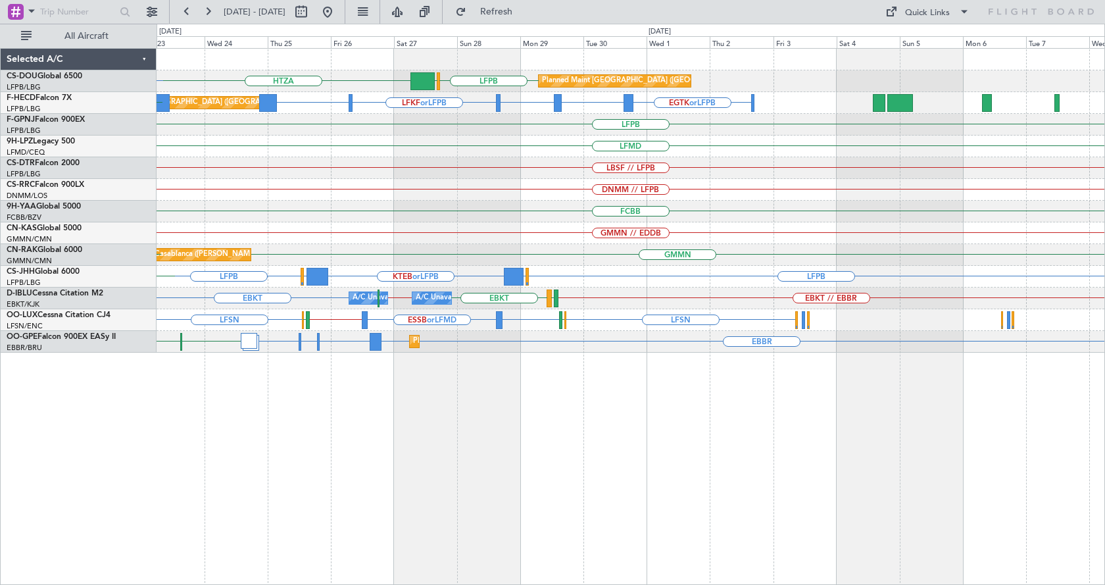
click at [344, 423] on div "Planned Maint [GEOGRAPHIC_DATA] ([GEOGRAPHIC_DATA]) HTZA LFPB [GEOGRAPHIC_DATA]…" at bounding box center [631, 316] width 948 height 537
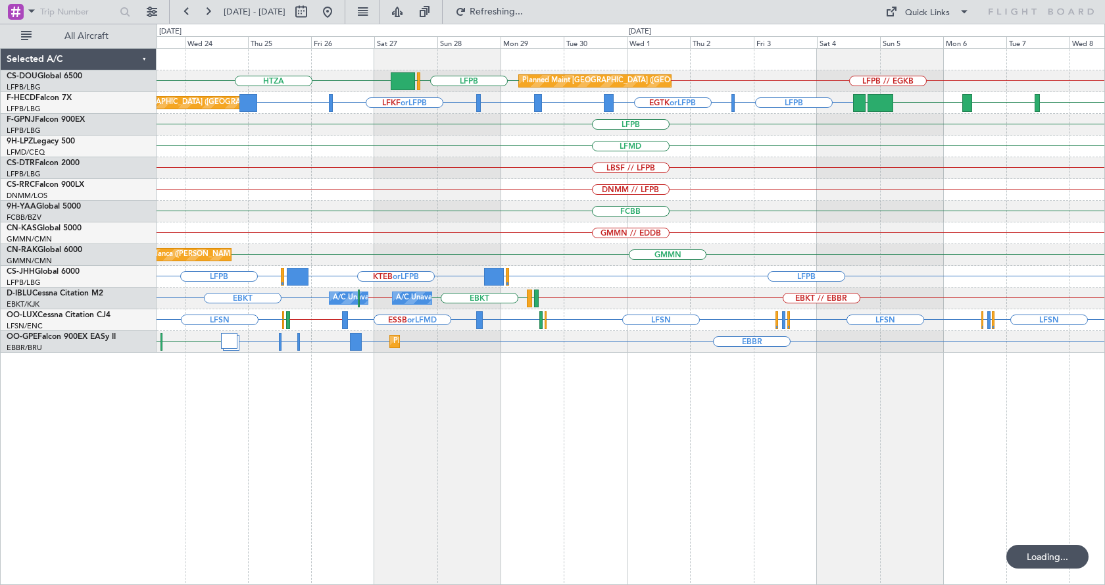
click at [378, 439] on div "HTZA LFPB [GEOGRAPHIC_DATA] LFPB // EGKB Planned Maint [GEOGRAPHIC_DATA] ([GEOG…" at bounding box center [631, 316] width 948 height 537
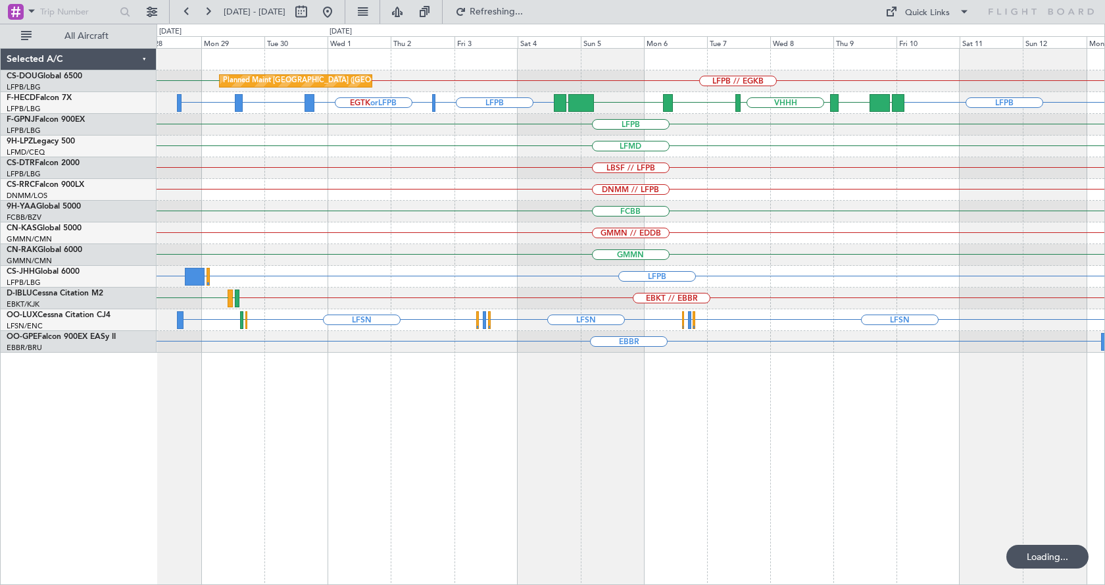
click at [1013, 394] on div "LFPB LFPB // EGKB Planned Maint [GEOGRAPHIC_DATA] ([GEOGRAPHIC_DATA]) LFPB LFPB…" at bounding box center [631, 316] width 948 height 537
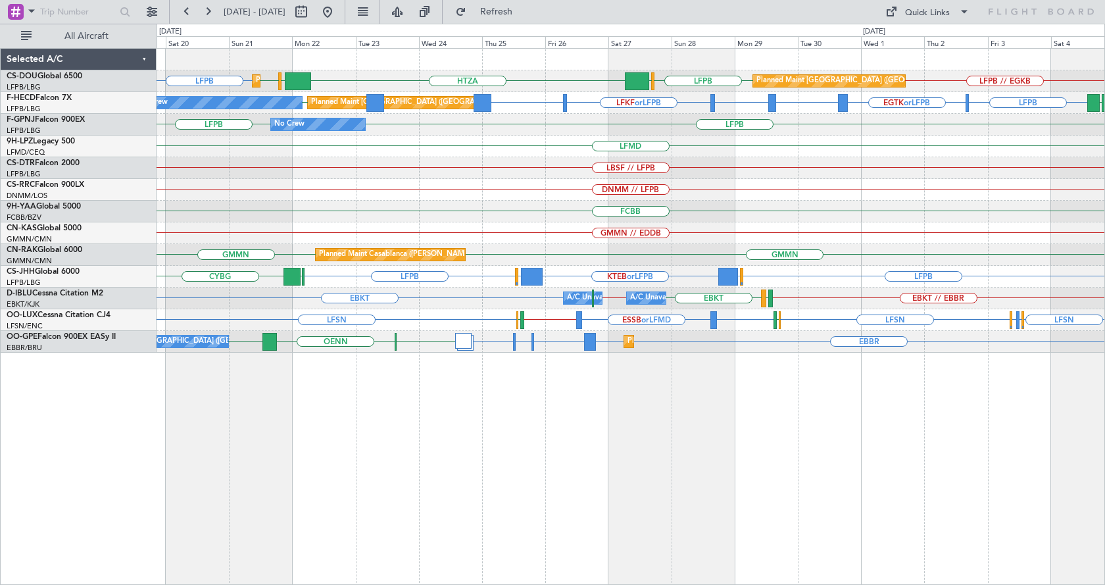
click at [823, 429] on div "Planned Maint [GEOGRAPHIC_DATA] ([GEOGRAPHIC_DATA]) Planned Maint [GEOGRAPHIC_D…" at bounding box center [631, 316] width 948 height 537
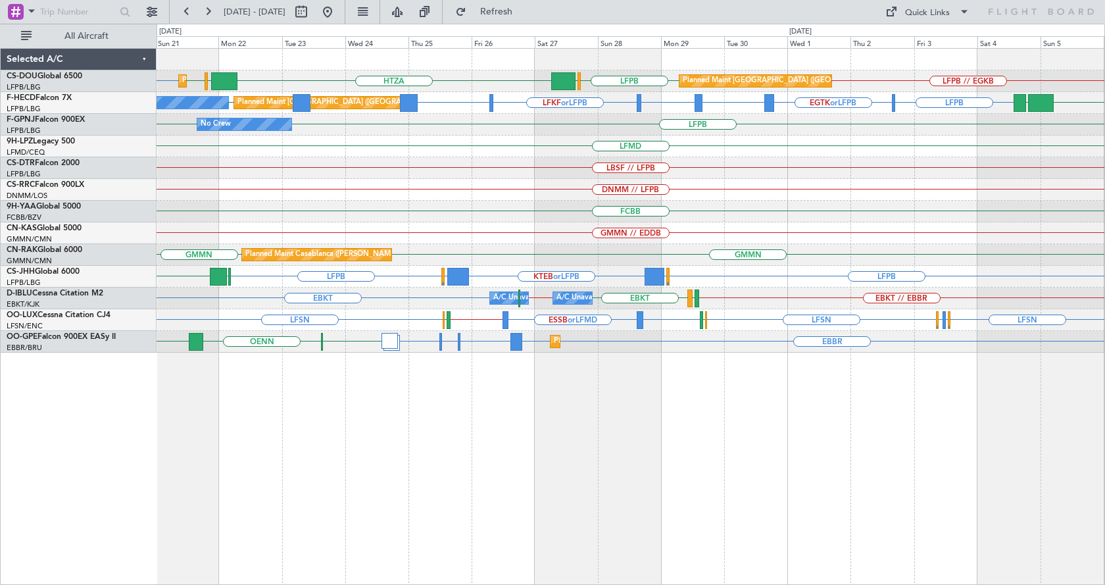
click at [631, 429] on div "Planned Maint [GEOGRAPHIC_DATA] ([GEOGRAPHIC_DATA]) Planned Maint [GEOGRAPHIC_D…" at bounding box center [631, 316] width 948 height 537
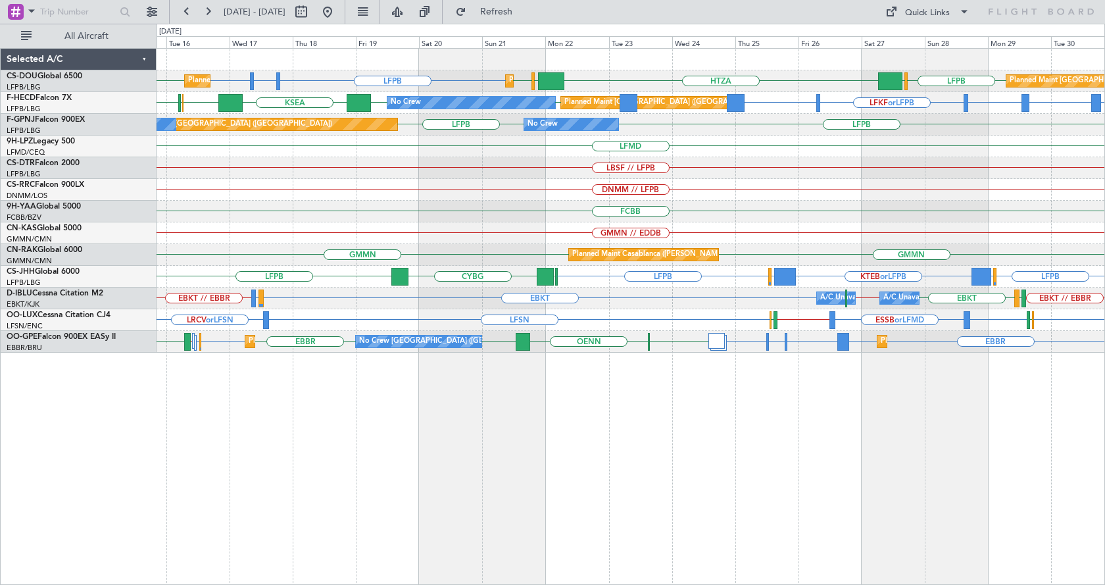
click at [733, 463] on div "Planned Maint [GEOGRAPHIC_DATA] ([GEOGRAPHIC_DATA]) Planned Maint [GEOGRAPHIC_D…" at bounding box center [631, 316] width 948 height 537
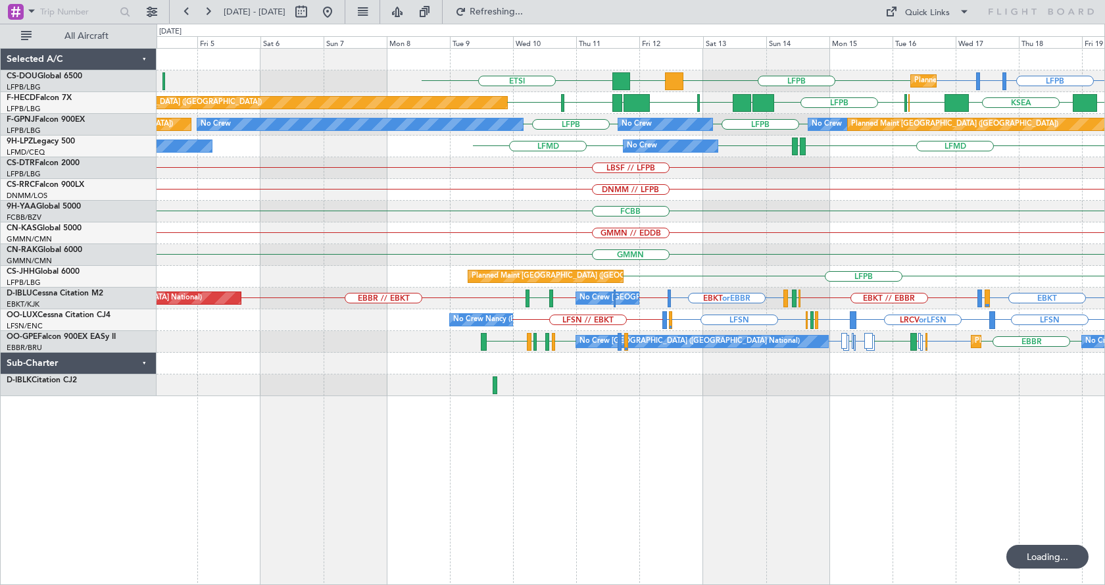
click at [775, 420] on div "LFPB LFTH or LFPB LFPB ETSI LFPB DGAA Planned Maint [GEOGRAPHIC_DATA] ([GEOGRAP…" at bounding box center [631, 316] width 948 height 537
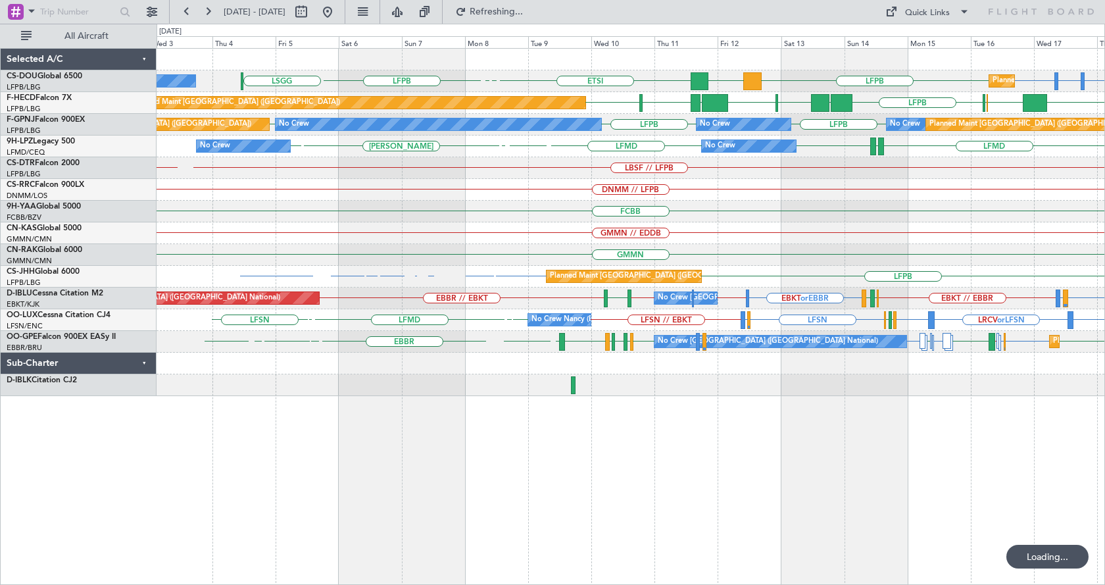
click at [612, 494] on div "Planned Maint [GEOGRAPHIC_DATA] ([GEOGRAPHIC_DATA]) No Crew LFPB LFTH or LFPB L…" at bounding box center [631, 316] width 948 height 537
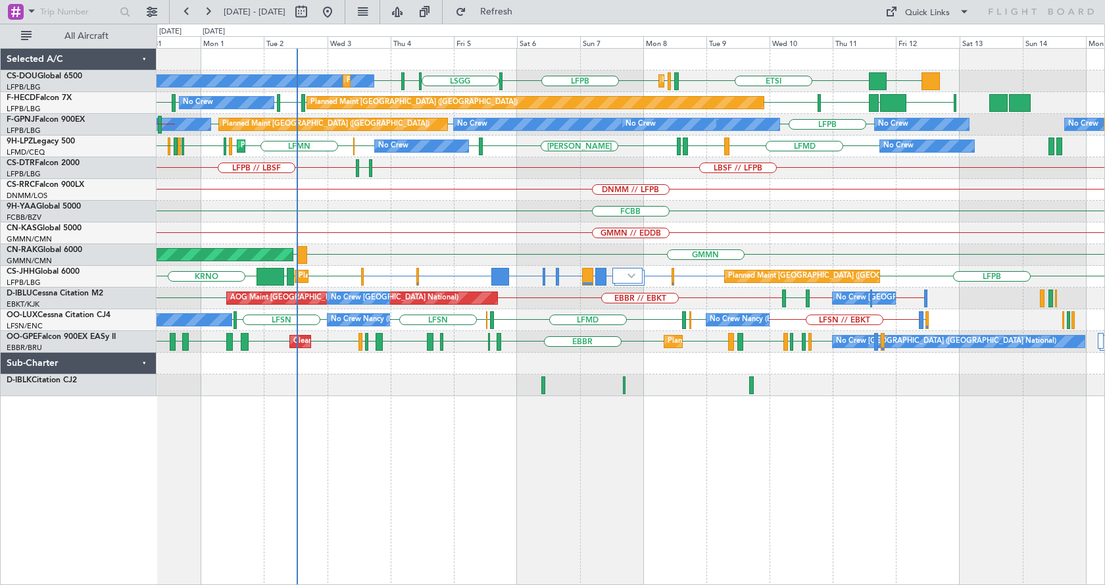
click at [681, 444] on div "ETSI DGAA EGGW LFPB LFPB [GEOGRAPHIC_DATA] LIML LFPB No Crew Planned Maint [GEO…" at bounding box center [631, 316] width 948 height 537
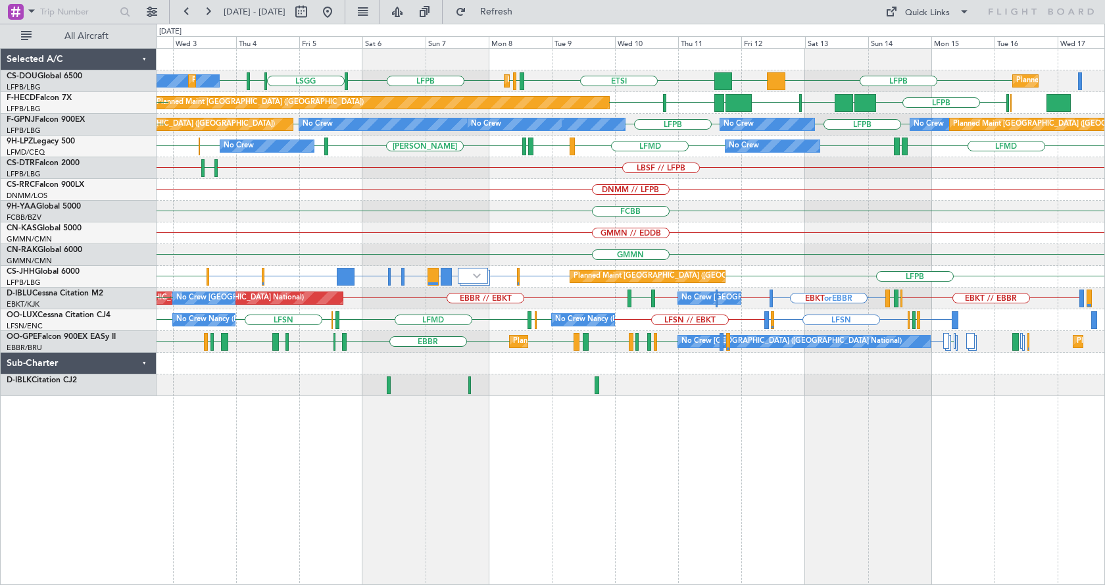
click at [620, 465] on div "No Crew Planned Maint [GEOGRAPHIC_DATA] ([GEOGRAPHIC_DATA]) Planned Maint [GEOG…" at bounding box center [631, 316] width 948 height 537
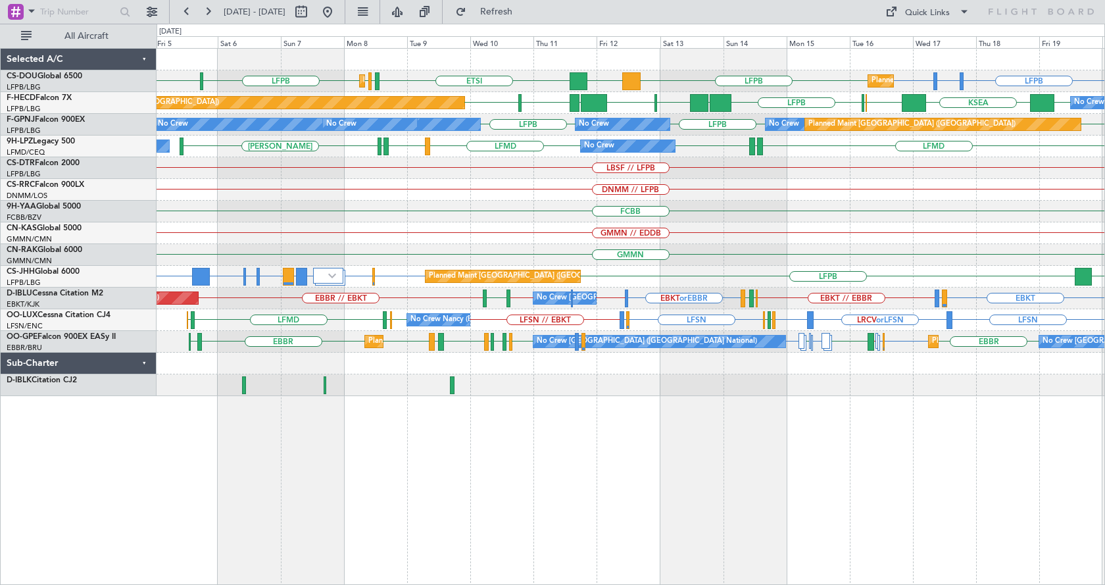
click at [331, 452] on div "LFPB LFTH or LFPB LFPB ETSI LFPB DGAA EGGW LFPB LFPB [GEOGRAPHIC_DATA] Planned …" at bounding box center [631, 316] width 948 height 537
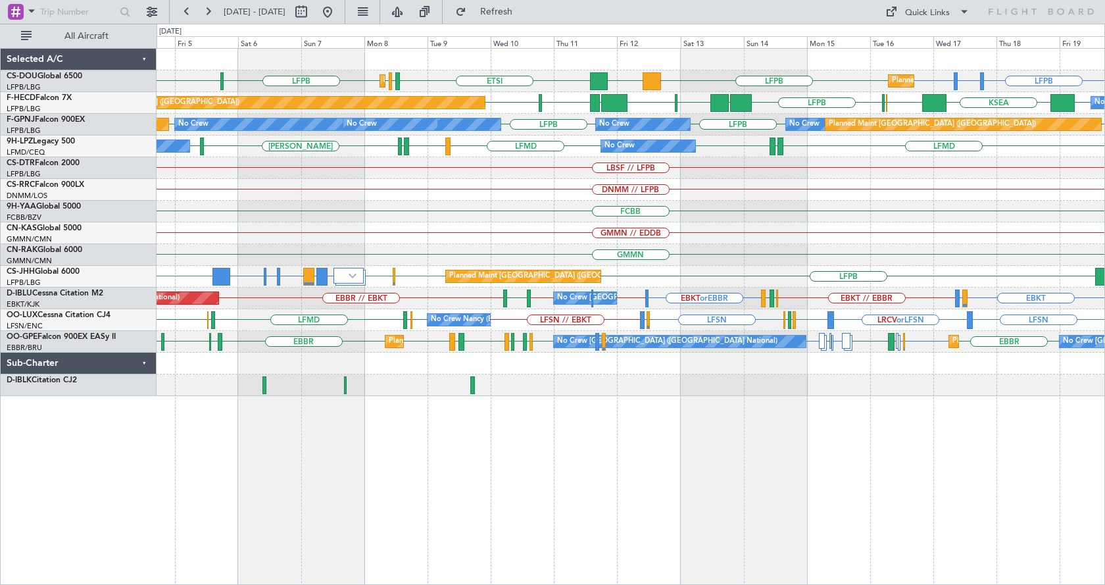
click at [492, 524] on div "Planned Maint [GEOGRAPHIC_DATA] ([GEOGRAPHIC_DATA]) Planned Maint [GEOGRAPHIC_D…" at bounding box center [631, 316] width 948 height 537
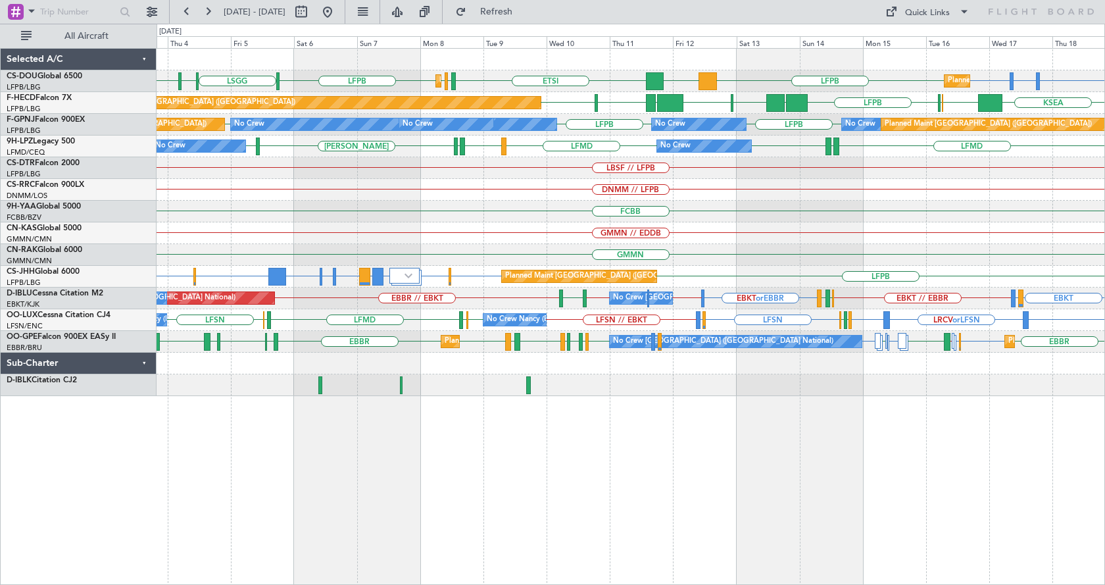
click at [531, 539] on div "Planned Maint [GEOGRAPHIC_DATA] ([GEOGRAPHIC_DATA]) Planned Maint [GEOGRAPHIC_D…" at bounding box center [631, 316] width 948 height 537
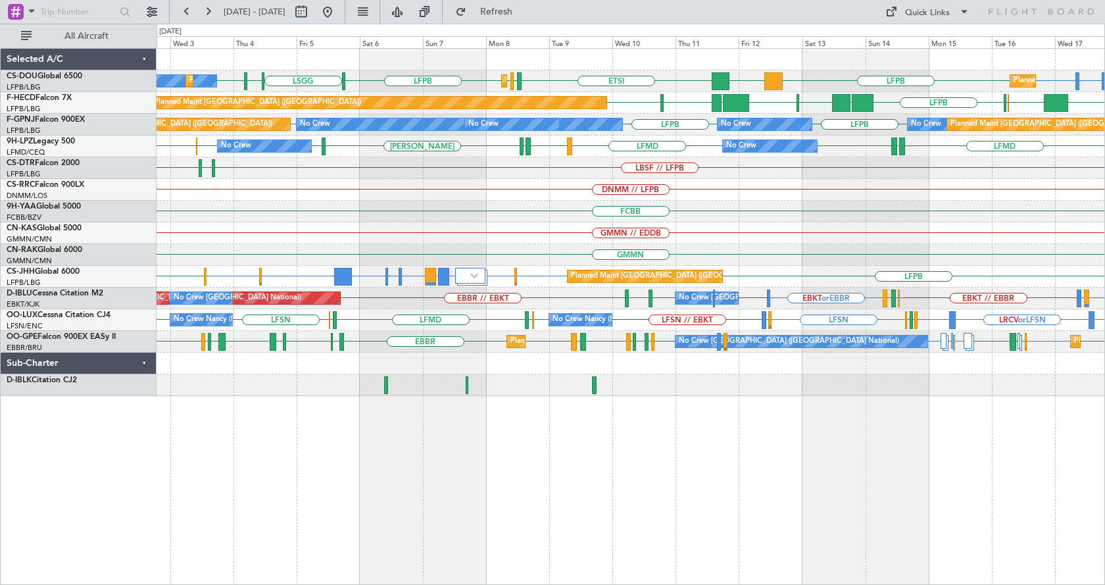
click at [509, 510] on div "Planned Maint [GEOGRAPHIC_DATA] ([GEOGRAPHIC_DATA]) Planned Maint [GEOGRAPHIC_D…" at bounding box center [631, 316] width 948 height 537
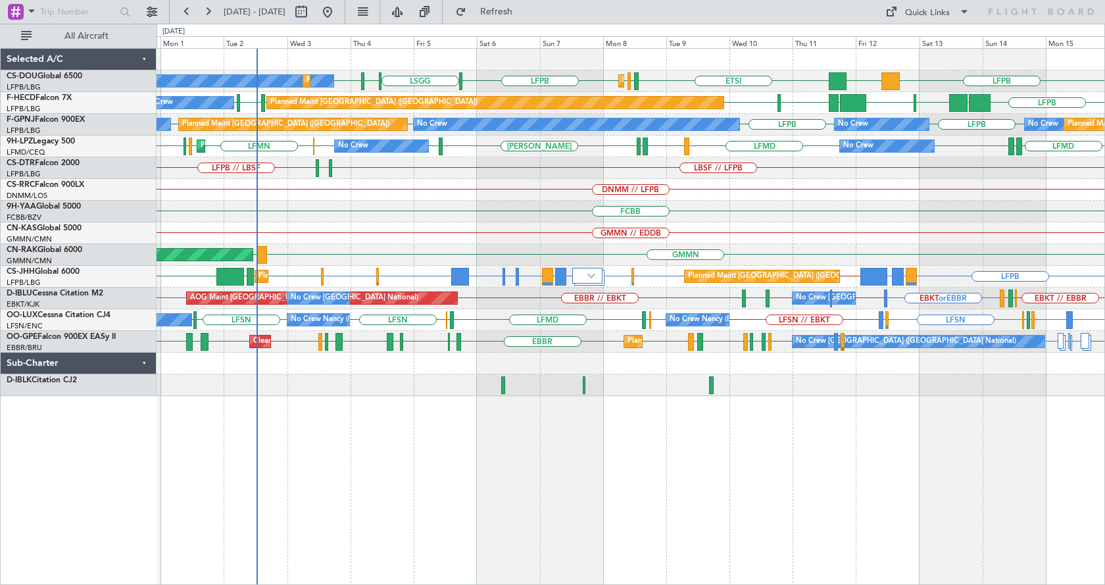
click at [362, 201] on div "ETSI EGGW LFPB LFPB [GEOGRAPHIC_DATA] LFPB DGAA LIML LFPB No Crew Planned Maint…" at bounding box center [631, 222] width 948 height 347
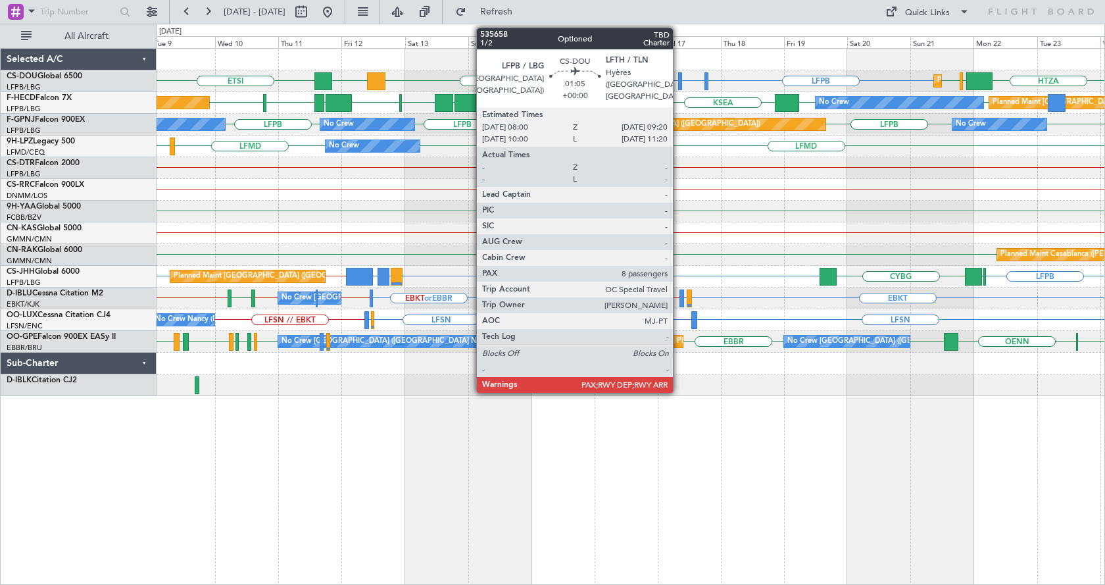
click at [679, 82] on div at bounding box center [680, 81] width 4 height 18
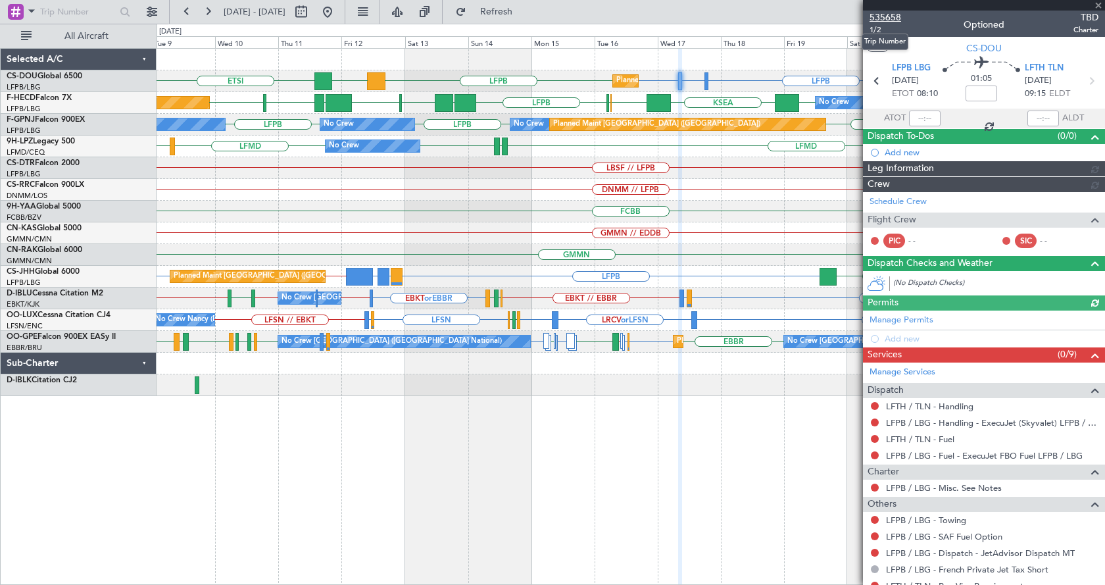
click at [878, 12] on span "535658" at bounding box center [885, 18] width 32 height 14
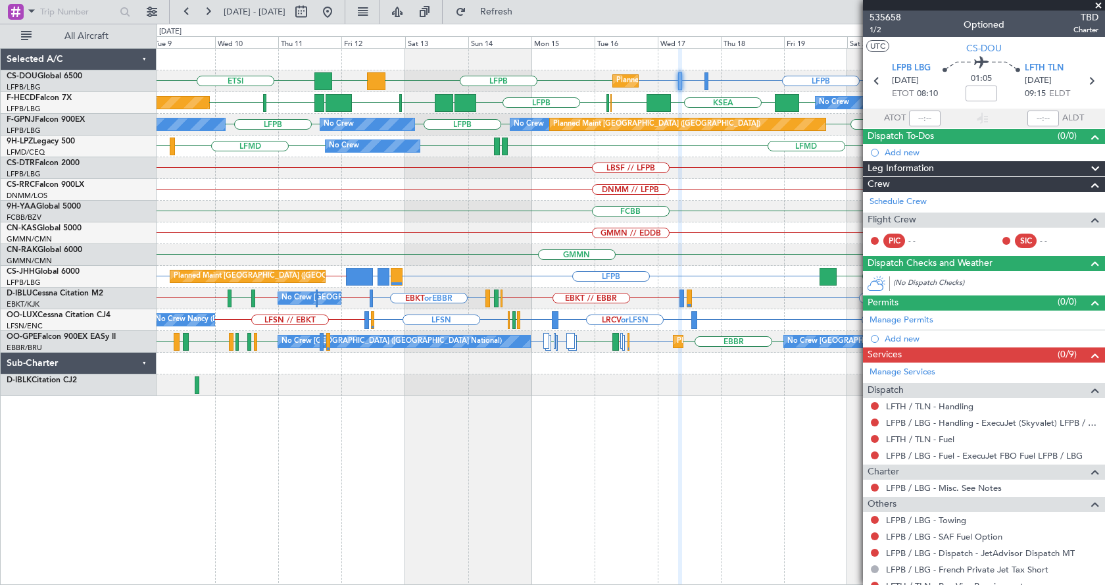
click at [344, 463] on div "LFPB LFTH or LFPB LFPB ETSI LFPB DGAA HTZA EGKK LFPB Planned Maint Paris (Le Bo…" at bounding box center [631, 316] width 948 height 537
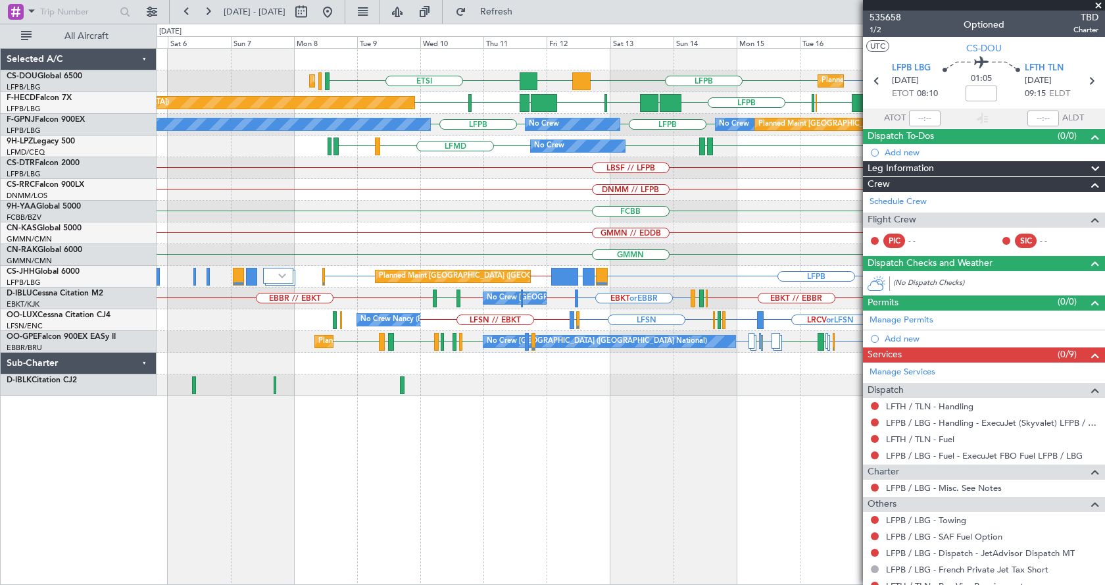
click at [650, 452] on div "LFPB LFTH or LFPB LFPB ETSI LFPB DGAA Planned Maint Paris (Le Bourget) Planned …" at bounding box center [631, 316] width 948 height 537
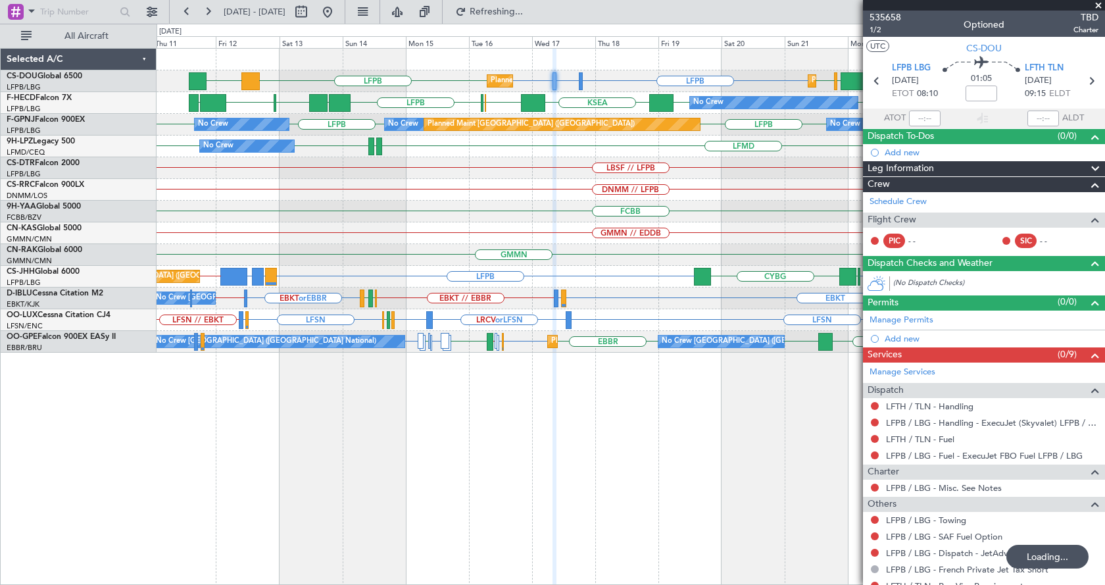
click at [410, 488] on div "LFPB LFTH or LFPB LFPB LFPB DGAA HTZA EGKK LFPB Planned Maint Paris (Le Bourget…" at bounding box center [631, 316] width 948 height 537
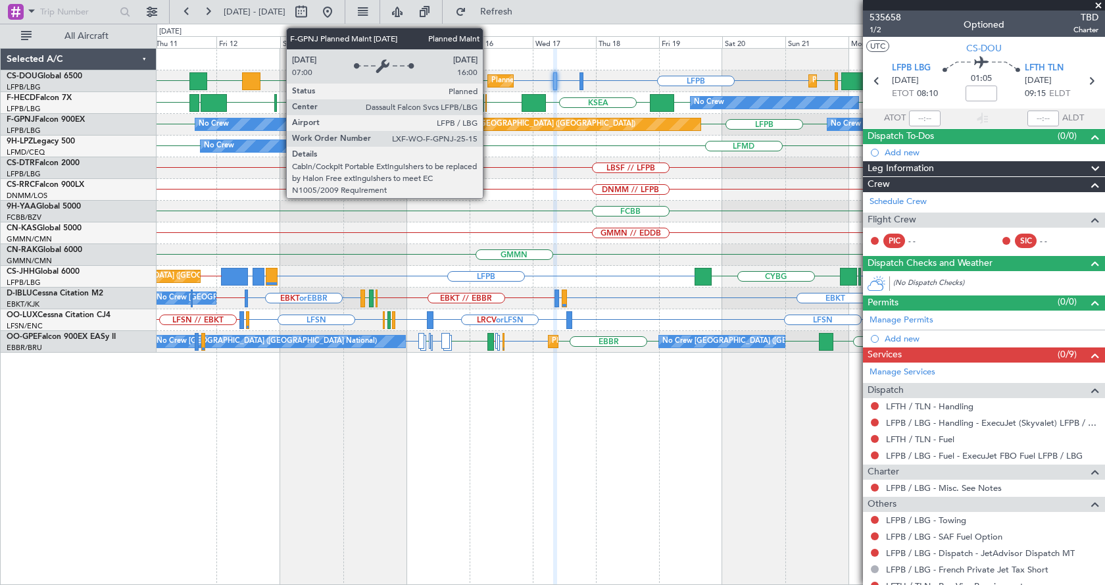
click at [489, 122] on div "Planned Maint [GEOGRAPHIC_DATA] ([GEOGRAPHIC_DATA])" at bounding box center [531, 124] width 207 height 20
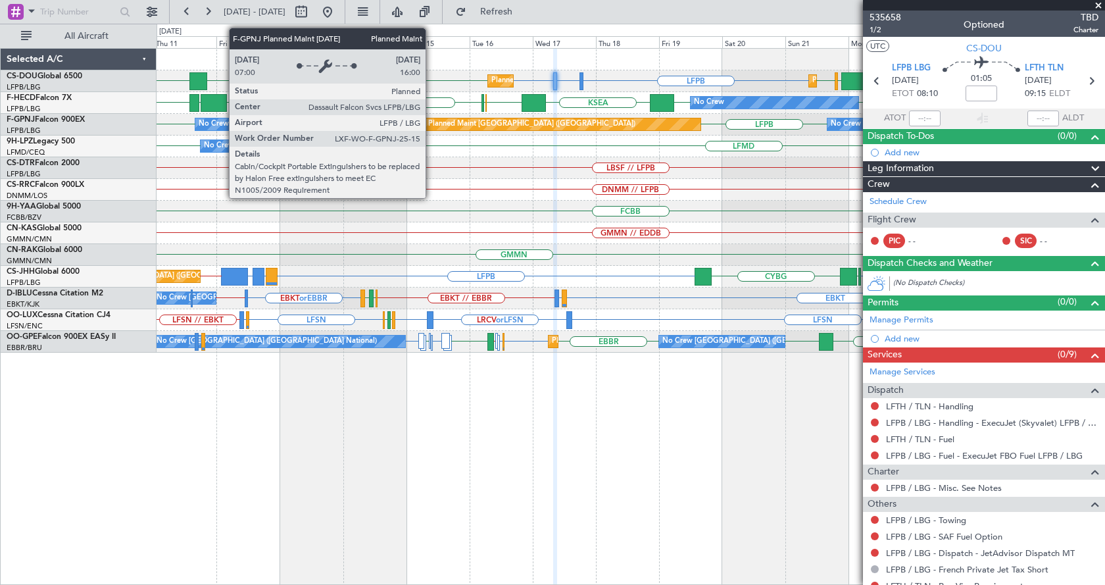
click at [436, 124] on div "Planned Maint [GEOGRAPHIC_DATA] ([GEOGRAPHIC_DATA])" at bounding box center [531, 124] width 207 height 20
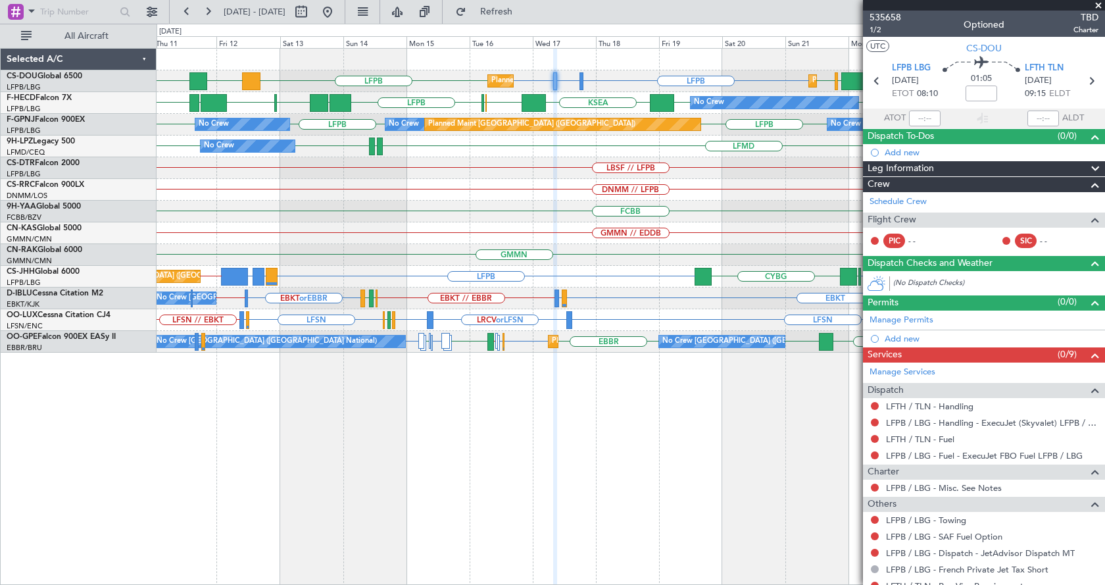
click at [529, 503] on div "LFPB LFTH or LFPB LFPB ETSI LFPB DGAA HTZA EGKK LFPB Planned Maint Paris (Le Bo…" at bounding box center [631, 316] width 948 height 537
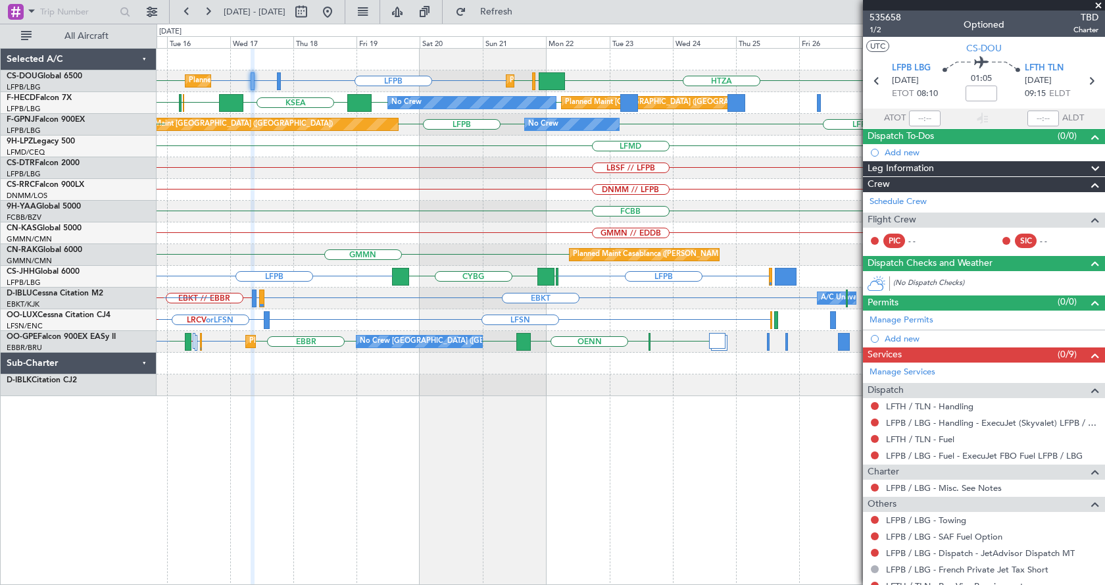
click at [177, 480] on div "Planned Maint Paris (Le Bourget) Planned Maint Paris (Le Bourget) LFPB LFTH or …" at bounding box center [631, 316] width 948 height 537
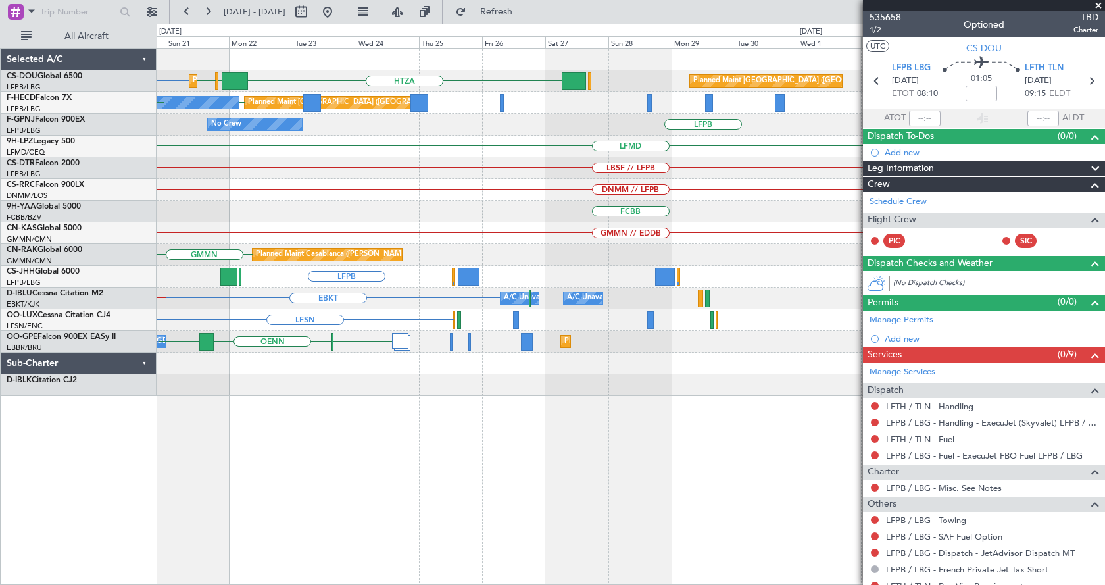
click at [250, 512] on div "Planned Maint Paris (Le Bourget) LFPB HTZA EGKK LFPB Planned Maint Paris (Le Bo…" at bounding box center [631, 316] width 948 height 537
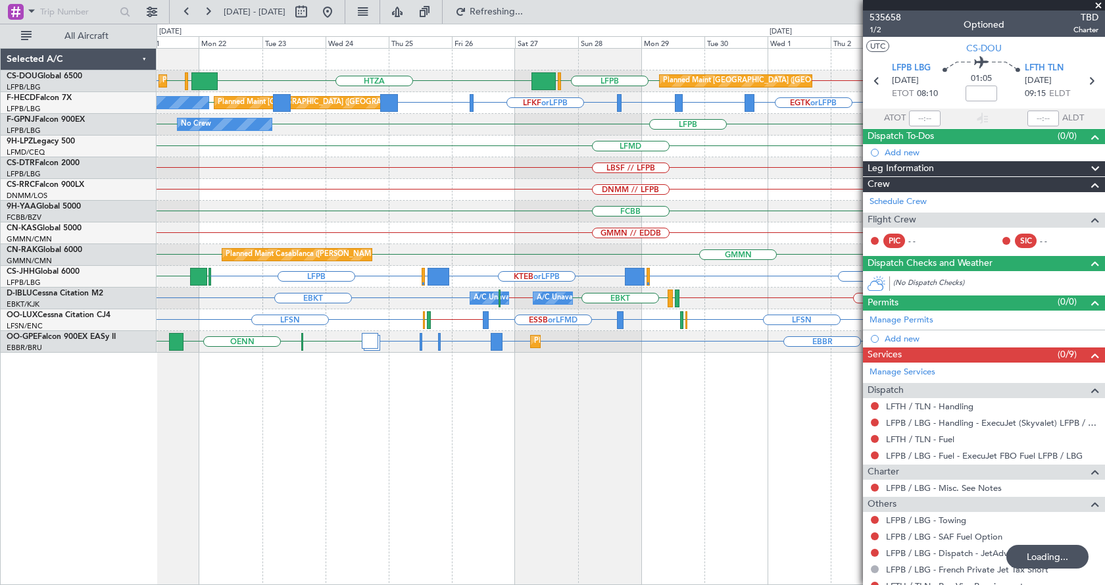
click at [561, 538] on div "Planned Maint Paris (Le Bourget) Planned Maint Paris (Le Bourget) LFPB HTZA EGK…" at bounding box center [631, 316] width 948 height 537
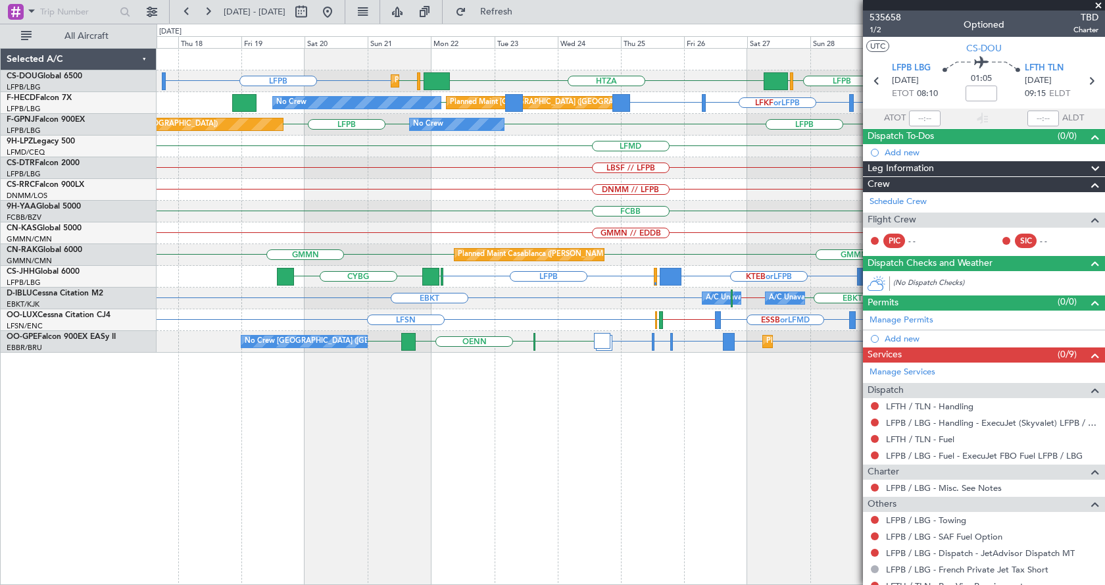
click at [724, 537] on div "LFPB HTZA EGKK LFPB LFPB EGLF LFPB // EGKB Planned Maint Paris (Le Bourget) Pla…" at bounding box center [631, 316] width 948 height 537
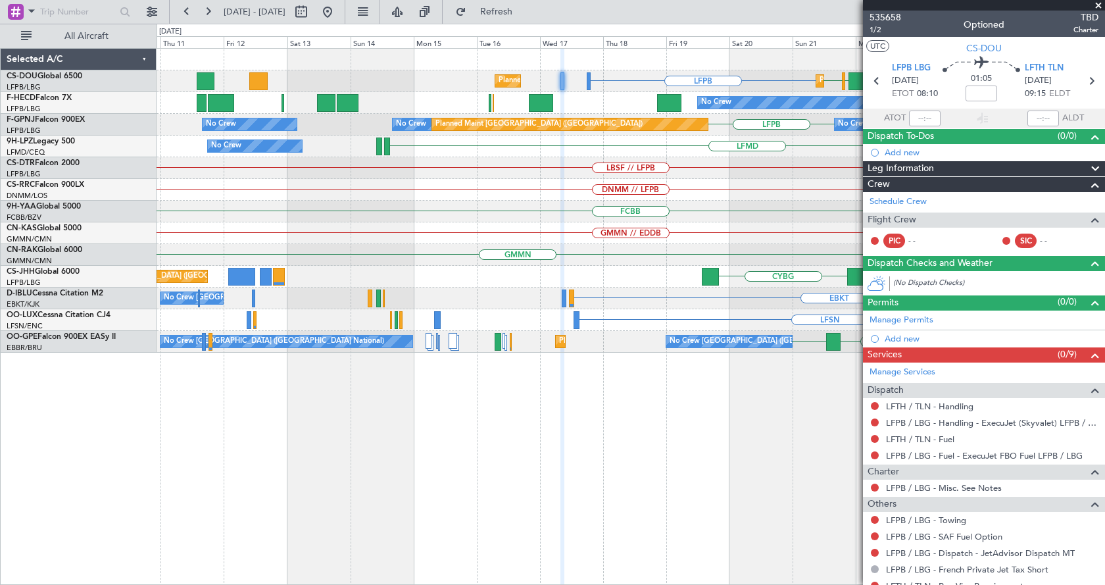
click at [764, 575] on div "LFPB HTZA EGKK LFPB Planned Maint Paris (Le Bourget) Planned Maint Paris (Le Bo…" at bounding box center [631, 316] width 948 height 537
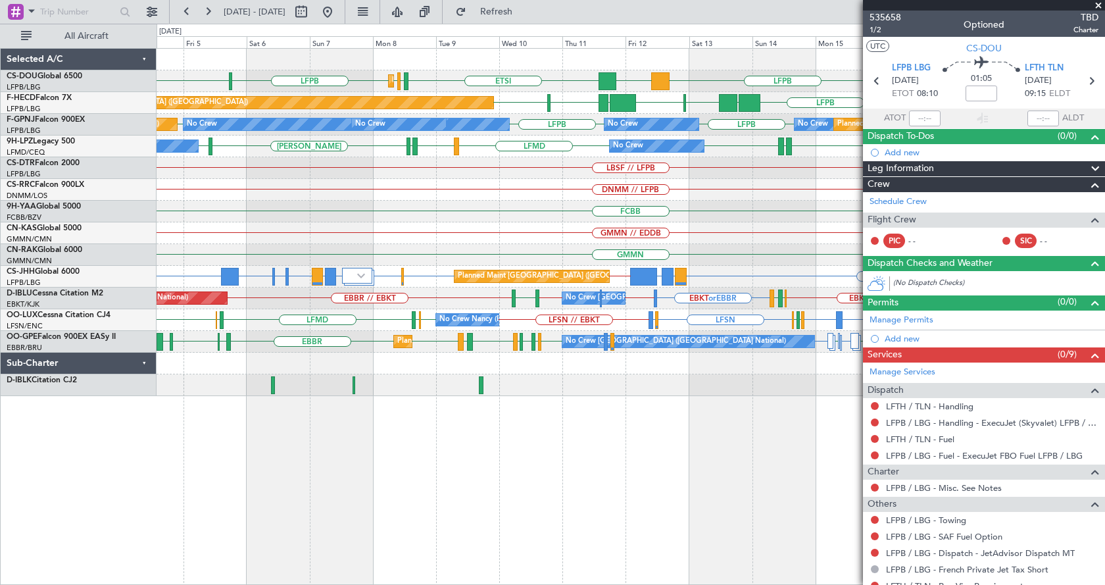
click at [631, 516] on div "Planned Maint Paris (Le Bourget) Planned Maint Paris (Le Bourget) LFPB LFTH or …" at bounding box center [631, 316] width 948 height 537
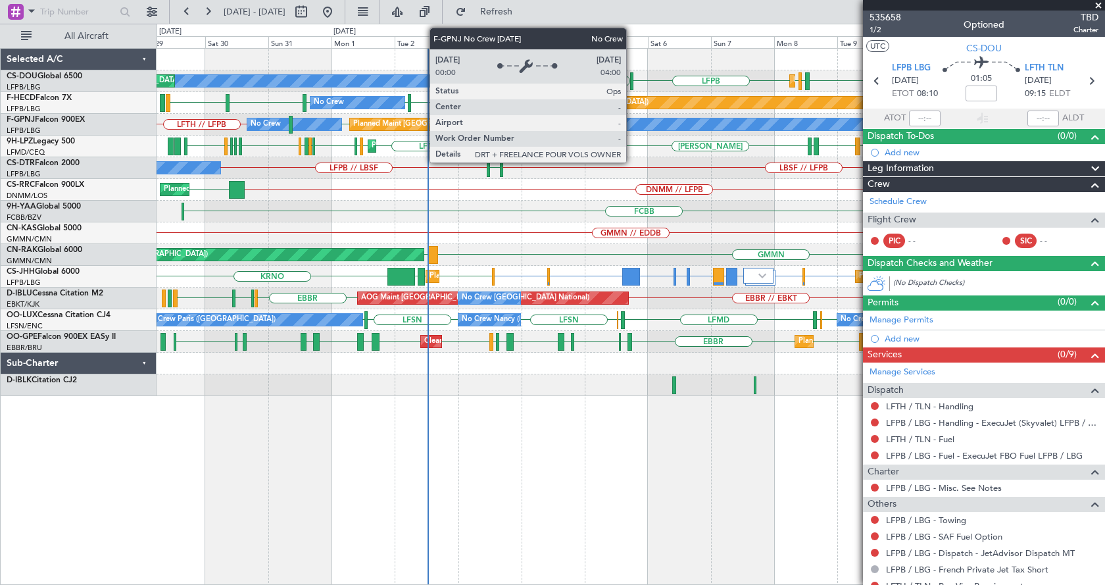
click at [347, 499] on div "ETSI EGGW LFPB LFPB LSGG LFPB DGAA LIML LFPB No Crew Planned Maint Paris (Le Bo…" at bounding box center [631, 316] width 948 height 537
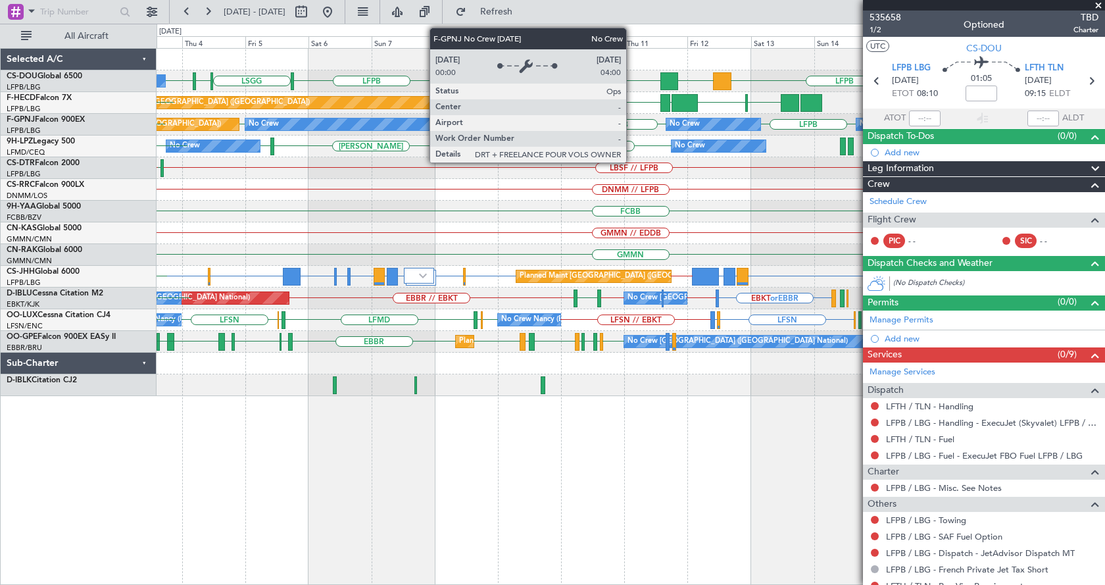
click at [343, 520] on div "ETSI EGGW LFPB LFPB LSGG LFPB DGAA LIML LFPB No Crew Planned Maint Paris (Le Bo…" at bounding box center [631, 316] width 948 height 537
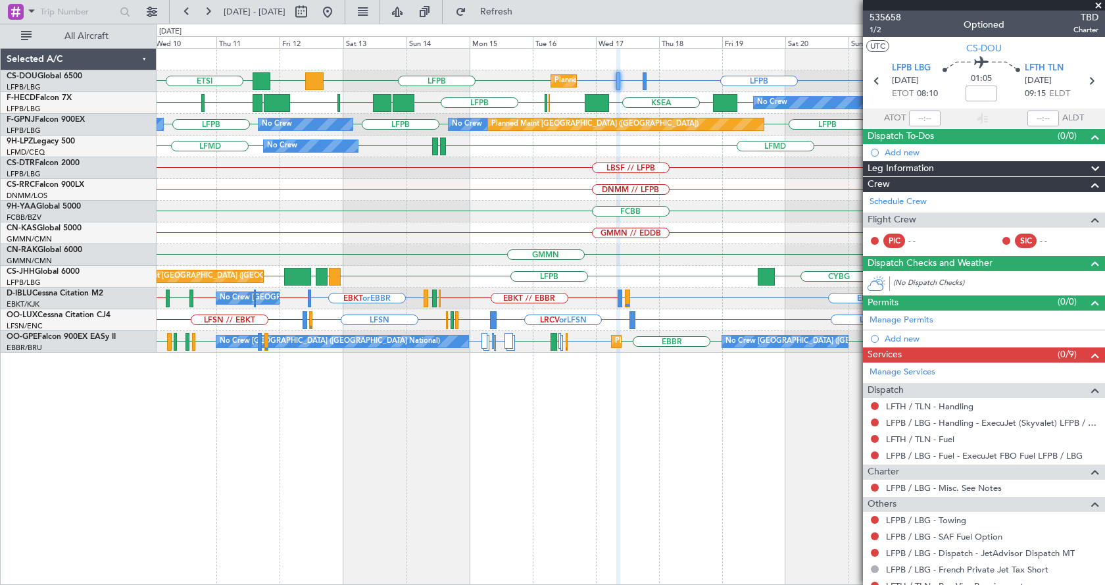
click at [295, 452] on div "LFPB LFTH or LFPB LFPB LFPB DGAA ETSI HTZA EGKK LFPB Planned Maint Paris (Le Bo…" at bounding box center [631, 316] width 948 height 537
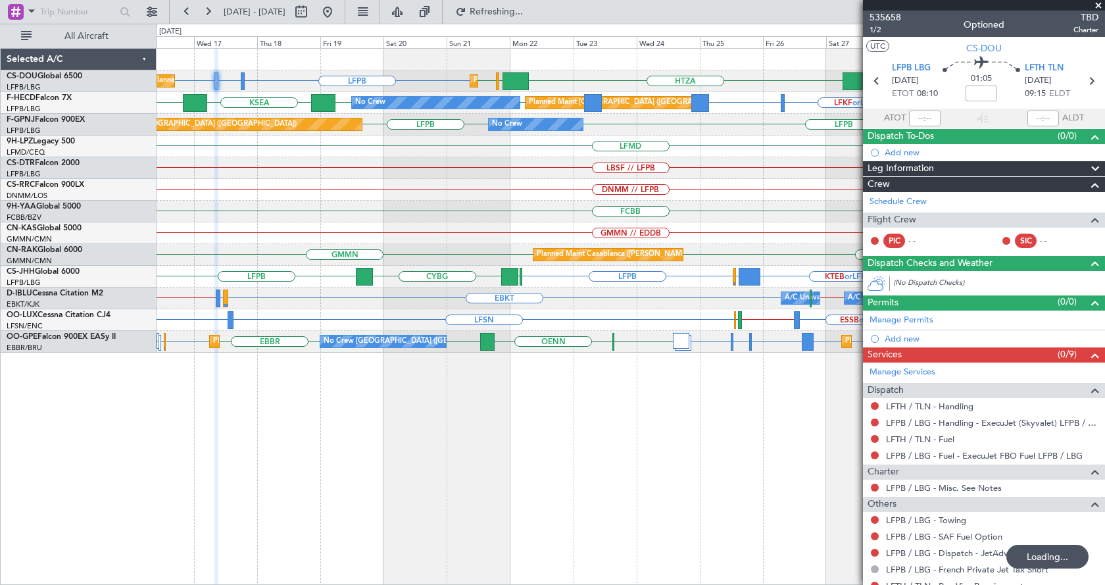
click at [775, 467] on div "LFPB LFTH or LFPB LFPB HTZA EGKK LFPB LFPB EGLF Planned Maint Paris (Le Bourget…" at bounding box center [631, 316] width 948 height 537
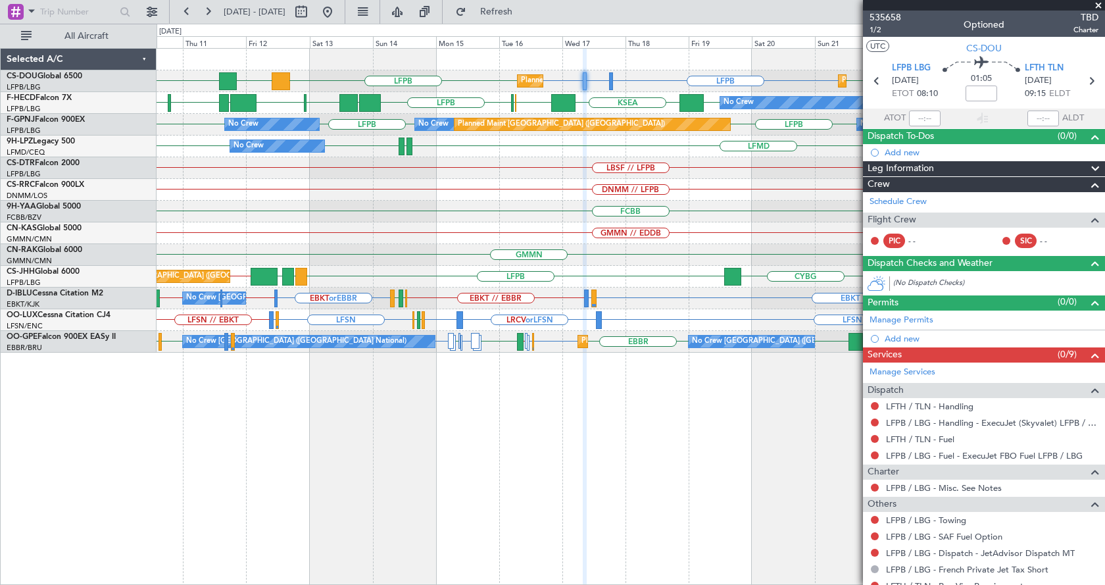
click at [563, 434] on div "Planned Maint Paris (Le Bourget) Planned Maint Paris (Le Bourget) LFPB LFTH or …" at bounding box center [631, 316] width 948 height 537
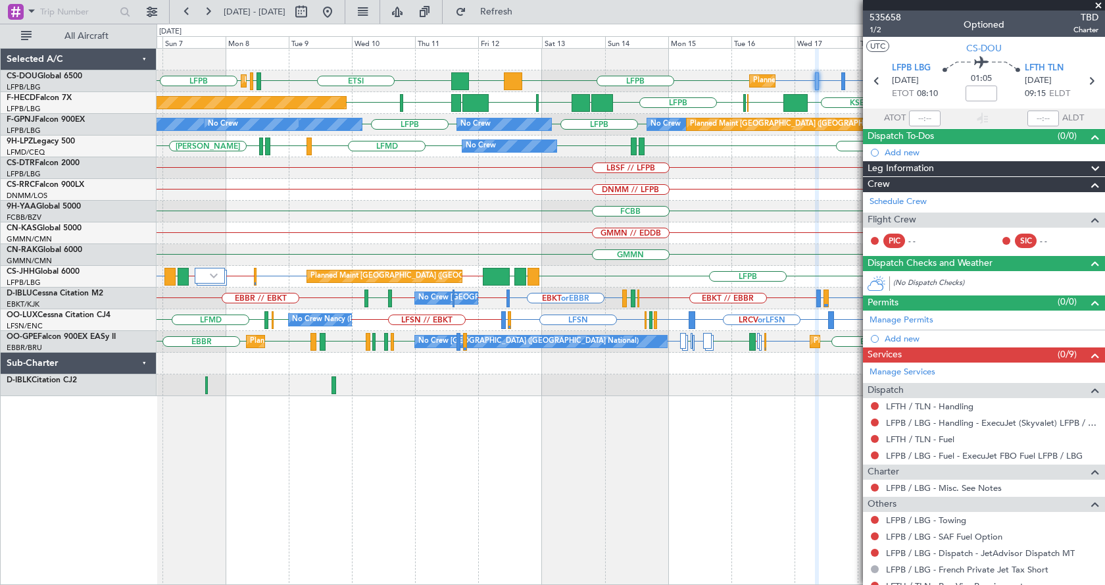
click at [716, 457] on div "Planned Maint Paris (Le Bourget) Planned Maint Paris (Le Bourget) Planned Maint…" at bounding box center [631, 316] width 948 height 537
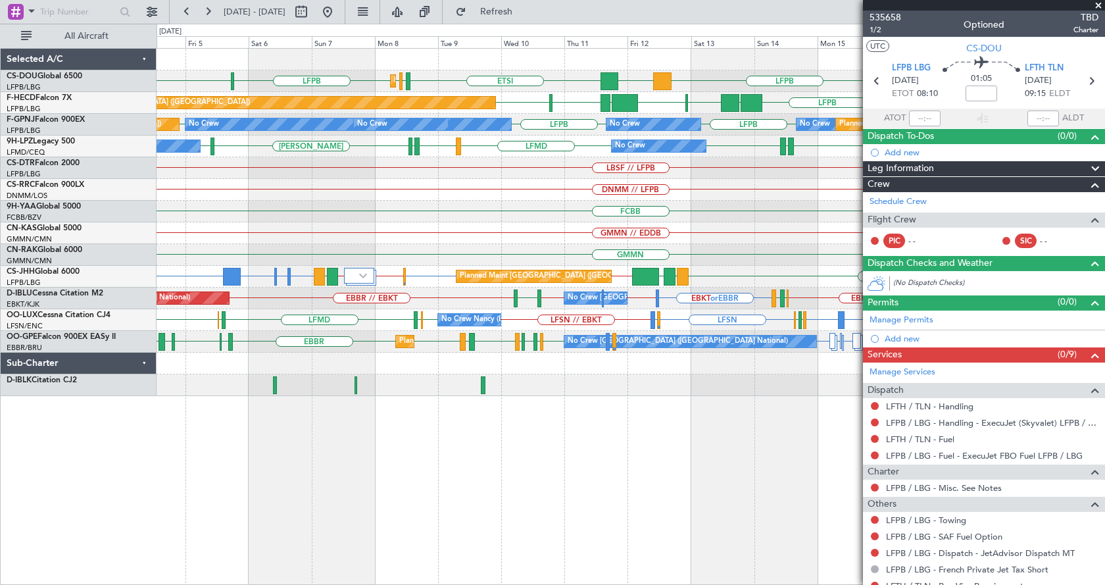
click at [881, 495] on fb-app "04 Sep 2025 - 19 Sep 2025 Refresh Quick Links All Aircraft Planned Maint Paris …" at bounding box center [552, 297] width 1105 height 575
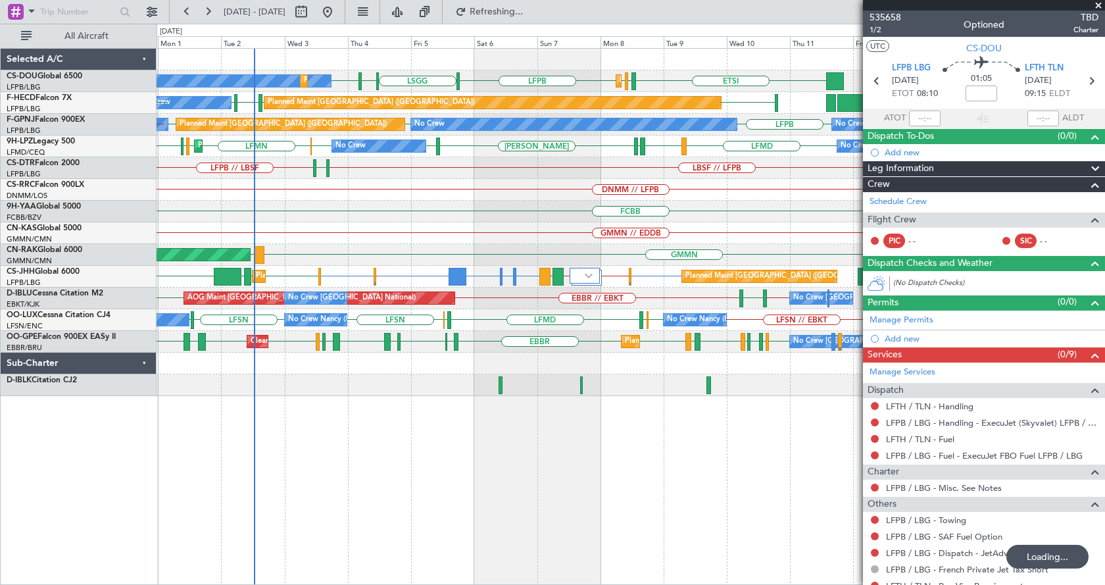
click at [364, 522] on div "LIML LFPB ETSI EGGW LFPB LFPB LSGG No Crew Planned Maint Paris (Le Bourget) Pla…" at bounding box center [631, 316] width 948 height 537
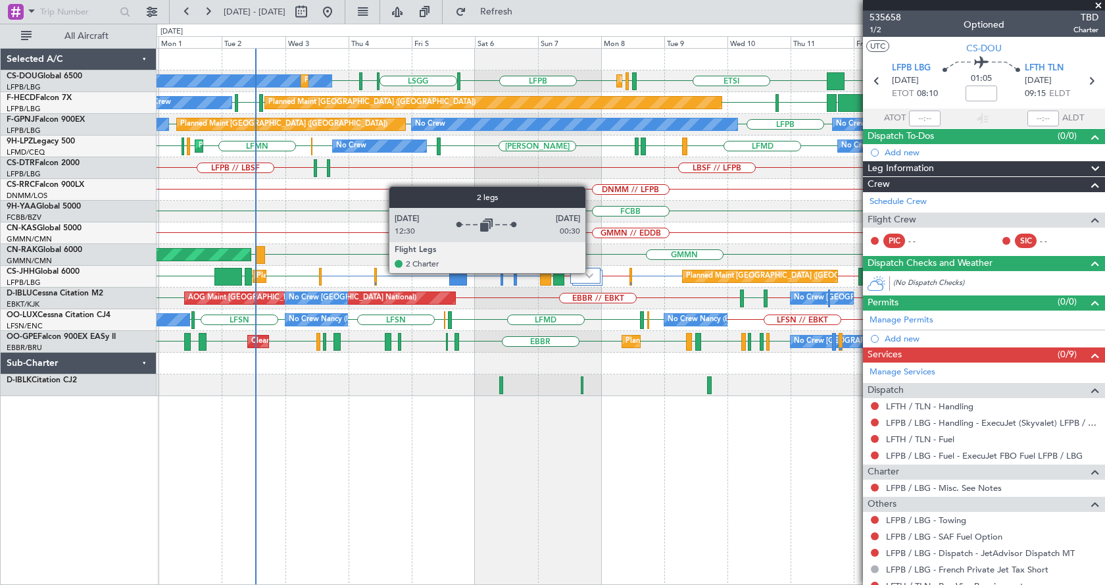
click at [591, 272] on div at bounding box center [585, 276] width 30 height 16
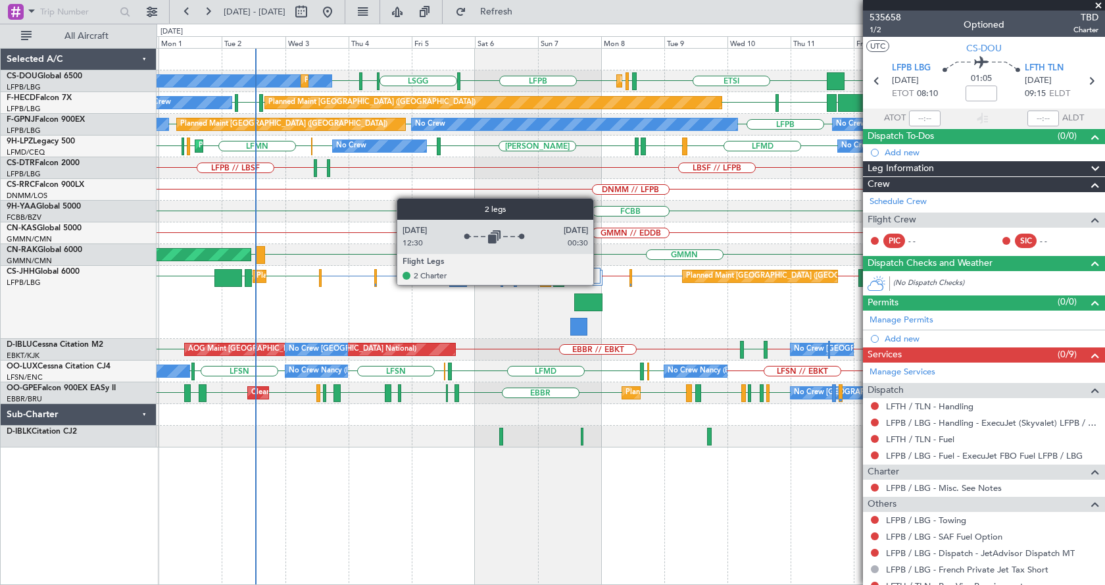
click at [597, 280] on div at bounding box center [585, 276] width 30 height 16
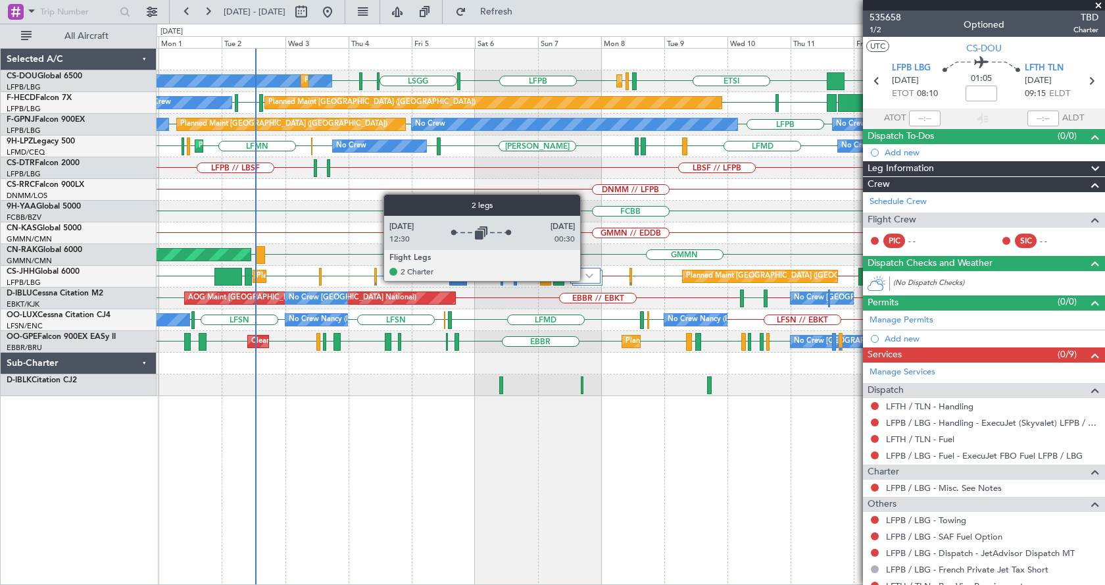
click at [586, 280] on div at bounding box center [585, 276] width 30 height 16
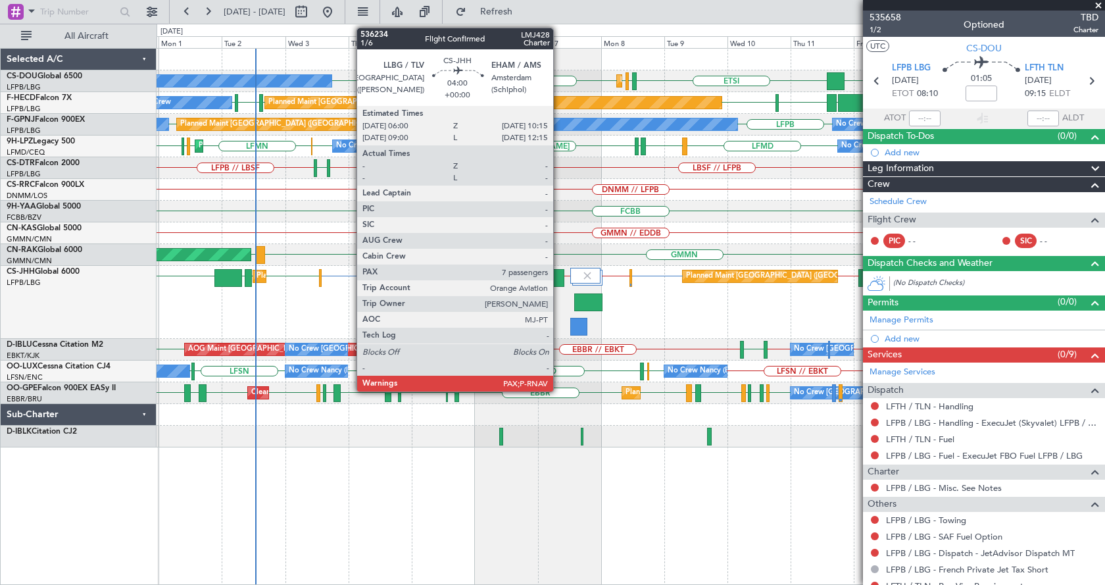
click at [559, 278] on div at bounding box center [559, 278] width 12 height 18
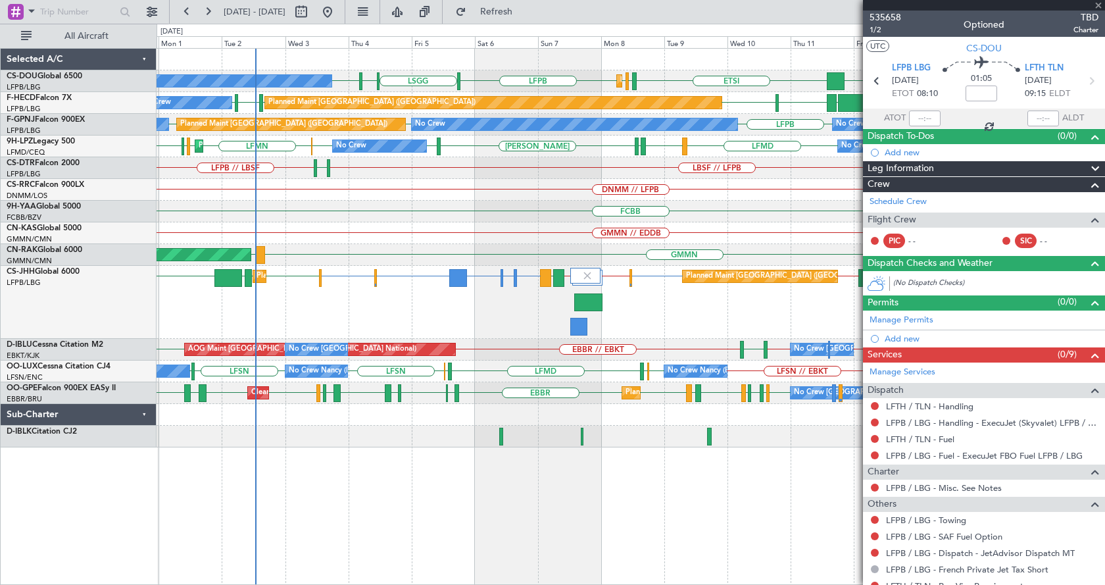
type input "7"
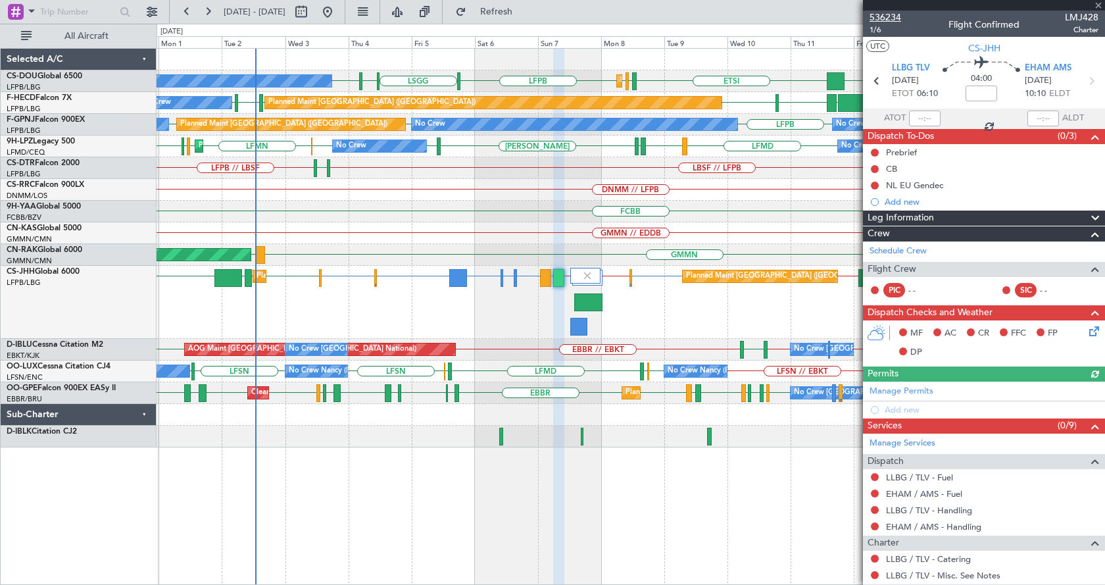
click at [895, 19] on span "536234" at bounding box center [885, 18] width 32 height 14
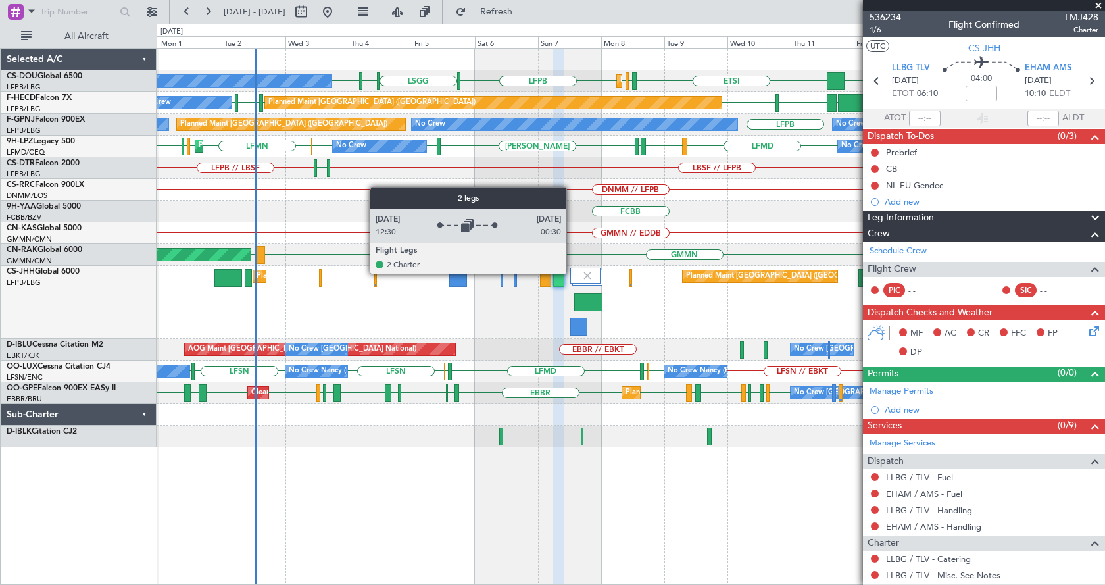
click at [574, 272] on div at bounding box center [585, 276] width 30 height 16
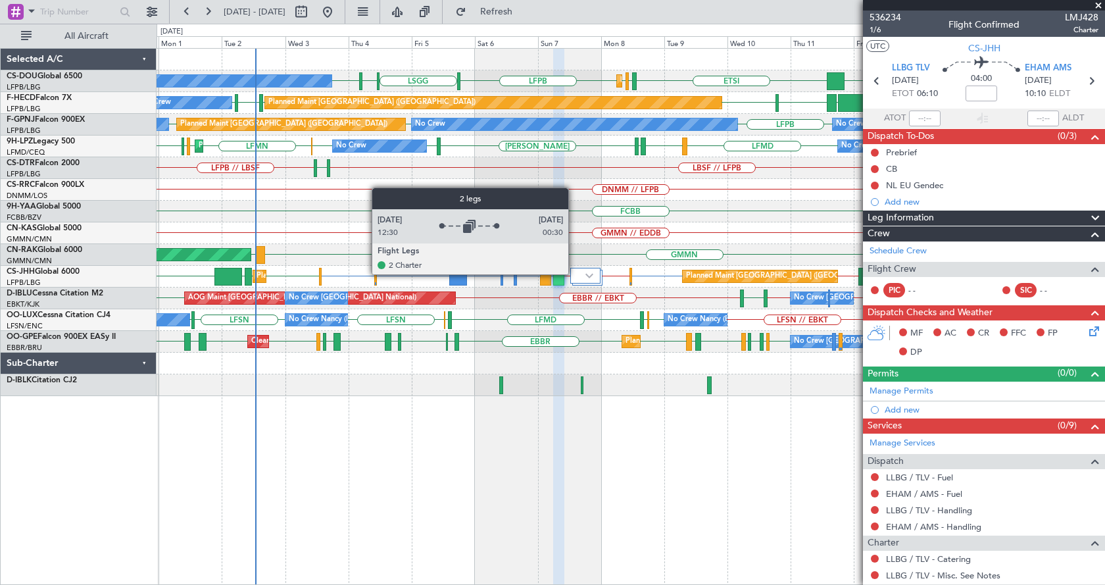
click at [574, 274] on div at bounding box center [585, 276] width 30 height 16
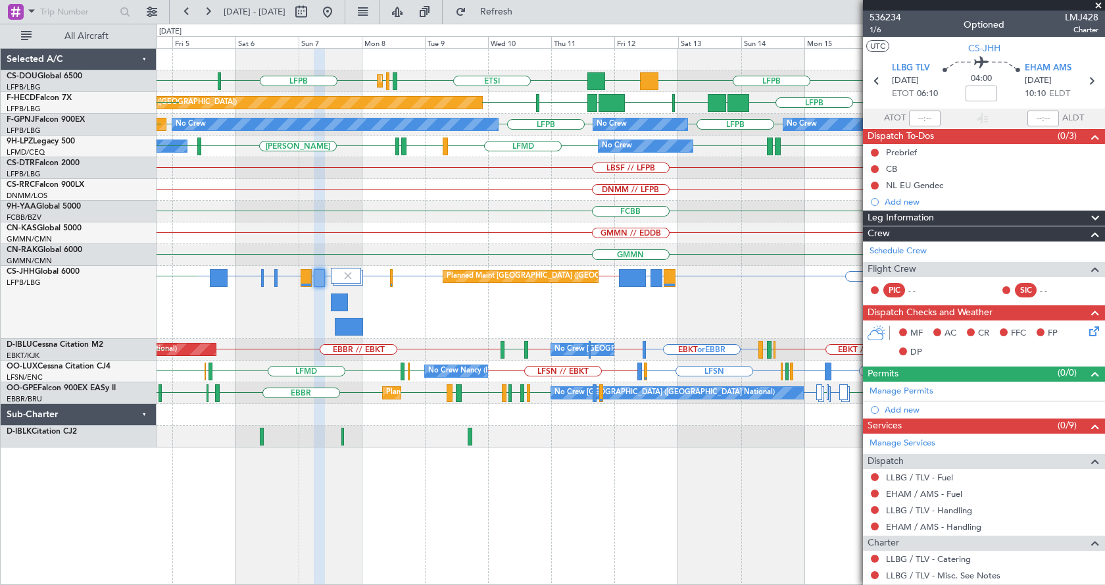
click at [380, 191] on div "DNMM // LFPB" at bounding box center [631, 190] width 948 height 22
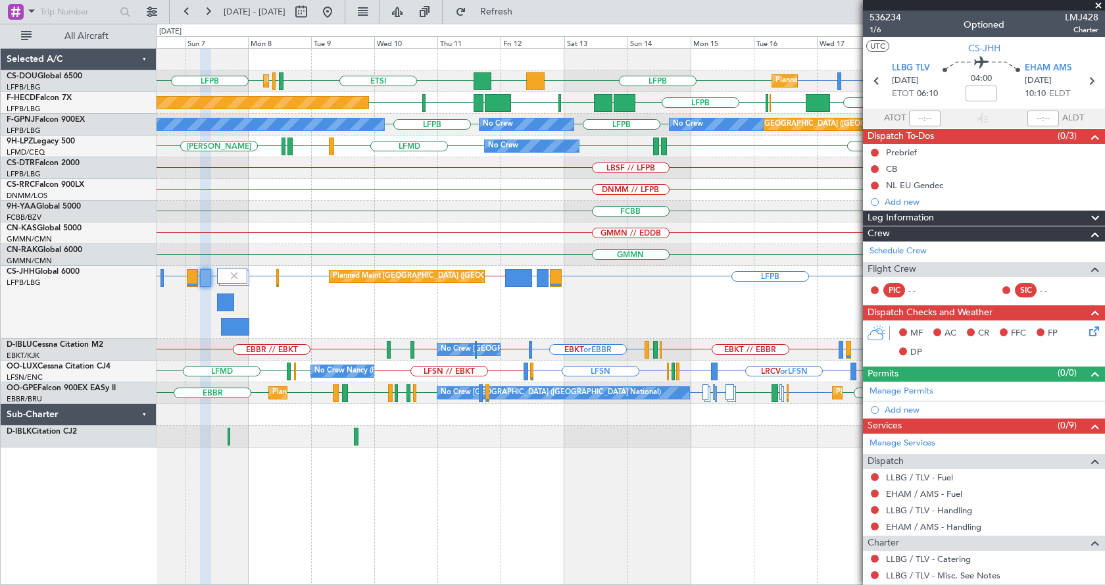
click at [433, 200] on div "LFPB LFTH or LFPB LFPB ETSI EGGW LFPB LFPB LFPB DGAA LFPB Planned Maint Paris (…" at bounding box center [631, 248] width 948 height 399
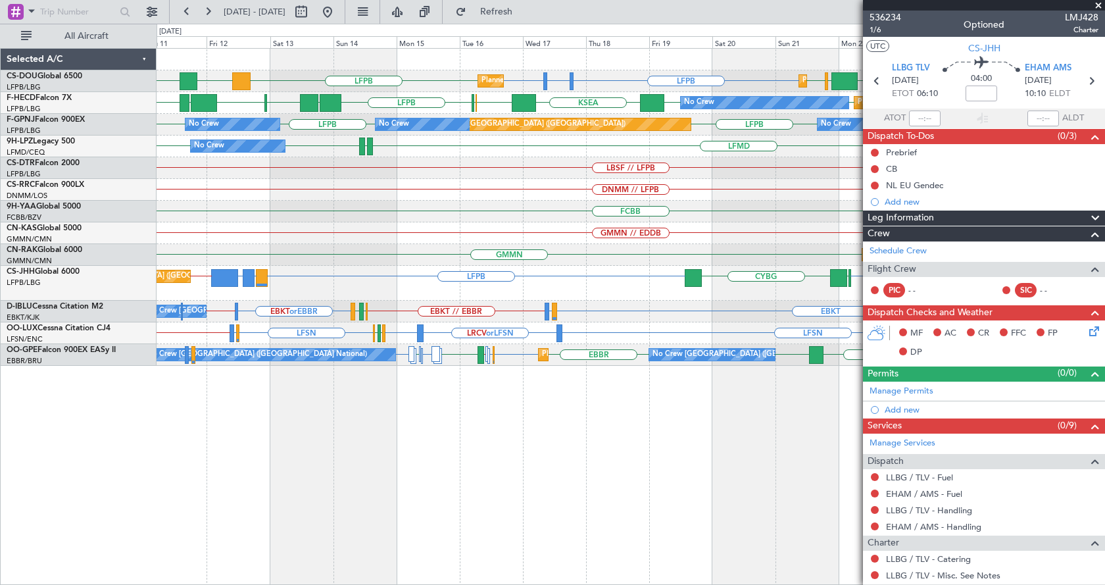
click at [335, 247] on div "LFPB LFTH or LFPB LFPB ETSI LFPB DGAA HTZA EGKK LFPB Planned Maint Paris (Le Bo…" at bounding box center [631, 207] width 948 height 317
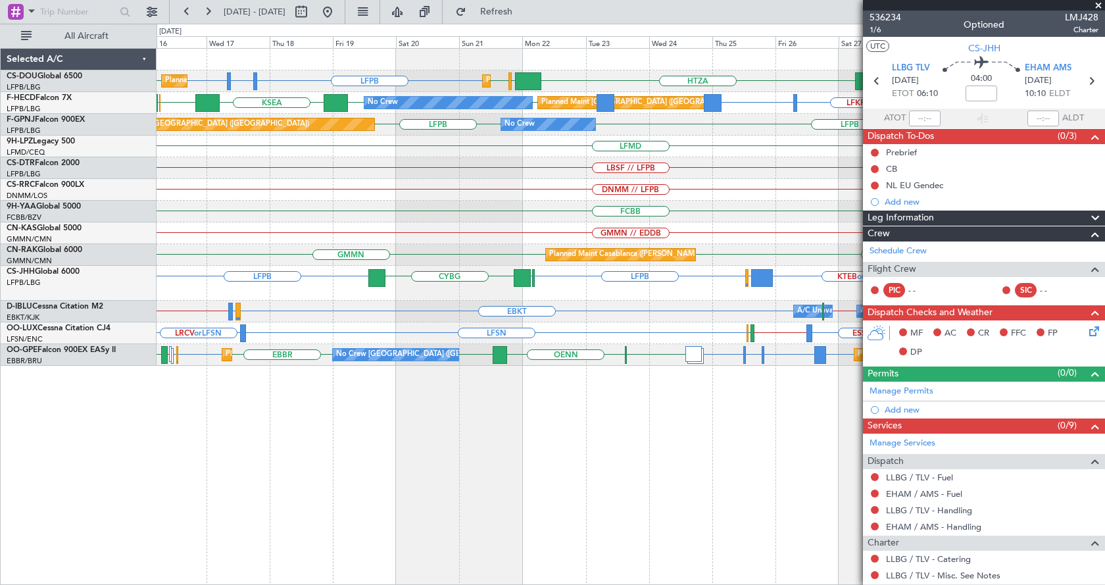
click at [301, 187] on div "LFPB LFTH or LFPB LFPB LFPB HTZA EGKK LFPB LFPB EGLF Planned Maint Paris (Le Bo…" at bounding box center [631, 207] width 948 height 317
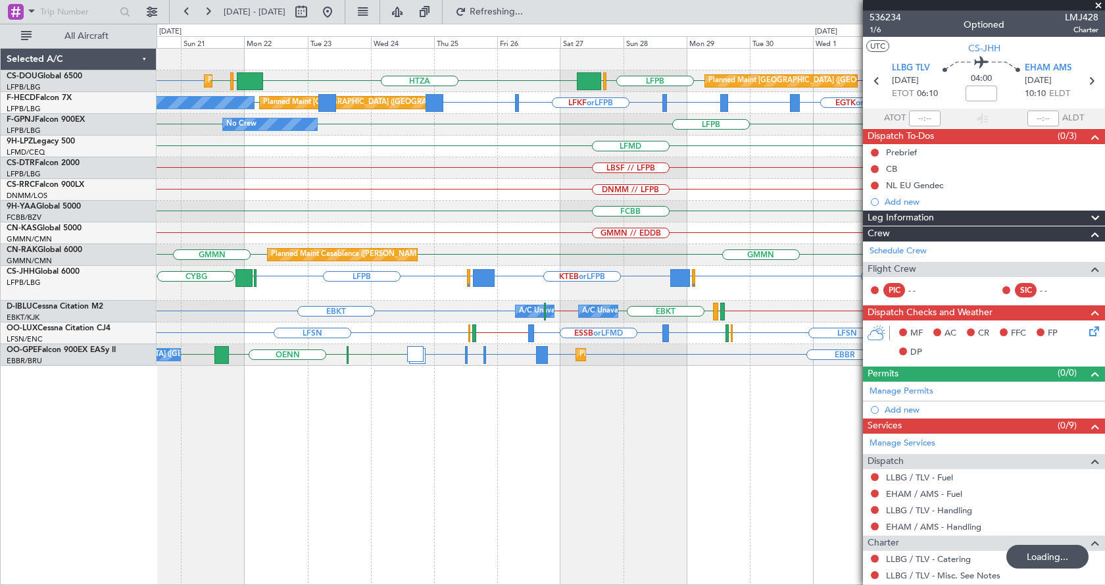
click at [679, 208] on div "FCBB" at bounding box center [631, 212] width 948 height 22
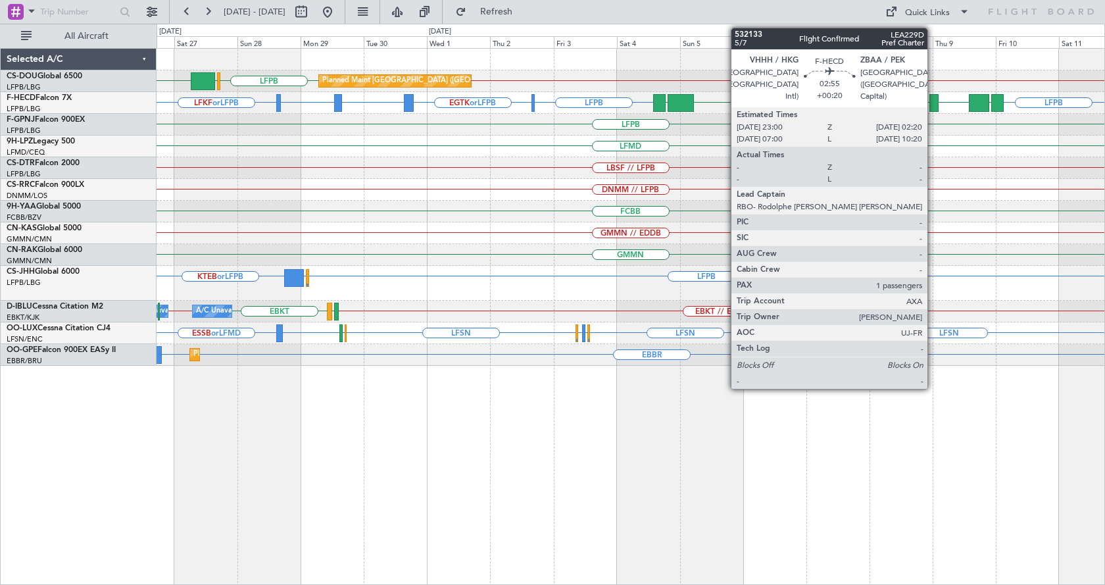
click at [933, 101] on div at bounding box center [933, 103] width 9 height 18
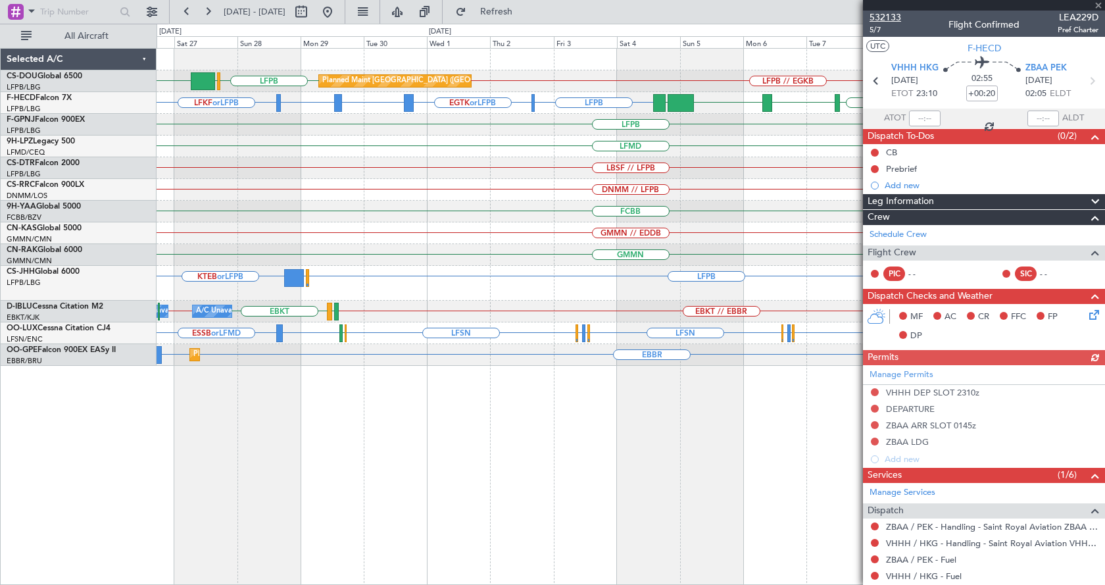
click at [891, 20] on span "532133" at bounding box center [885, 18] width 32 height 14
click at [554, 556] on div "HTZA LFPB // EGKB LFPB EGLF Planned Maint Paris (Le Bourget) LFPB LFPB LFPB LFK…" at bounding box center [631, 316] width 948 height 537
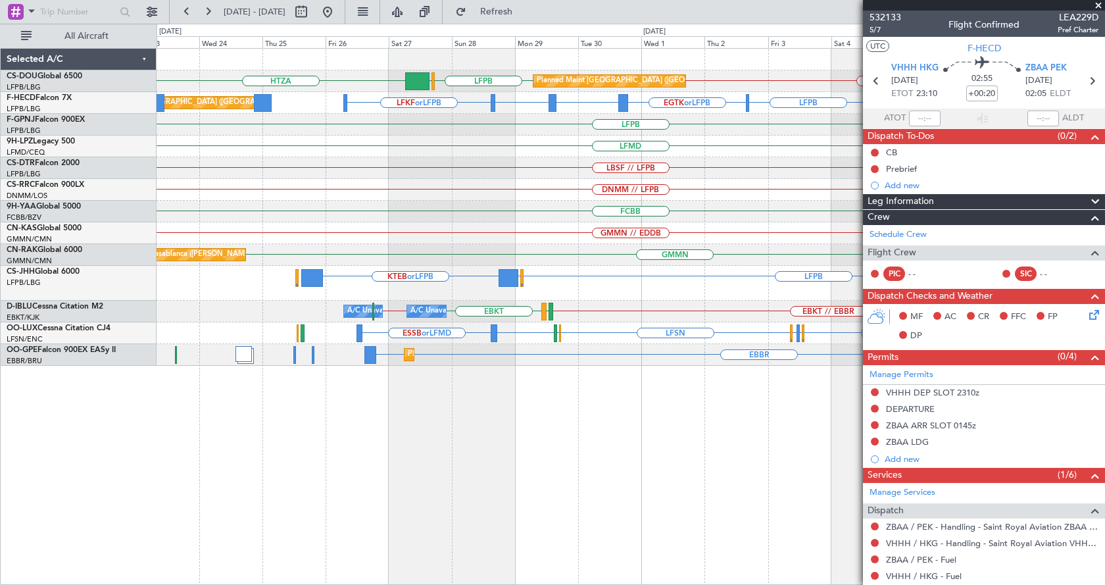
click at [424, 333] on div "HTZA LFPB // EGKB LFPB EGLF Planned Maint Paris (Le Bourget) Planned Maint Pari…" at bounding box center [631, 207] width 948 height 317
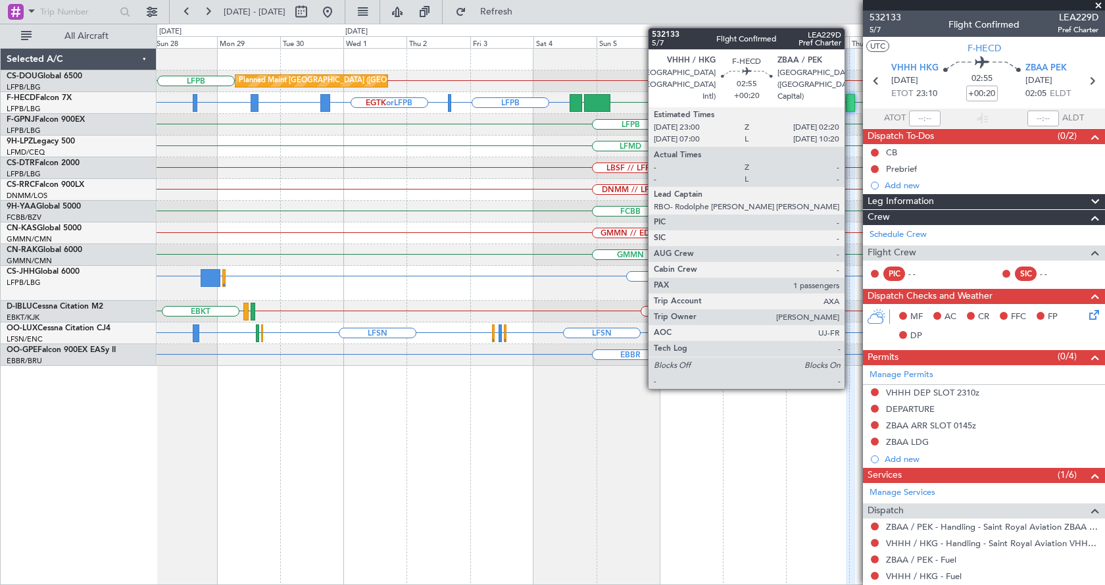
click at [850, 99] on div at bounding box center [850, 103] width 9 height 18
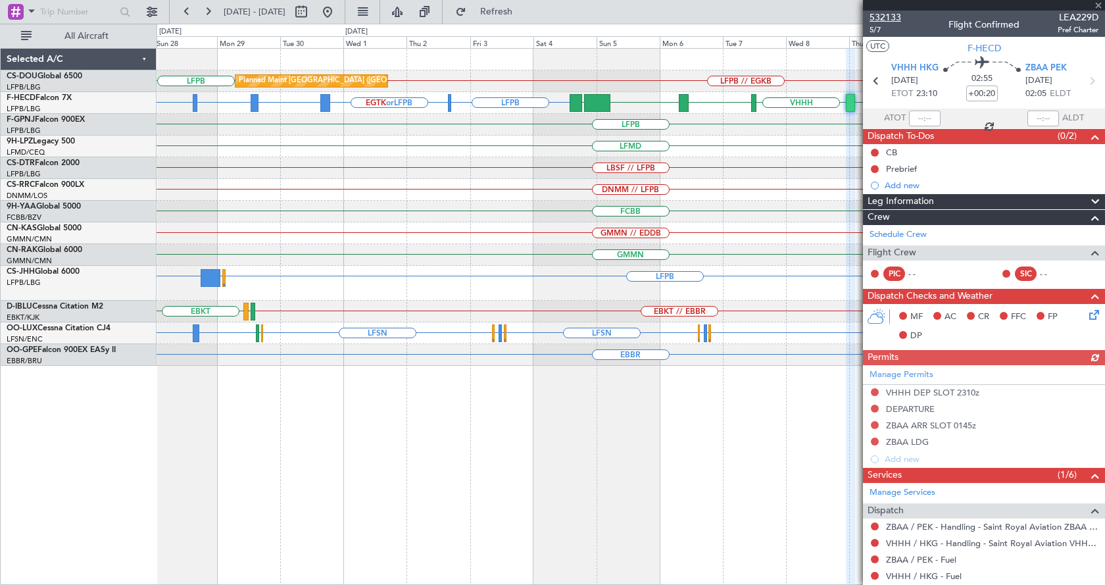
click at [892, 12] on span "532133" at bounding box center [885, 18] width 32 height 14
click at [221, 243] on div "Planned Maint Paris (Le Bourget) LFPB // EGKB LFPB LFPB LFPB LFPB LFKF or LFPB …" at bounding box center [631, 207] width 948 height 317
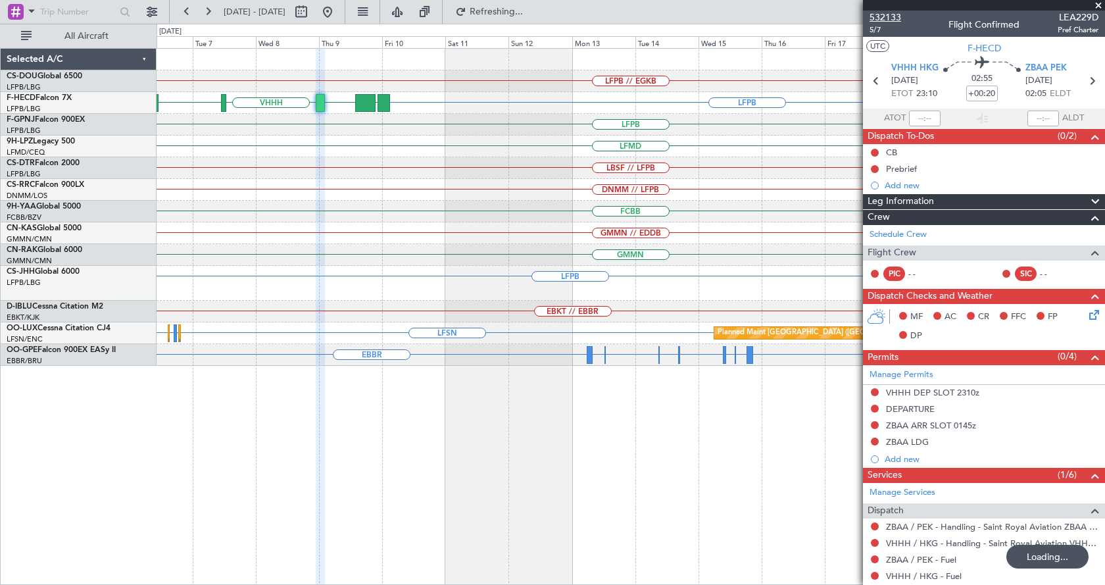
click at [885, 18] on span "532133" at bounding box center [885, 18] width 32 height 14
click at [599, 414] on div "LFPB // EGKB LFPB ZBAA VHHH RPLL UGTB LFPB LFMD LBSF // LFPB DNMM // LFPB FCBB …" at bounding box center [631, 316] width 948 height 537
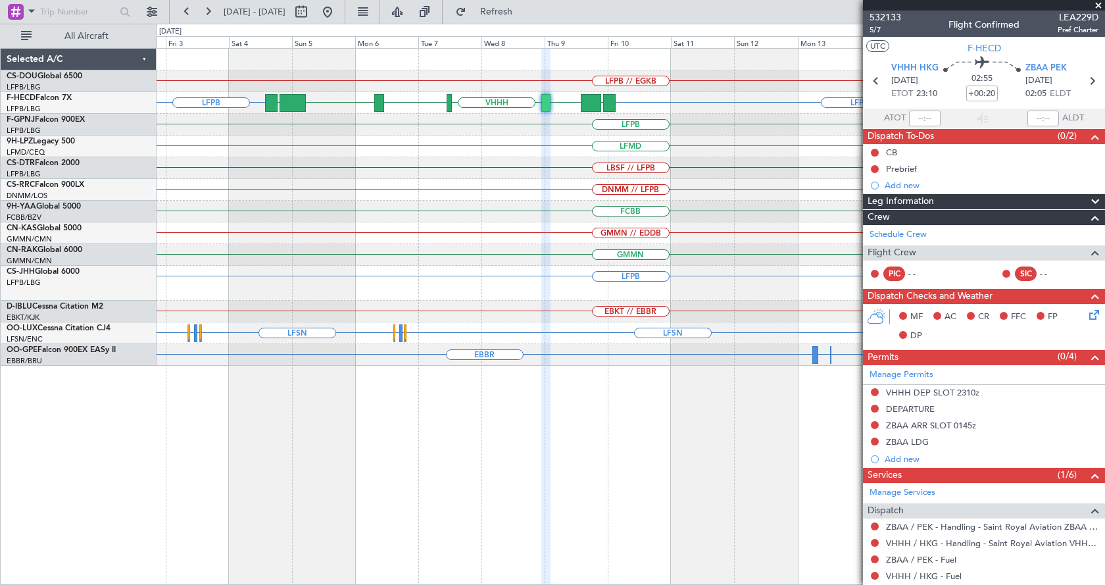
click at [556, 435] on div "LFPB // EGKB Planned Maint Paris (Le Bourget) LFPB LFPB ZBAA VHHH RPLL WSSL HEG…" at bounding box center [631, 316] width 948 height 537
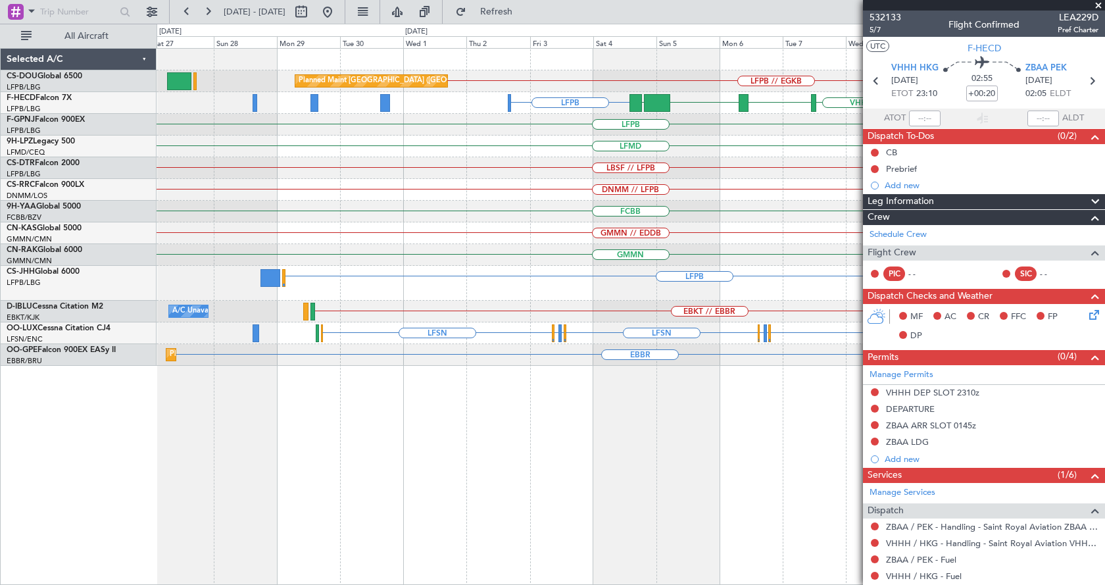
click at [674, 428] on div "LFPB // EGKB Planned Maint Paris (Le Bourget) LFPB LFPB ZBAA VHHH RPLL WSSL HEG…" at bounding box center [631, 316] width 948 height 537
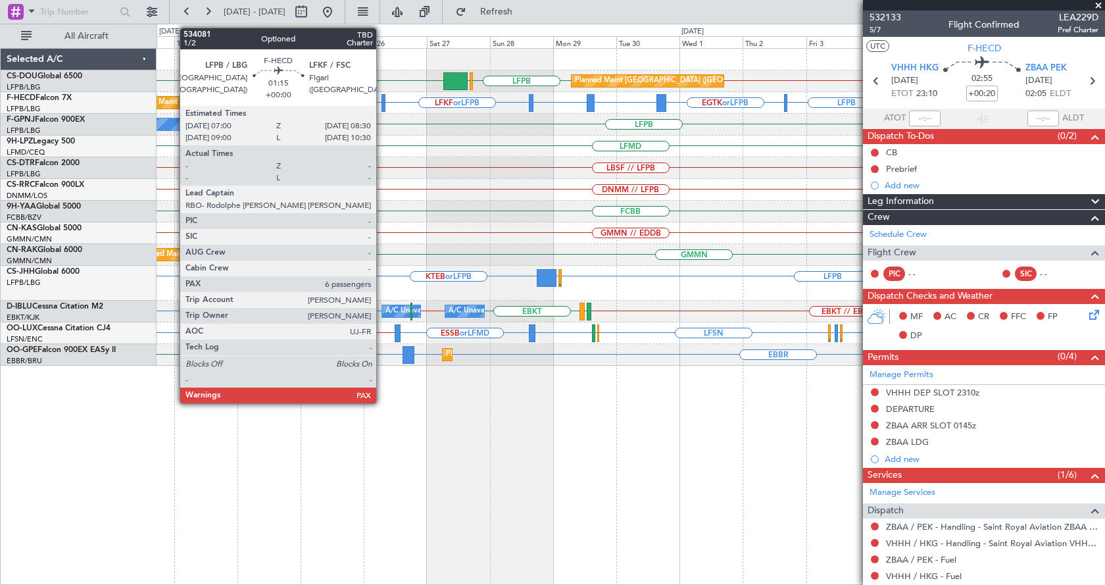
click at [382, 97] on div at bounding box center [383, 103] width 5 height 18
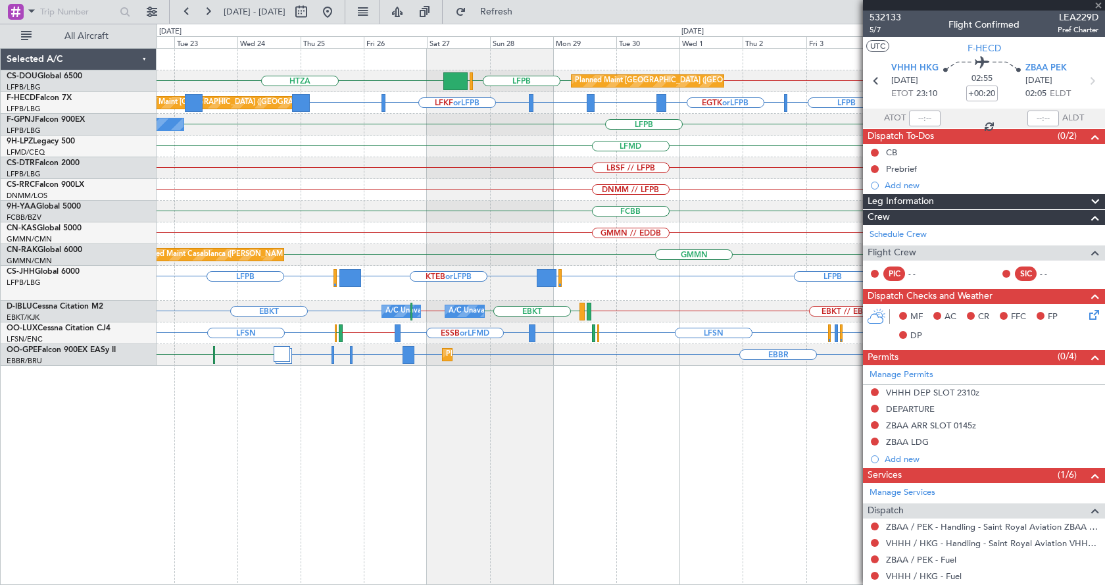
type input "6"
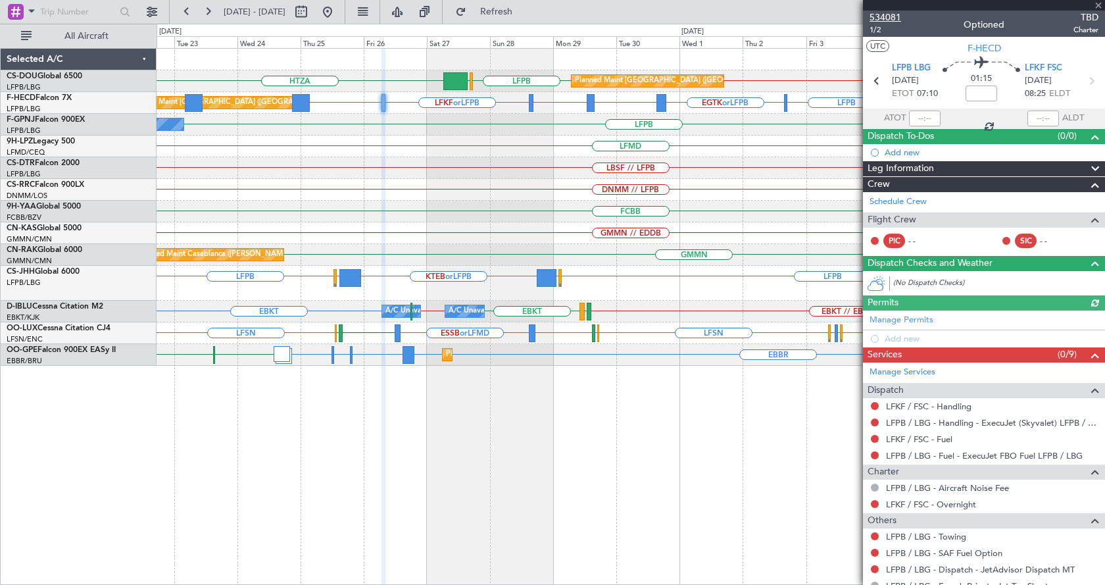
click at [889, 20] on span "534081" at bounding box center [885, 18] width 32 height 14
click at [566, 226] on div "LFPB // EGKB LFPB EGLF HTZA Planned Maint Paris (Le Bourget) Planned Maint Pari…" at bounding box center [631, 207] width 948 height 317
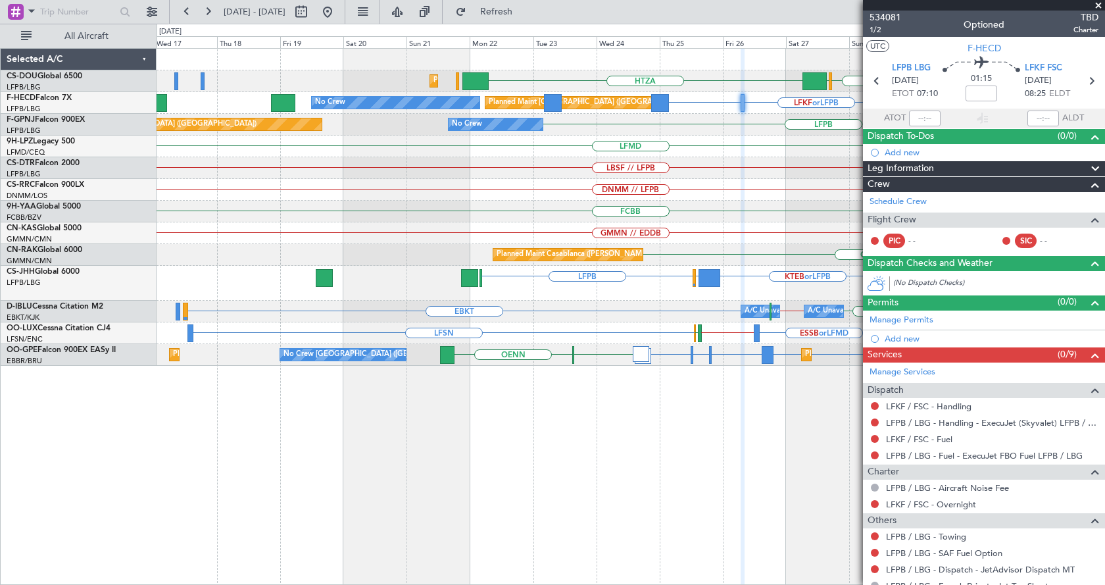
click at [738, 220] on div "LFPB // EGKB LFPB EGLF HTZA Planned Maint Paris (Le Bourget) Planned Maint Pari…" at bounding box center [631, 207] width 948 height 317
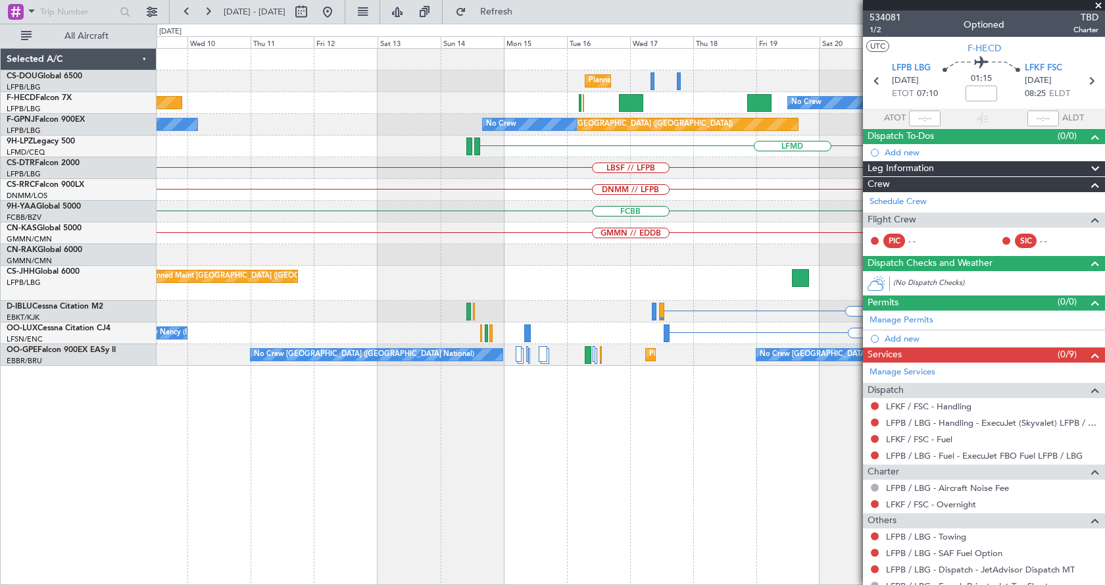
click at [832, 260] on div "HTZA Planned Maint Paris (Le Bourget) Planned Maint Paris (Le Bourget) EGLF LFP…" at bounding box center [631, 207] width 948 height 317
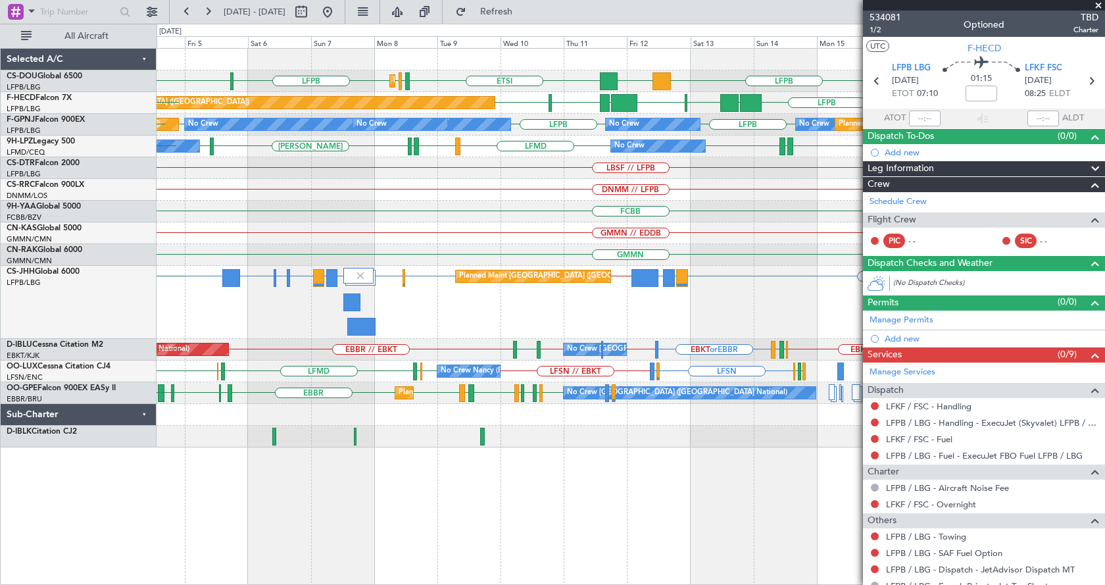
click at [172, 225] on div "LFPB ETSI EGGW LFPB LFPB LSGG DGAA Planned Maint Paris (Le Bourget) Planned Mai…" at bounding box center [631, 248] width 948 height 399
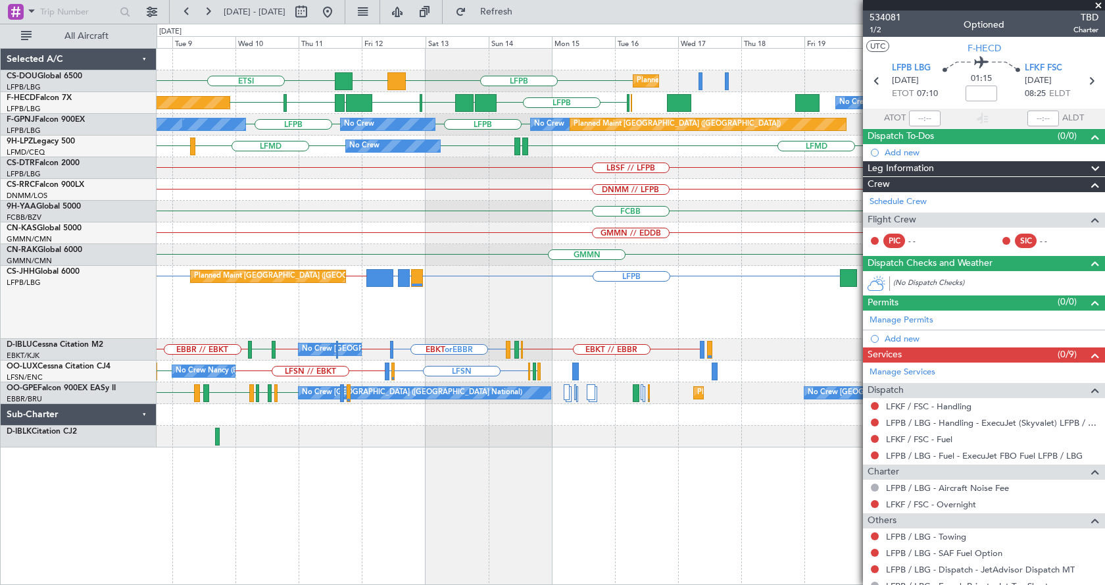
click at [340, 229] on div "LFPB ETSI DGAA Planned Maint Paris (Le Bourget) Planned Maint Paris (Le Bourget…" at bounding box center [631, 248] width 948 height 399
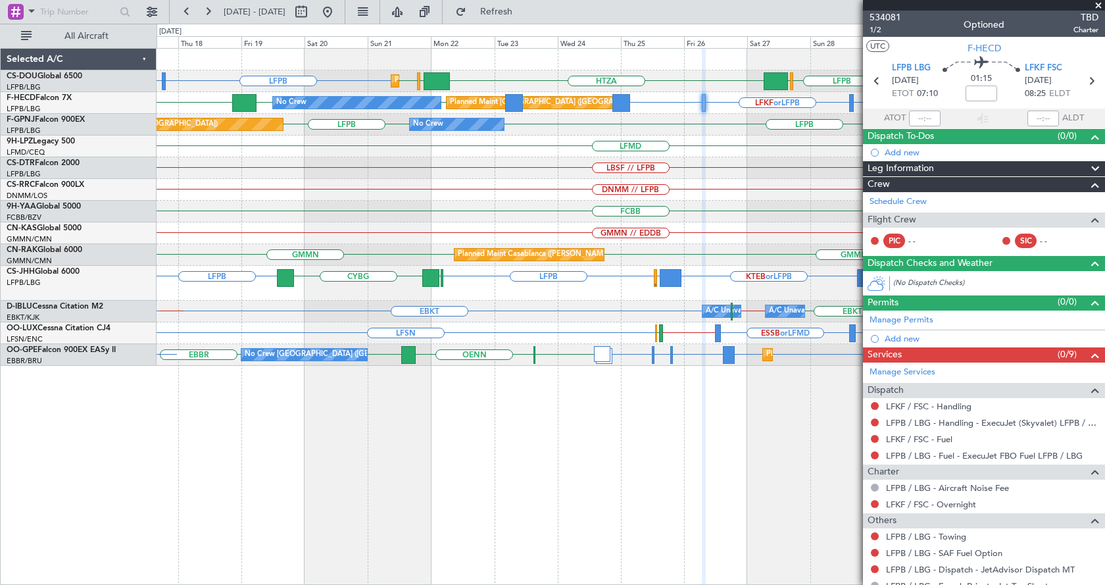
click at [95, 231] on div "LFPB LFTH or LFPB HTZA EGKK LFPB LFPB EGLF Planned Maint Paris (Le Bourget) Pla…" at bounding box center [552, 304] width 1105 height 561
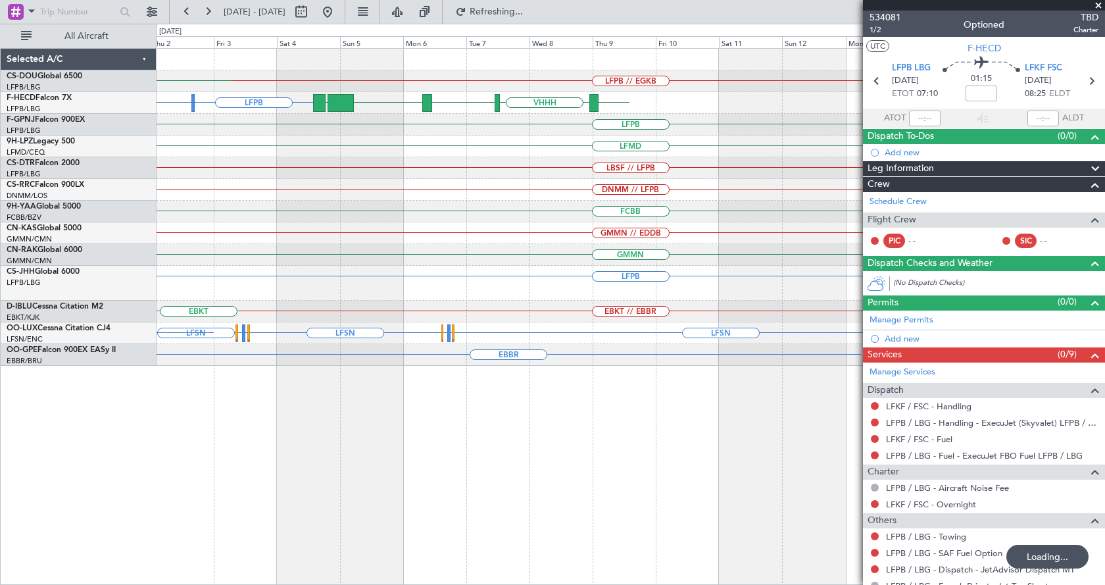
click at [0, 234] on div "LFPB // EGKB Planned Maint Paris (Le Bourget) LFPB LFPB EGTK or LFPB ZBAA VHHH …" at bounding box center [552, 304] width 1105 height 561
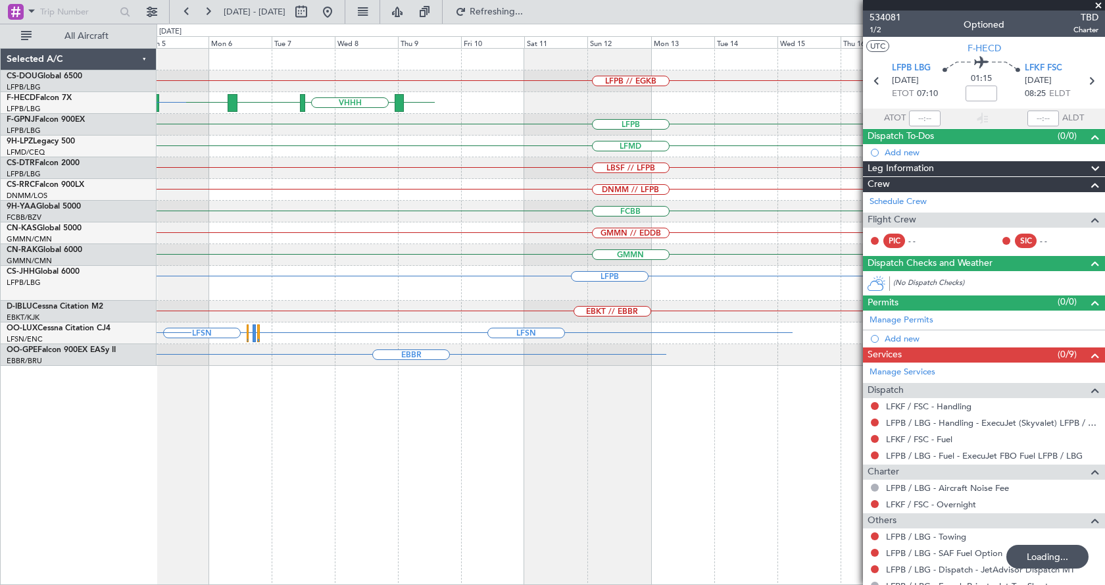
click at [69, 258] on div "LFPB // EGKB Planned Maint Paris (Le Bourget) ZBAA VHHH RPLL WSSL LFPB HEGN EGT…" at bounding box center [552, 304] width 1105 height 561
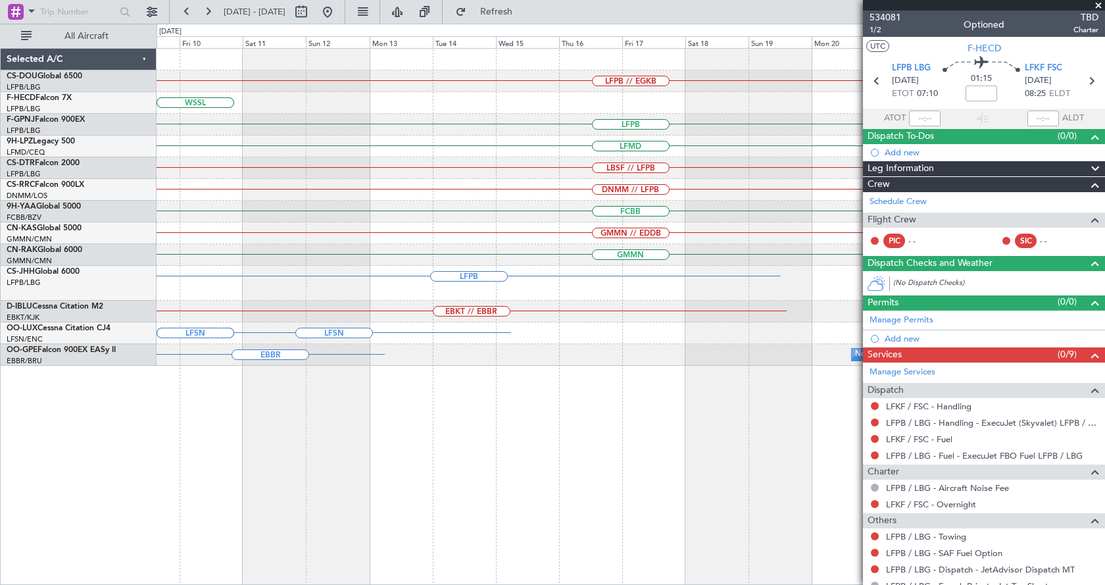
click at [376, 239] on div "GMMN // EDDB" at bounding box center [631, 233] width 948 height 22
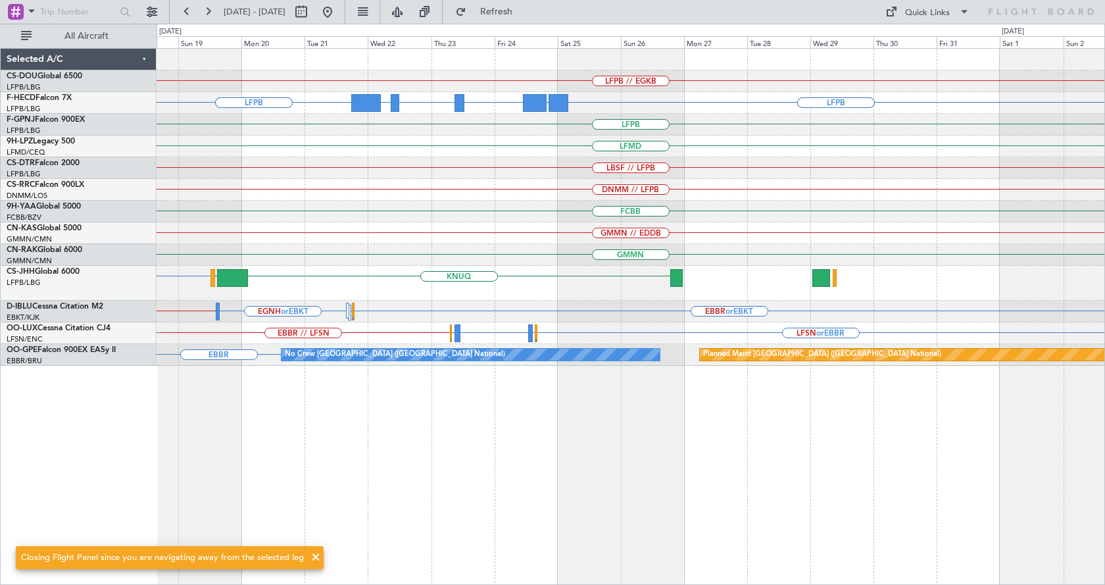
click at [481, 199] on div "LFPB // EGKB LFPB LFPB LFPB LFPB RJTT or LFPB VHHH or LFPB ZBAA or LFPB UTTT or…" at bounding box center [631, 207] width 948 height 317
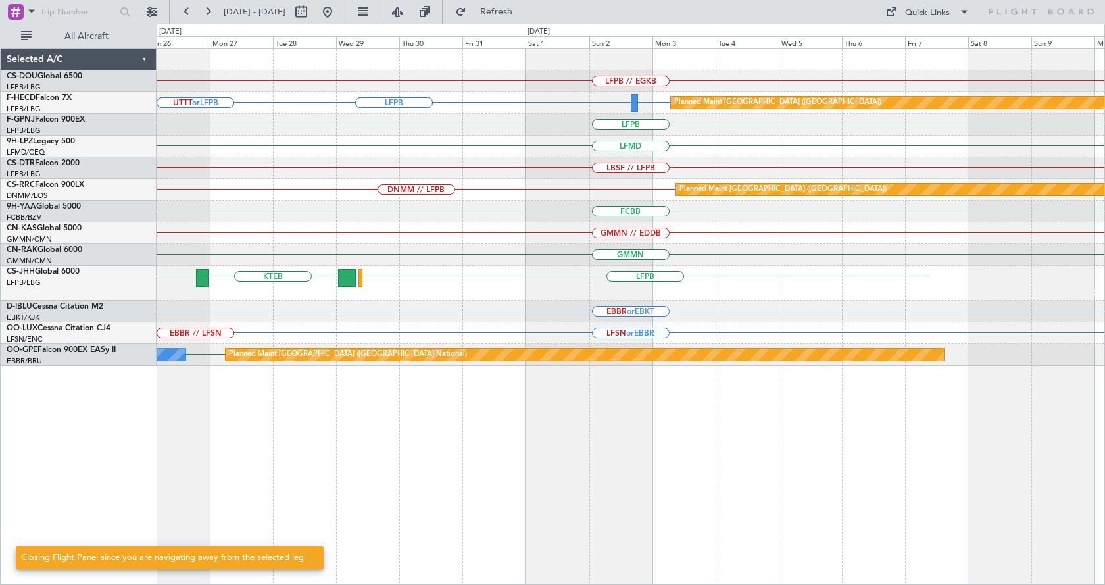
click at [401, 225] on div "LFPB // EGKB Planned Maint Paris (Le Bourget) LFPB GMMN or LFPB LFPB RJTT or LF…" at bounding box center [631, 207] width 948 height 317
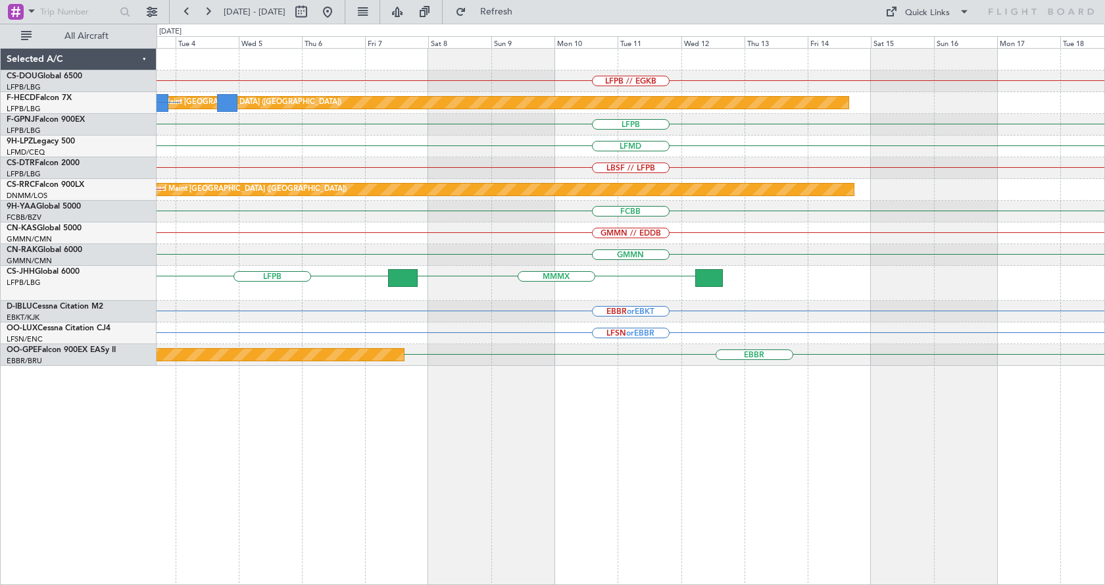
click at [217, 215] on div "LFPB // EGKB Planned Maint [GEOGRAPHIC_DATA] ([GEOGRAPHIC_DATA]) GMMN or LFPB L…" at bounding box center [631, 207] width 948 height 317
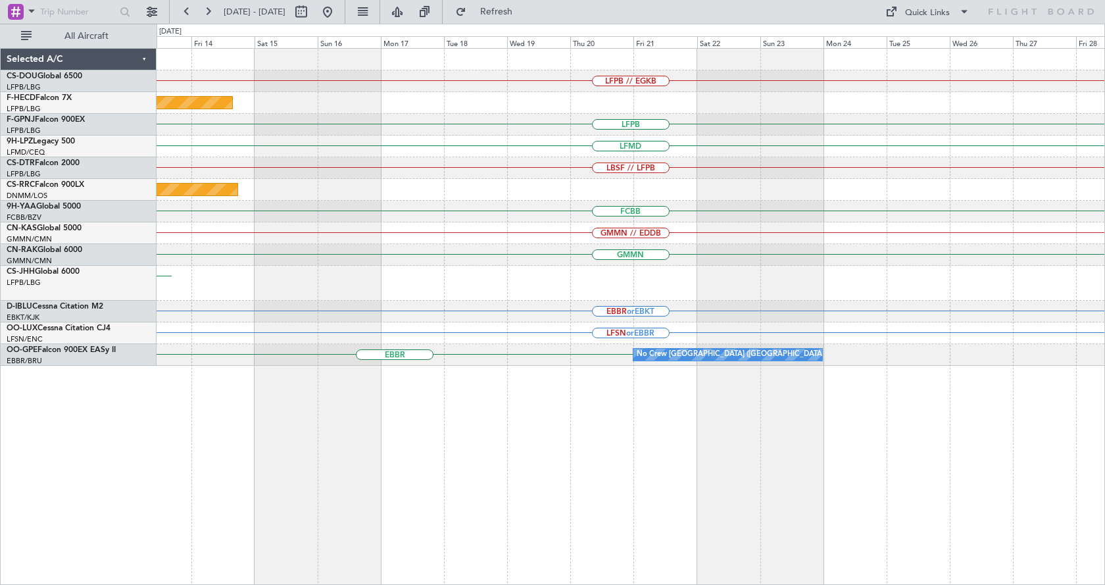
click at [272, 200] on div "LFPB // EGKB Planned Maint [GEOGRAPHIC_DATA] ([GEOGRAPHIC_DATA]) LFPB LFMD LBSF…" at bounding box center [631, 207] width 948 height 317
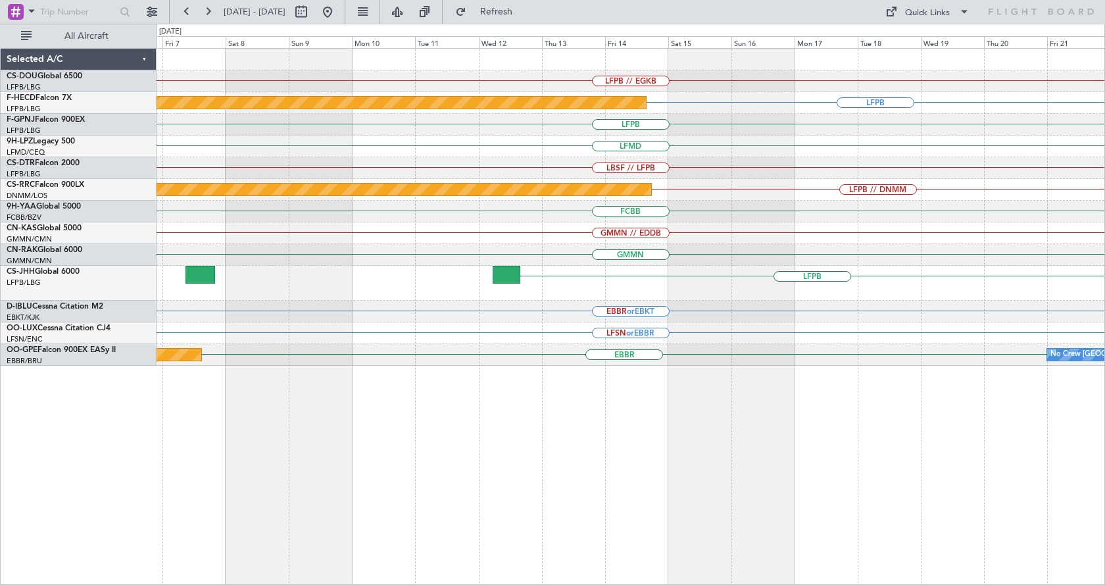
click at [1104, 226] on html "[DATE] - [DATE] Refresh Quick Links All Aircraft LFPB // EGKB LFPB Planned Main…" at bounding box center [552, 292] width 1105 height 585
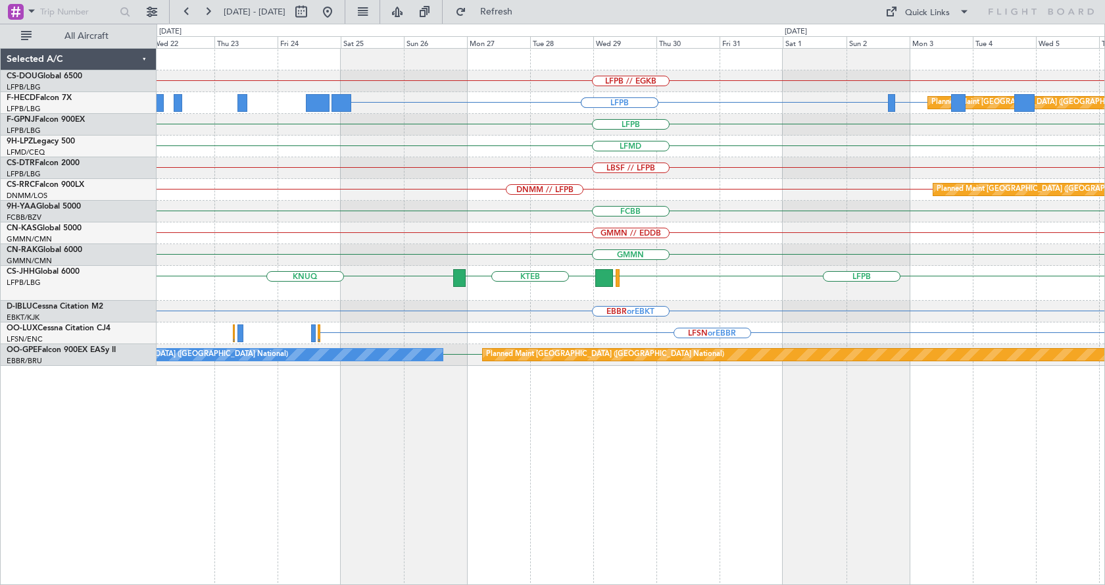
click at [752, 176] on div "LFPB // EGKB LFPB LFPB GMMN or LFPB Planned Maint [GEOGRAPHIC_DATA] ([GEOGRAPHI…" at bounding box center [631, 207] width 948 height 317
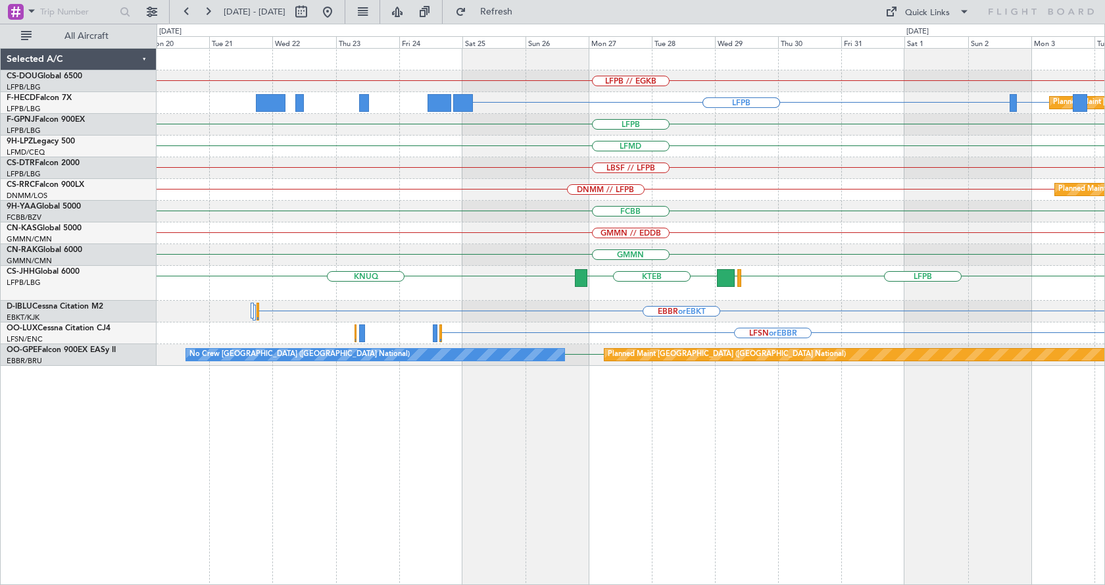
click at [1000, 166] on div "LBSF // LFPB" at bounding box center [631, 168] width 948 height 22
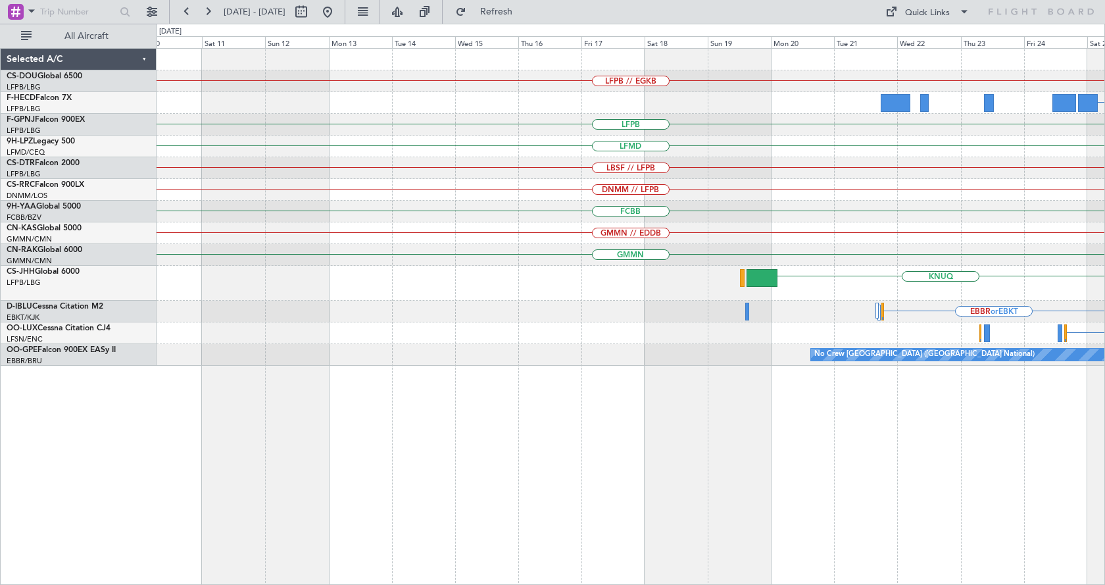
click at [796, 207] on div "LFPB // EGKB LFPB LFPB LFPB LFMD LBSF // LFPB DNMM // LFPB FCBB GMMN // EDDB GM…" at bounding box center [631, 207] width 948 height 317
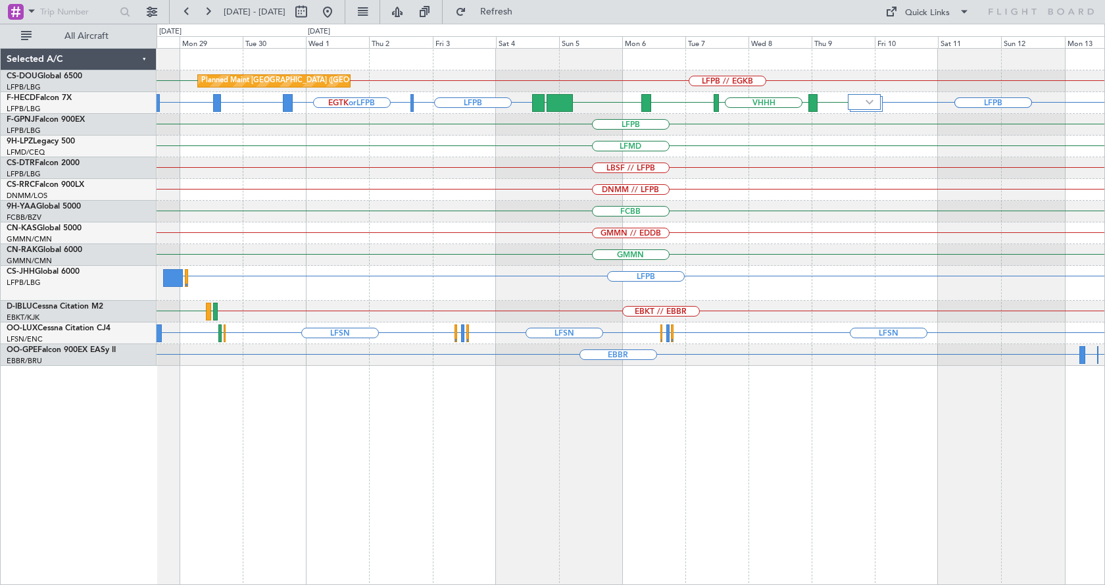
click at [798, 520] on div "LFPB // EGKB LFPB Planned Maint [GEOGRAPHIC_DATA] ([GEOGRAPHIC_DATA]) LFPB LFPB…" at bounding box center [631, 316] width 948 height 537
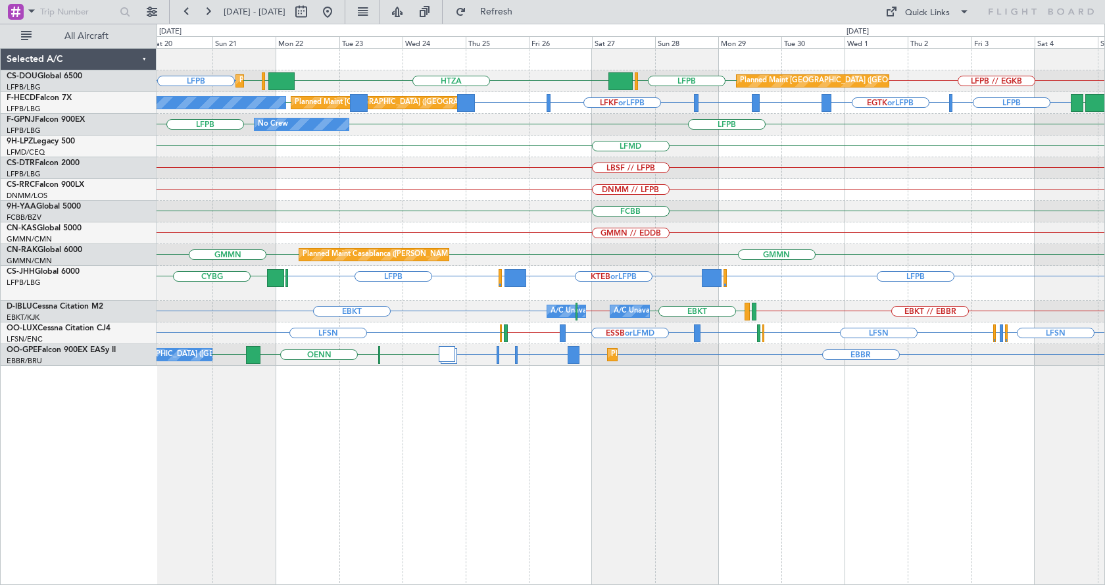
click at [733, 444] on div "LFPB HTZA LFPB // EGKB LFPB [GEOGRAPHIC_DATA] [GEOGRAPHIC_DATA] LFPB Planned Ma…" at bounding box center [631, 316] width 948 height 537
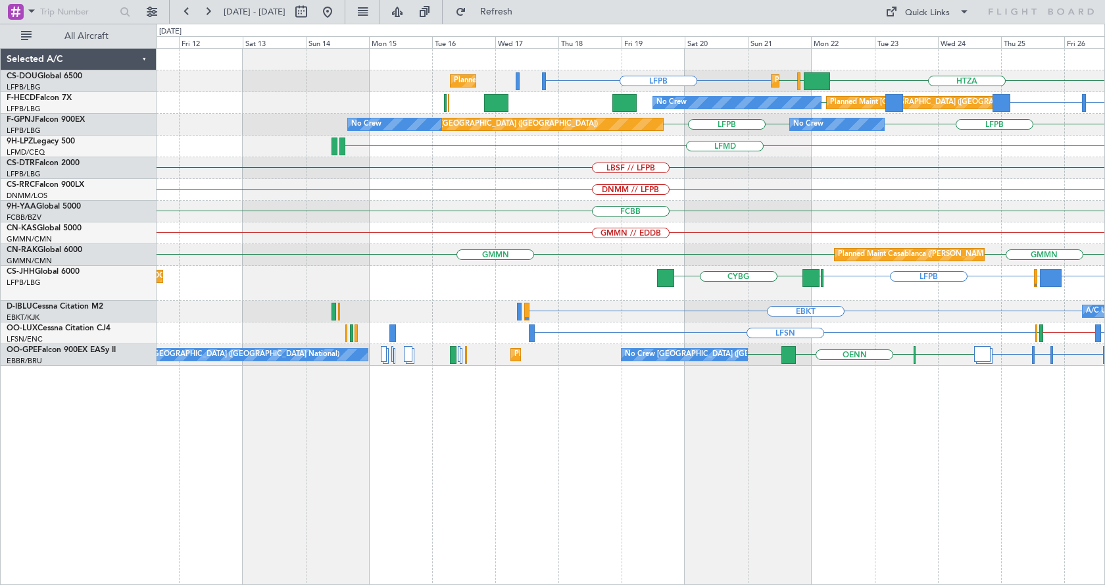
click at [809, 479] on div "LFPB HTZA [GEOGRAPHIC_DATA] LFPB Planned Maint [GEOGRAPHIC_DATA] ([GEOGRAPHIC_D…" at bounding box center [631, 316] width 948 height 537
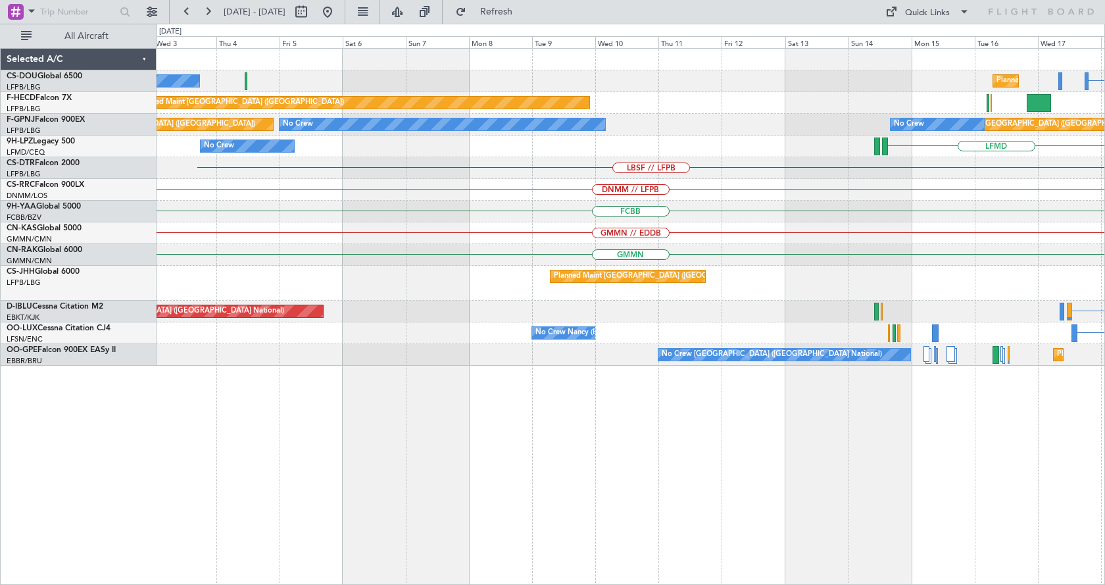
click at [921, 485] on div "LFPB Planned Maint [GEOGRAPHIC_DATA] ([GEOGRAPHIC_DATA]) No Crew LFPB Planned M…" at bounding box center [631, 316] width 948 height 537
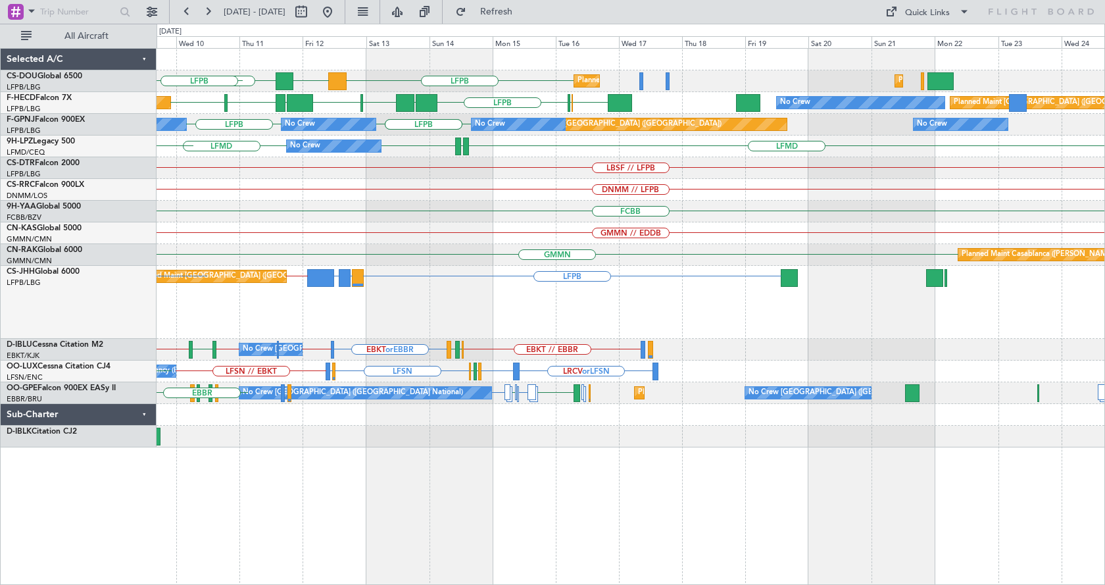
click at [421, 572] on div "ETSI LFPB DGAA Planned Maint [GEOGRAPHIC_DATA] ([GEOGRAPHIC_DATA]) Planned Main…" at bounding box center [631, 316] width 948 height 537
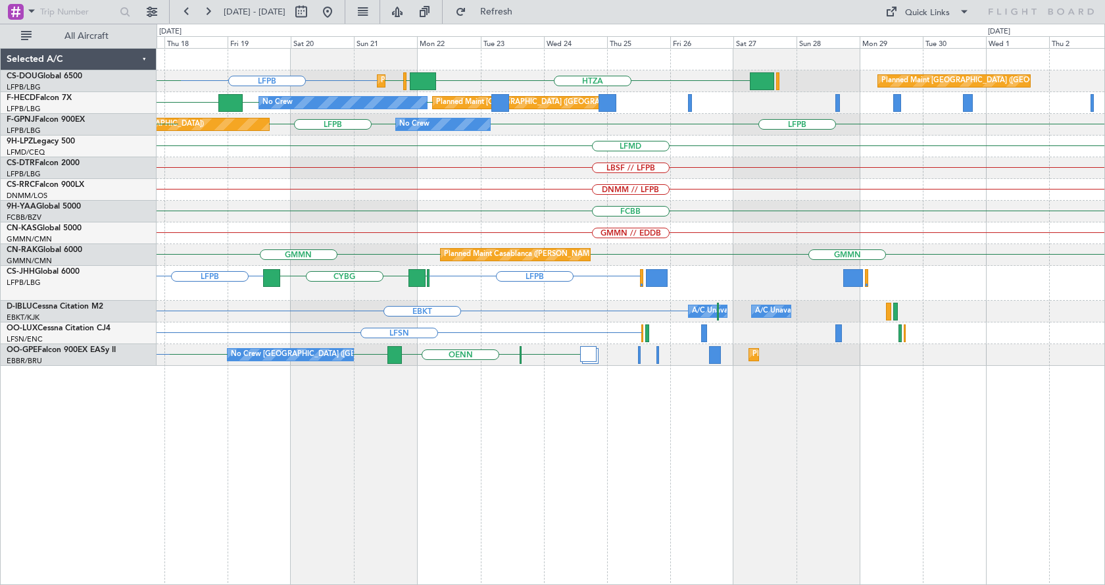
click at [428, 541] on div "LFPB HTZA [GEOGRAPHIC_DATA] LFPB Planned Maint [GEOGRAPHIC_DATA] ([GEOGRAPHIC_D…" at bounding box center [631, 316] width 948 height 537
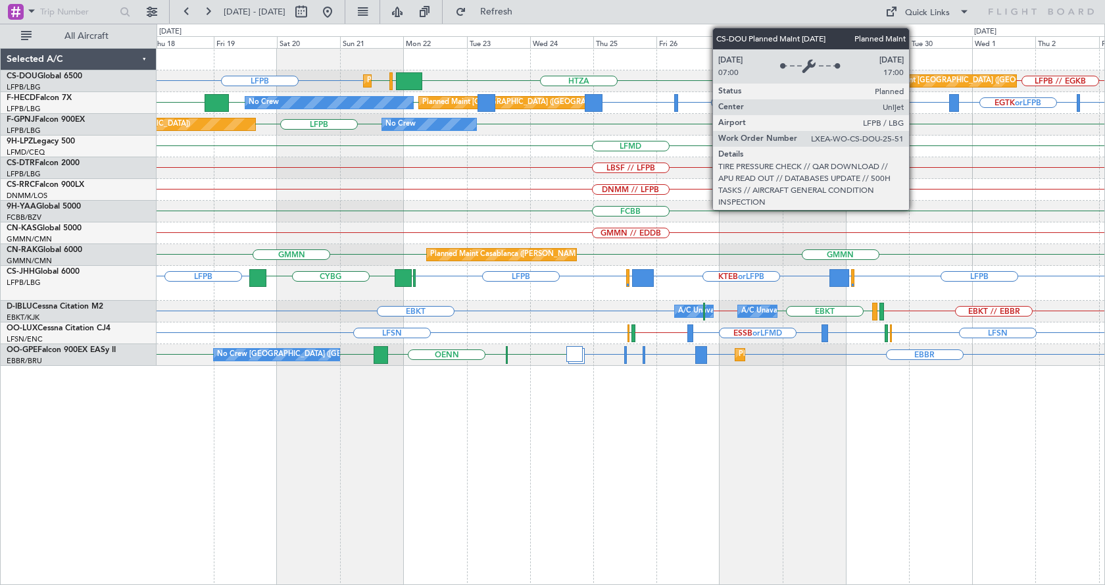
click at [915, 82] on div "Planned Maint [GEOGRAPHIC_DATA] ([GEOGRAPHIC_DATA])" at bounding box center [970, 81] width 207 height 20
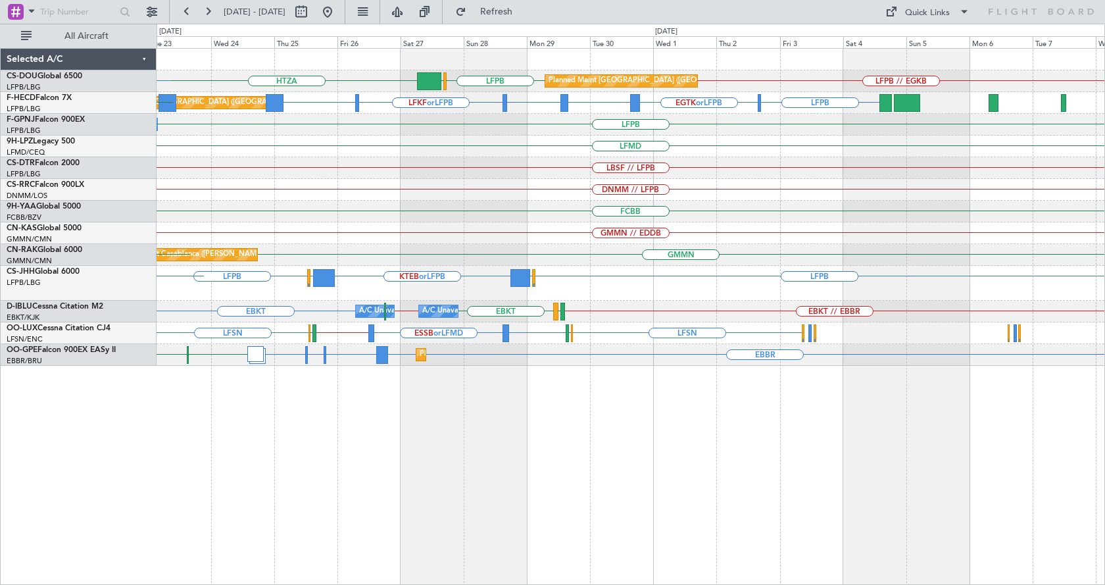
click at [606, 218] on div "HTZA LFPB // EGKB LFPB [GEOGRAPHIC_DATA] Planned Maint [GEOGRAPHIC_DATA] ([GEOG…" at bounding box center [631, 207] width 948 height 317
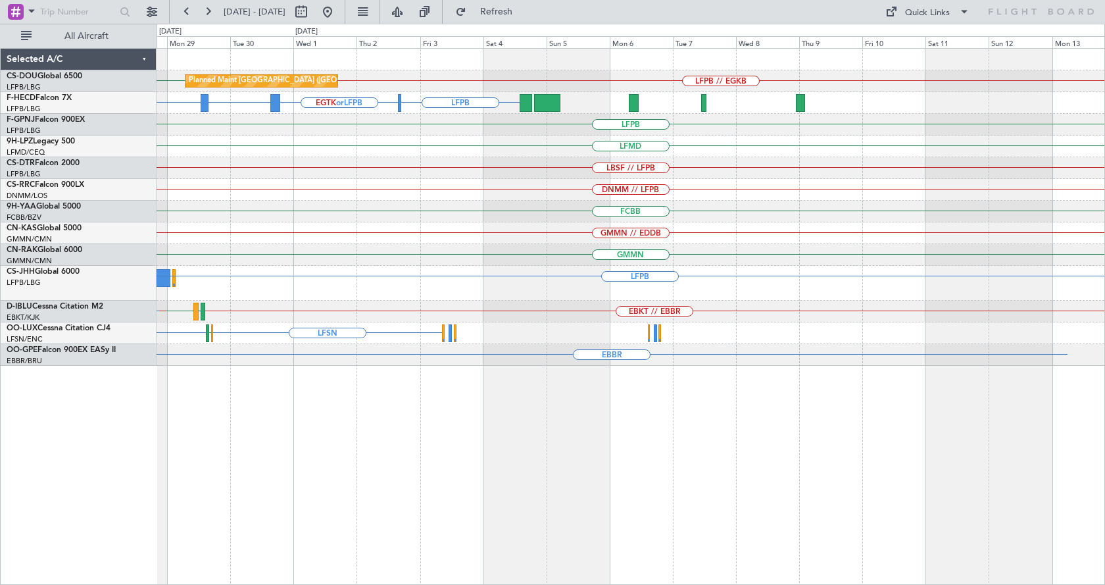
click at [595, 227] on div "LFPB // EGKB LFPB Planned Maint [GEOGRAPHIC_DATA] ([GEOGRAPHIC_DATA]) [GEOGRAPH…" at bounding box center [631, 207] width 948 height 317
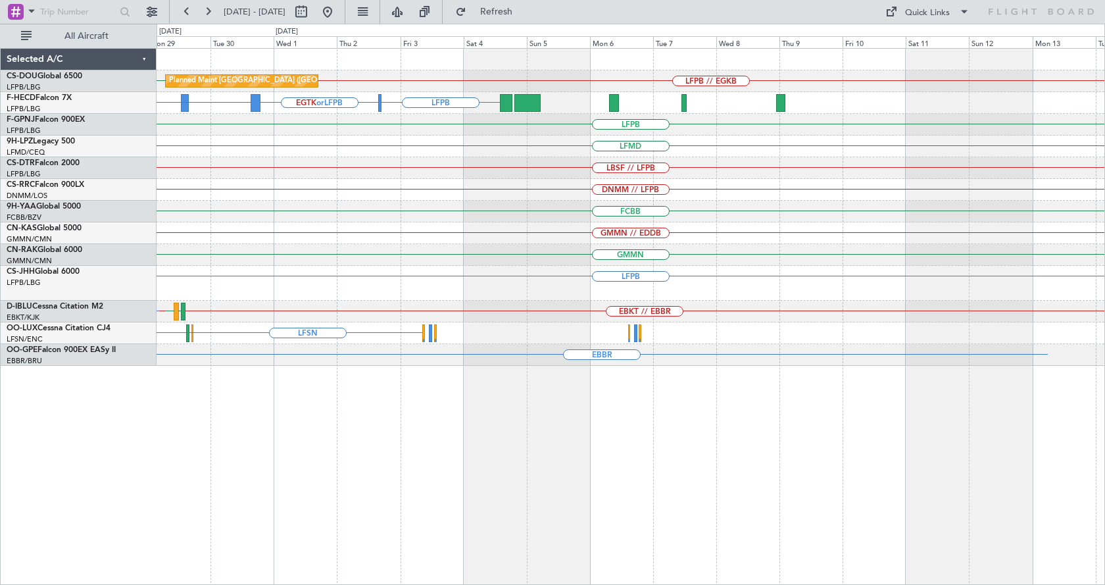
click at [1024, 234] on div "LFPB // EGKB Planned Maint [GEOGRAPHIC_DATA] ([GEOGRAPHIC_DATA]) LFPB [GEOGRAPH…" at bounding box center [631, 207] width 948 height 317
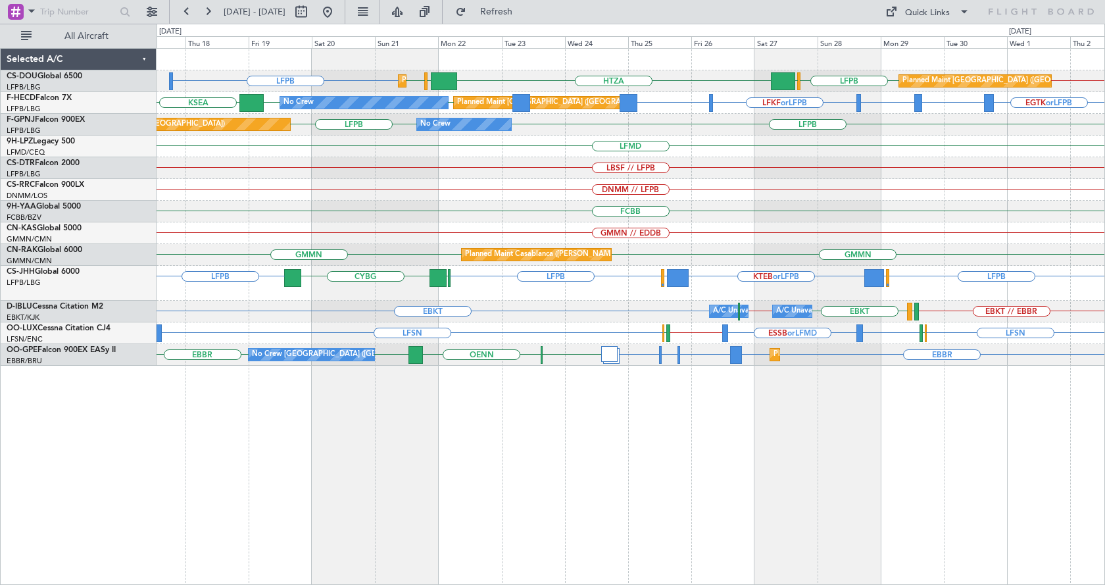
click at [944, 210] on div "FCBB" at bounding box center [631, 212] width 948 height 22
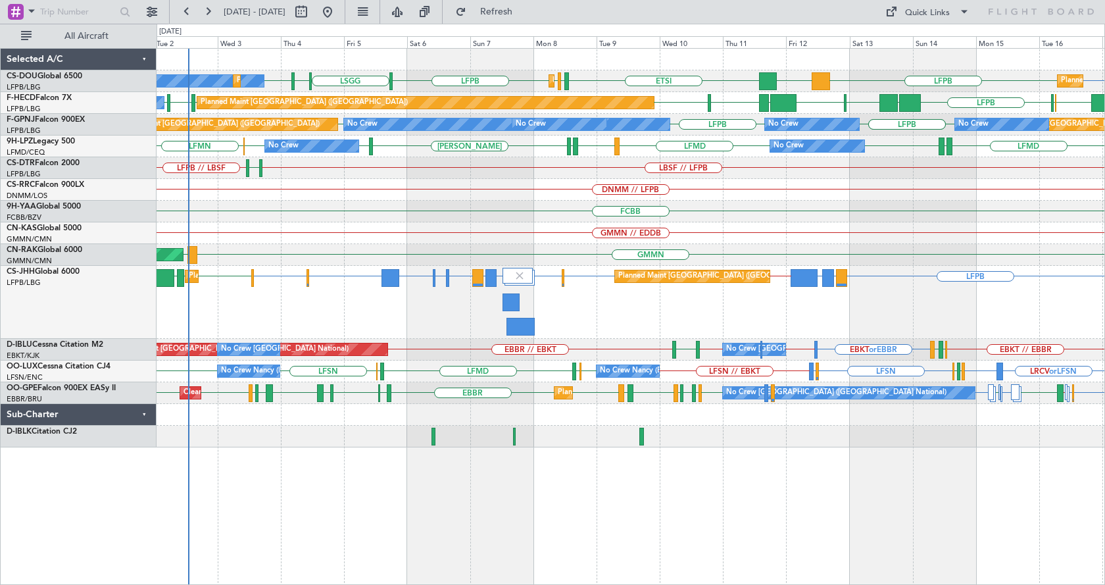
click at [217, 265] on div "LFPB ETSI LFPB EGGW LFPB LFPB [GEOGRAPHIC_DATA] DGAA LIML LFPB No Crew Planned …" at bounding box center [631, 248] width 948 height 399
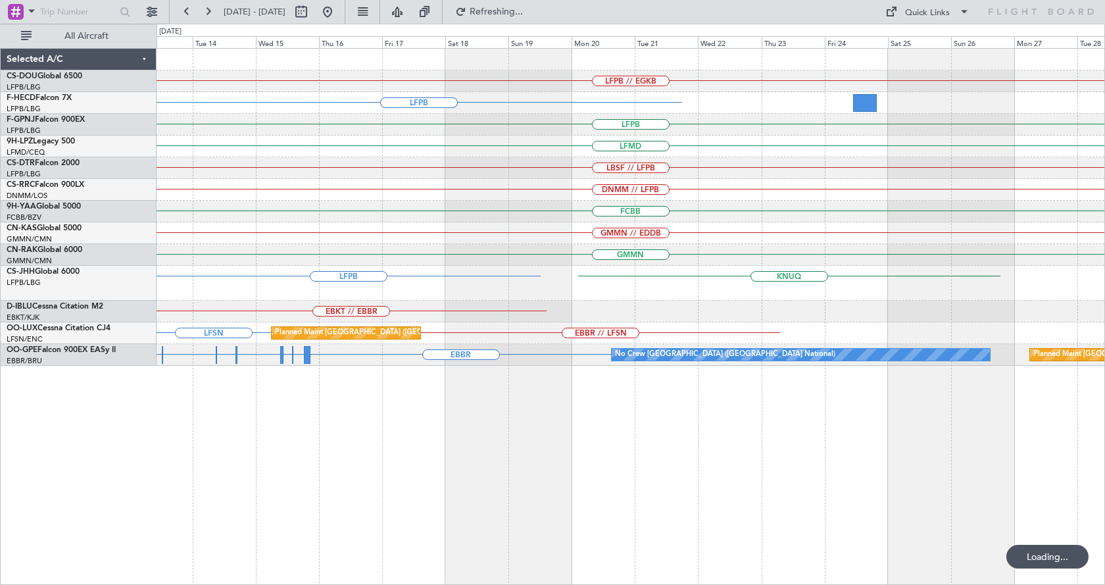
click at [271, 241] on div "LFPB // EGKB LFPB LFPB LFPB LFMD LBSF // LFPB DNMM // LFPB FCBB GMMN // EDDB GM…" at bounding box center [631, 207] width 948 height 317
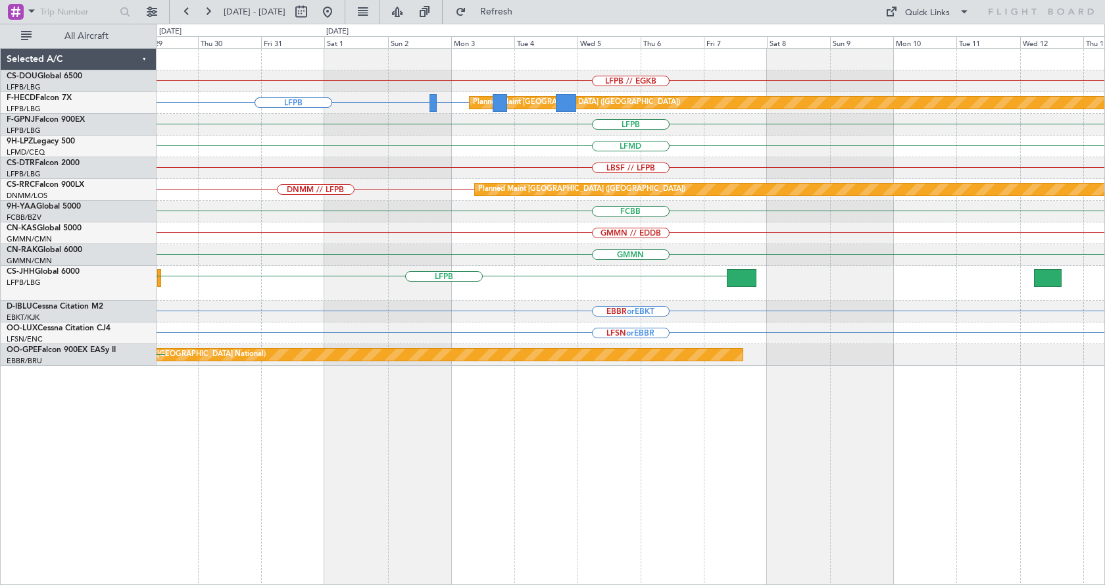
click at [399, 249] on div "LFPB // EGKB LFPB LFPB GMMN or LFPB Planned Maint [GEOGRAPHIC_DATA] ([GEOGRAPHI…" at bounding box center [631, 207] width 948 height 317
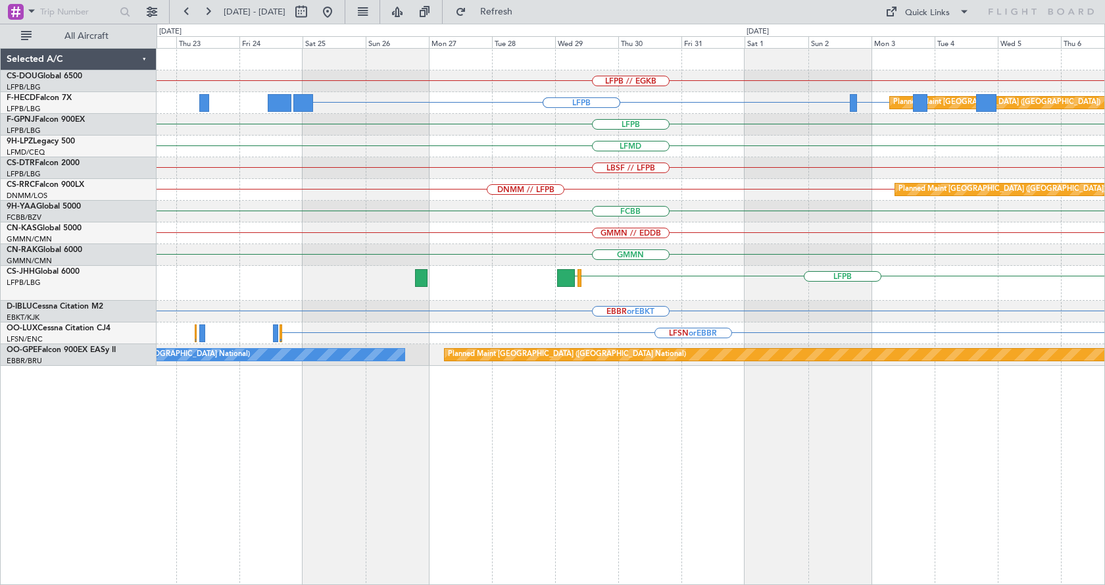
click at [892, 243] on div "GMMN // EDDB" at bounding box center [631, 233] width 948 height 22
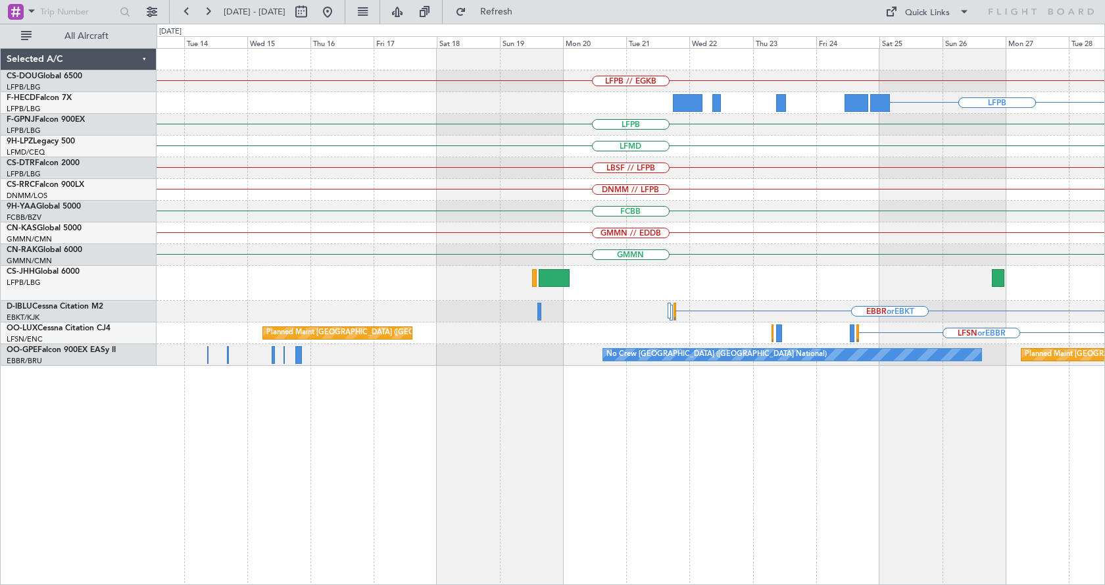
click at [1104, 280] on html "[DATE] - [DATE] Refresh Quick Links All Aircraft LFPB // EGKB LFPB LFPB LFPB LF…" at bounding box center [552, 292] width 1105 height 585
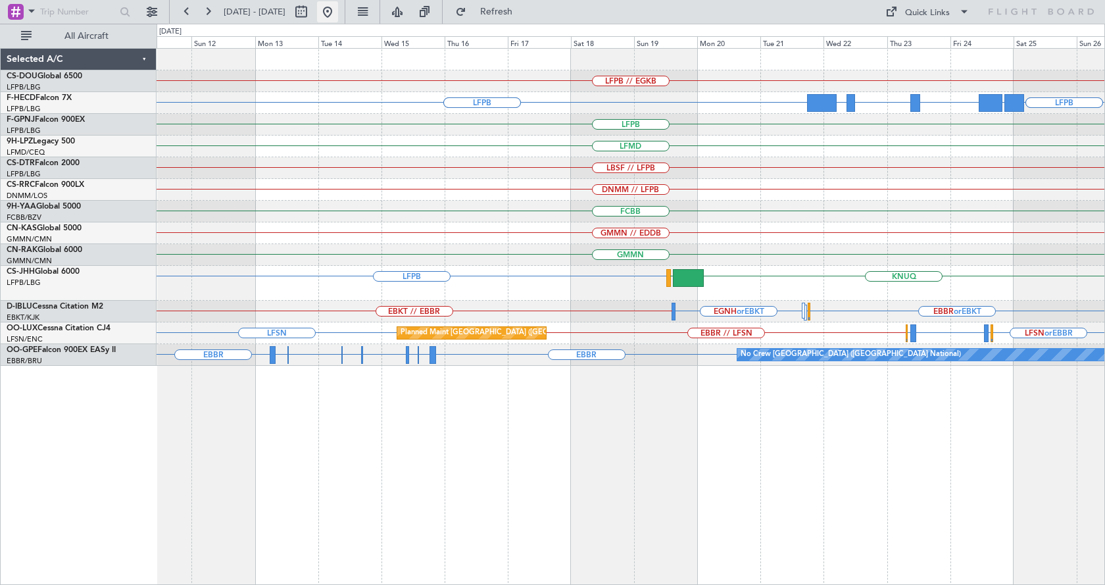
click at [338, 7] on button at bounding box center [327, 11] width 21 height 21
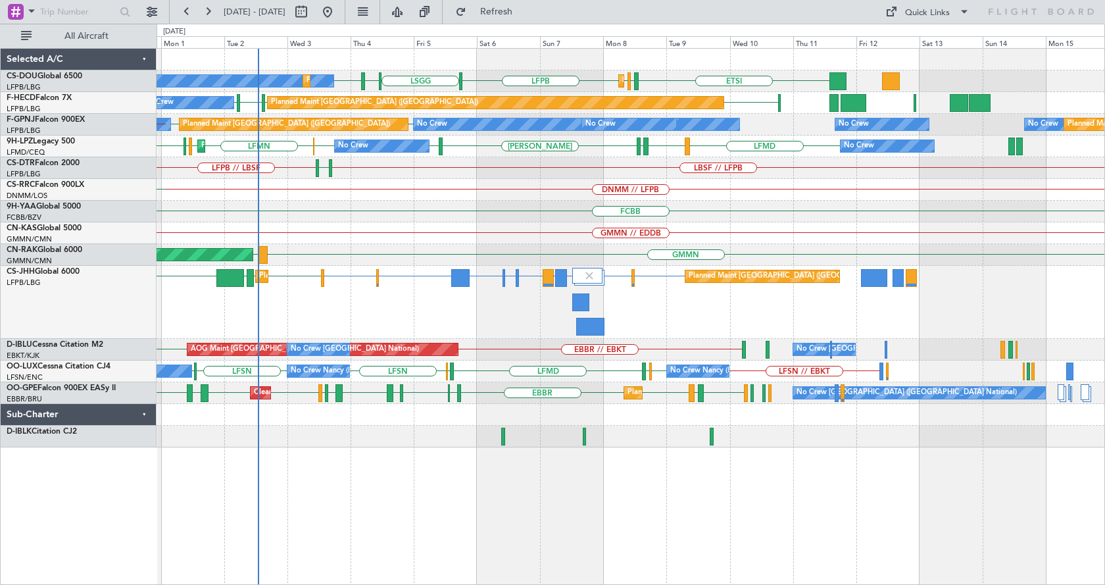
click at [437, 426] on div "ETSI LIML LFPB EGGW LFPB LFPB [GEOGRAPHIC_DATA] No Crew Planned Maint [GEOGRAPH…" at bounding box center [631, 316] width 948 height 537
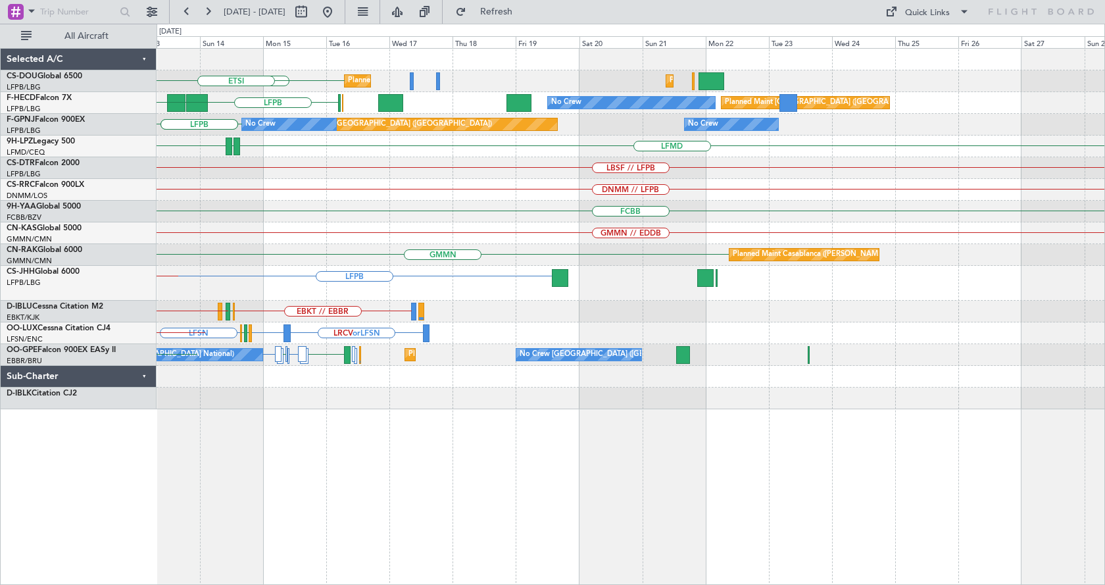
click at [593, 364] on div "LFPB Planned Maint [GEOGRAPHIC_DATA] ([GEOGRAPHIC_DATA]) Planned Maint [GEOGRAP…" at bounding box center [631, 229] width 948 height 360
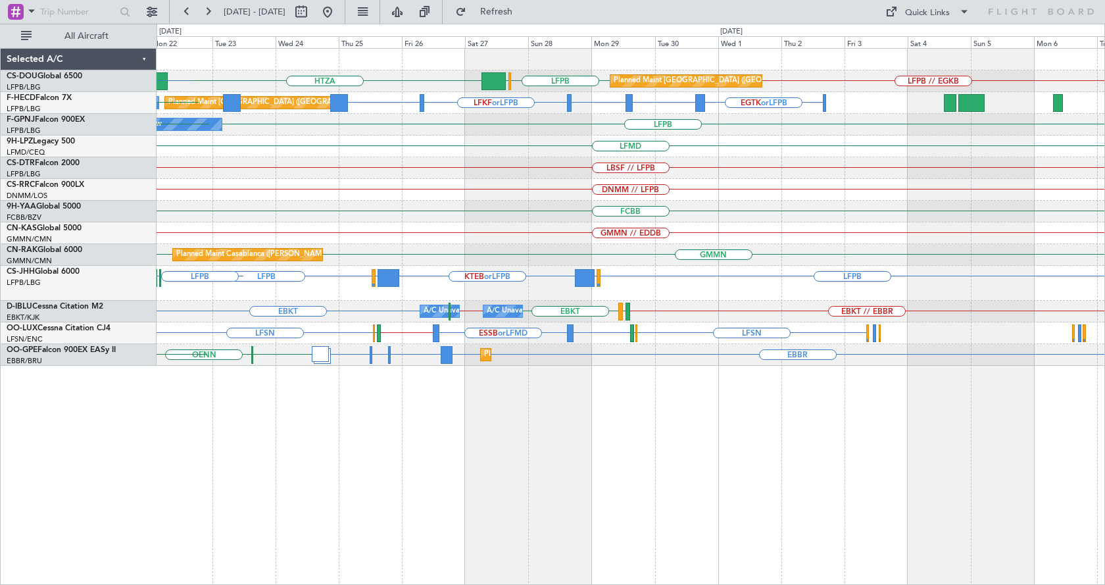
click at [458, 479] on div "HTZA LFPB // EGKB LFPB [GEOGRAPHIC_DATA] Planned Maint [GEOGRAPHIC_DATA] ([GEOG…" at bounding box center [631, 316] width 948 height 537
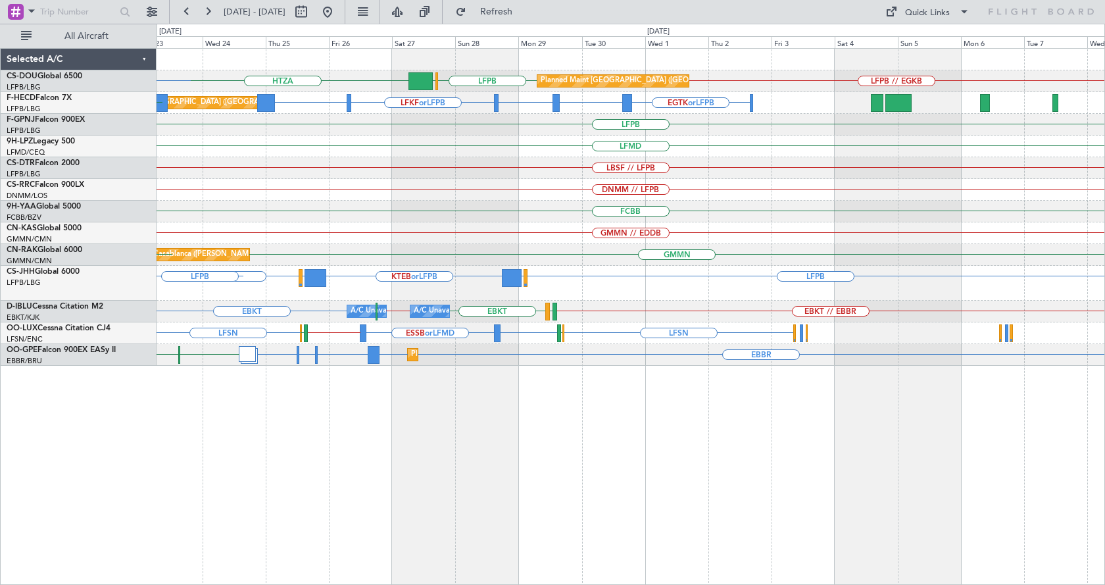
click at [345, 519] on div "HTZA LFPB // EGKB LFPB [GEOGRAPHIC_DATA] Planned Maint [GEOGRAPHIC_DATA] ([GEOG…" at bounding box center [631, 316] width 948 height 537
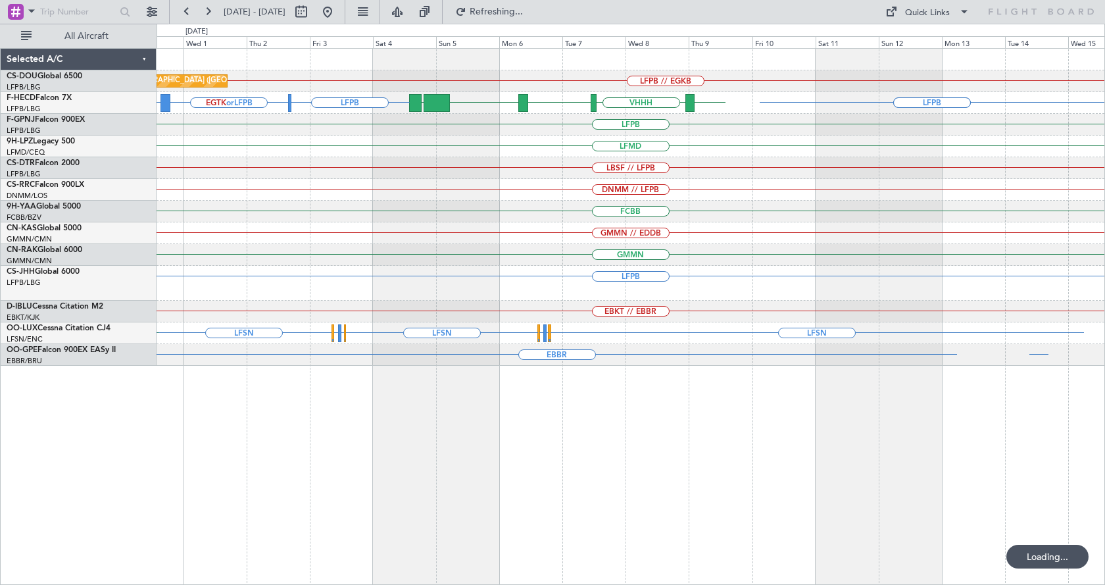
click at [284, 525] on div "LFPB // EGKB Planned Maint [GEOGRAPHIC_DATA] ([GEOGRAPHIC_DATA]) LFPB LFPB LFPB…" at bounding box center [631, 316] width 948 height 537
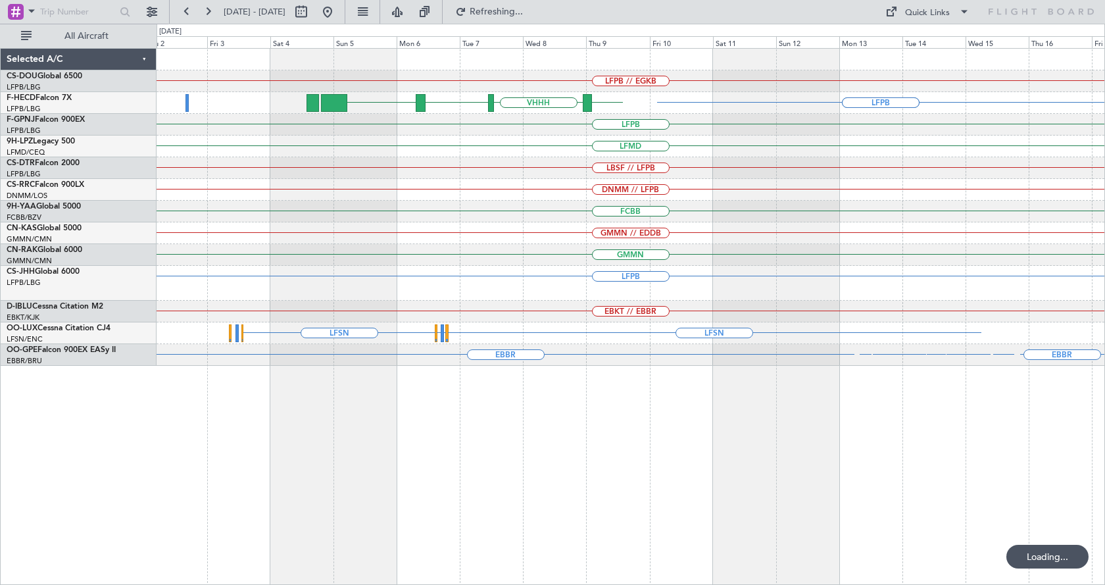
click at [800, 506] on div "LFPB // EGKB Planned Maint [GEOGRAPHIC_DATA] ([GEOGRAPHIC_DATA]) LFPB LFPB ZBAA…" at bounding box center [631, 316] width 948 height 537
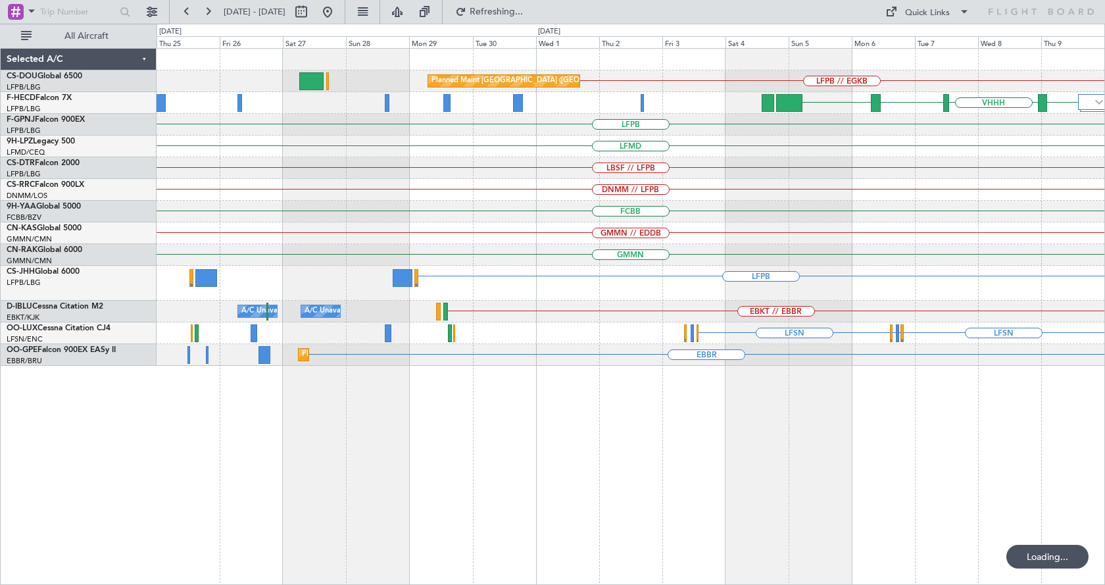
click at [871, 488] on div "LFPB // EGKB Planned Maint [GEOGRAPHIC_DATA] ([GEOGRAPHIC_DATA]) Planned Maint …" at bounding box center [631, 316] width 948 height 537
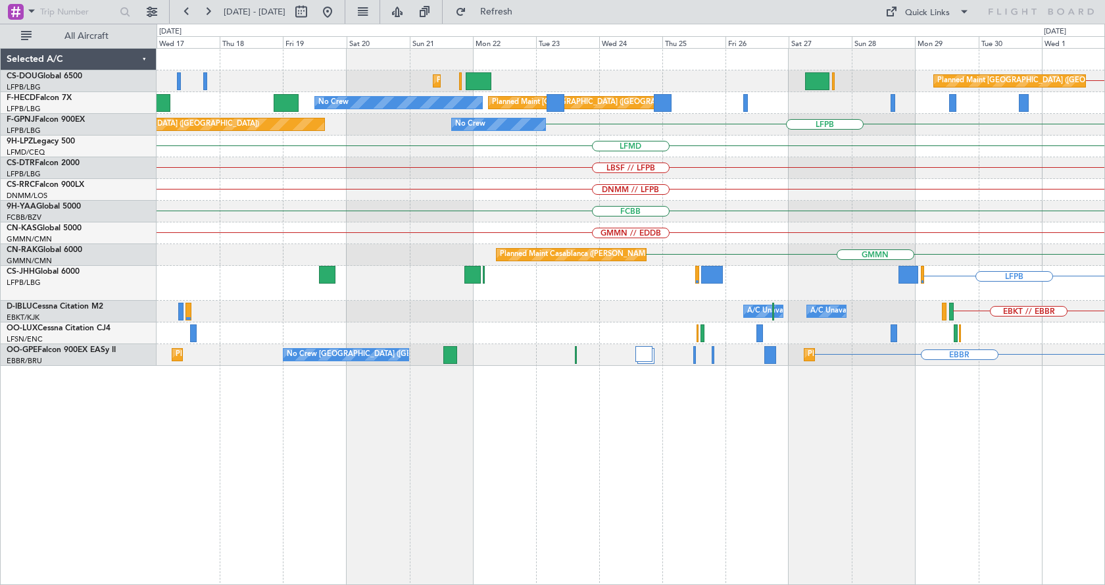
click at [1010, 464] on div "LFPB // EGKB Planned Maint [GEOGRAPHIC_DATA] ([GEOGRAPHIC_DATA]) Planned Maint …" at bounding box center [631, 316] width 948 height 537
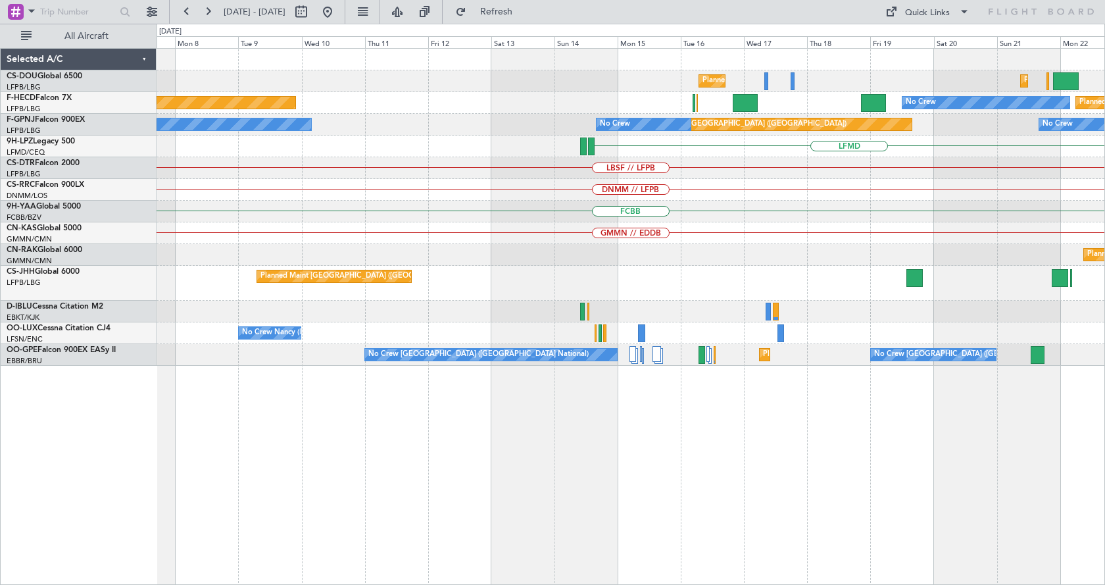
click at [852, 470] on div "Planned Maint [GEOGRAPHIC_DATA] ([GEOGRAPHIC_DATA]) Planned Maint [GEOGRAPHIC_D…" at bounding box center [631, 316] width 948 height 537
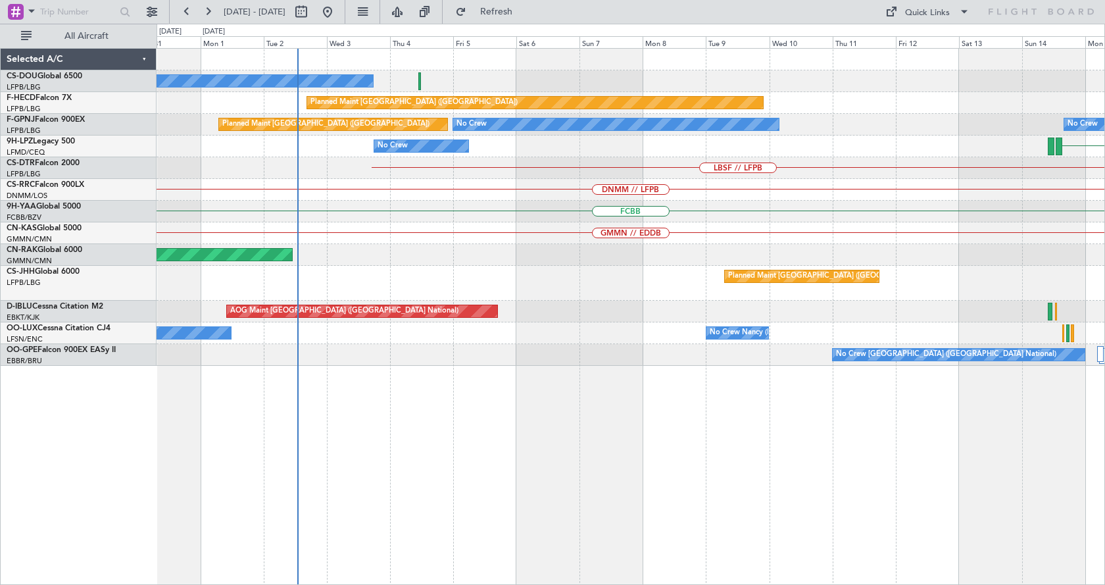
click at [774, 510] on div "No Crew Planned Maint [GEOGRAPHIC_DATA] ([GEOGRAPHIC_DATA]) Planned Maint [GEOG…" at bounding box center [631, 316] width 948 height 537
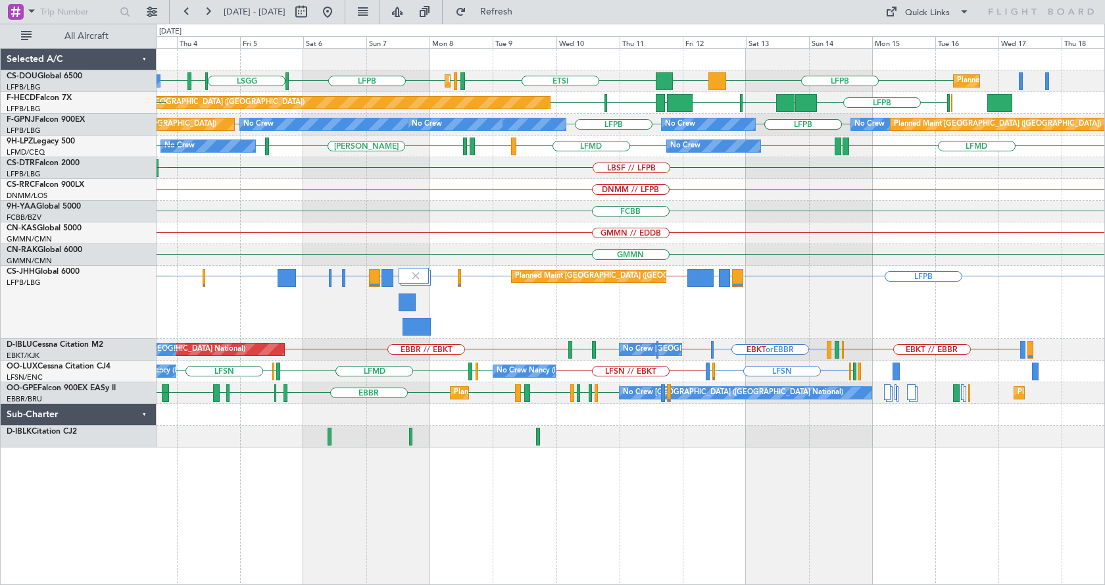
click at [545, 506] on div "ETSI LFPB LIML LFPB EGGW LFPB LFPB [GEOGRAPHIC_DATA] DGAA No Crew Planned Maint…" at bounding box center [631, 316] width 948 height 537
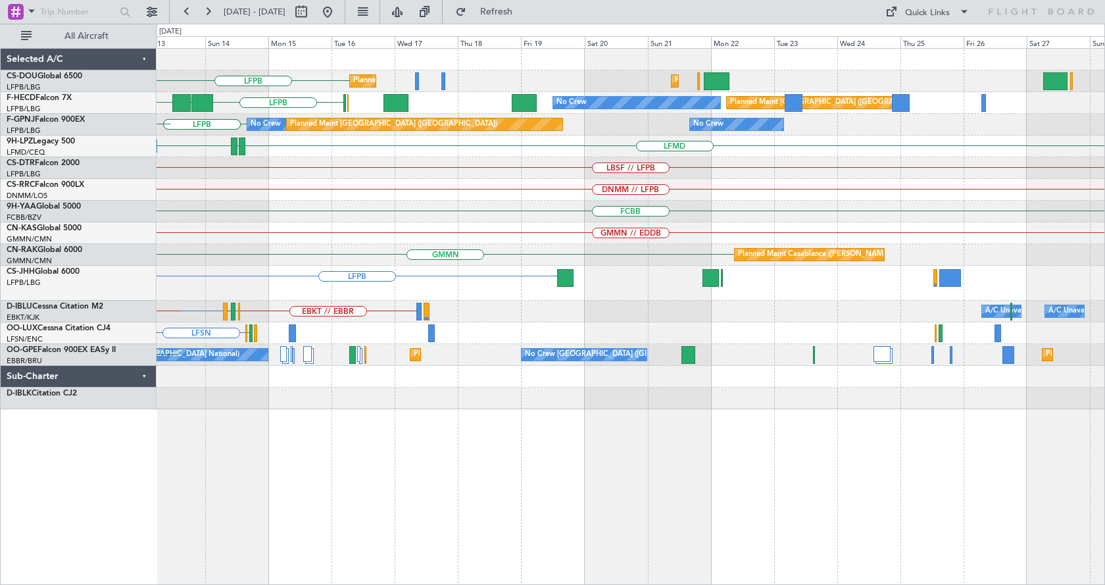
click at [229, 497] on div "LFPB Planned Maint [GEOGRAPHIC_DATA] ([GEOGRAPHIC_DATA]) Planned Maint [GEOGRAP…" at bounding box center [631, 316] width 948 height 537
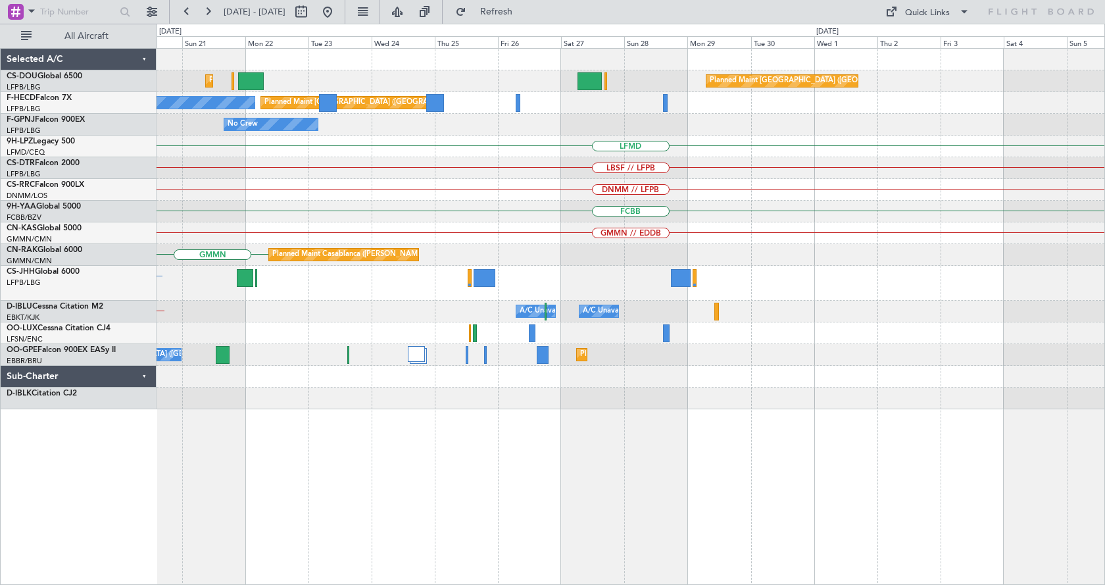
click at [304, 491] on div "Planned Maint [GEOGRAPHIC_DATA] ([GEOGRAPHIC_DATA]) Planned Maint [GEOGRAPHIC_D…" at bounding box center [631, 316] width 948 height 537
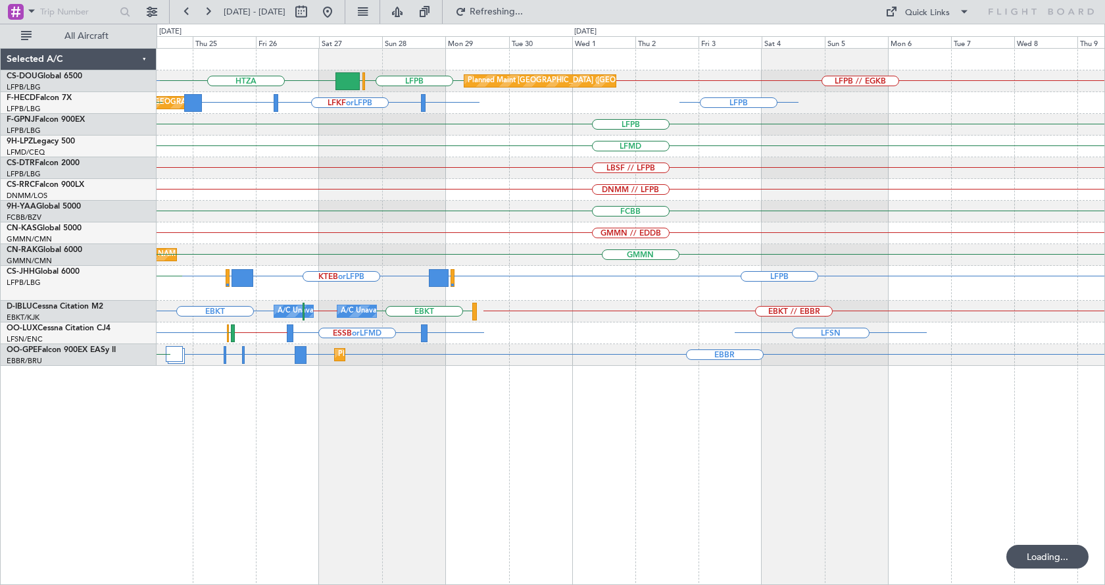
click at [578, 487] on div "HTZA LFPB // EGKB LFPB [GEOGRAPHIC_DATA] Planned Maint [GEOGRAPHIC_DATA] ([GEOG…" at bounding box center [631, 316] width 948 height 537
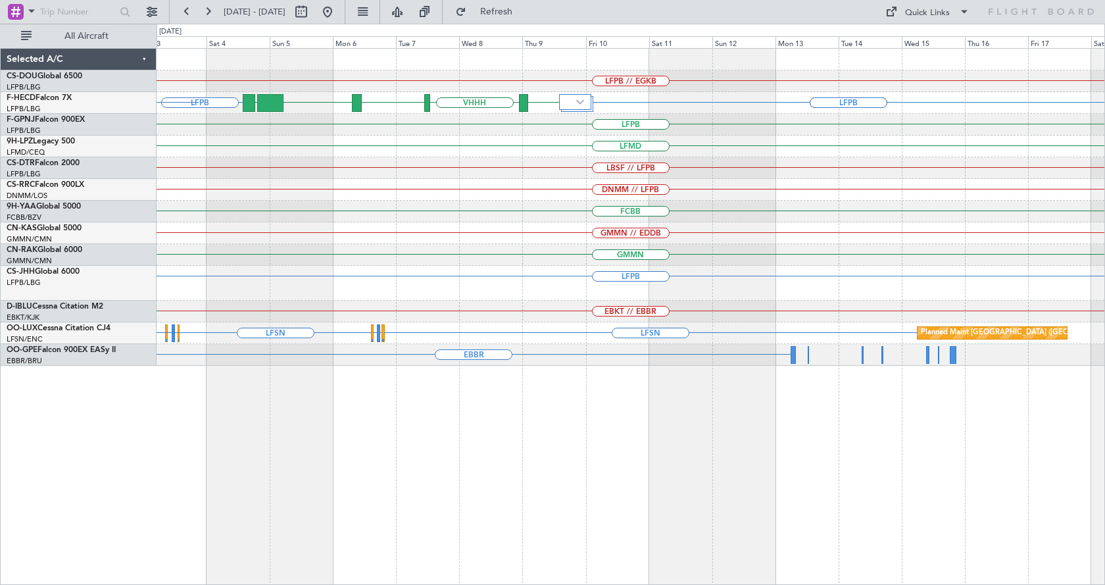
click at [240, 474] on div "LFPB // EGKB Planned Maint [GEOGRAPHIC_DATA] ([GEOGRAPHIC_DATA]) LFPB LFPB LFPB…" at bounding box center [631, 316] width 948 height 537
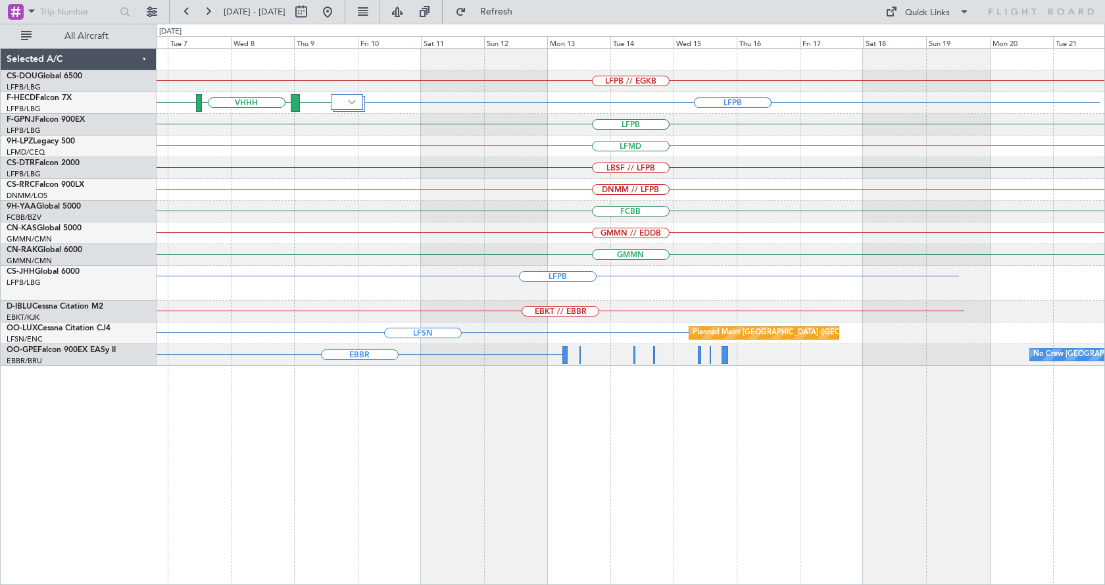
click at [320, 472] on div "LFPB // EGKB LFPB LFPB ZBAA VHHH RPLL WSSL HEGN LFPB LFPB LFMD LBSF // LFPB DNM…" at bounding box center [631, 316] width 948 height 537
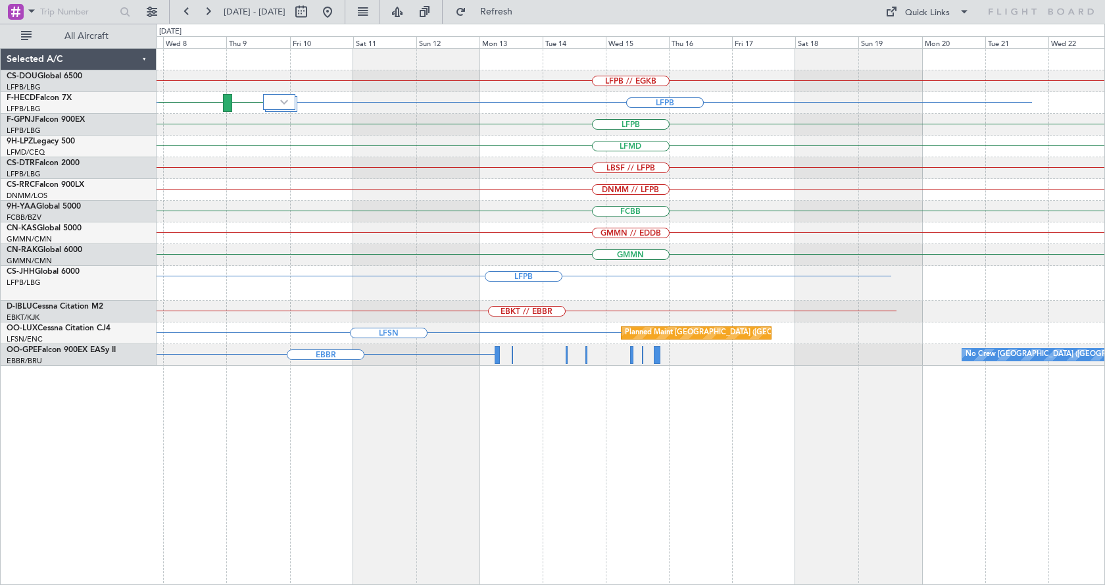
click at [1084, 473] on div "LFPB // EGKB LFPB LFPB ZBAA VHHH WSSL HEGN RPLL LFPB LFPB LFMD LBSF // LFPB DNM…" at bounding box center [631, 316] width 948 height 537
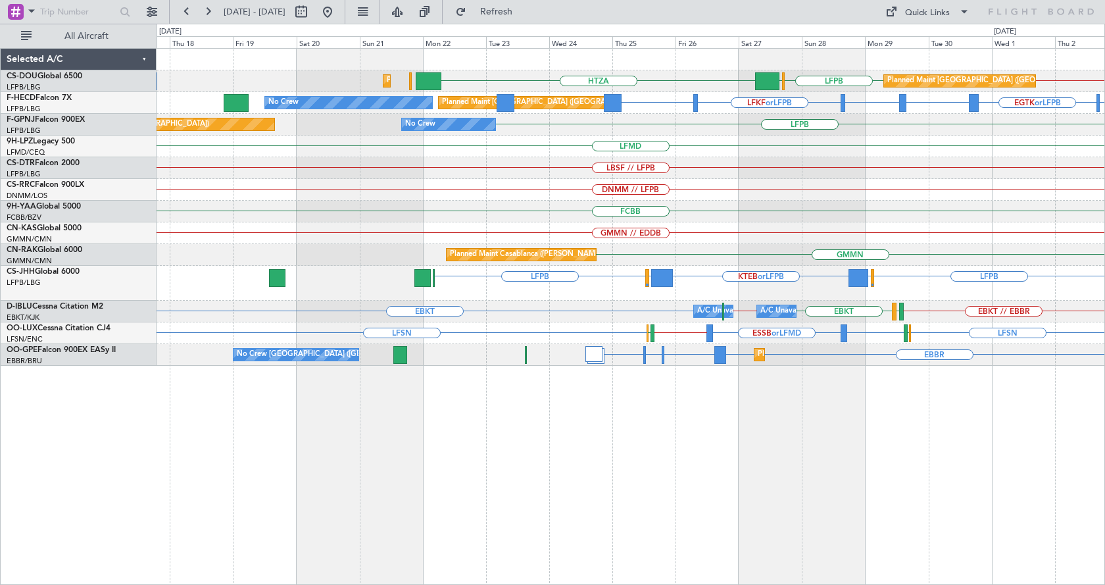
click at [849, 482] on div "Planned Maint [GEOGRAPHIC_DATA] ([GEOGRAPHIC_DATA]) HTZA LFPB // EGKB LFPB [GEO…" at bounding box center [631, 316] width 948 height 537
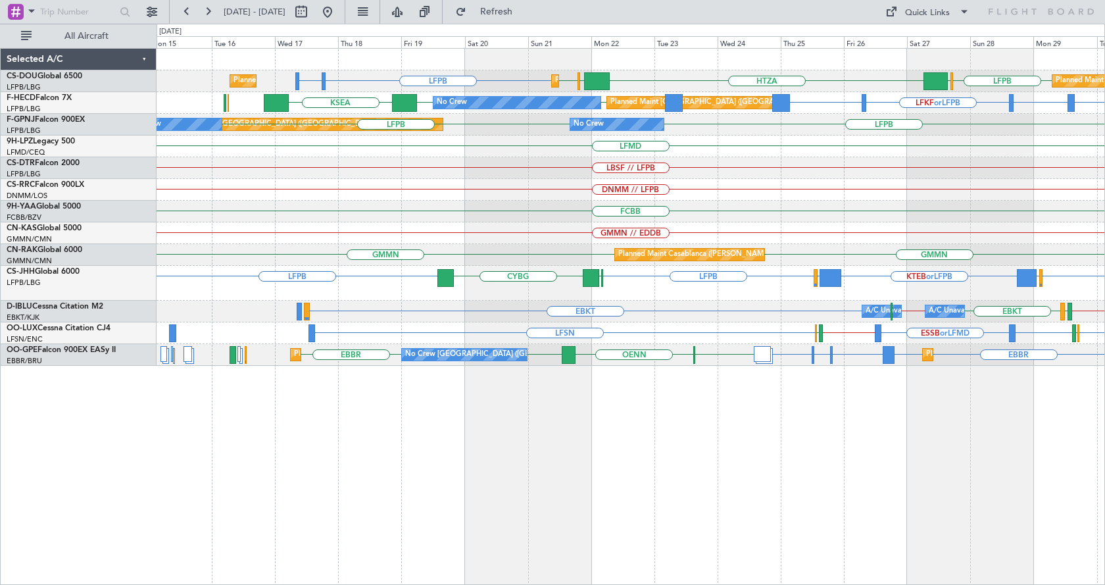
click at [766, 518] on div "Planned Maint [GEOGRAPHIC_DATA] ([GEOGRAPHIC_DATA]) Planned Maint [GEOGRAPHIC_D…" at bounding box center [631, 316] width 948 height 537
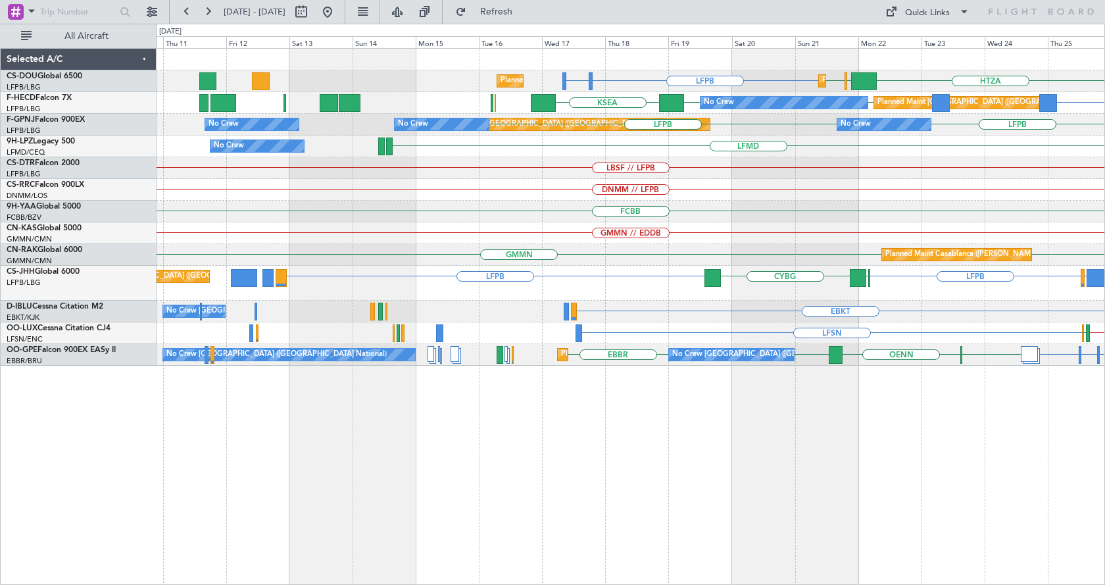
click at [789, 485] on div "Planned Maint [GEOGRAPHIC_DATA] ([GEOGRAPHIC_DATA]) LFPB LFTH or LFPB HTZA [GEO…" at bounding box center [631, 316] width 948 height 537
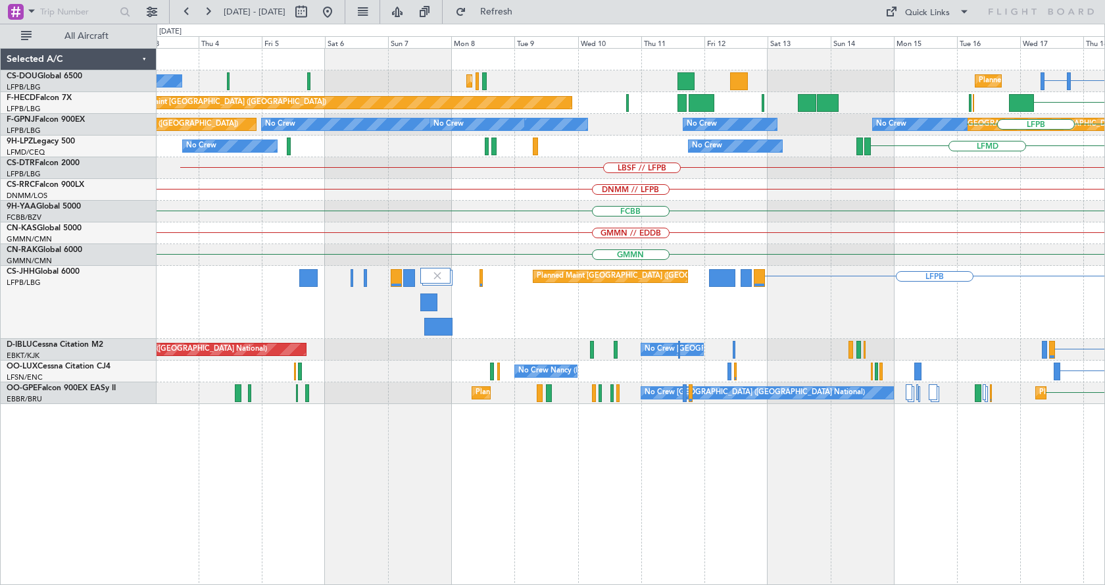
click at [705, 514] on div "LFPB LFTH or LFPB Planned Maint [GEOGRAPHIC_DATA] ([GEOGRAPHIC_DATA]) Planned M…" at bounding box center [631, 316] width 948 height 537
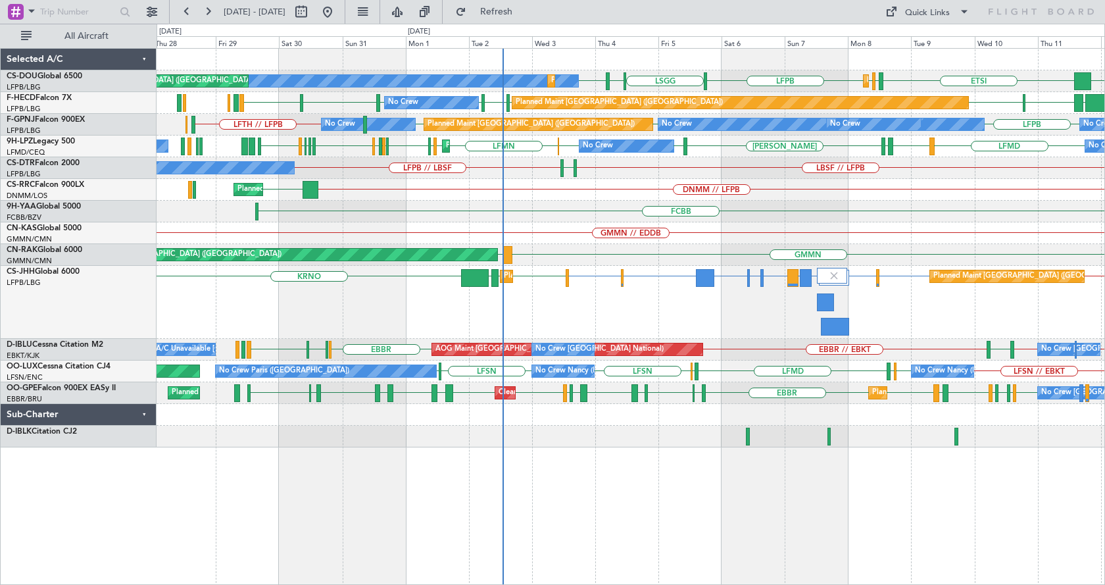
click at [297, 258] on div "ETSI EGGW LFPB LFPB [GEOGRAPHIC_DATA] DGAA LIML LFPB No Crew Planned Maint [GEO…" at bounding box center [631, 248] width 948 height 399
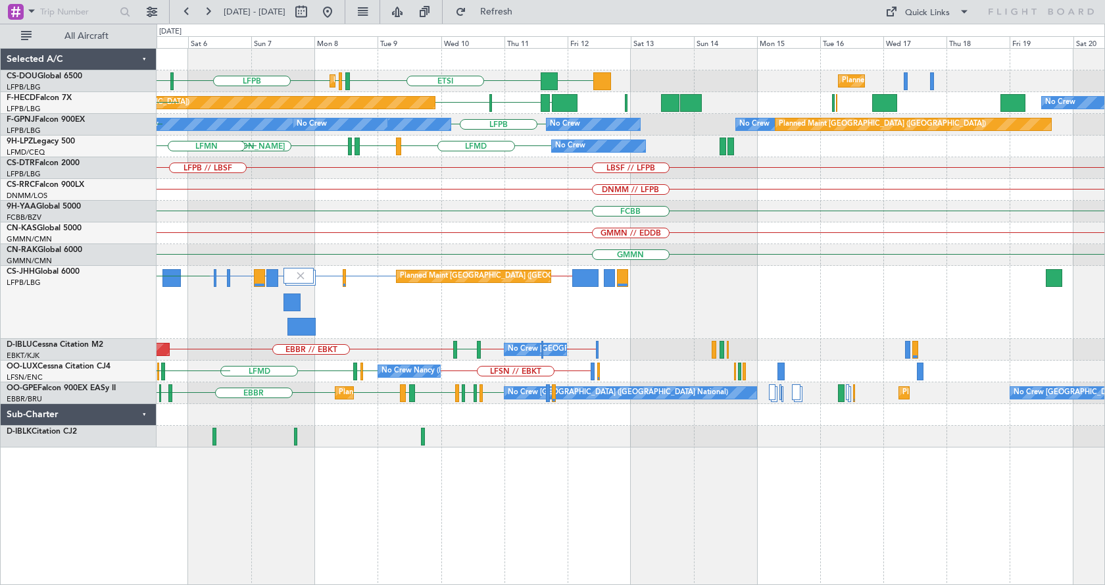
click at [296, 258] on div "ETSI EGGW LFPB LFPB [GEOGRAPHIC_DATA] DGAA Planned Maint [GEOGRAPHIC_DATA] ([GE…" at bounding box center [631, 248] width 948 height 399
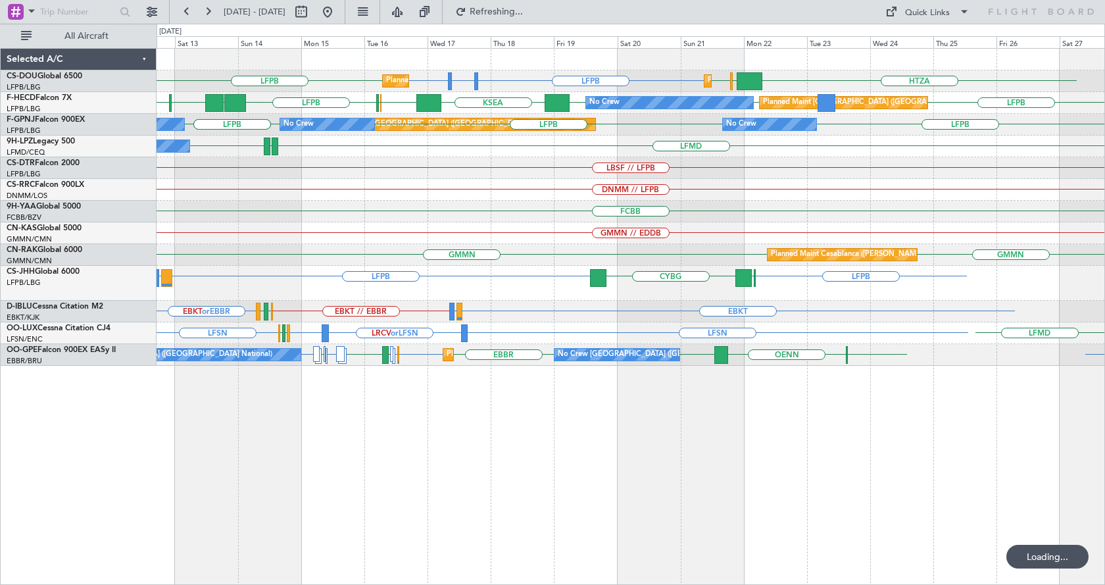
click at [401, 224] on div "LFPB LFTH or LFPB LFPB LFPB HTZA [GEOGRAPHIC_DATA] LFPB Planned Maint [GEOGRAPH…" at bounding box center [631, 207] width 948 height 317
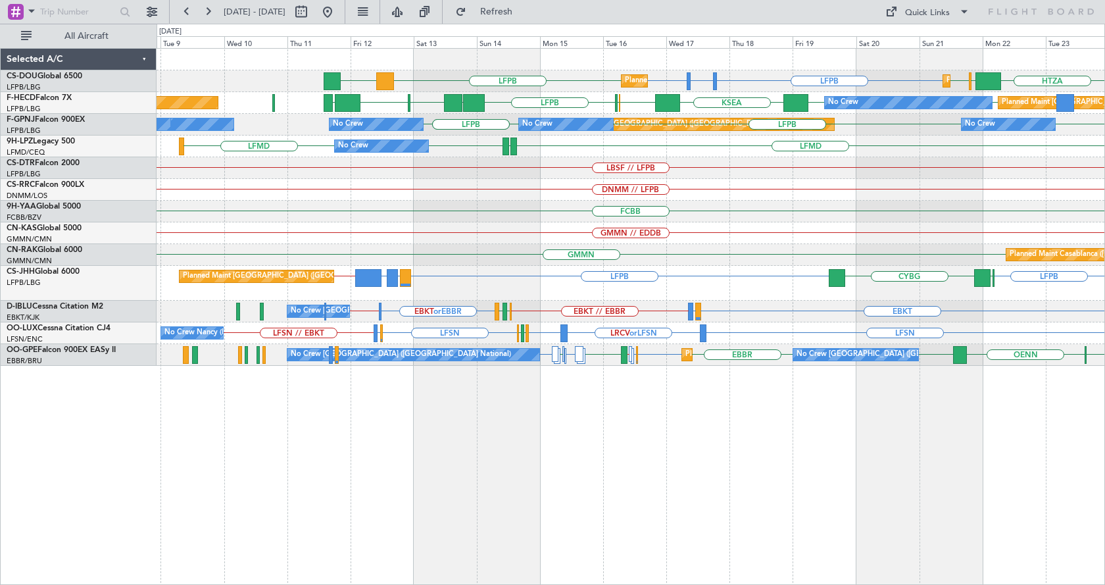
click at [611, 221] on div "FCBB" at bounding box center [631, 212] width 948 height 22
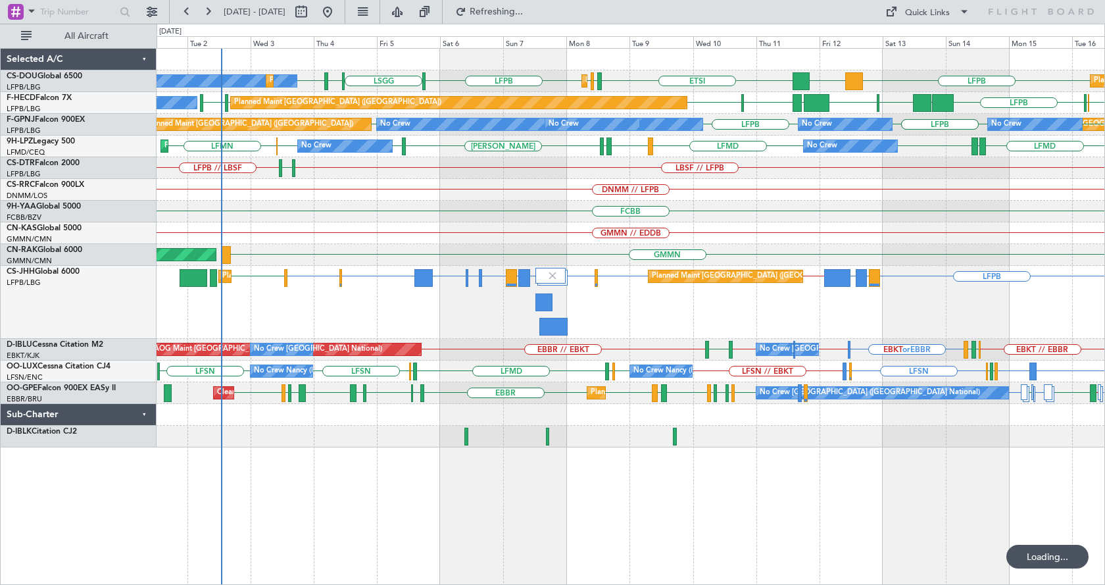
click at [435, 251] on div "Planned Maint [GEOGRAPHIC_DATA] ([GEOGRAPHIC_DATA]) Planned Maint [GEOGRAPHIC_D…" at bounding box center [631, 248] width 948 height 399
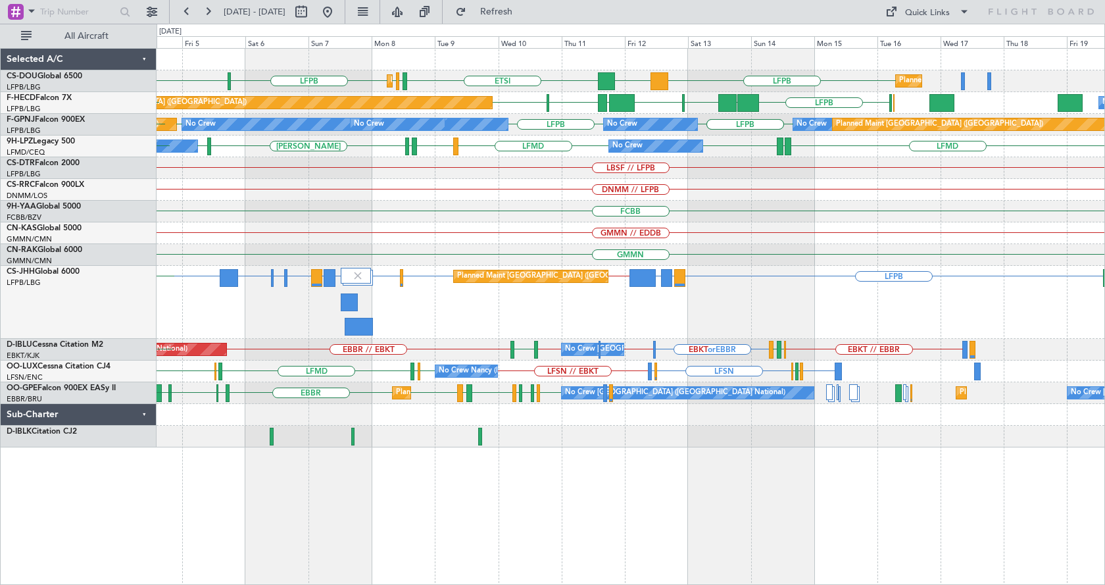
click at [544, 242] on div "GMMN // EDDB" at bounding box center [631, 233] width 948 height 22
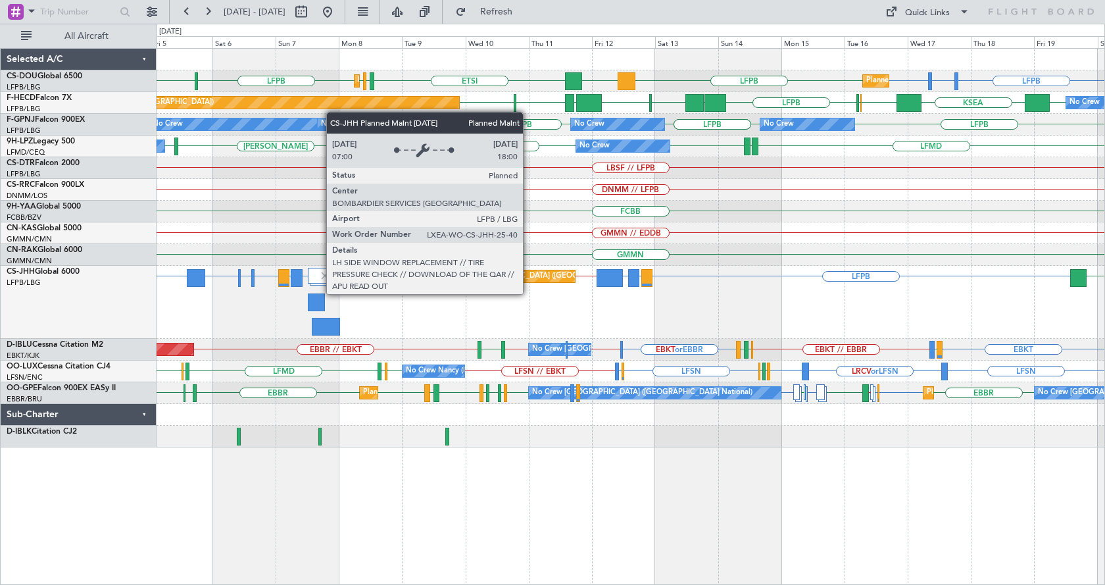
click at [850, 209] on div "FCBB" at bounding box center [631, 212] width 948 height 22
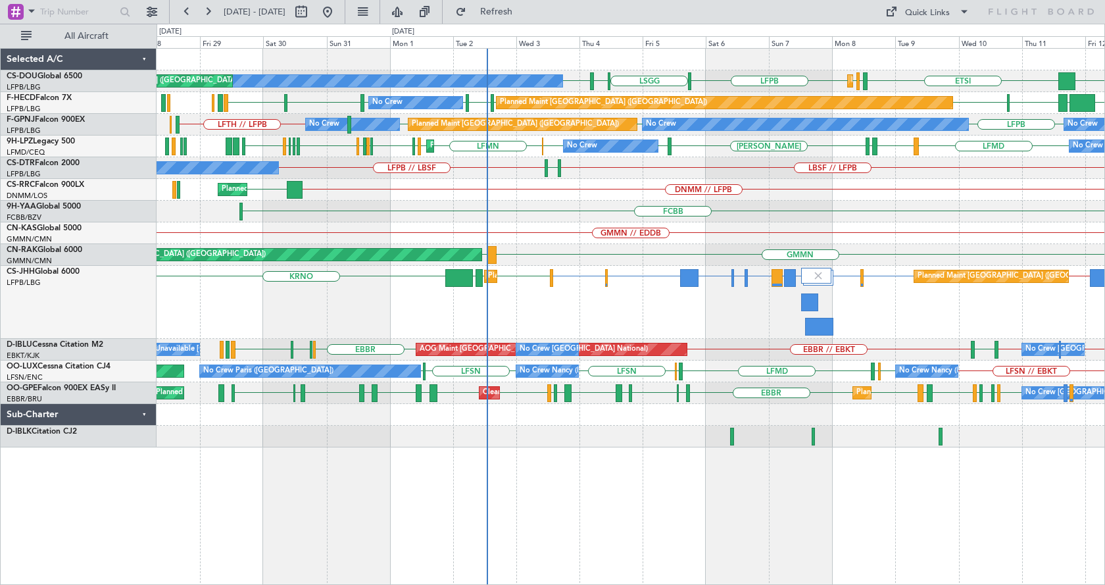
click at [343, 541] on div "LIML LFPB DGAA ETSI EGGW LFPB LFPB [GEOGRAPHIC_DATA] Planned Maint [GEOGRAPHIC_…" at bounding box center [631, 316] width 948 height 537
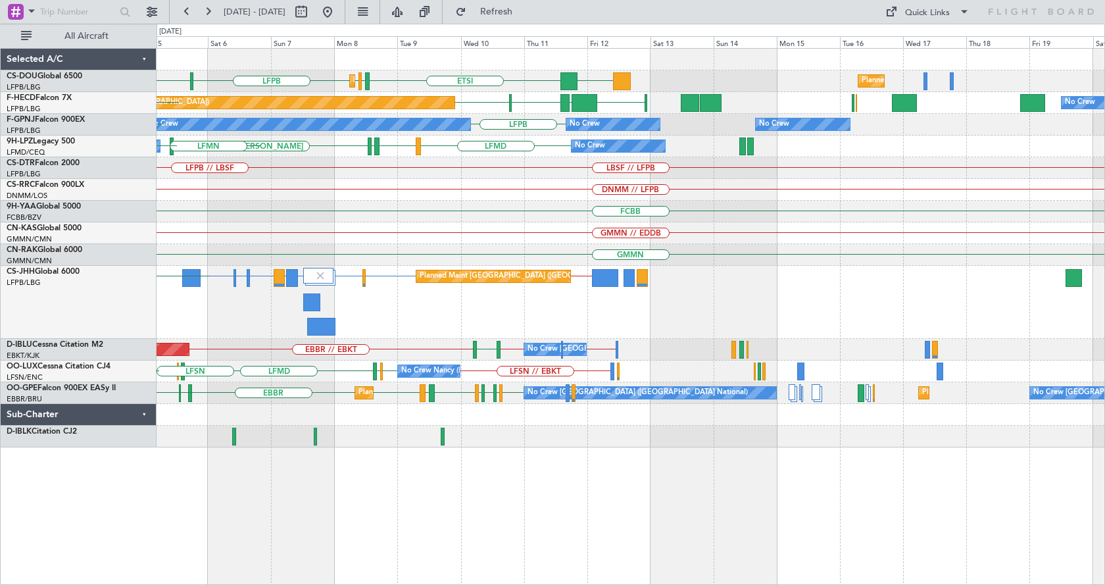
click at [234, 574] on div "DGAA ETSI EGGW LFPB LFPB [GEOGRAPHIC_DATA] Planned Maint [GEOGRAPHIC_DATA] ([GE…" at bounding box center [631, 316] width 948 height 537
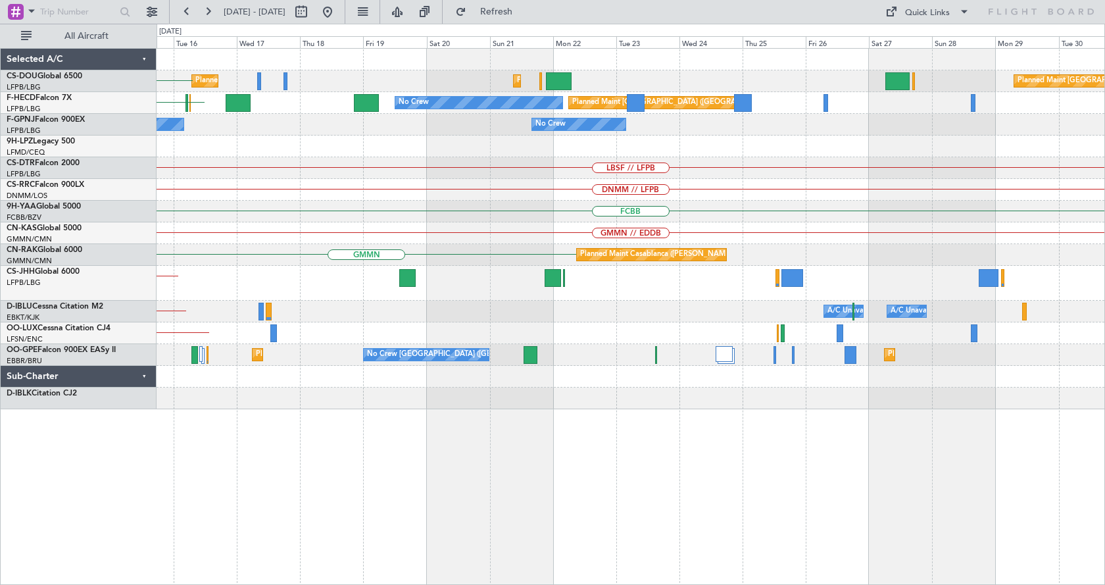
click at [153, 584] on html "[DATE] - [DATE] Refresh Quick Links All Aircraft Planned Maint [GEOGRAPHIC_DATA…" at bounding box center [552, 292] width 1105 height 585
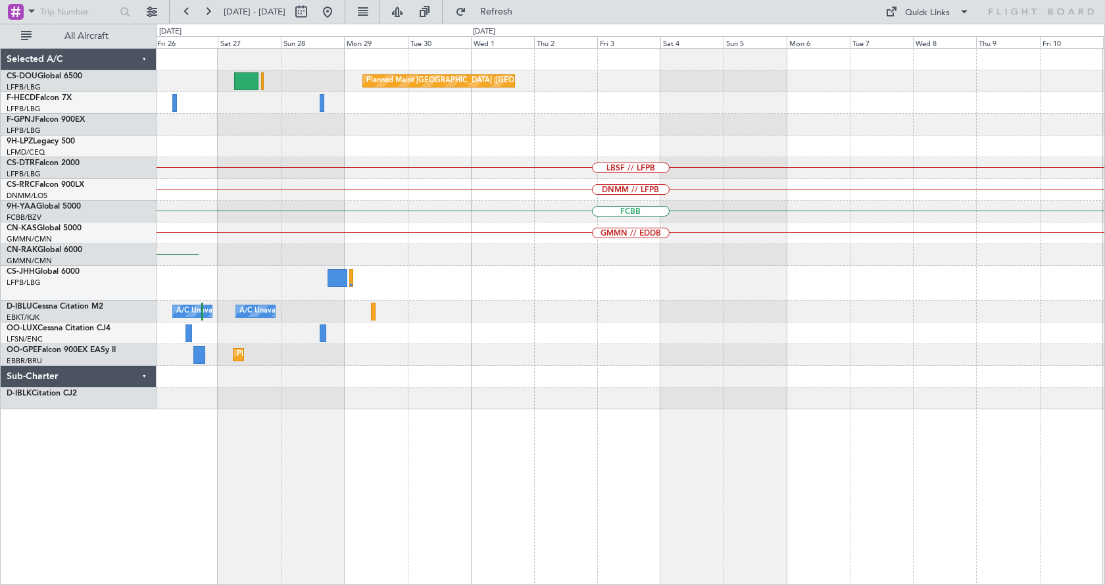
click at [115, 584] on html "[DATE] - [DATE] Refresh Quick Links All Aircraft Planned Maint [GEOGRAPHIC_DATA…" at bounding box center [552, 292] width 1105 height 585
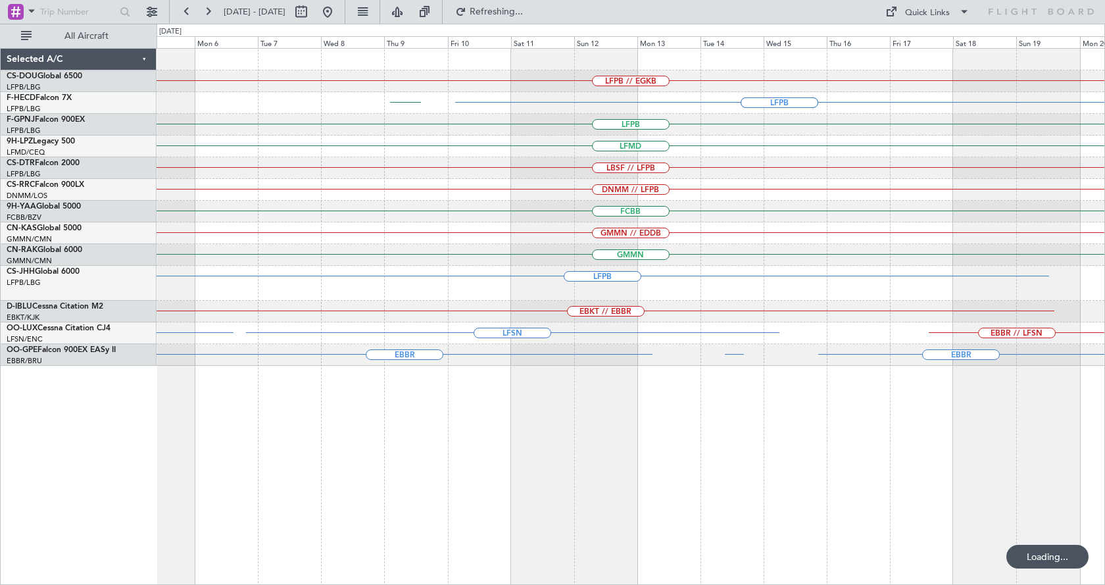
click at [518, 517] on div "LFPB // EGKB Planned Maint [GEOGRAPHIC_DATA] ([GEOGRAPHIC_DATA]) LFPB LFPB ZBAA…" at bounding box center [631, 316] width 948 height 537
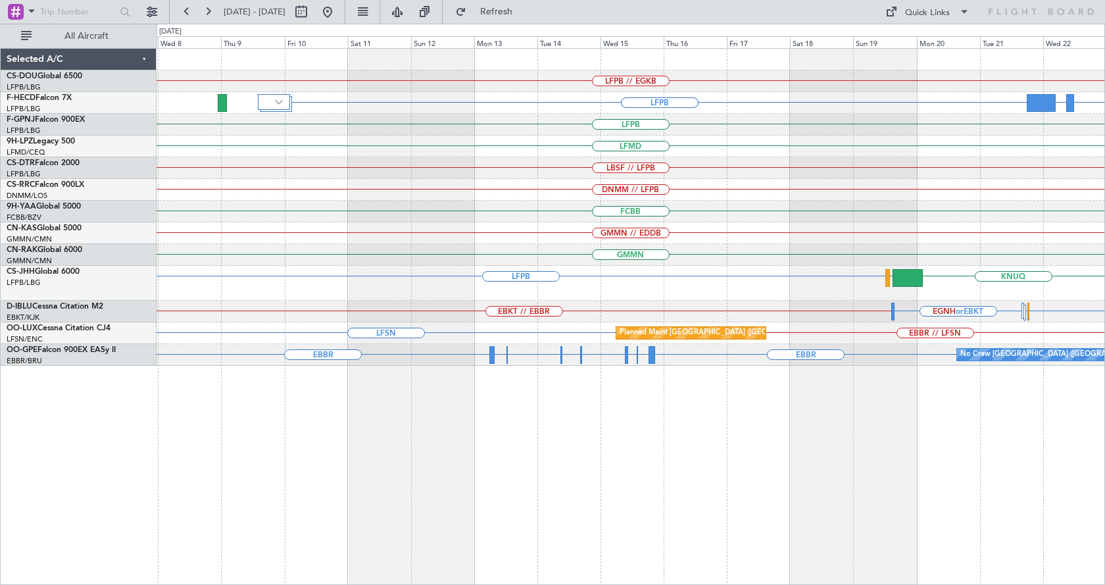
click at [988, 509] on div "LFPB // EGKB LFPB LFPB VHHH or LFPB ZBAA or LFPB RJTT or LFPB UTTT or LFPB LFPB…" at bounding box center [631, 316] width 948 height 537
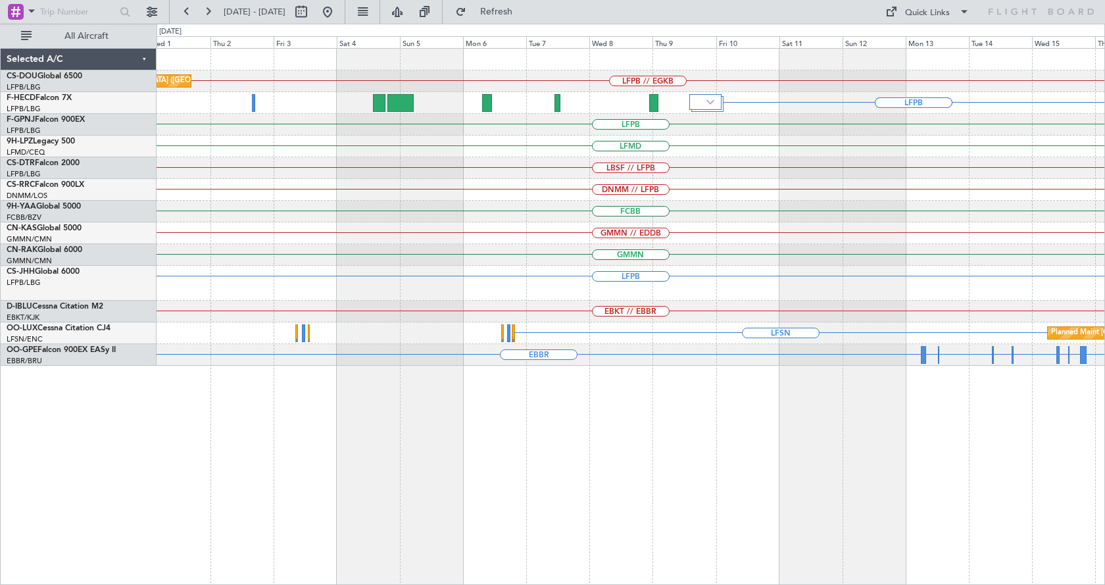
click at [1104, 497] on html "[DATE] - [DATE] Refresh Quick Links All Aircraft LFPB // EGKB Planned Maint [GE…" at bounding box center [552, 292] width 1105 height 585
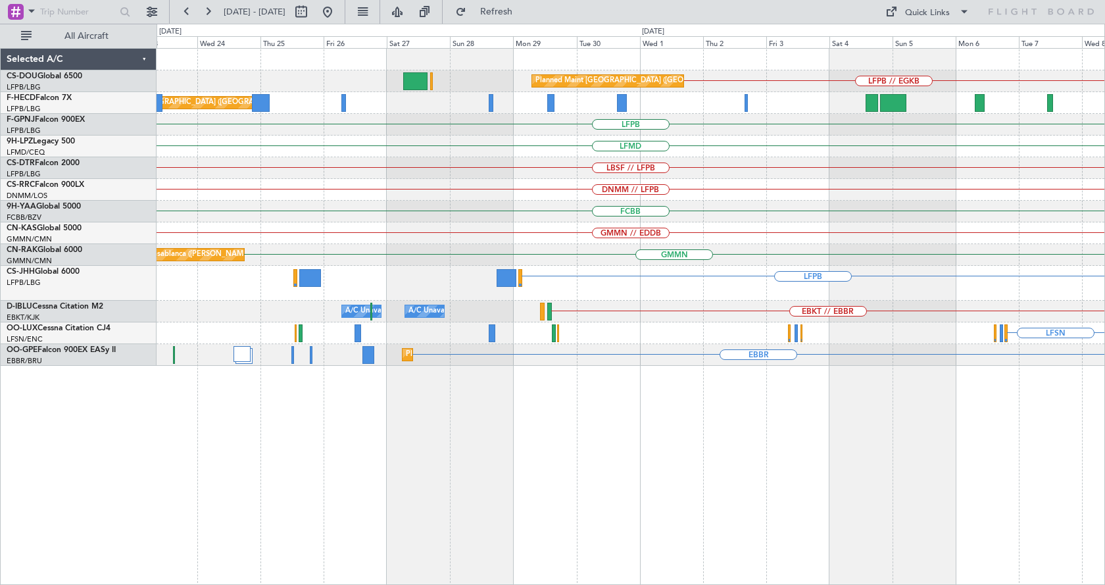
click at [1104, 506] on html "[DATE] - [DATE] Refresh Quick Links All Aircraft LFPB // EGKB Planned Maint [GE…" at bounding box center [552, 292] width 1105 height 585
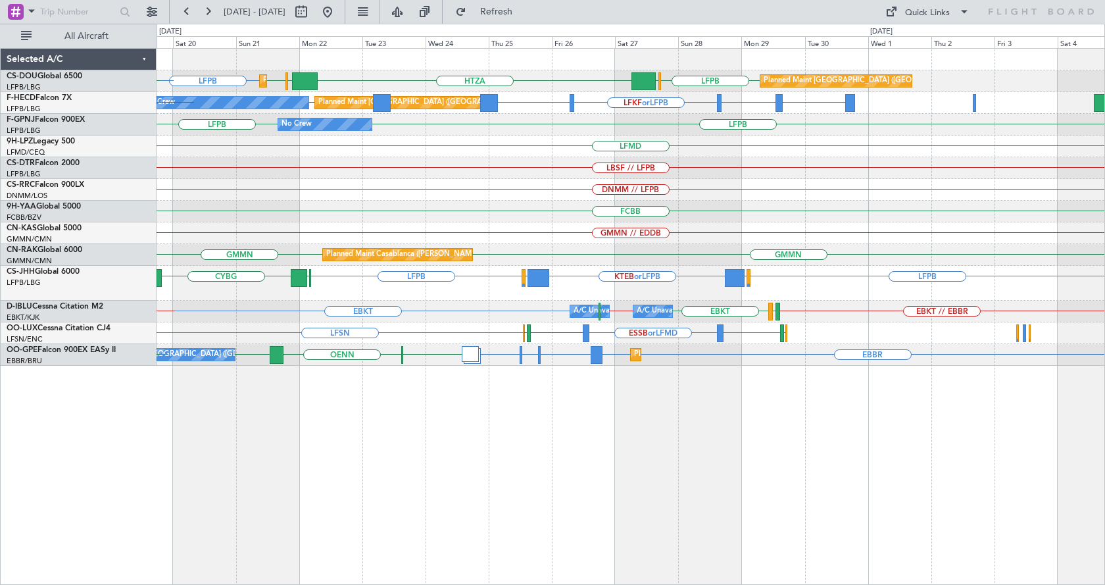
click at [0, 584] on html "[DATE] - [DATE] Refresh Quick Links All Aircraft LFPB Planned Maint [GEOGRAPHIC…" at bounding box center [552, 292] width 1105 height 585
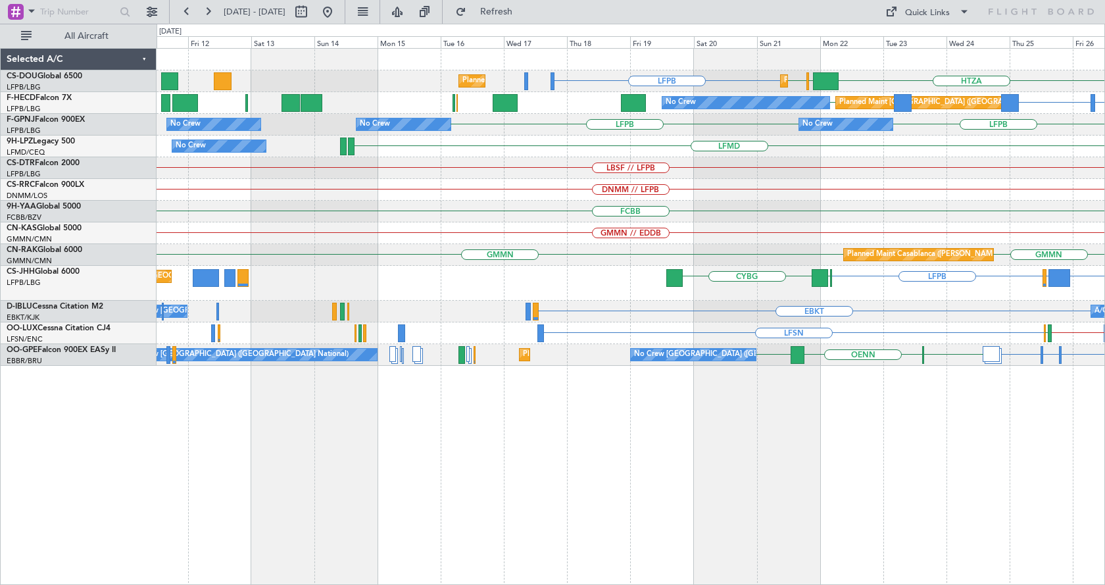
click at [891, 416] on div "Planned Maint [GEOGRAPHIC_DATA] ([GEOGRAPHIC_DATA]) LFPB HTZA [GEOGRAPHIC_DATA]…" at bounding box center [631, 316] width 948 height 537
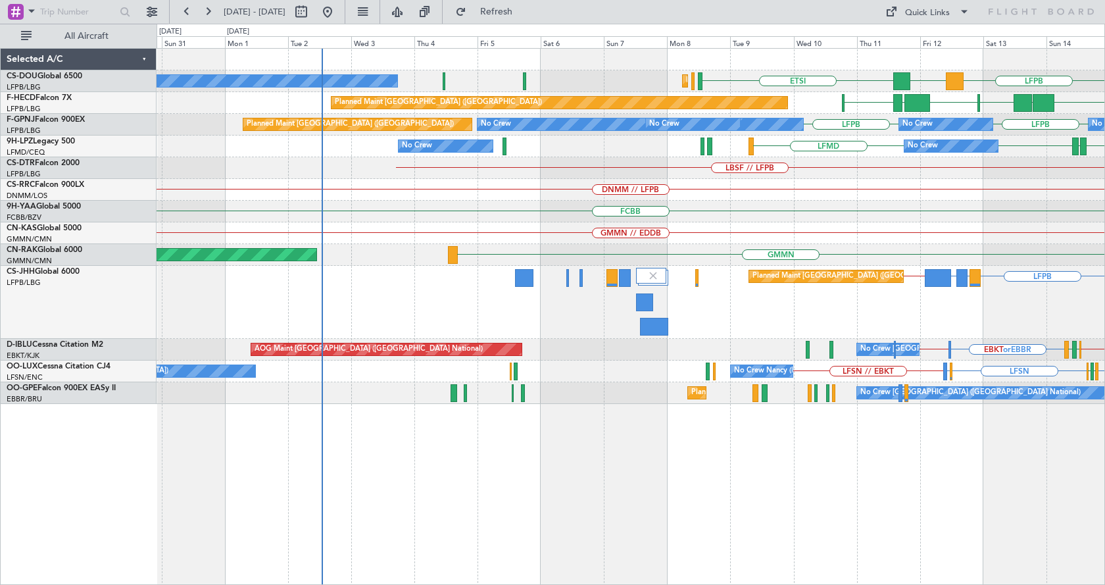
click at [1104, 479] on html "[DATE] - [DATE] Refresh Quick Links All Aircraft LFPB ETSI DGAA Planned Maint […" at bounding box center [552, 292] width 1105 height 585
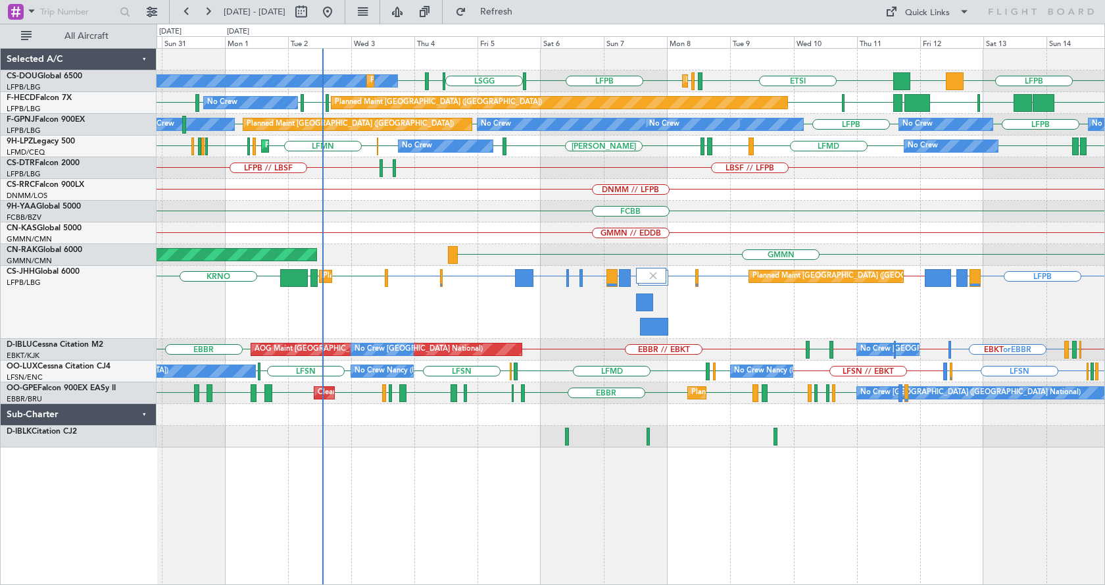
click at [379, 220] on div "FCBB" at bounding box center [631, 212] width 948 height 22
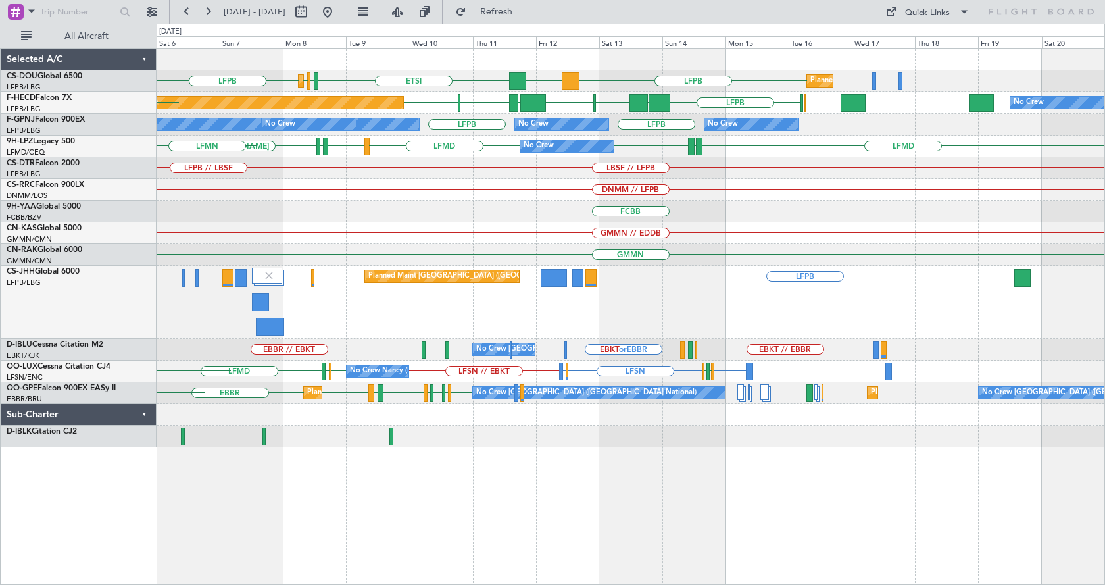
click at [393, 233] on div "GMMN // EDDB" at bounding box center [631, 233] width 948 height 22
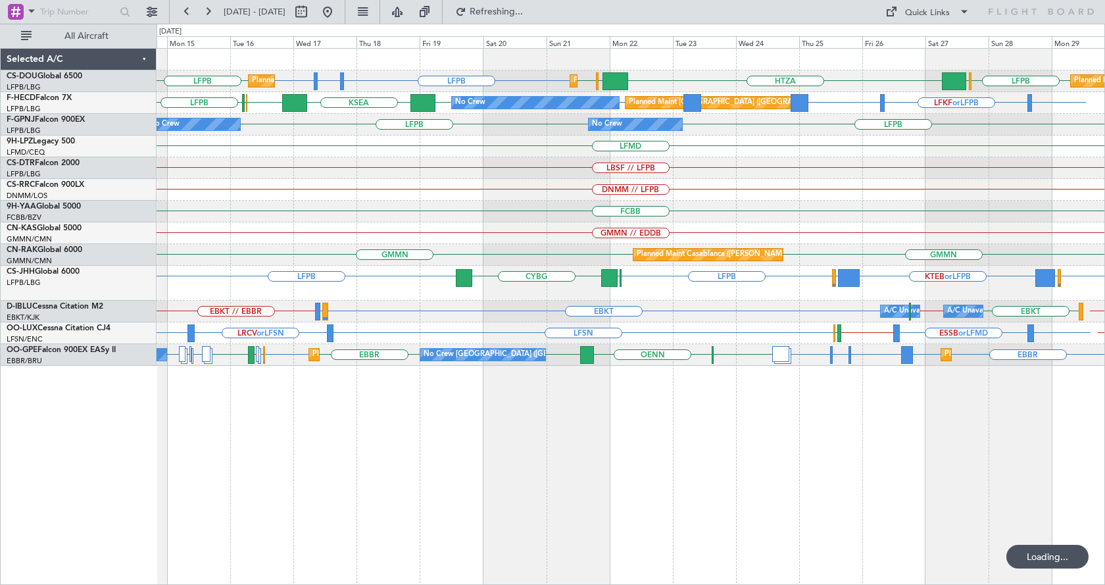
click at [636, 228] on div "Planned Maint [GEOGRAPHIC_DATA] ([GEOGRAPHIC_DATA]) Planned Maint [GEOGRAPHIC_D…" at bounding box center [631, 207] width 948 height 317
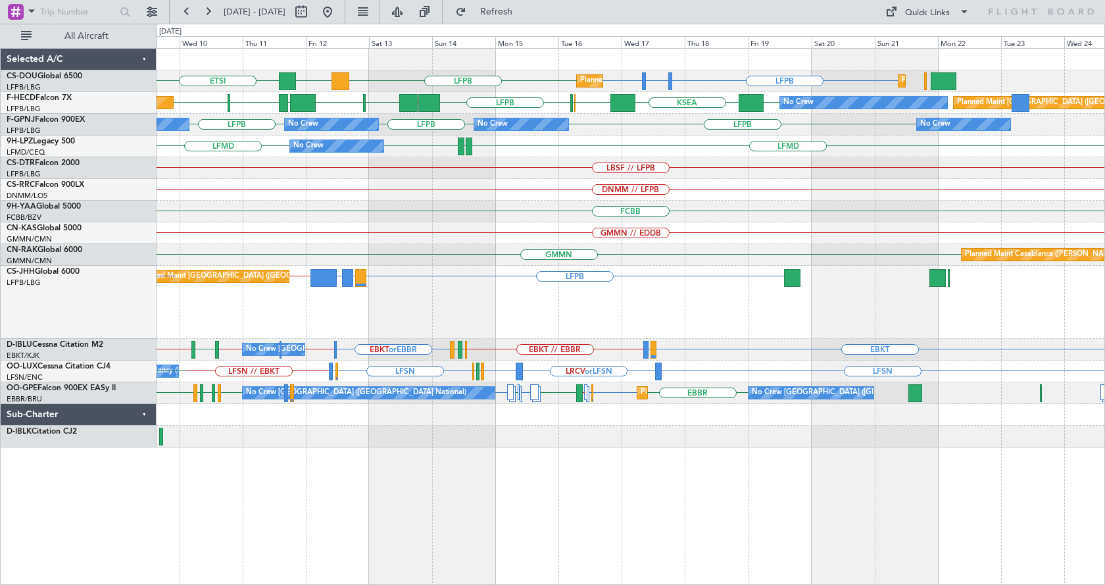
click at [562, 255] on div "LFPB LFTH or LFPB LFPB LFPB ETSI DGAA Planned Maint [GEOGRAPHIC_DATA] ([GEOGRAP…" at bounding box center [631, 248] width 948 height 399
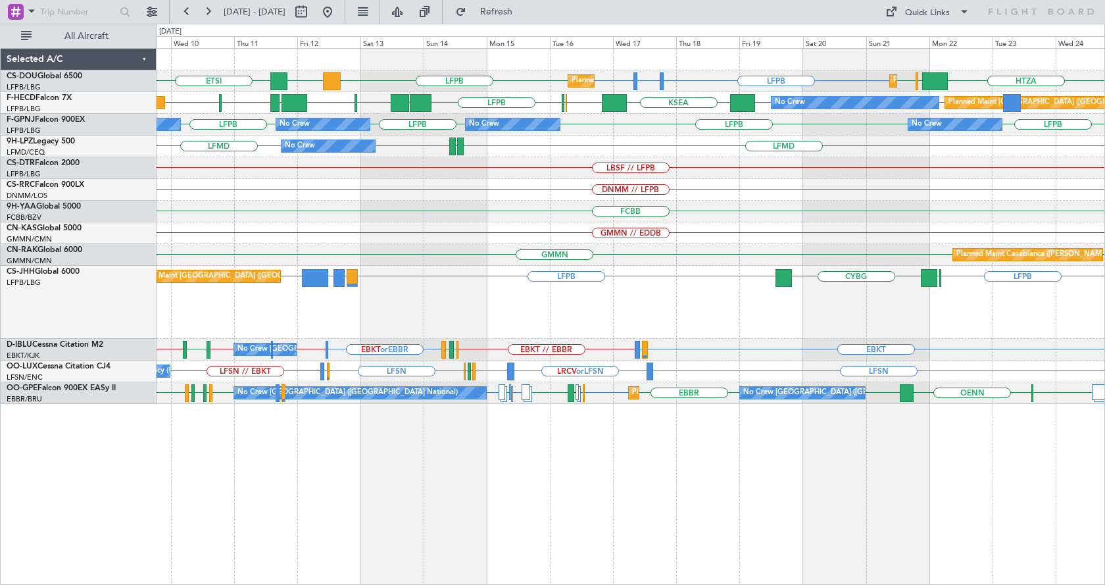
click at [648, 476] on div "Planned Maint [GEOGRAPHIC_DATA] ([GEOGRAPHIC_DATA]) Planned Maint [GEOGRAPHIC_D…" at bounding box center [631, 316] width 948 height 537
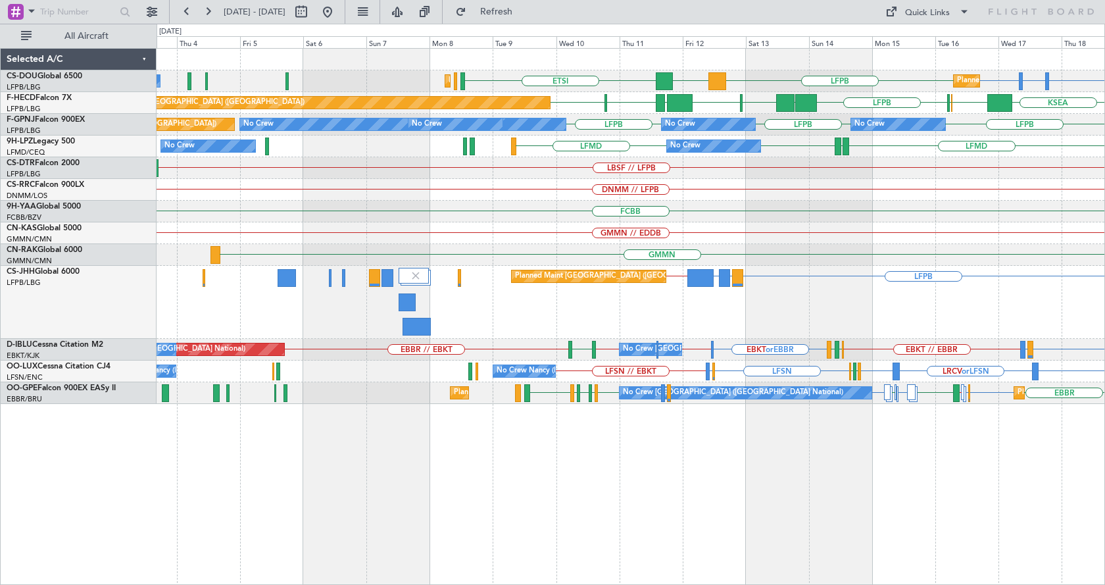
click at [1104, 499] on html "[DATE] - [DATE] Refresh Quick Links All Aircraft Planned Maint [GEOGRAPHIC_DATA…" at bounding box center [552, 292] width 1105 height 585
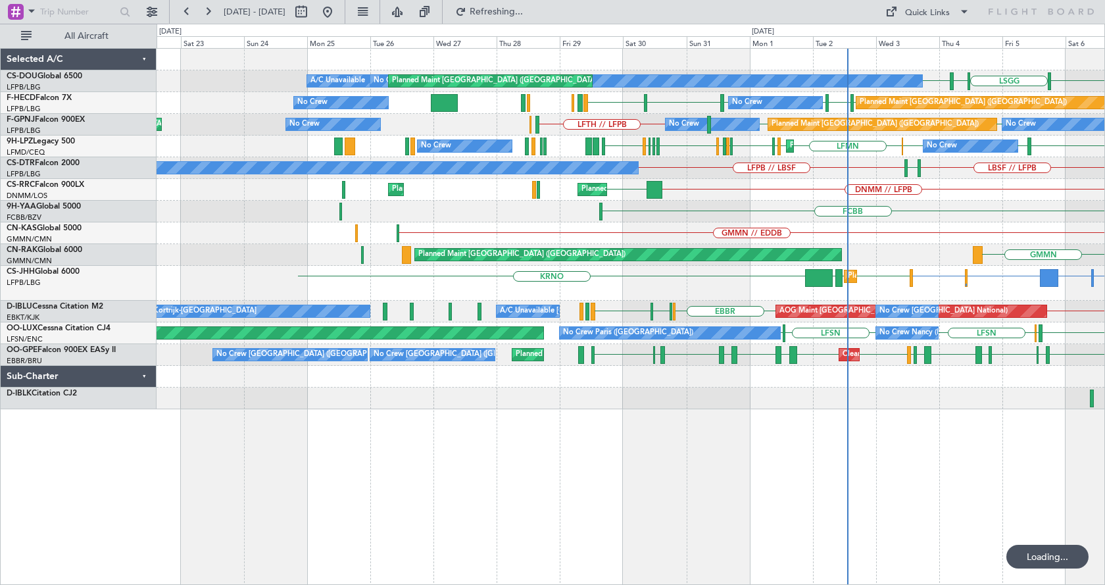
click at [420, 506] on div "LIML LFPB LFPB [GEOGRAPHIC_DATA] Planned Maint [GEOGRAPHIC_DATA] ([GEOGRAPHIC_D…" at bounding box center [631, 316] width 948 height 537
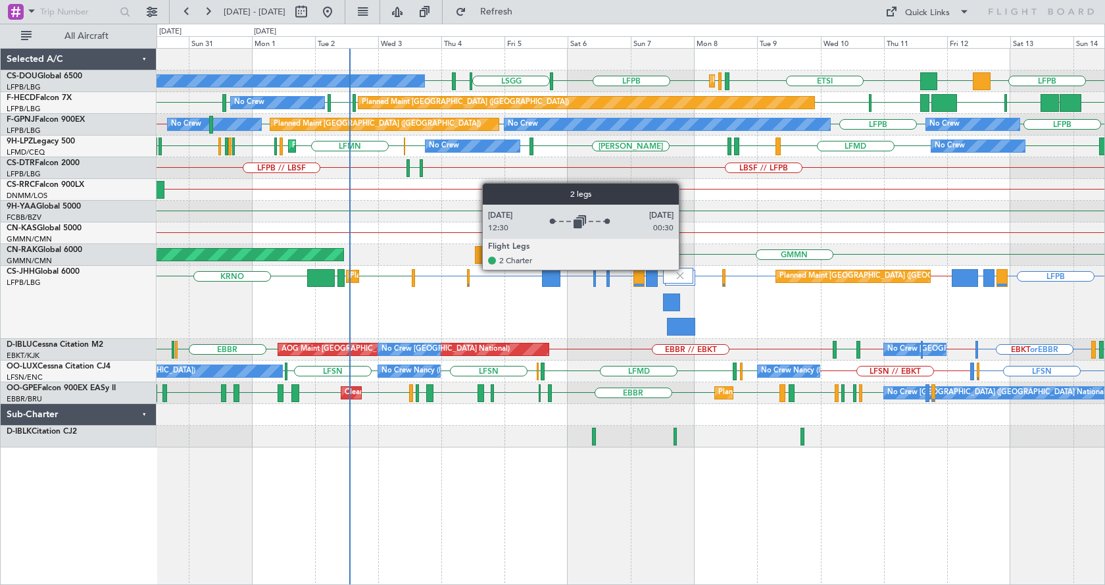
click at [685, 269] on div at bounding box center [678, 276] width 30 height 16
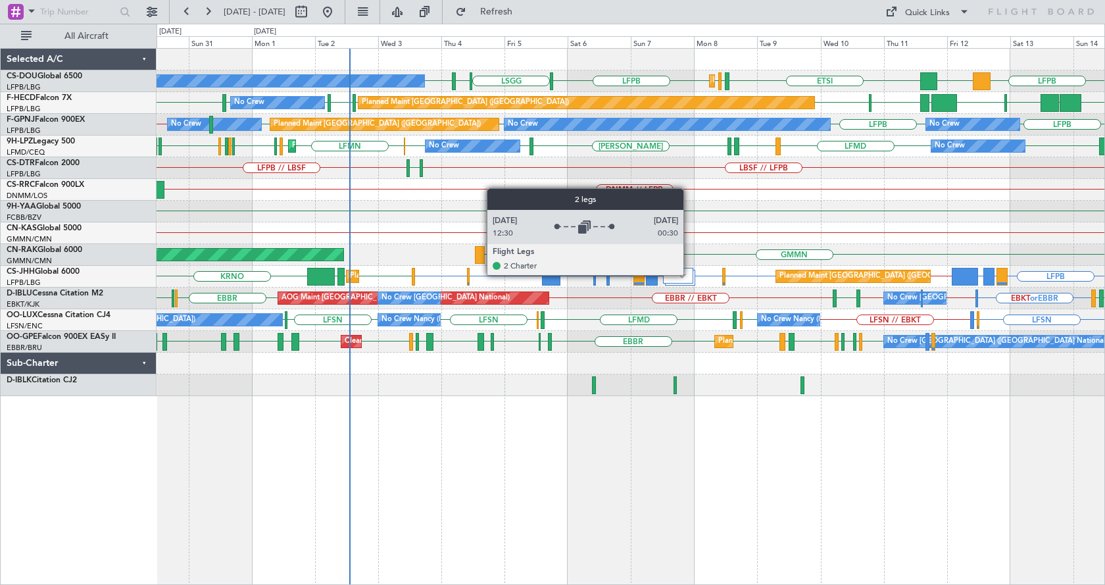
click at [689, 274] on div at bounding box center [678, 276] width 30 height 16
